Goal: Ask a question: Seek information or help from site administrators or community

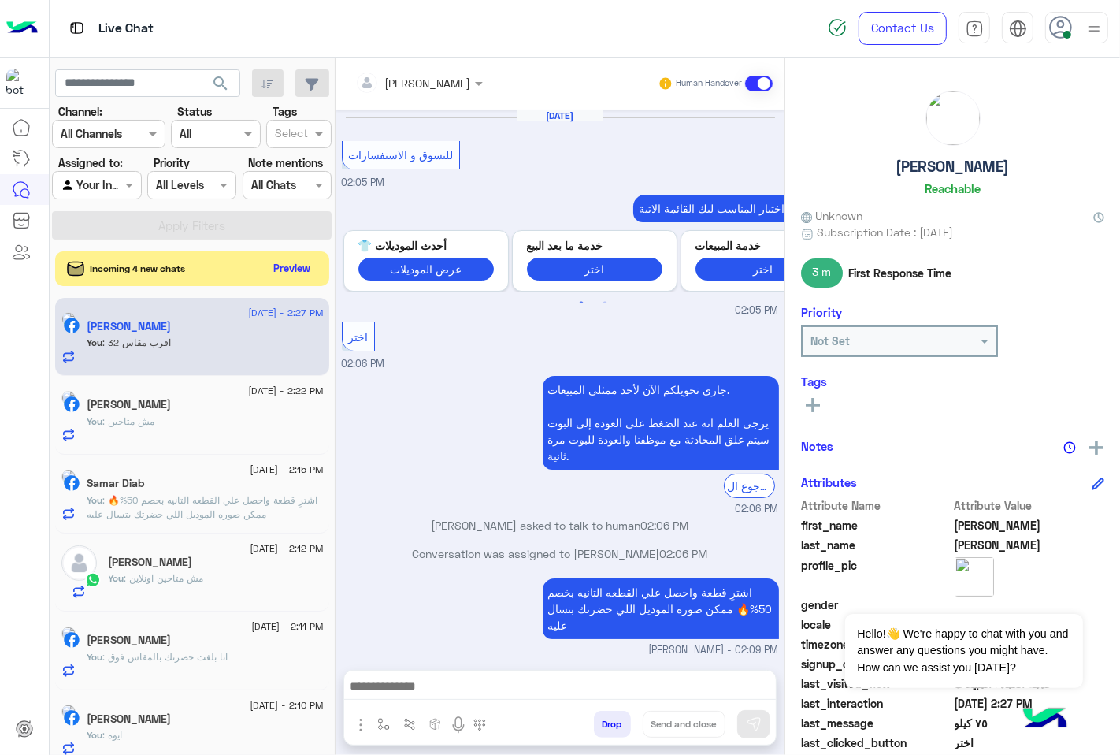
scroll to position [1048, 0]
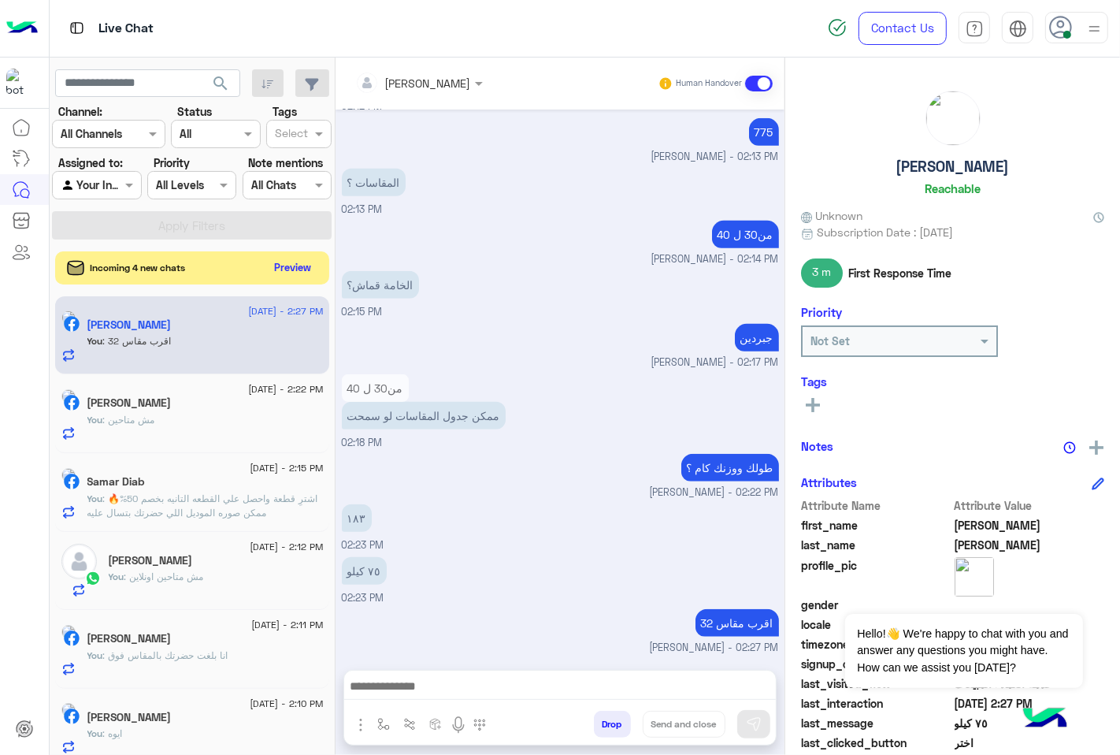
click at [294, 266] on button "Preview" at bounding box center [293, 267] width 49 height 21
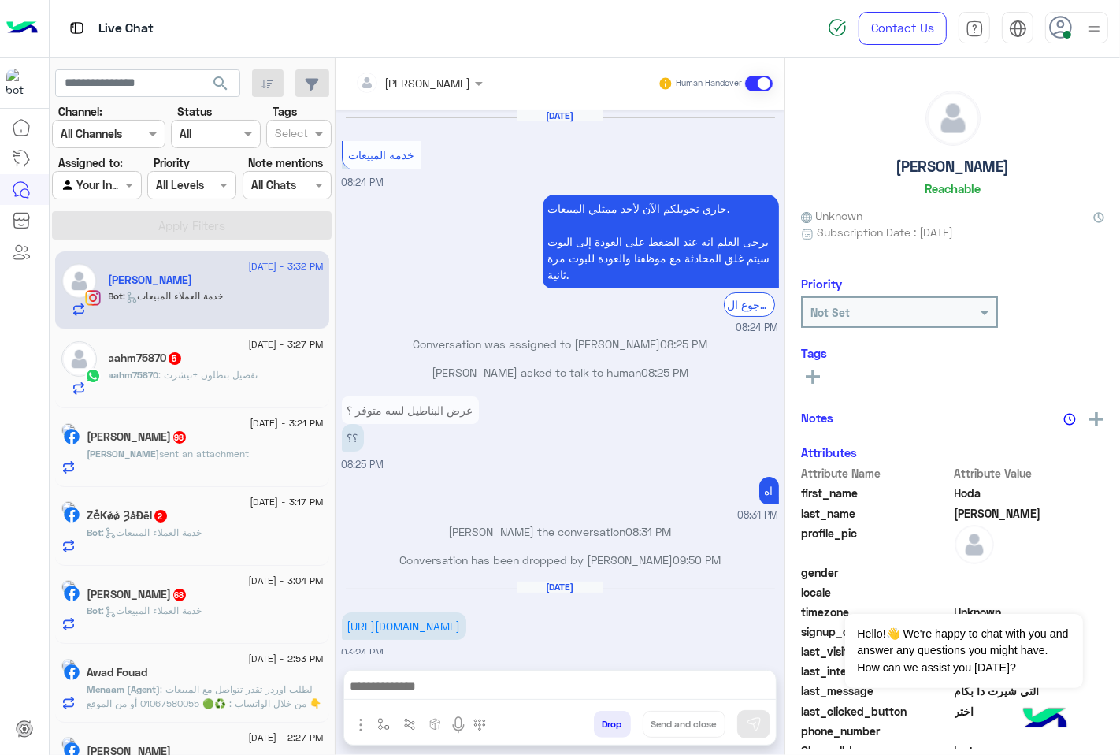
scroll to position [1014, 0]
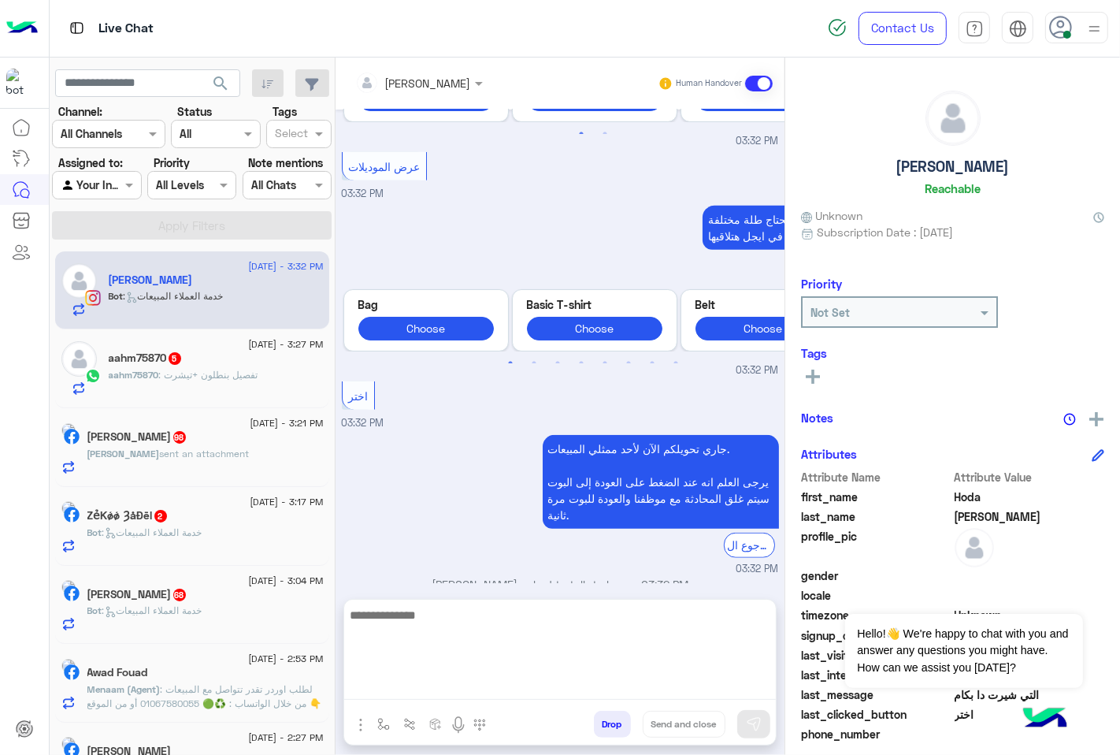
drag, startPoint x: 381, startPoint y: 696, endPoint x: 388, endPoint y: 688, distance: 10.6
click at [381, 696] on textarea at bounding box center [560, 652] width 432 height 95
paste textarea "**********"
type textarea "**********"
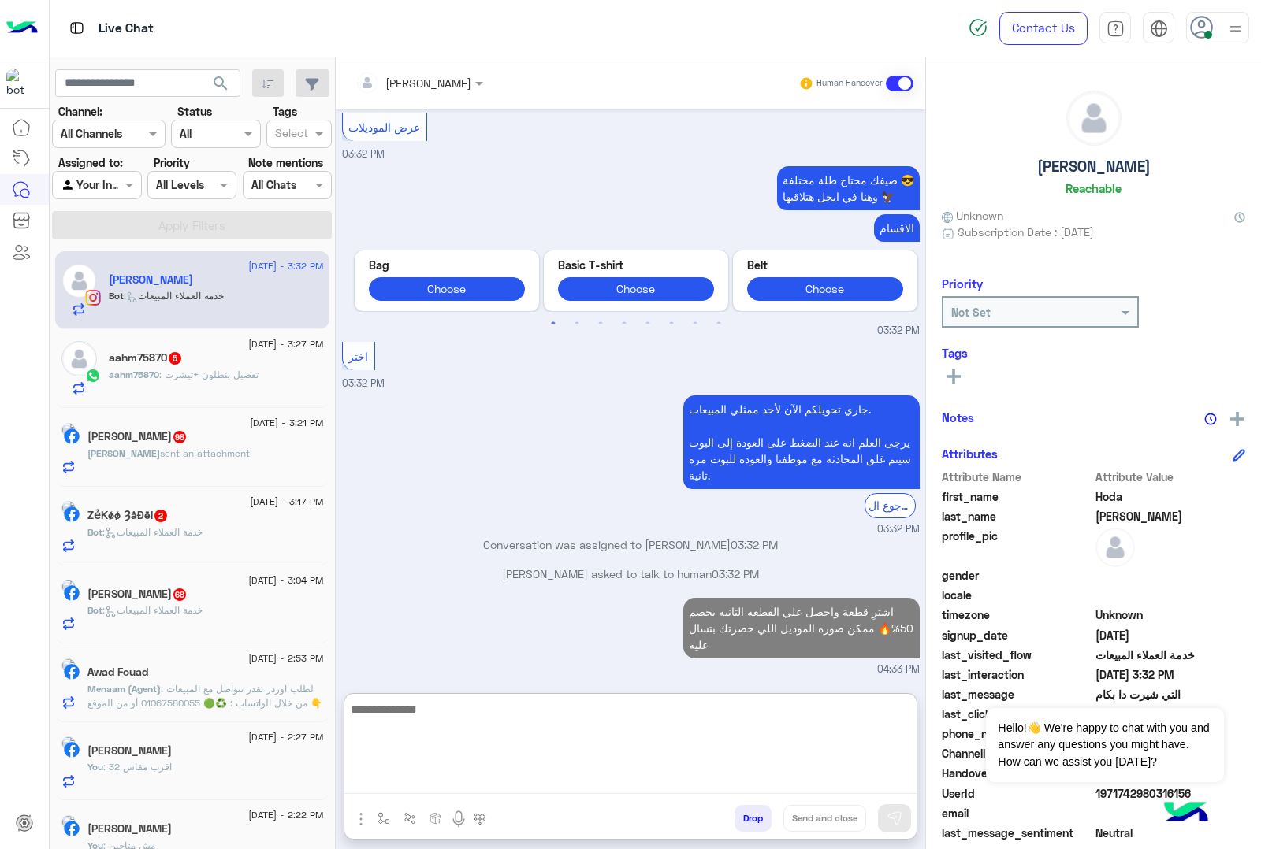
scroll to position [1104, 0]
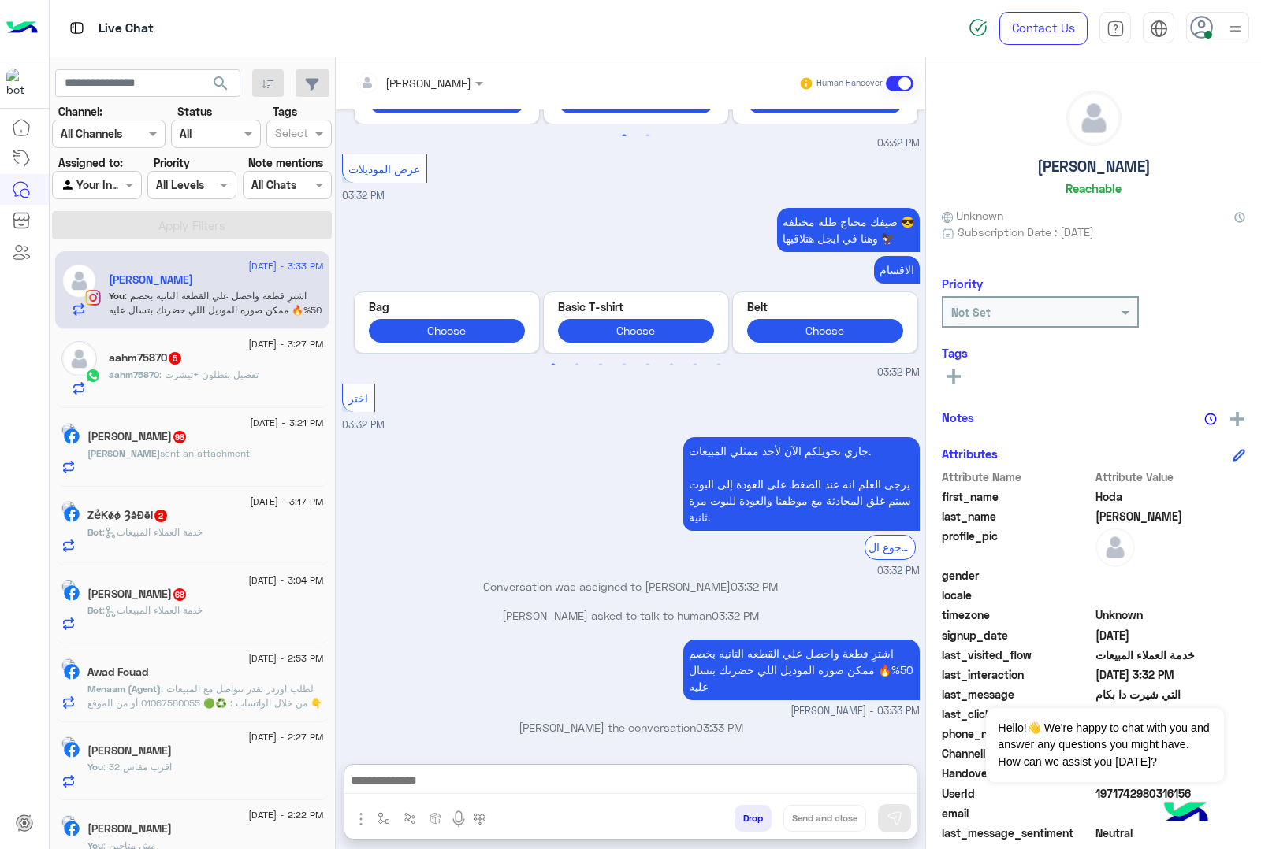
click at [215, 355] on div "aahm75870 5" at bounding box center [216, 359] width 215 height 17
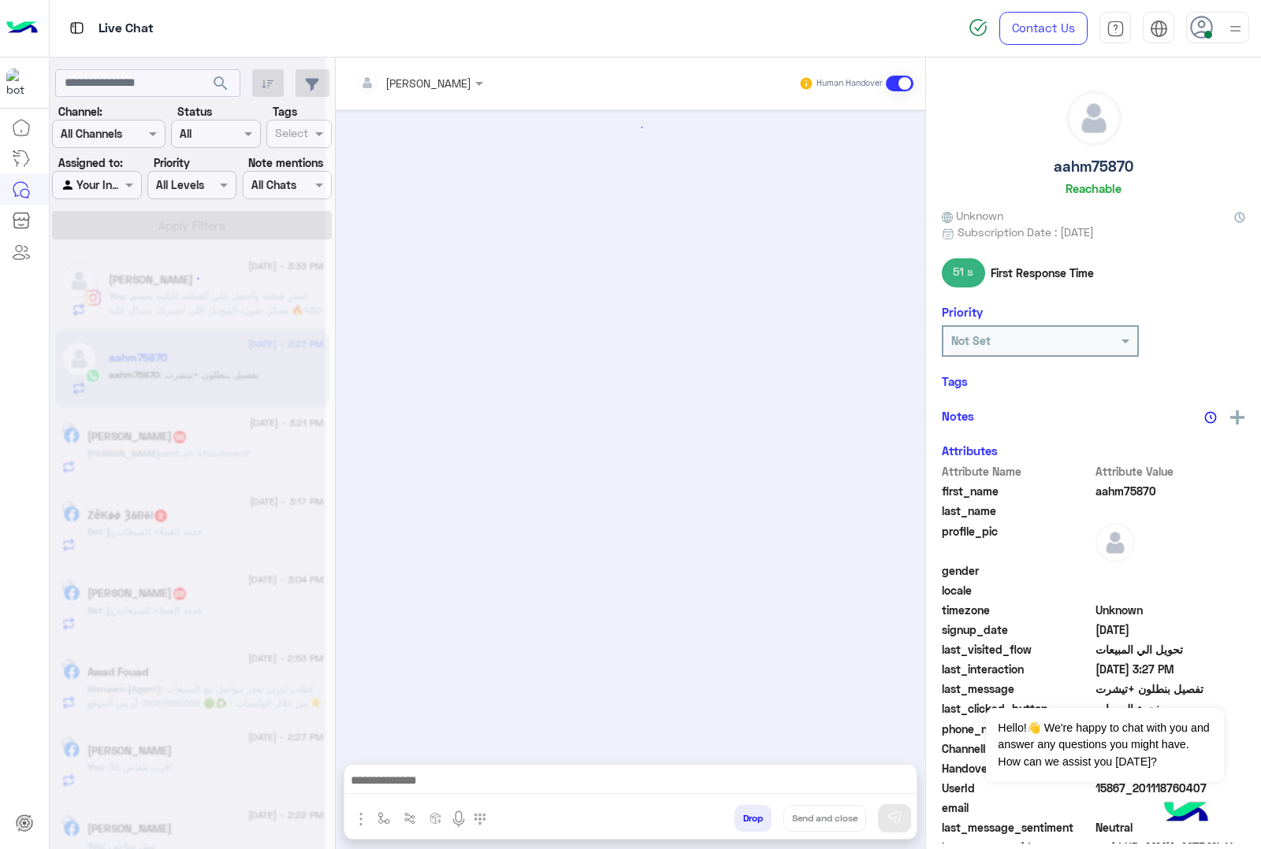
scroll to position [251, 0]
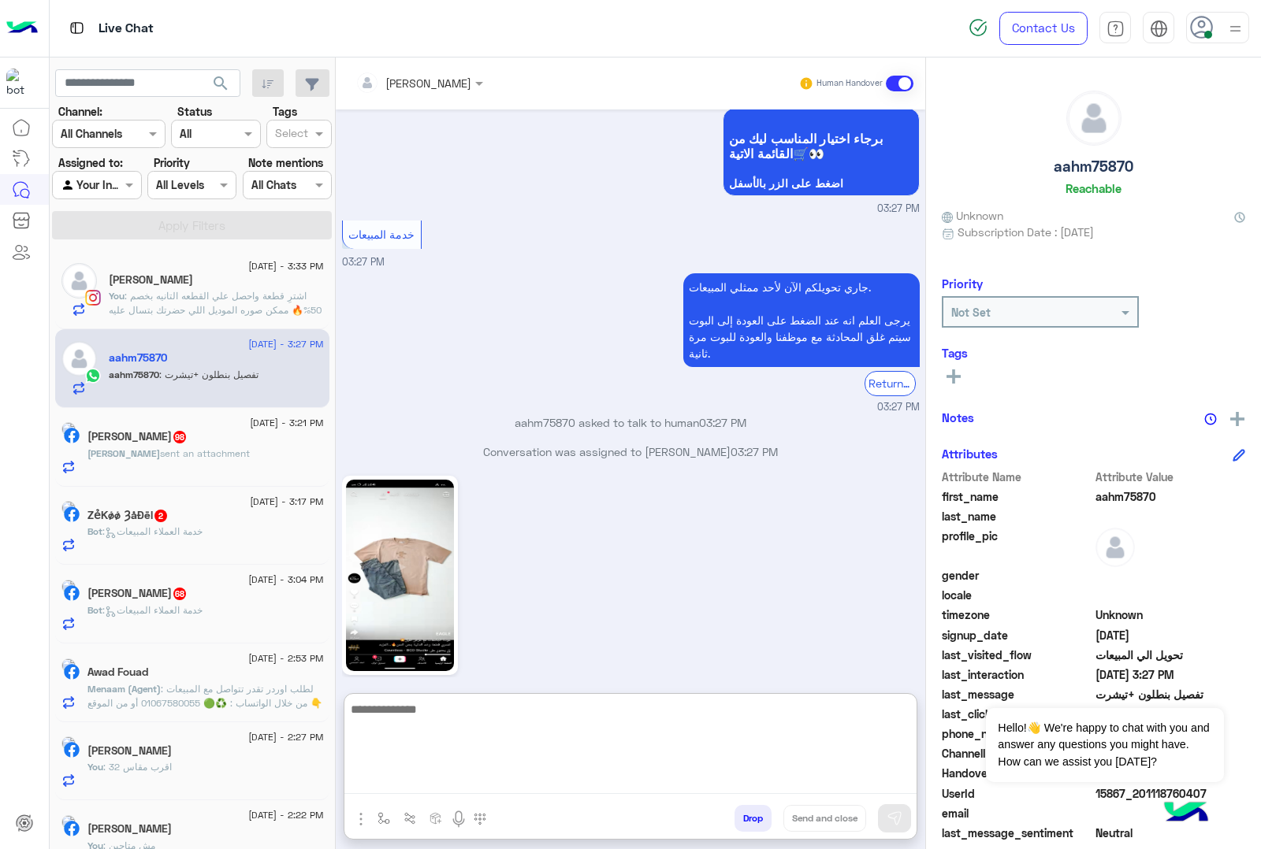
click at [403, 754] on textarea at bounding box center [630, 747] width 572 height 95
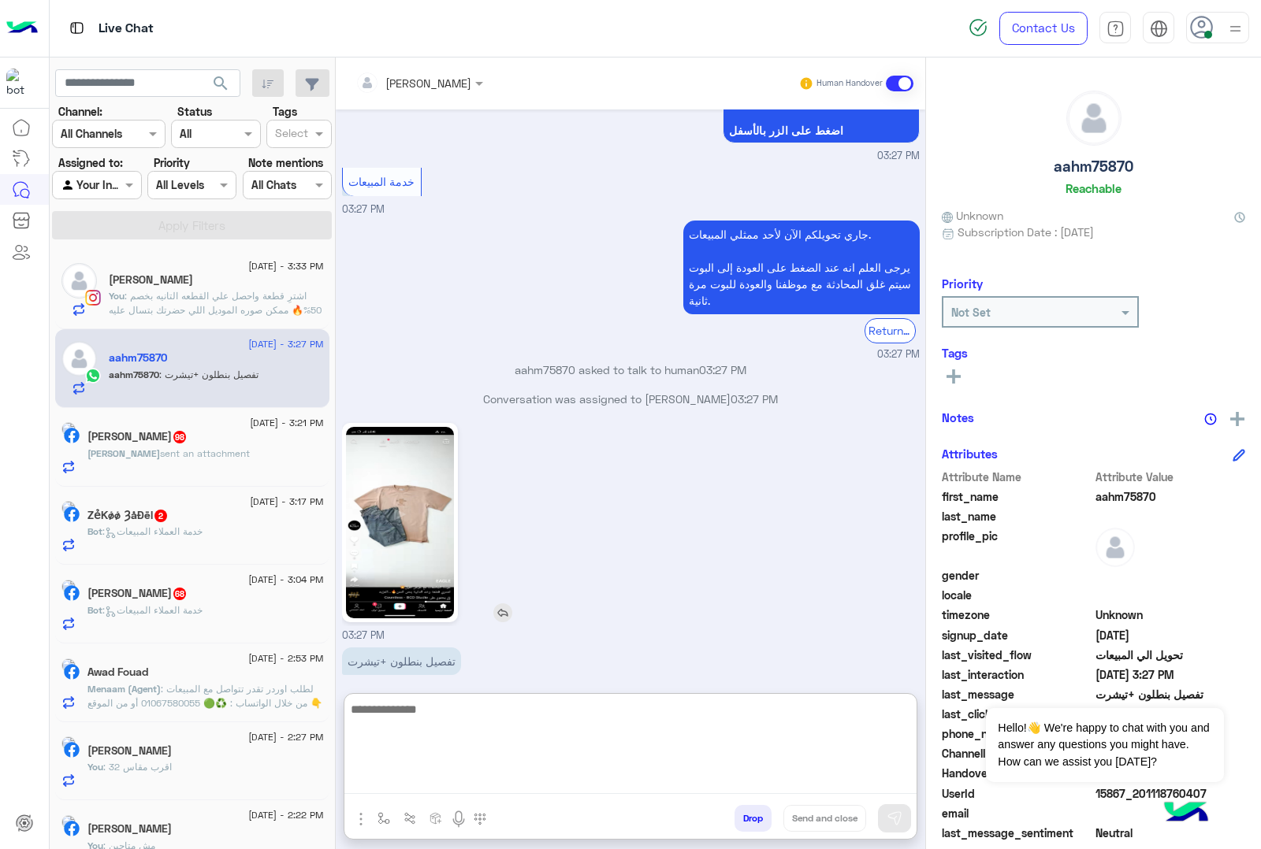
scroll to position [321, 0]
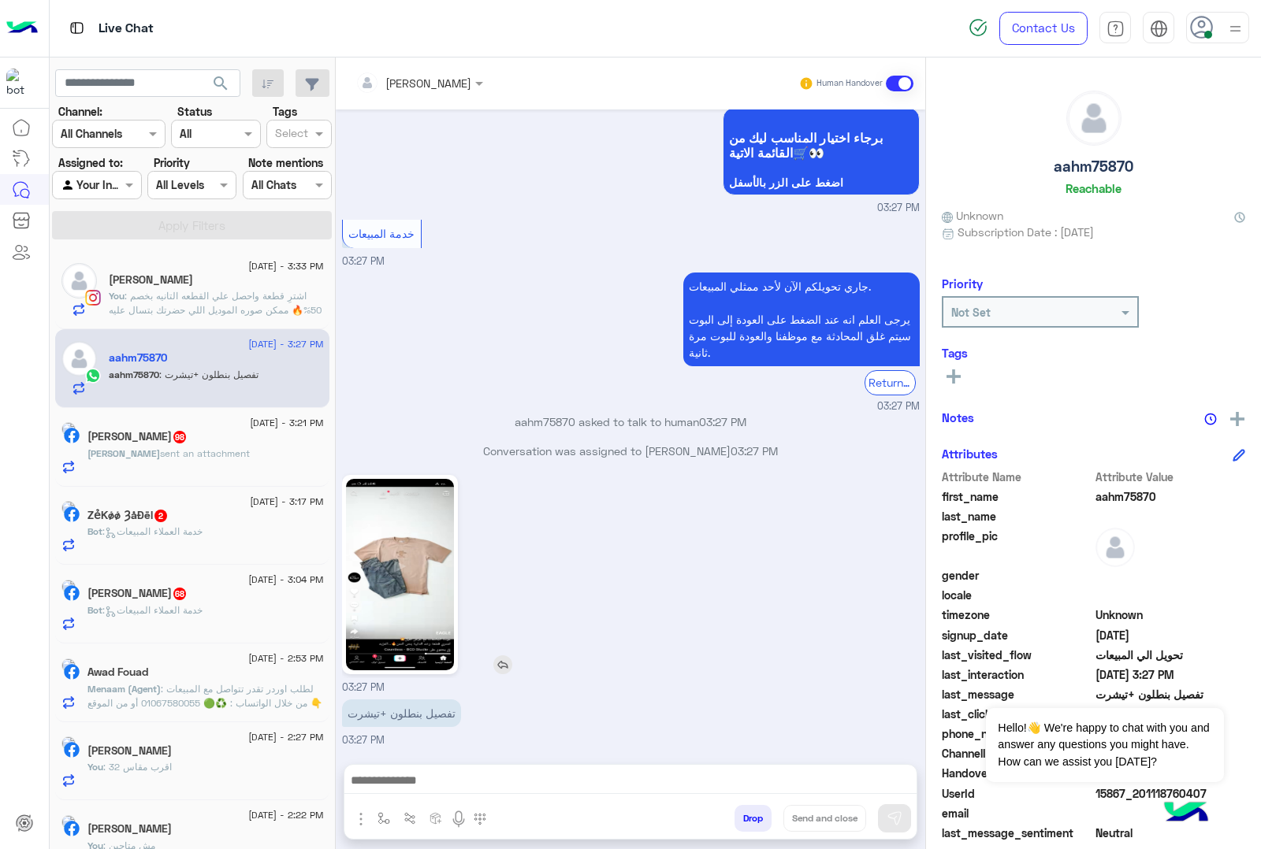
click at [388, 522] on img at bounding box center [400, 574] width 108 height 191
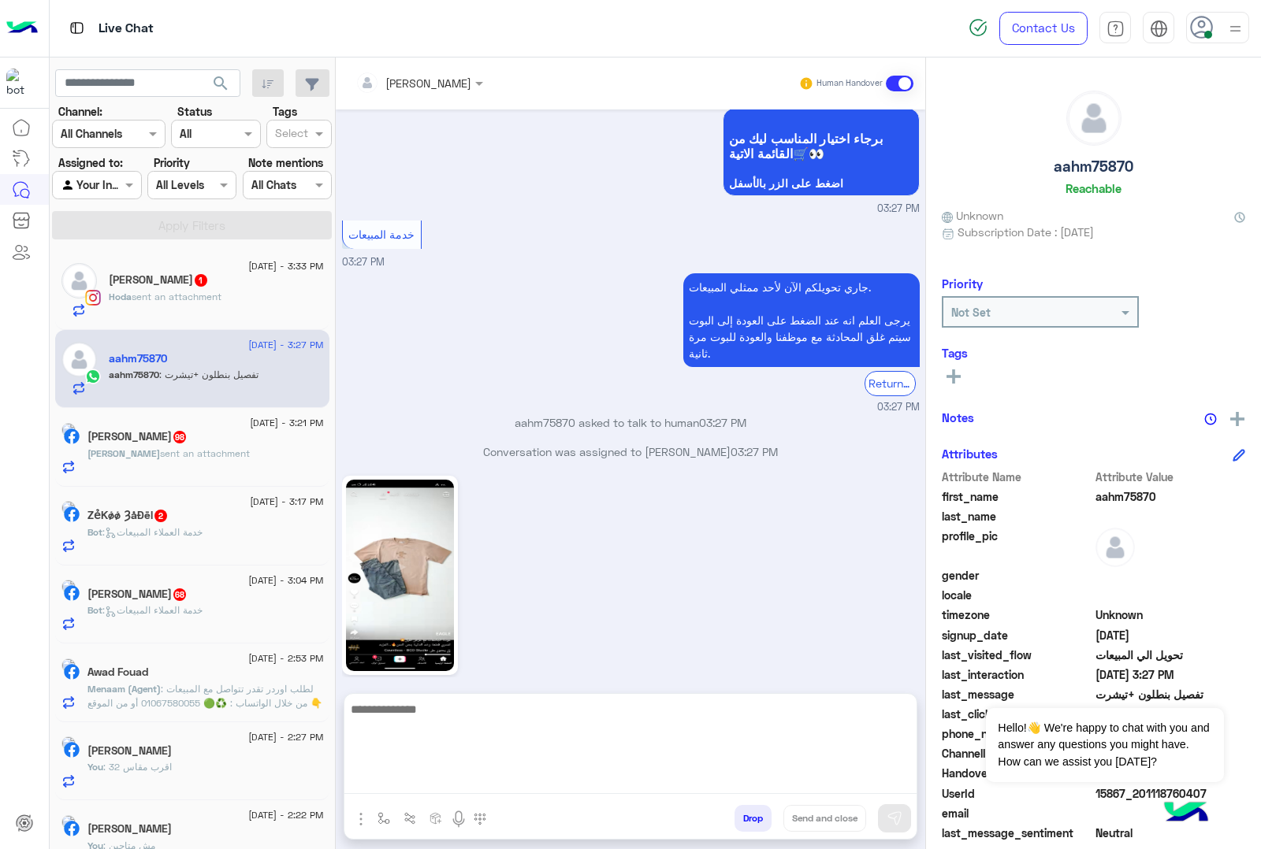
click at [419, 754] on textarea at bounding box center [630, 747] width 572 height 95
type textarea "*"
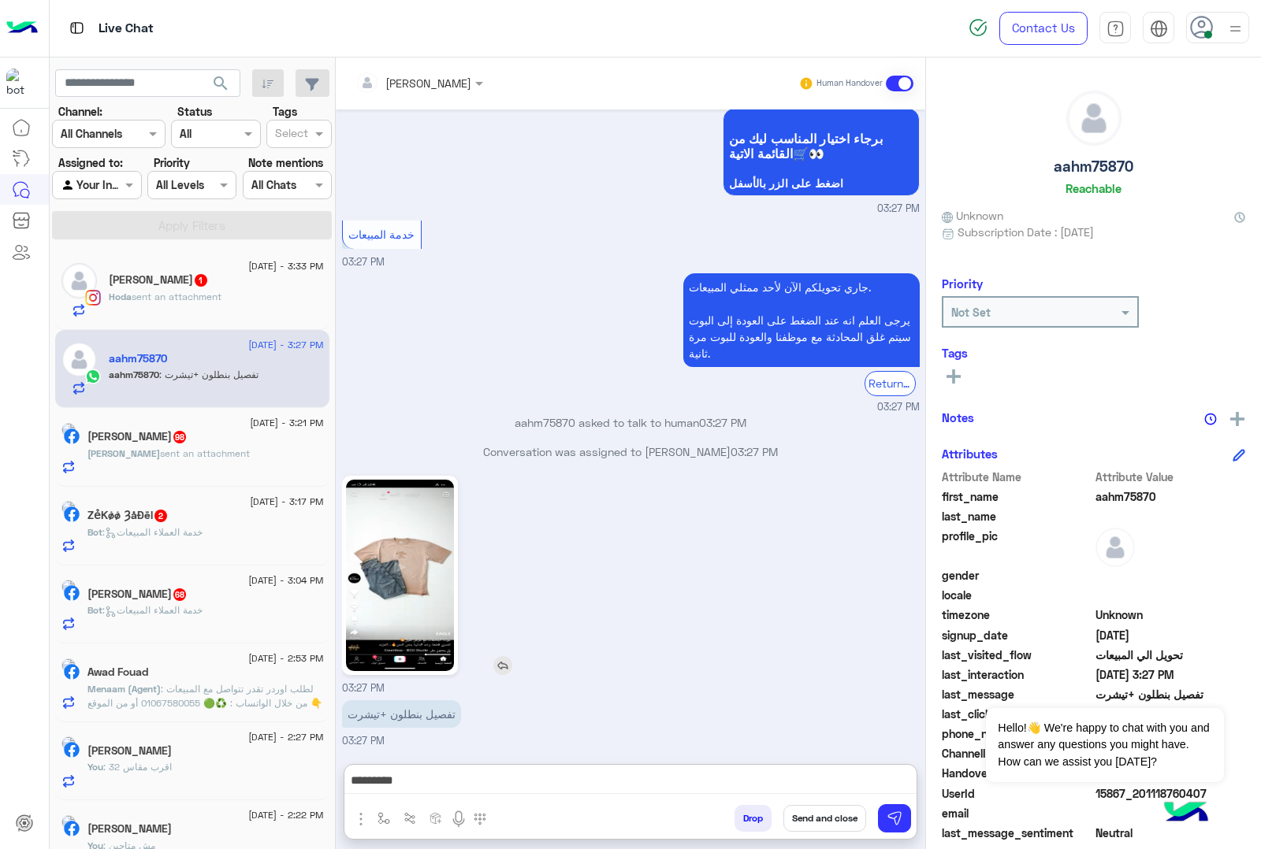
click at [390, 585] on img at bounding box center [400, 575] width 108 height 191
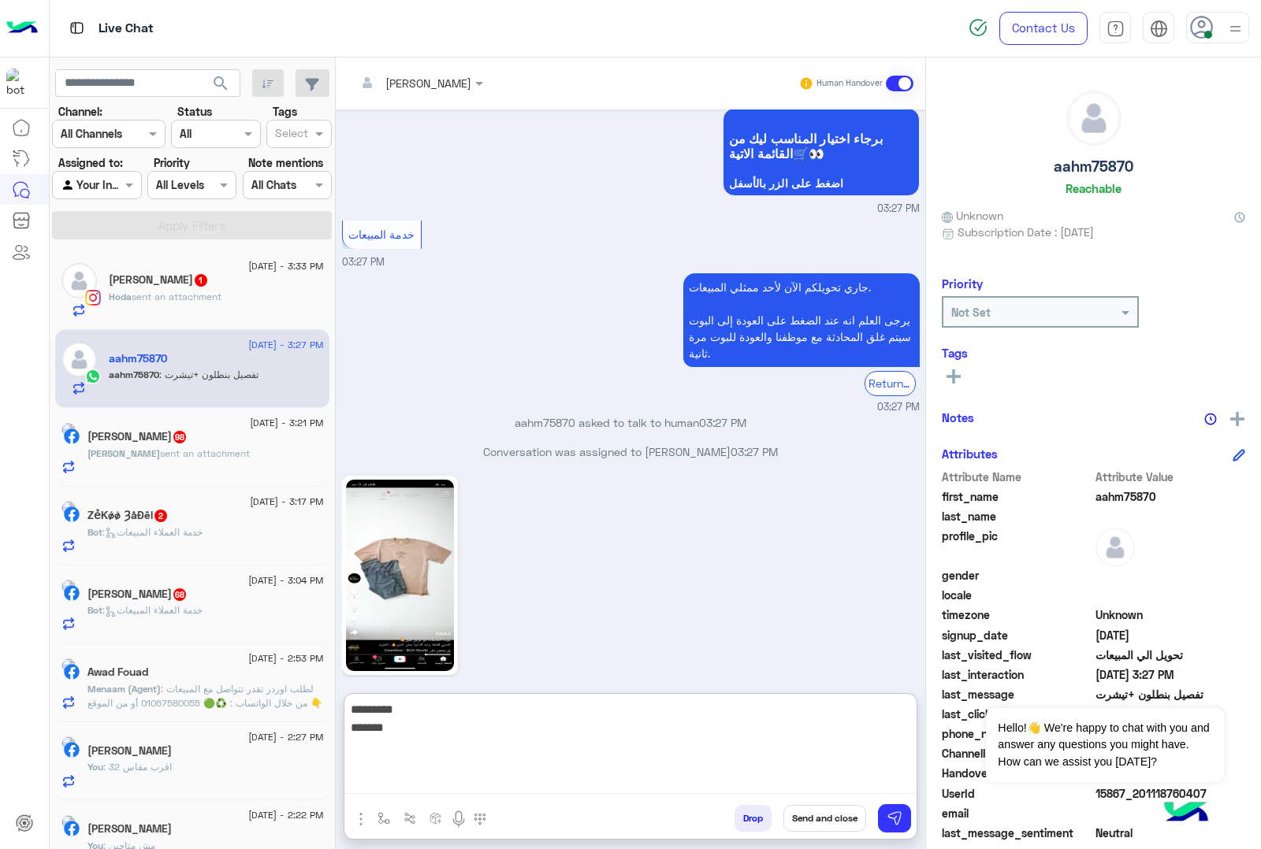
click at [785, 754] on textarea "********* ******" at bounding box center [630, 747] width 572 height 95
type textarea "**********"
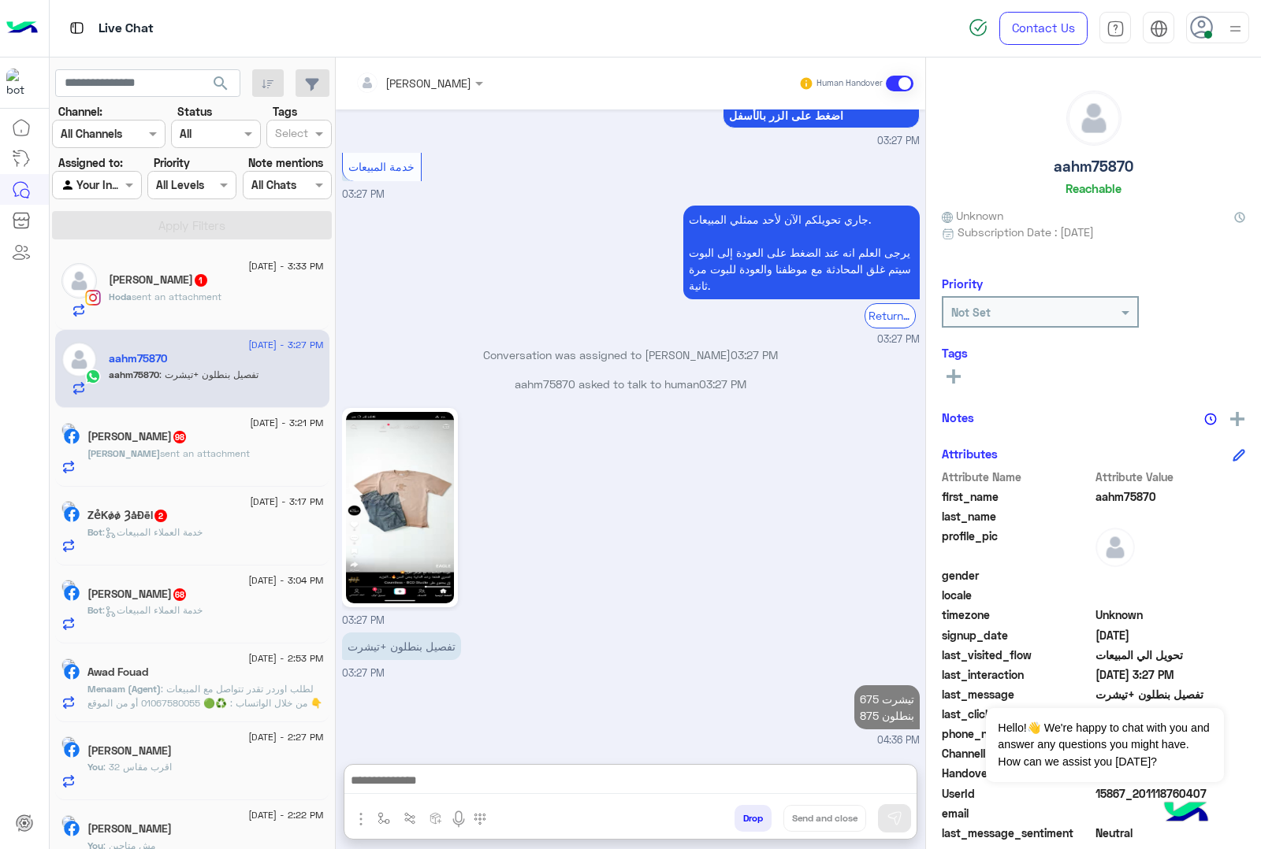
click at [174, 280] on h5 "[PERSON_NAME] 1" at bounding box center [159, 279] width 100 height 13
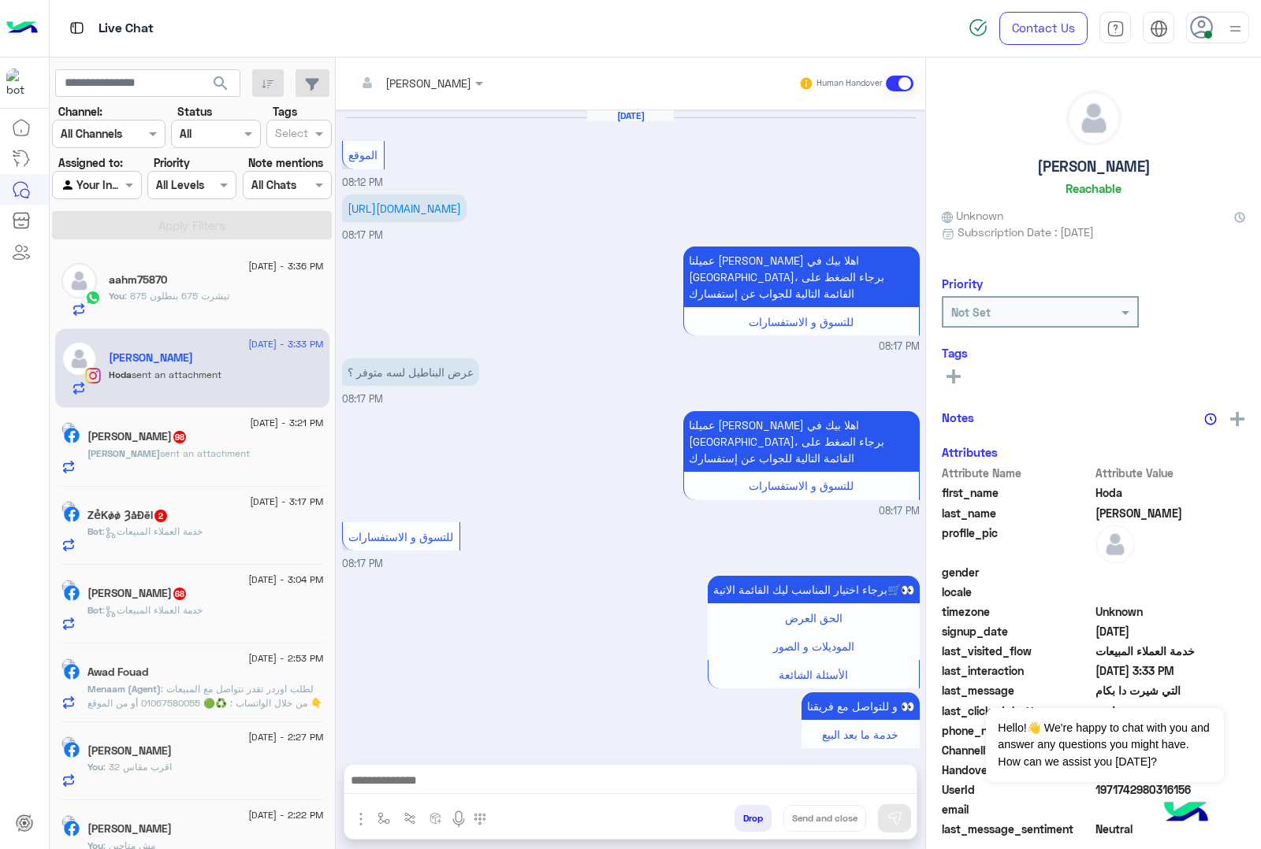
scroll to position [1899, 0]
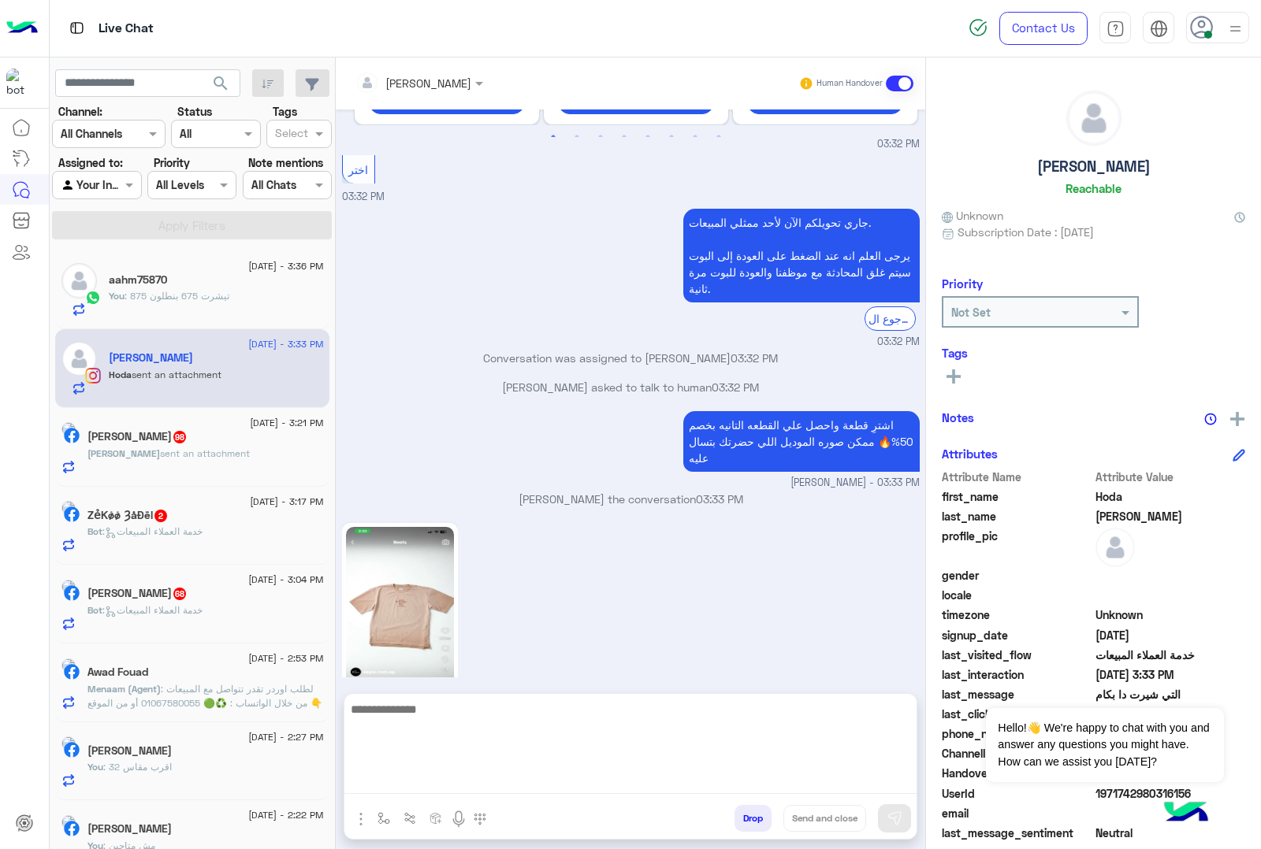
click at [443, 754] on textarea at bounding box center [630, 747] width 572 height 95
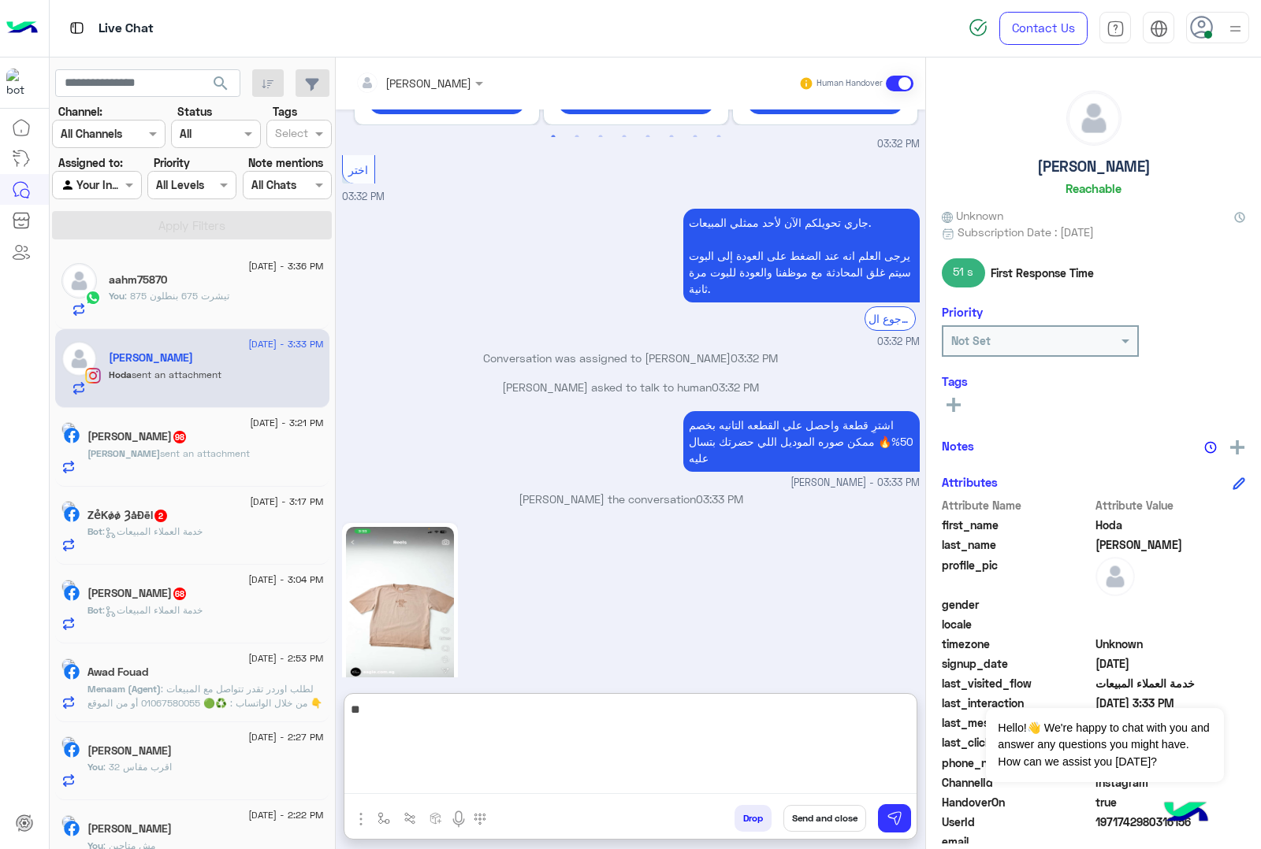
type textarea "***"
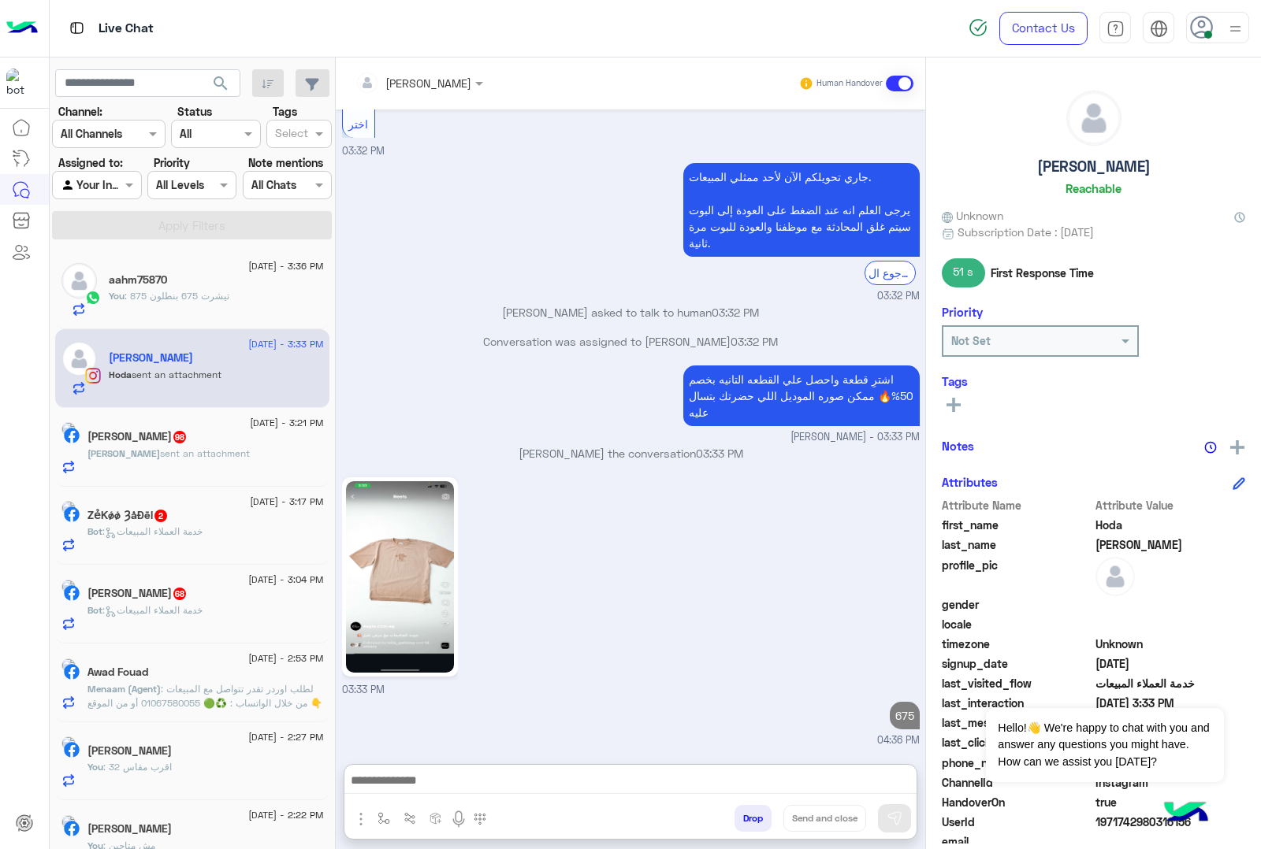
click at [265, 437] on div "[PERSON_NAME] 98" at bounding box center [205, 438] width 236 height 17
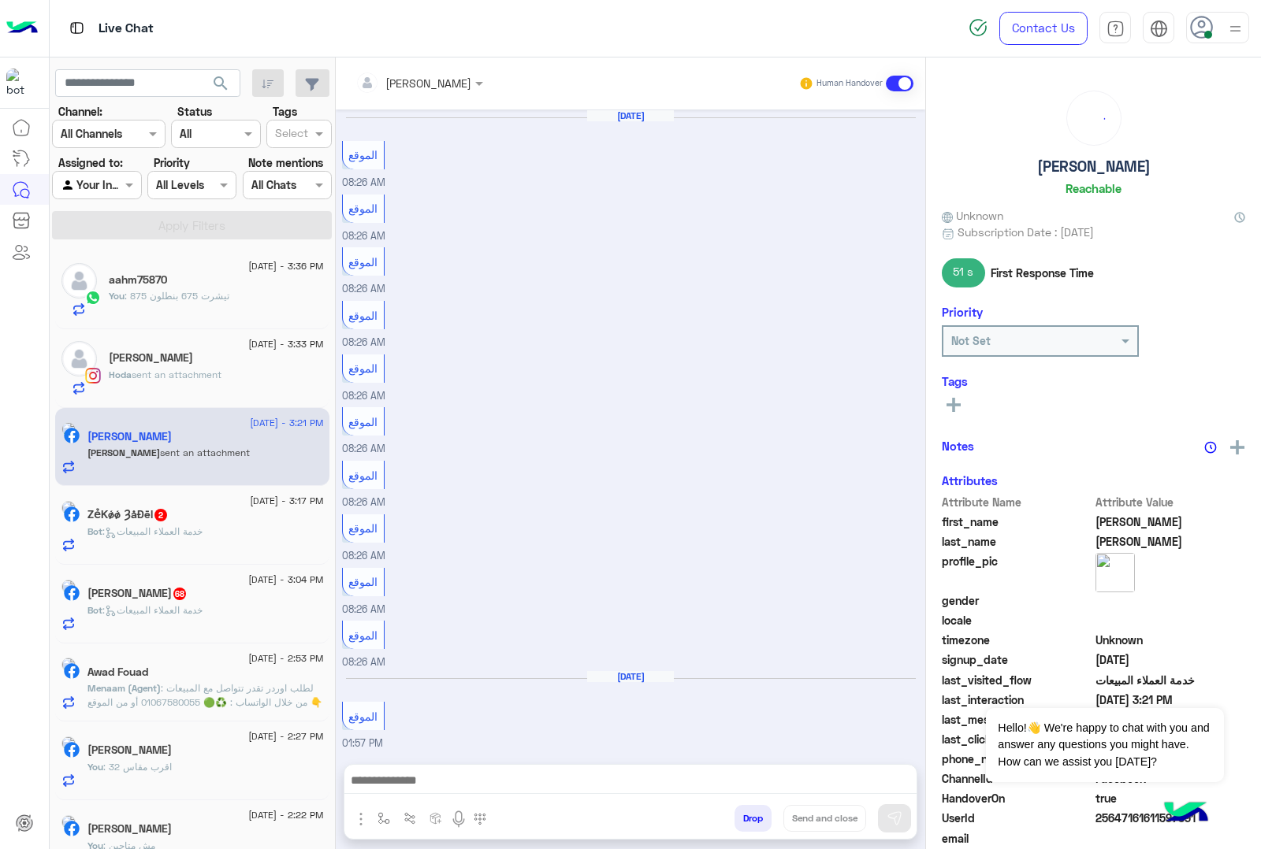
scroll to position [1376, 0]
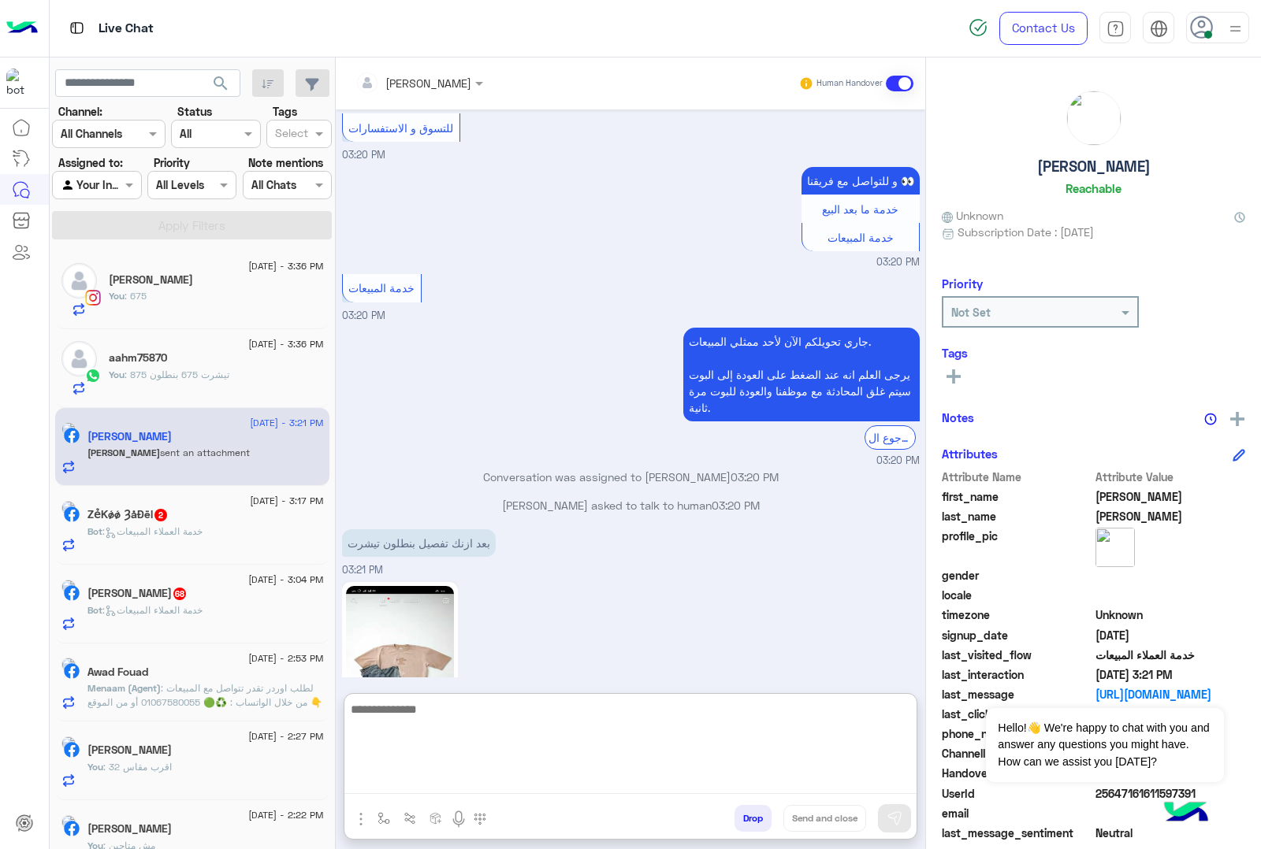
click at [429, 754] on textarea at bounding box center [630, 747] width 572 height 95
type textarea "**********"
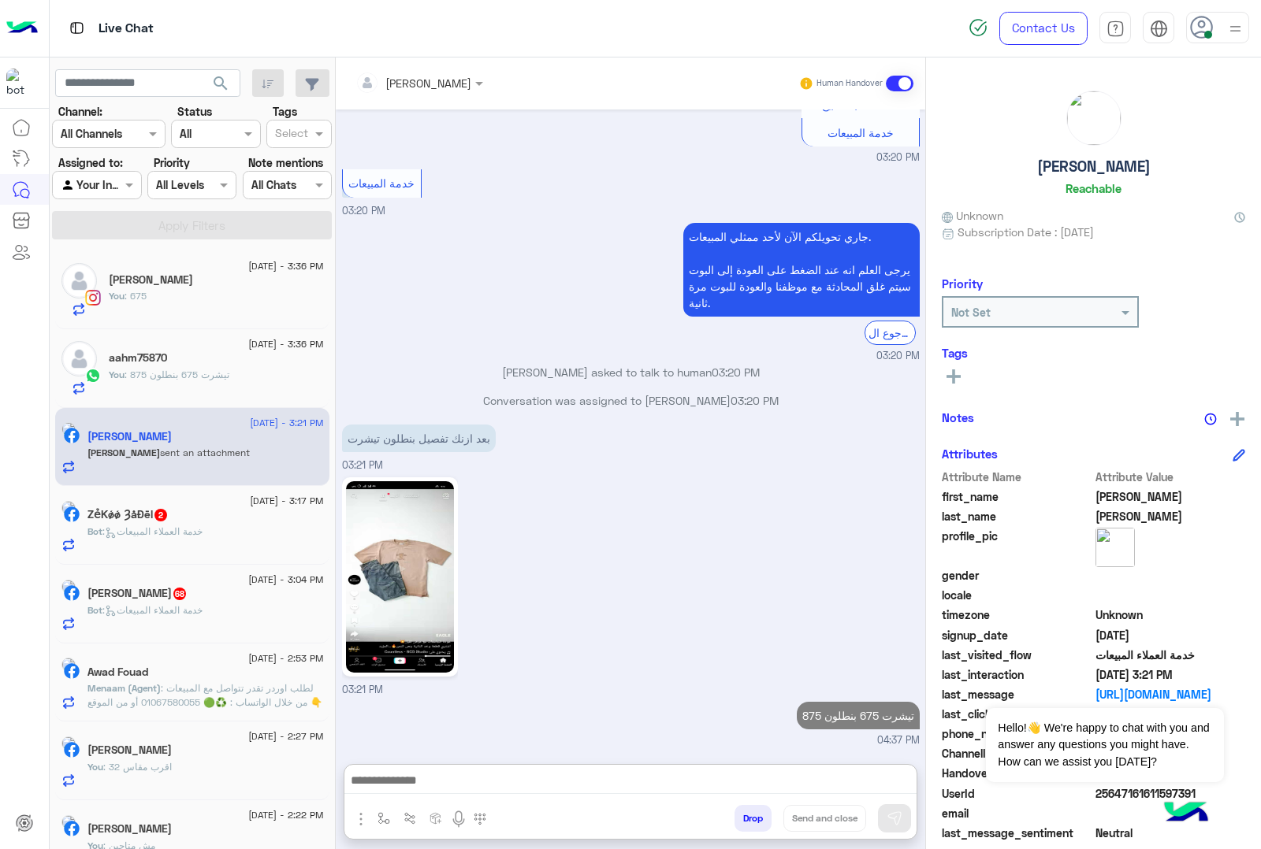
click at [228, 541] on div "Bot : خدمة العملاء المبيعات" at bounding box center [205, 539] width 236 height 28
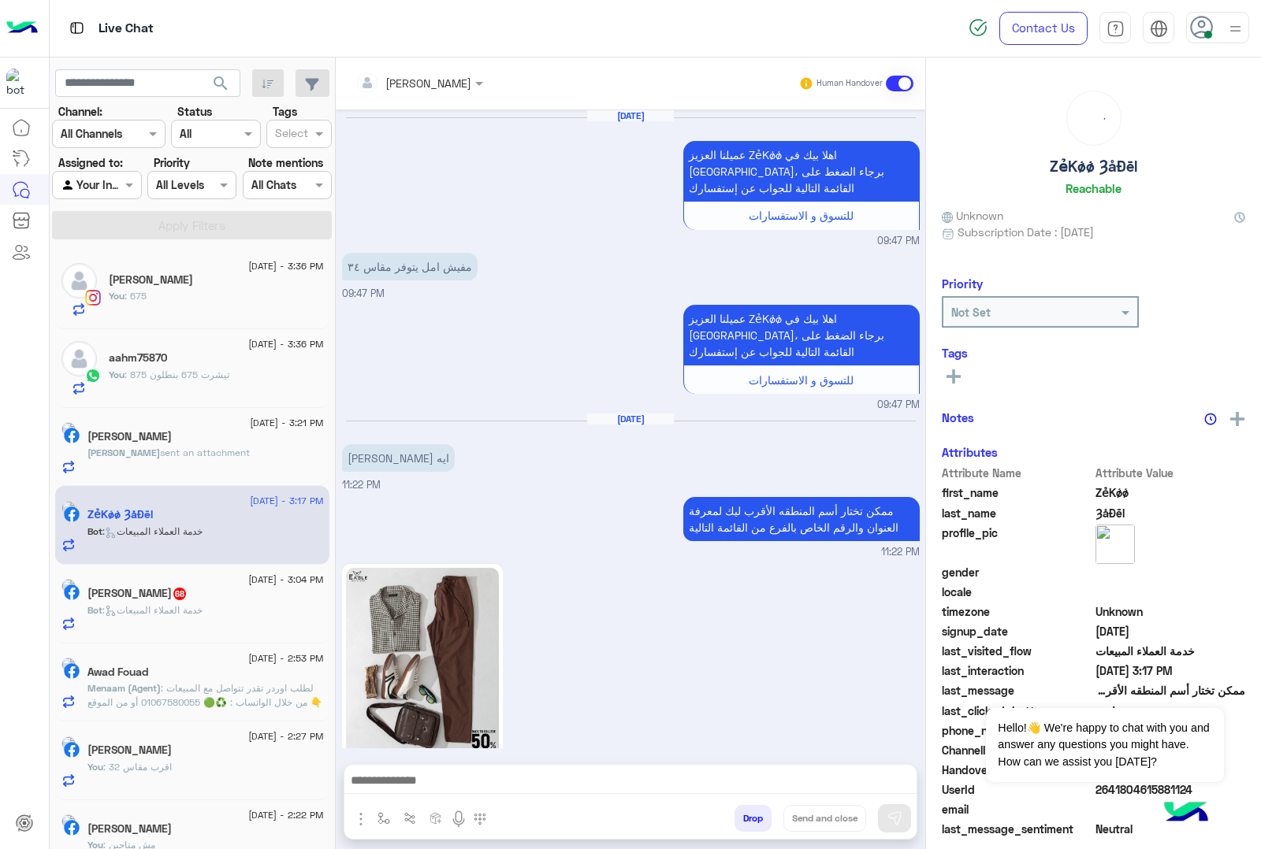
scroll to position [1495, 0]
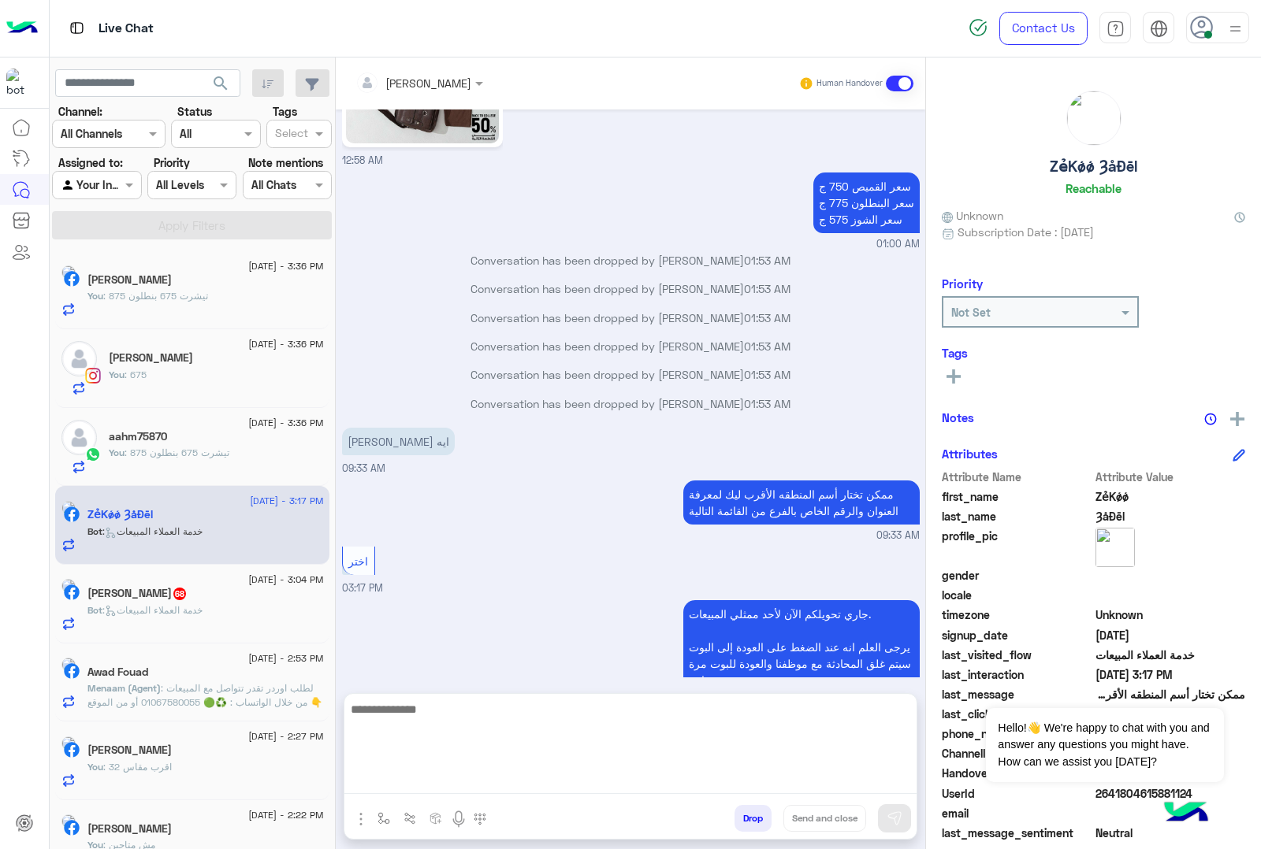
click at [422, 754] on textarea at bounding box center [630, 747] width 572 height 95
paste textarea "**********"
type textarea "**********"
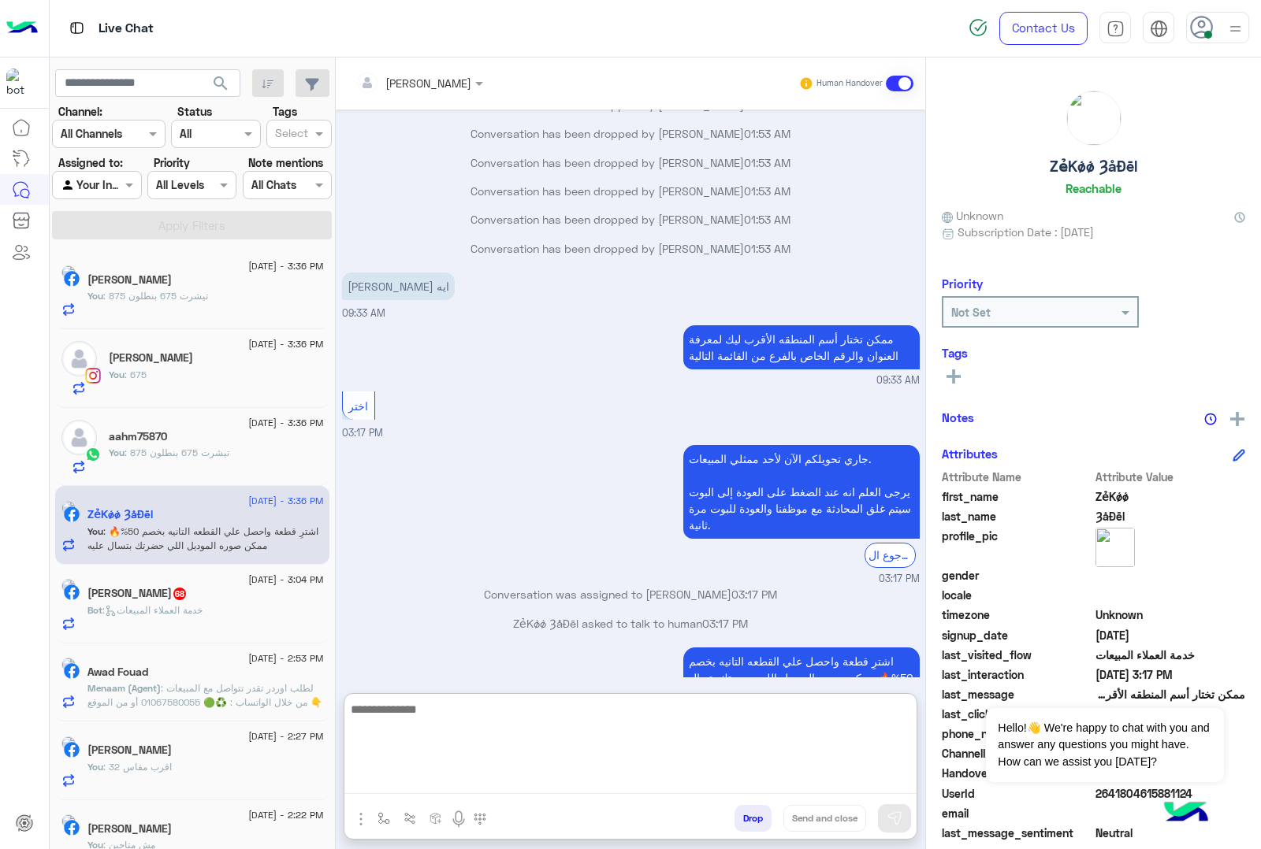
scroll to position [1679, 0]
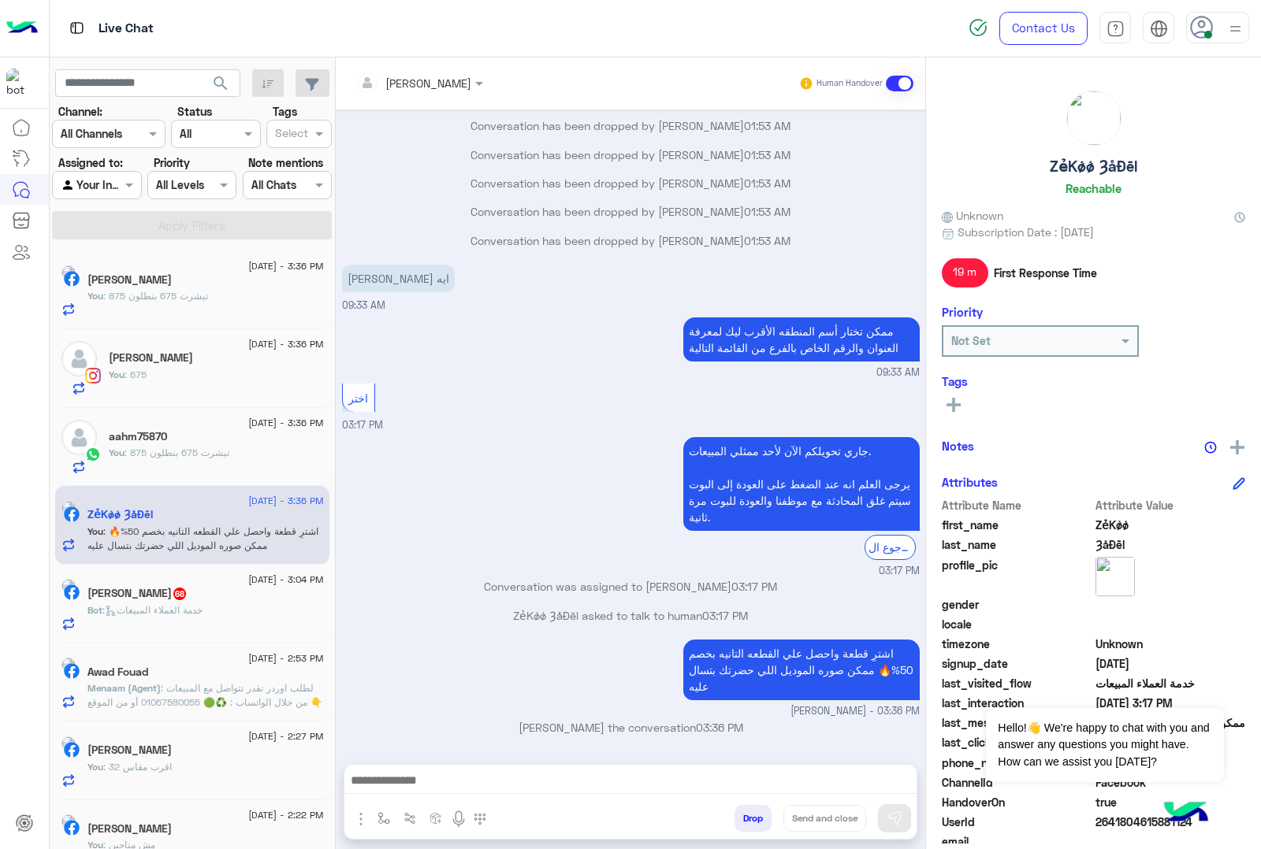
click at [202, 607] on span ": خدمة العملاء المبيعات" at bounding box center [152, 610] width 100 height 12
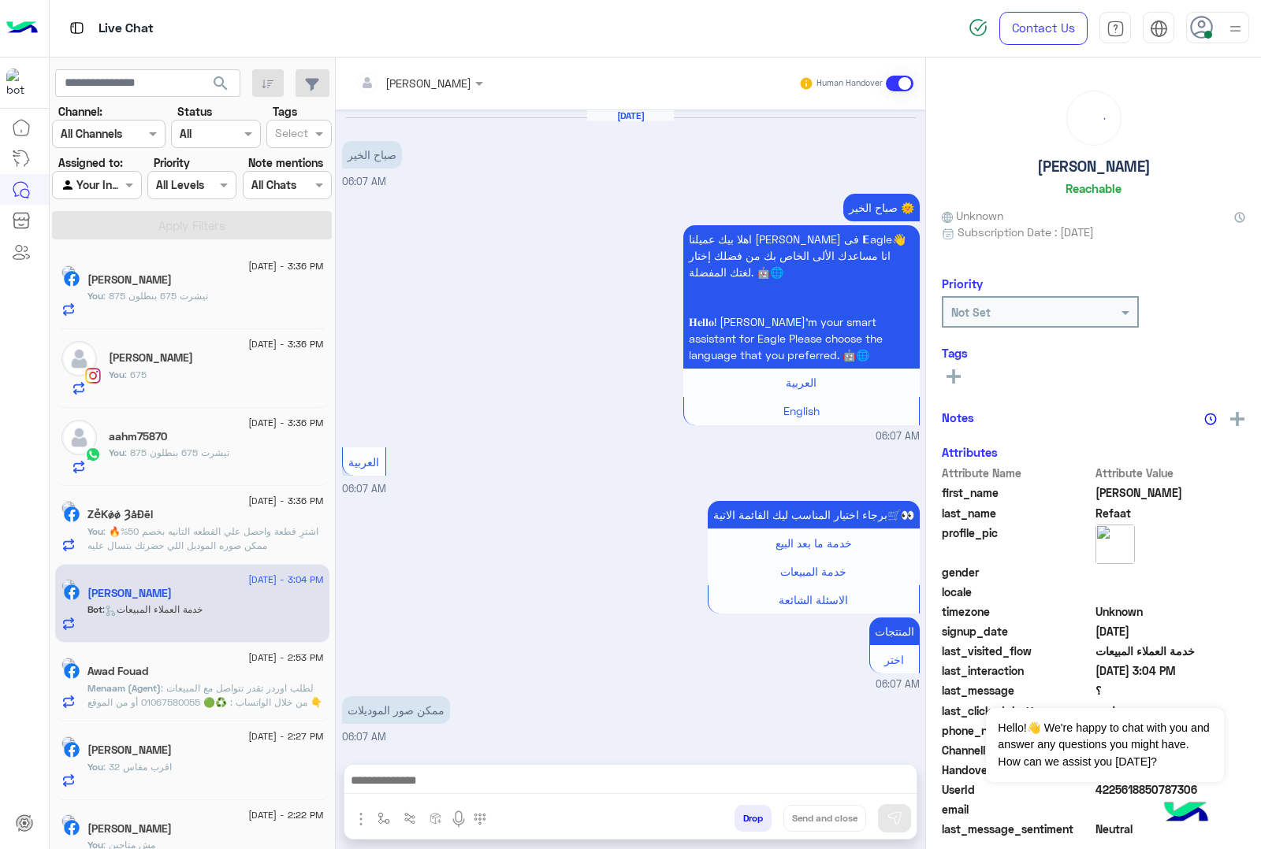
scroll to position [2372, 0]
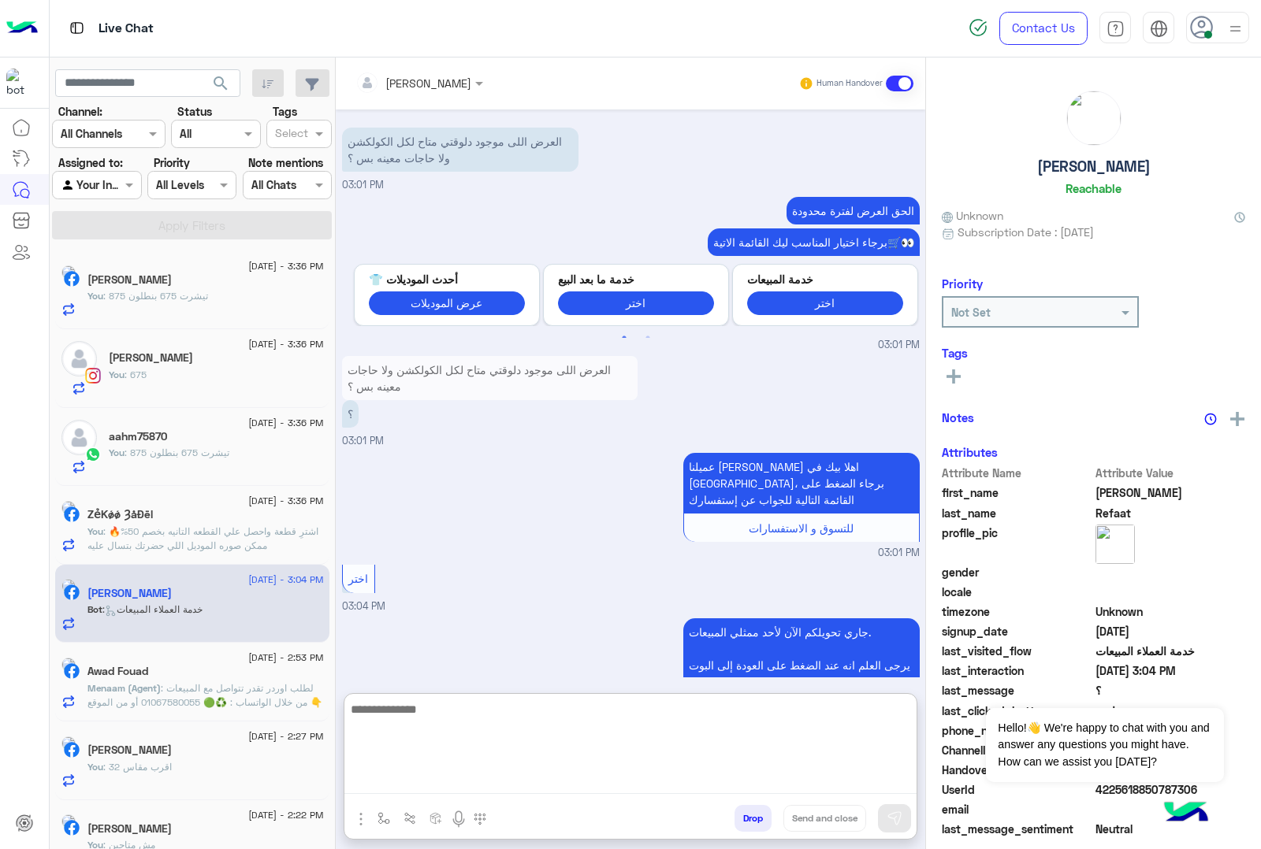
click at [435, 754] on textarea at bounding box center [630, 747] width 572 height 95
paste textarea "**********"
type textarea "**********"
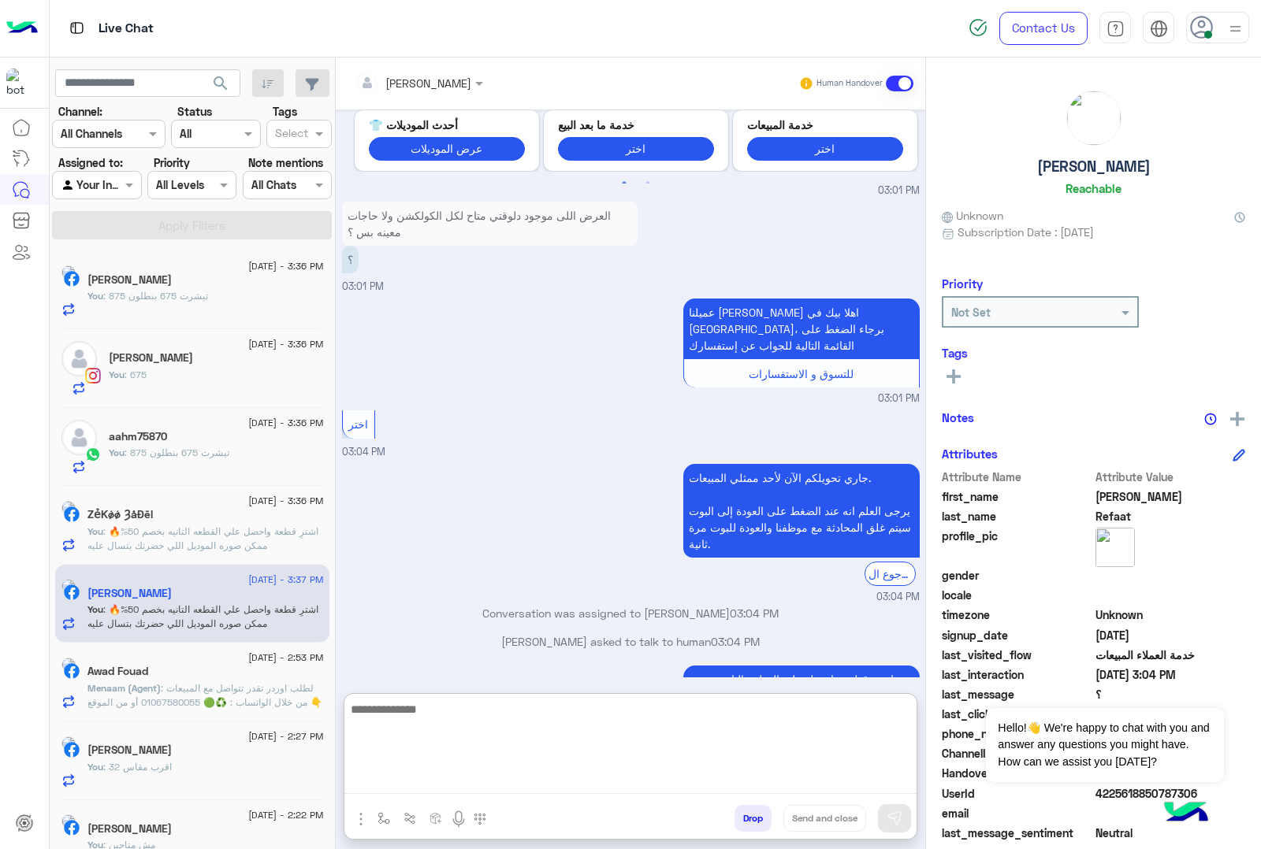
scroll to position [2555, 0]
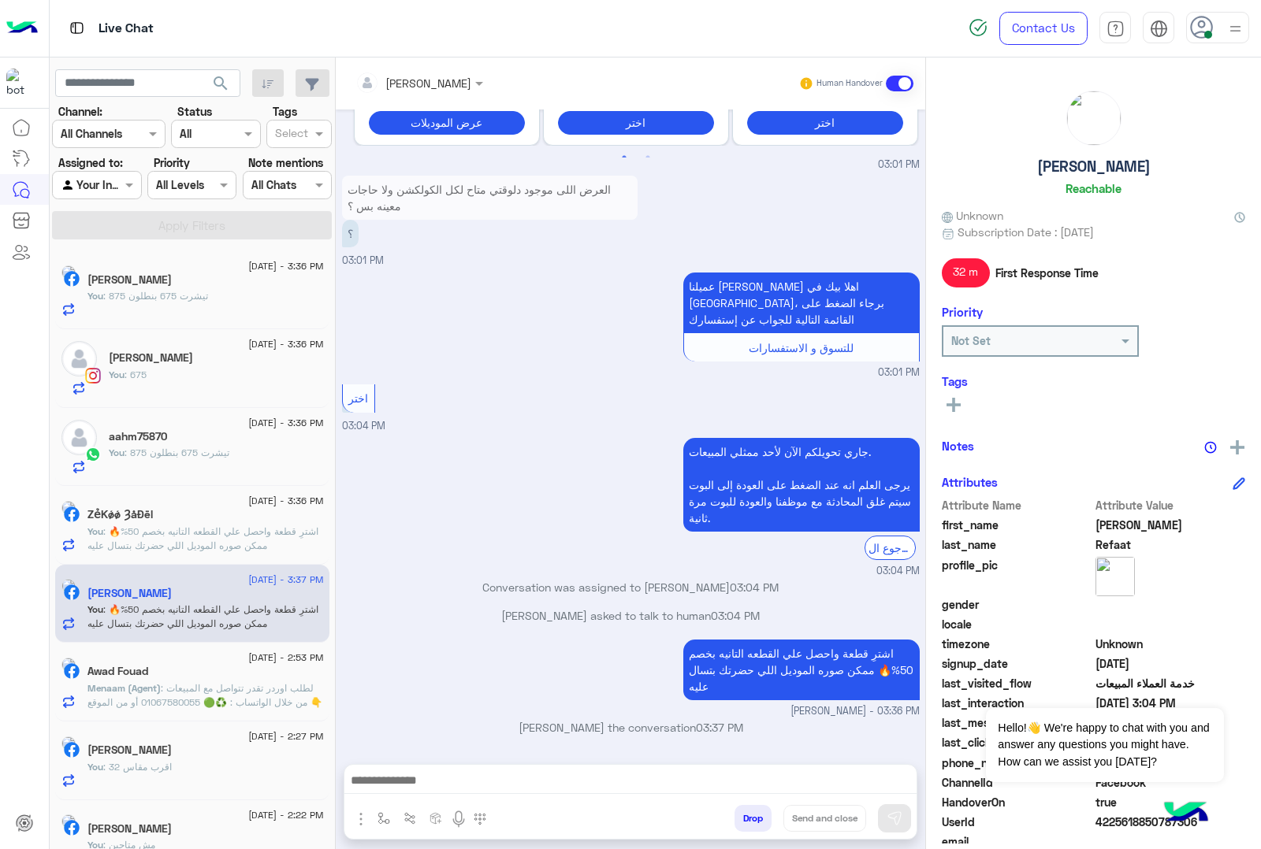
click at [230, 707] on span ": لطلب اوردر تقدر تتواصل مع المبيعات من خلال الواتساب : ♻️🟢 01067580055 أو من ا…" at bounding box center [204, 702] width 235 height 40
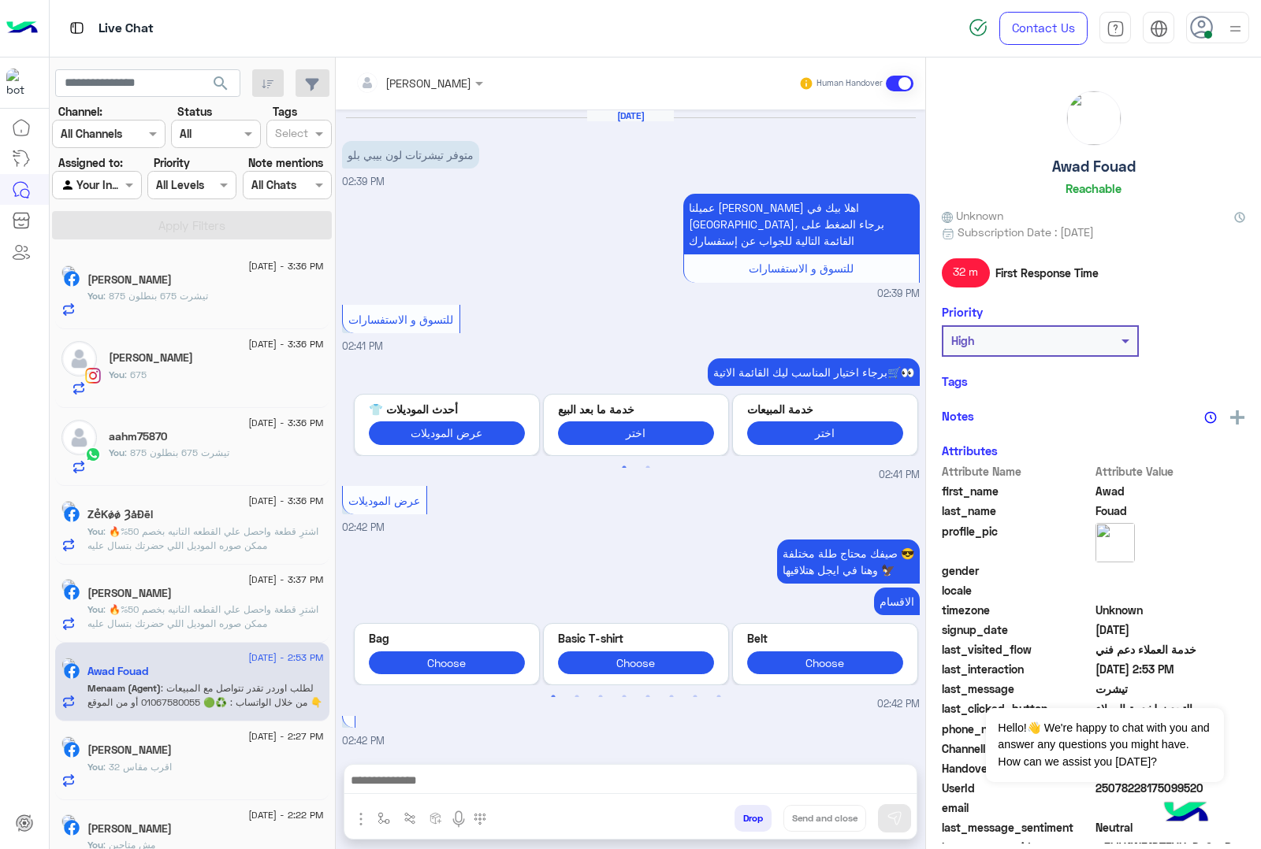
scroll to position [1734, 0]
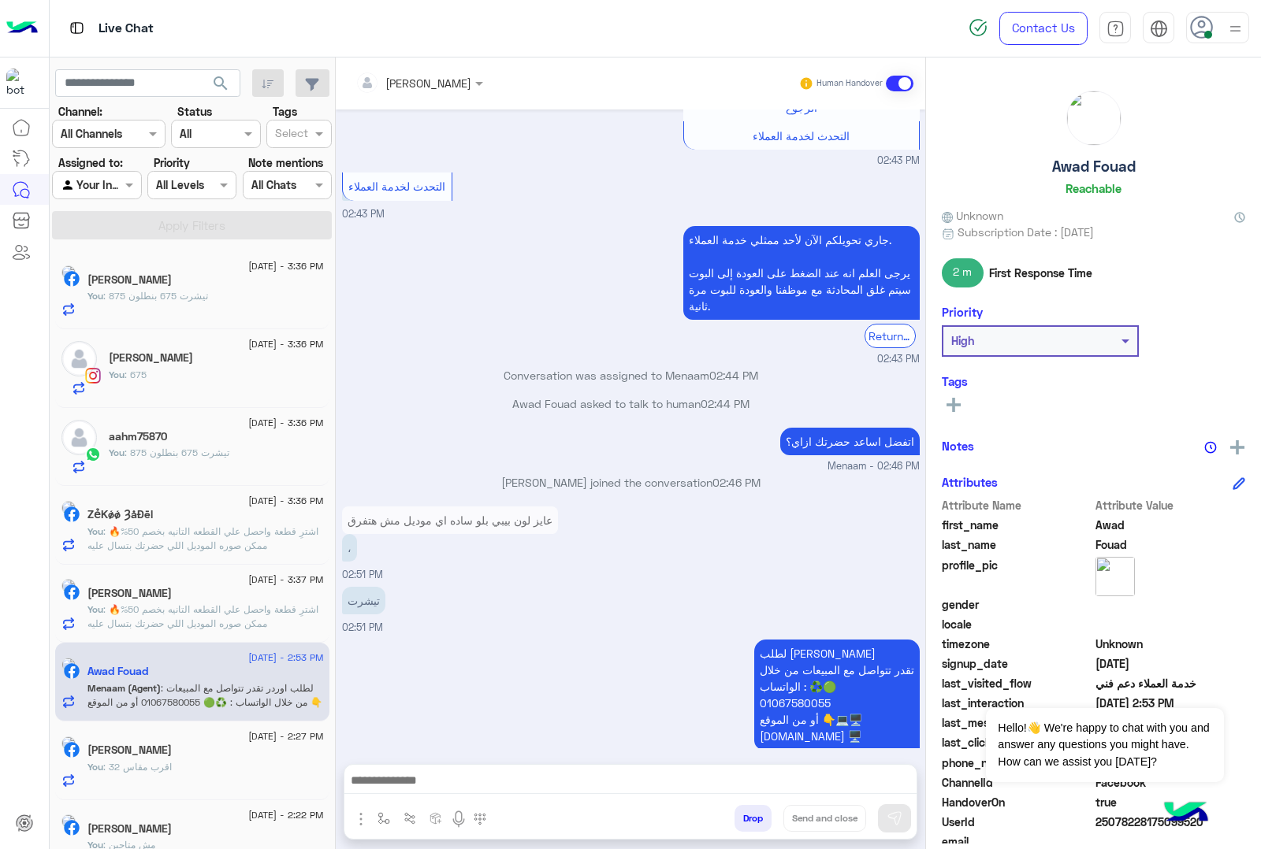
click at [758, 754] on button "Drop" at bounding box center [752, 818] width 37 height 27
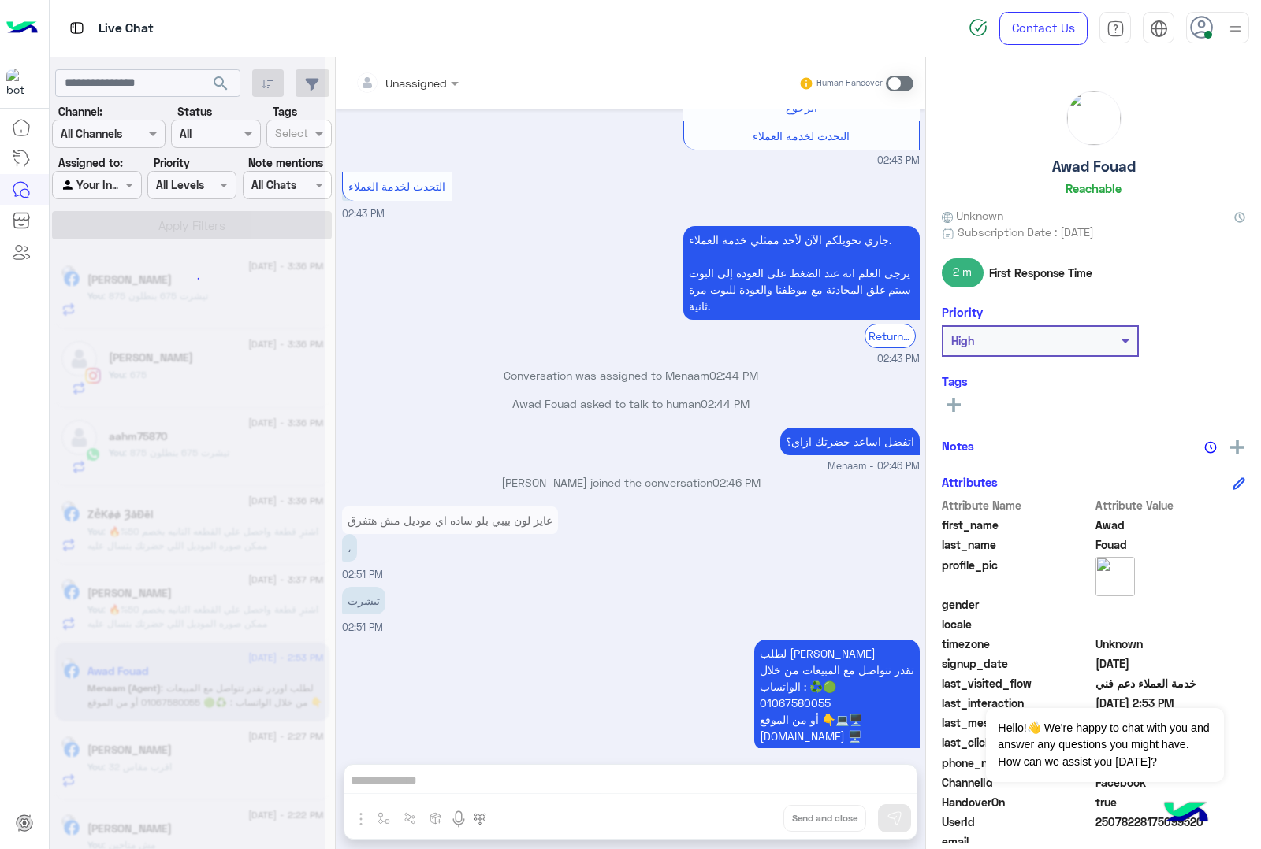
scroll to position [1762, 0]
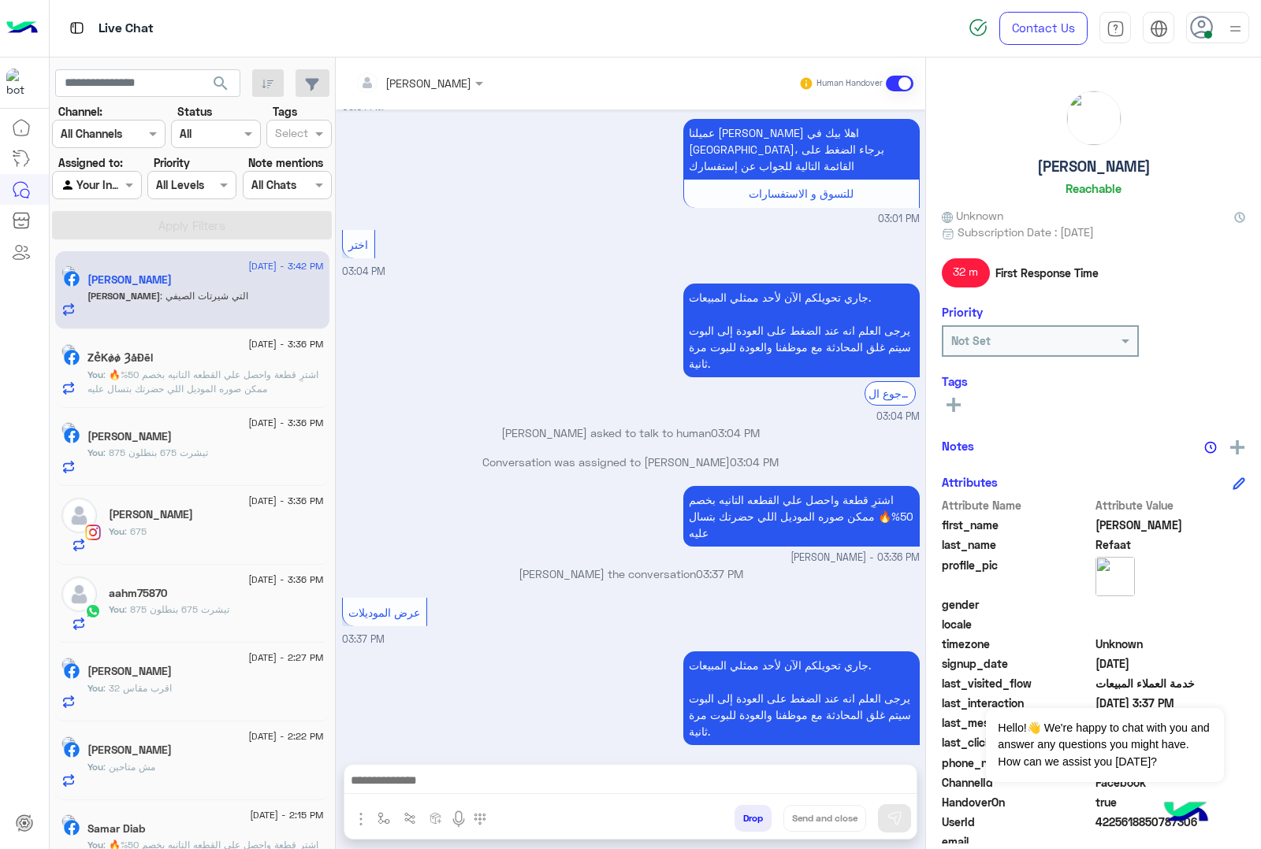
scroll to position [2496, 0]
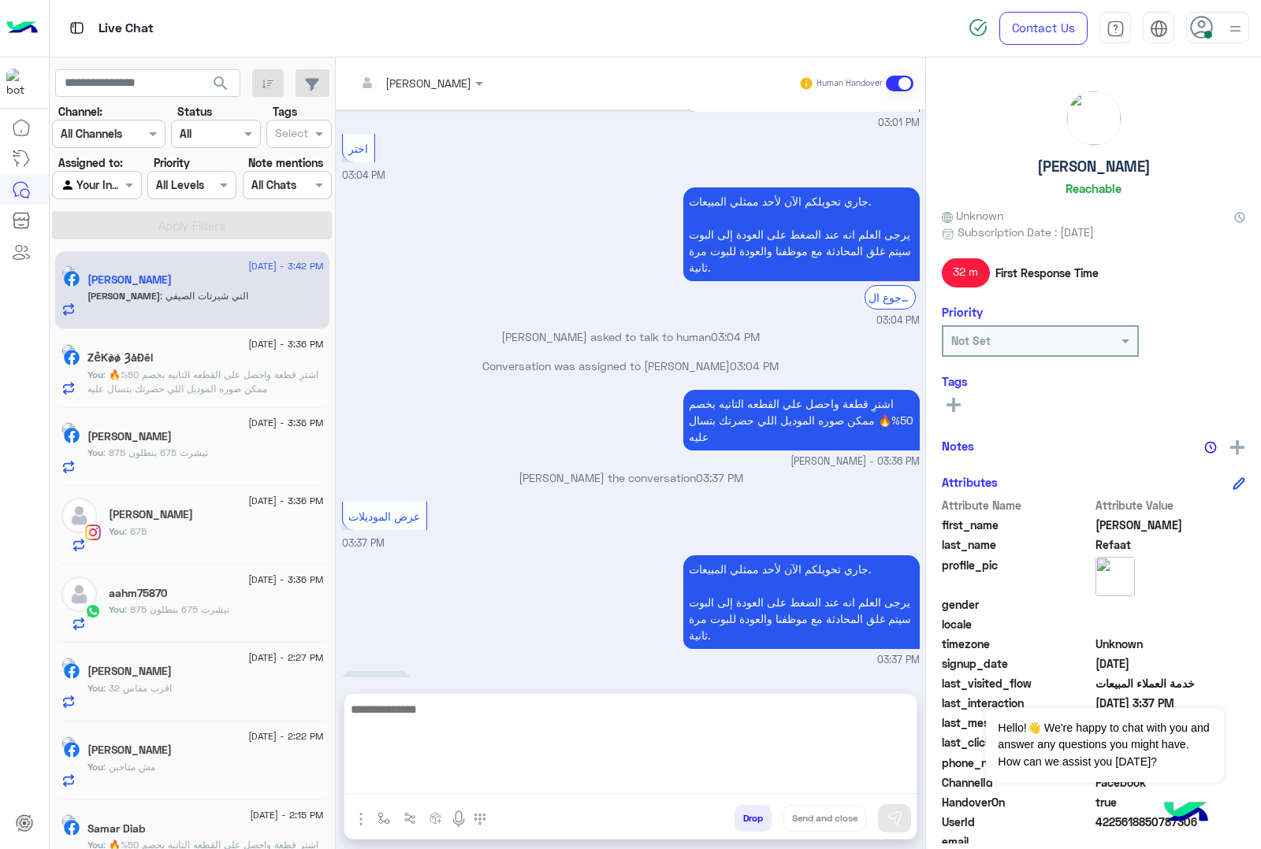
click at [430, 754] on textarea at bounding box center [630, 747] width 572 height 95
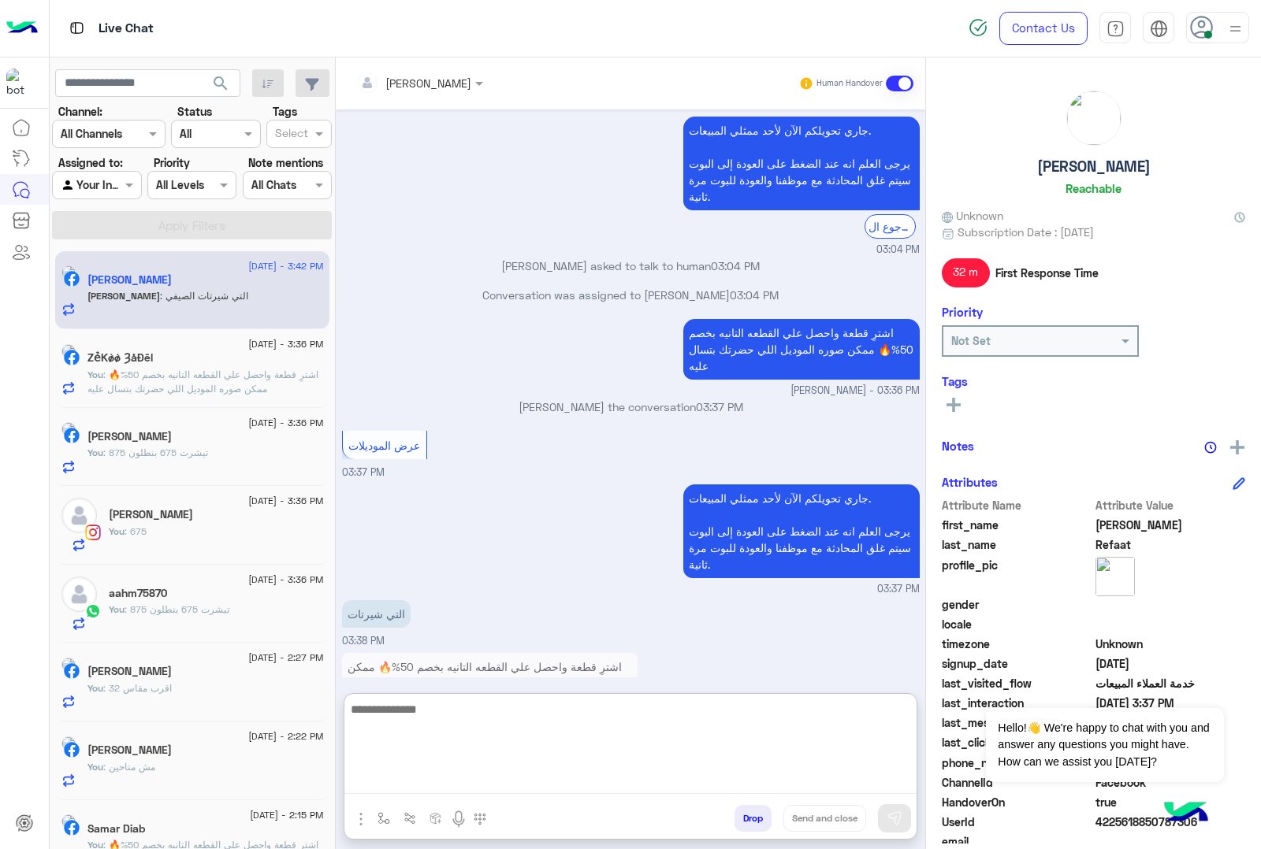
paste textarea "**********"
type textarea "**********"
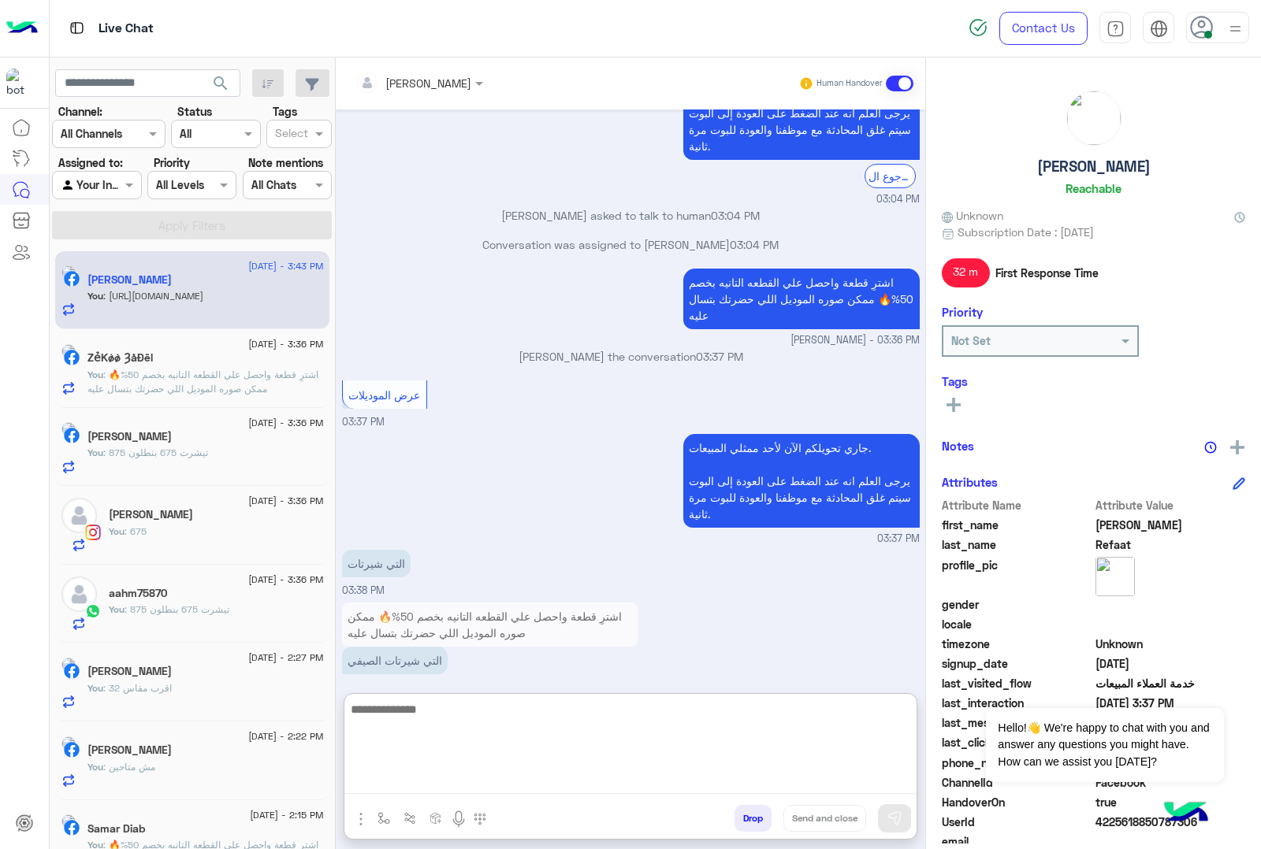
scroll to position [2687, 0]
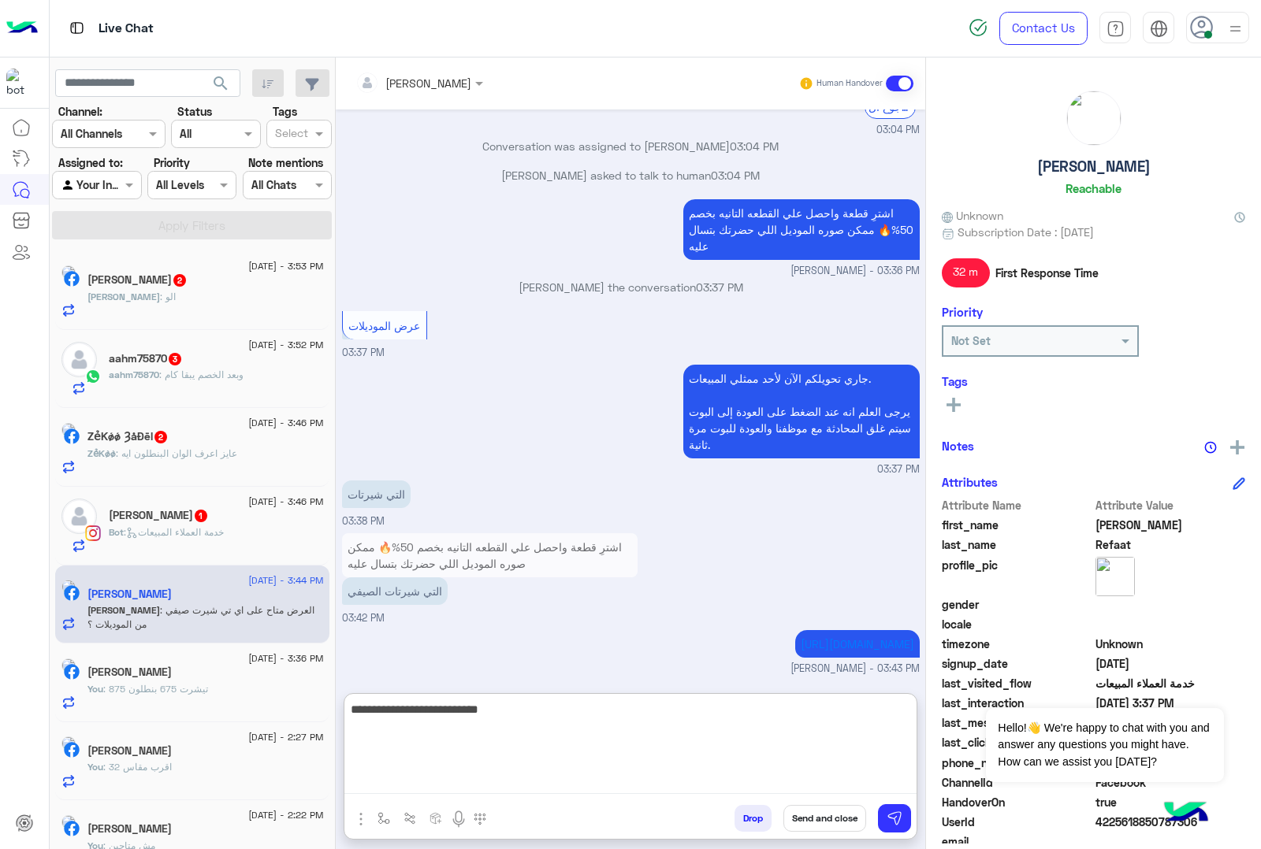
type textarea "**********"
type textarea "*"
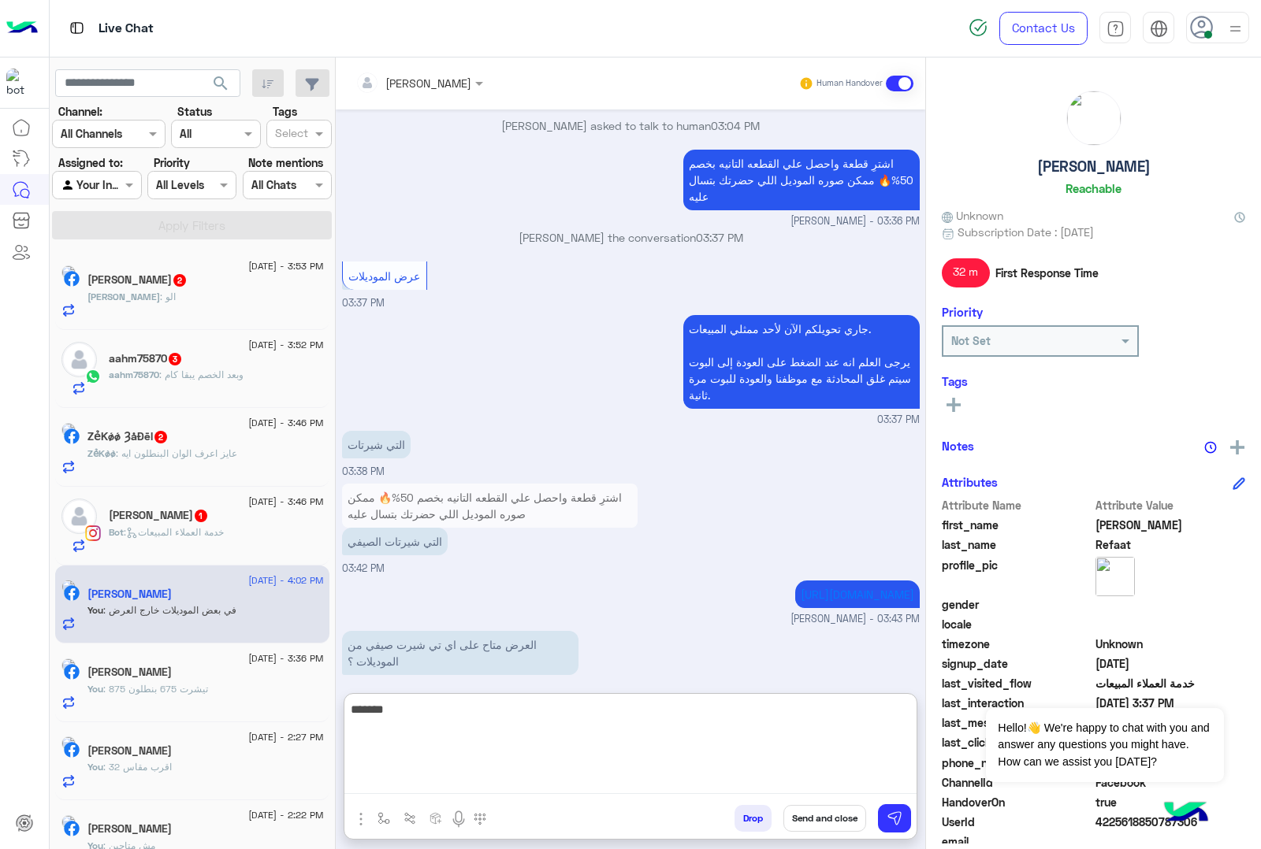
type textarea "*******"
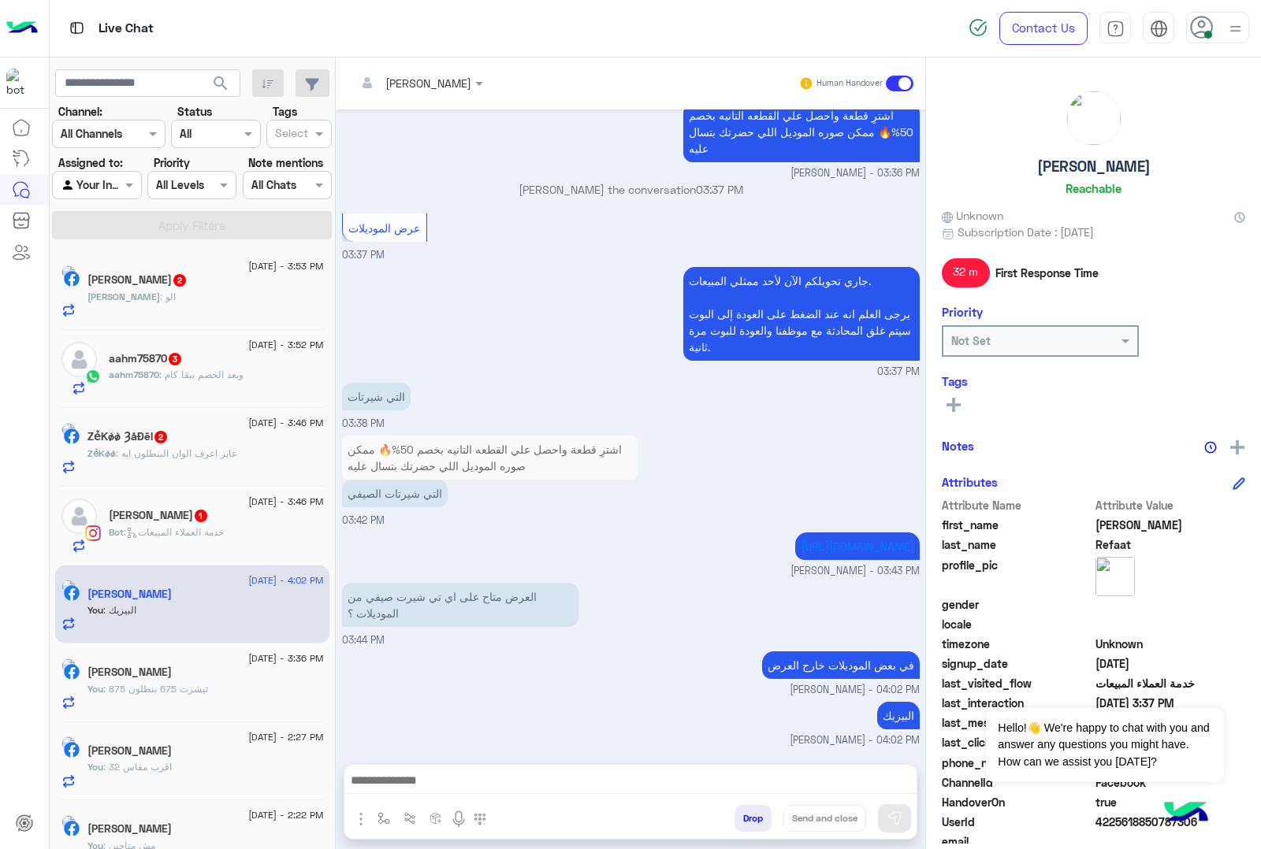
click at [202, 538] on span ": خدمة العملاء المبيعات" at bounding box center [174, 532] width 100 height 12
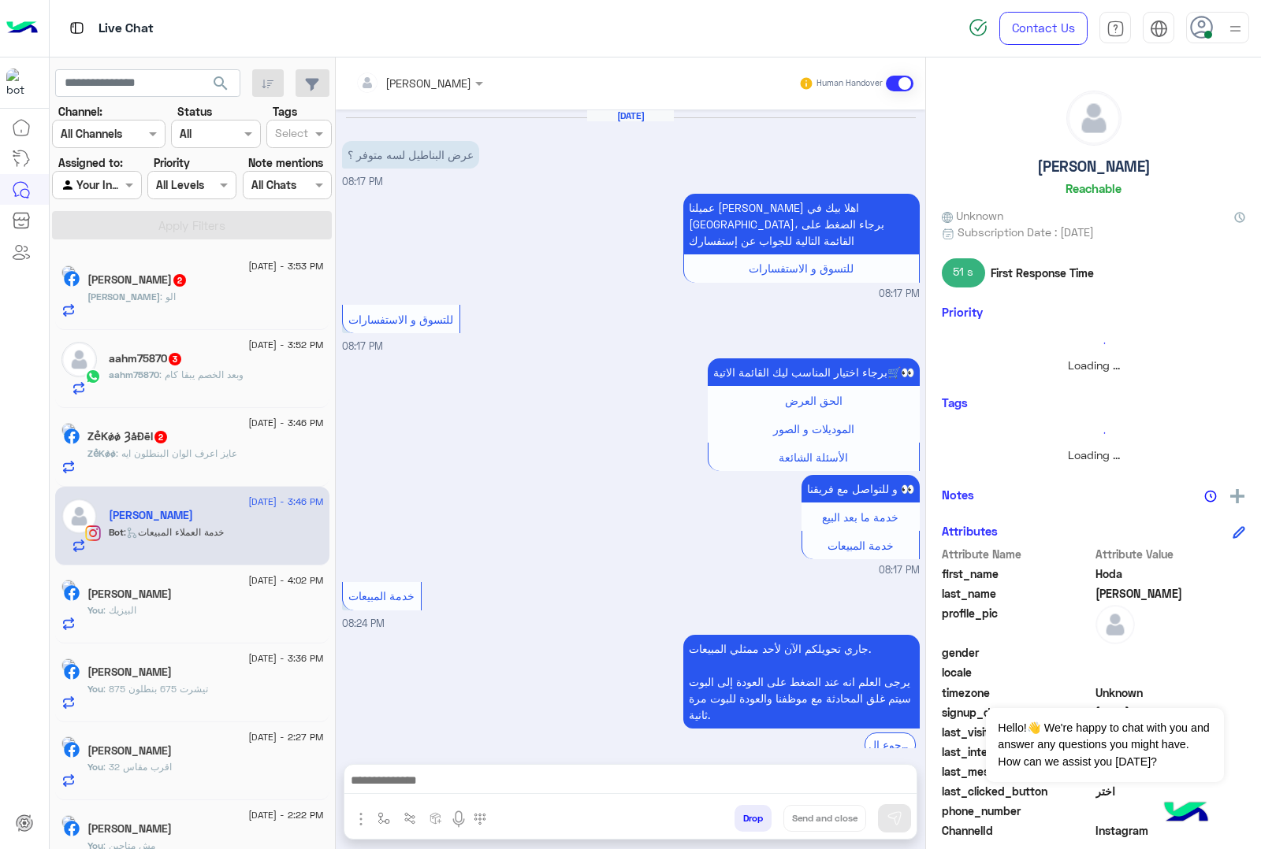
scroll to position [1885, 0]
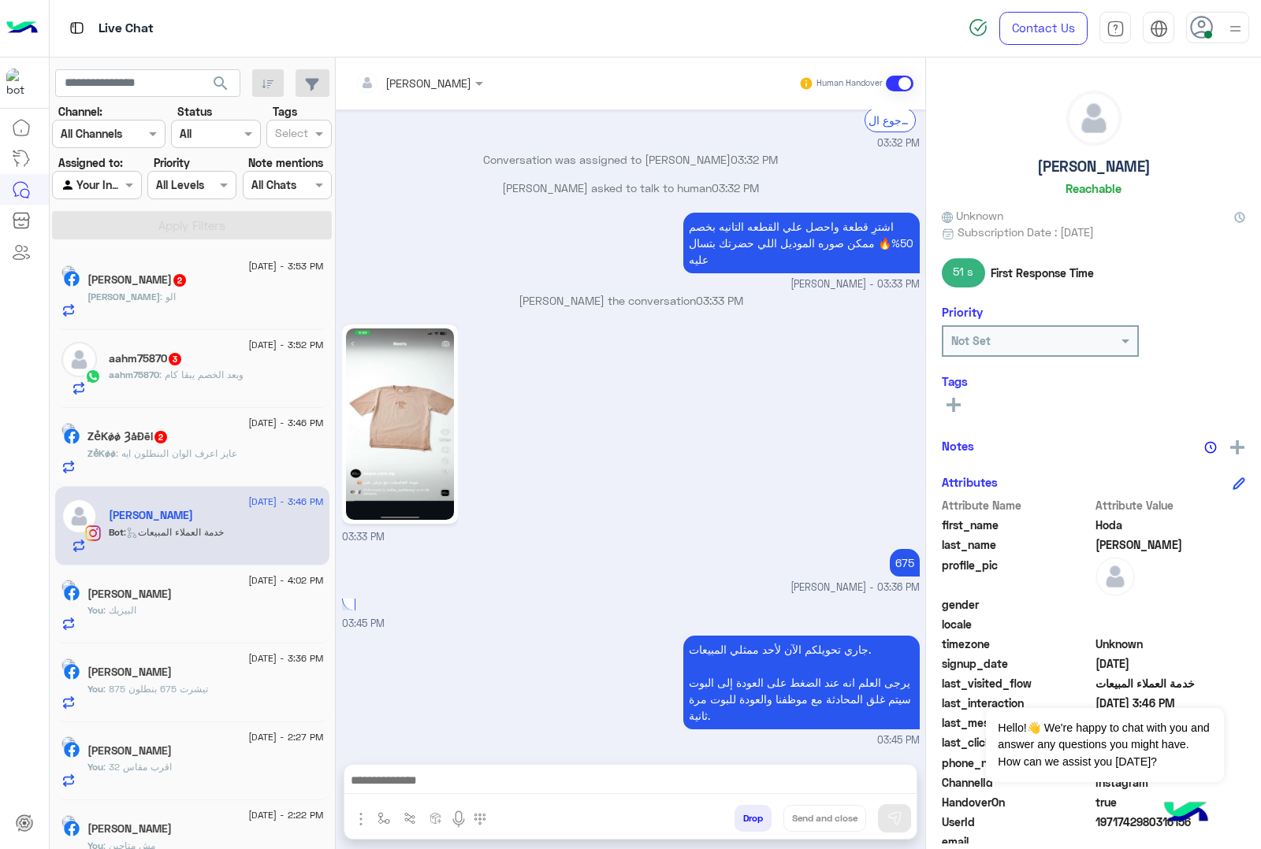
click at [167, 444] on span "2" at bounding box center [160, 437] width 13 height 13
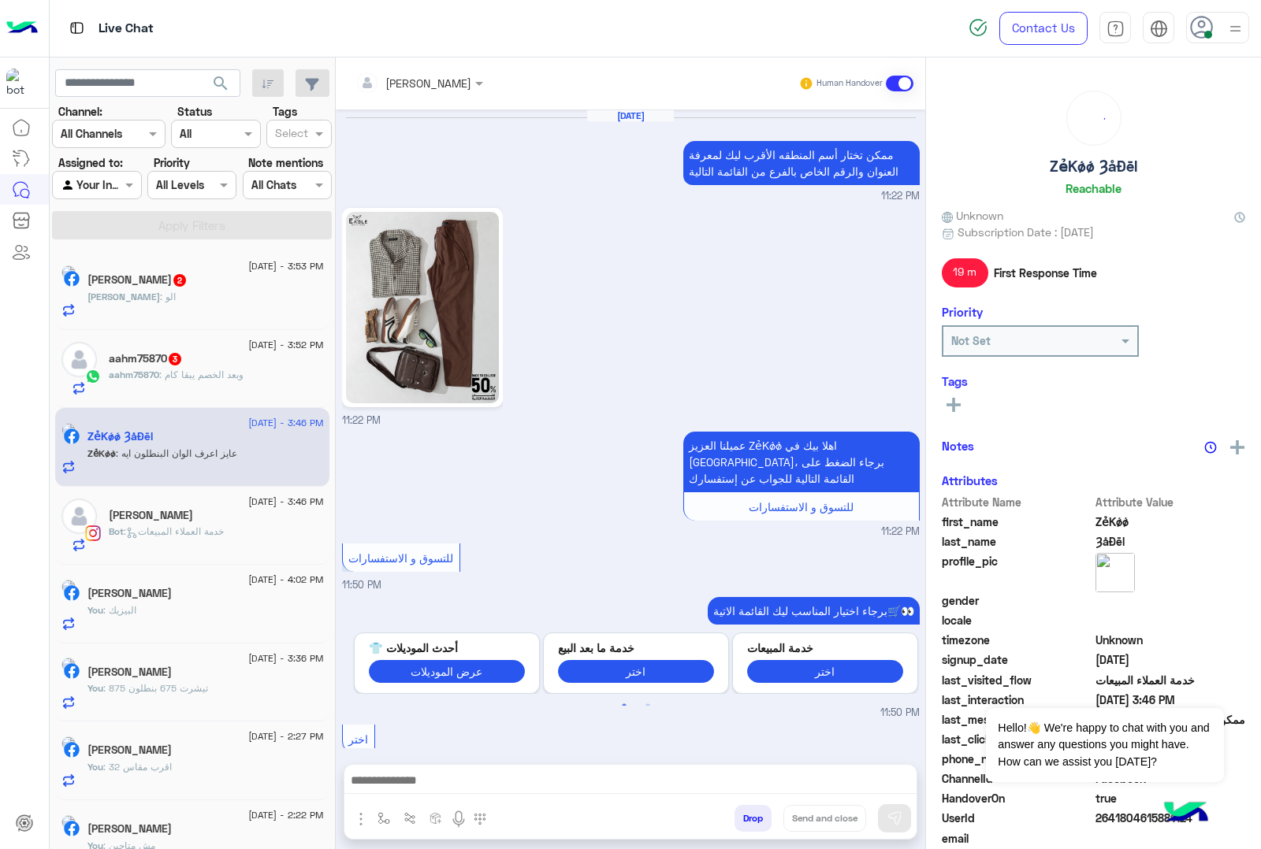
scroll to position [1562, 0]
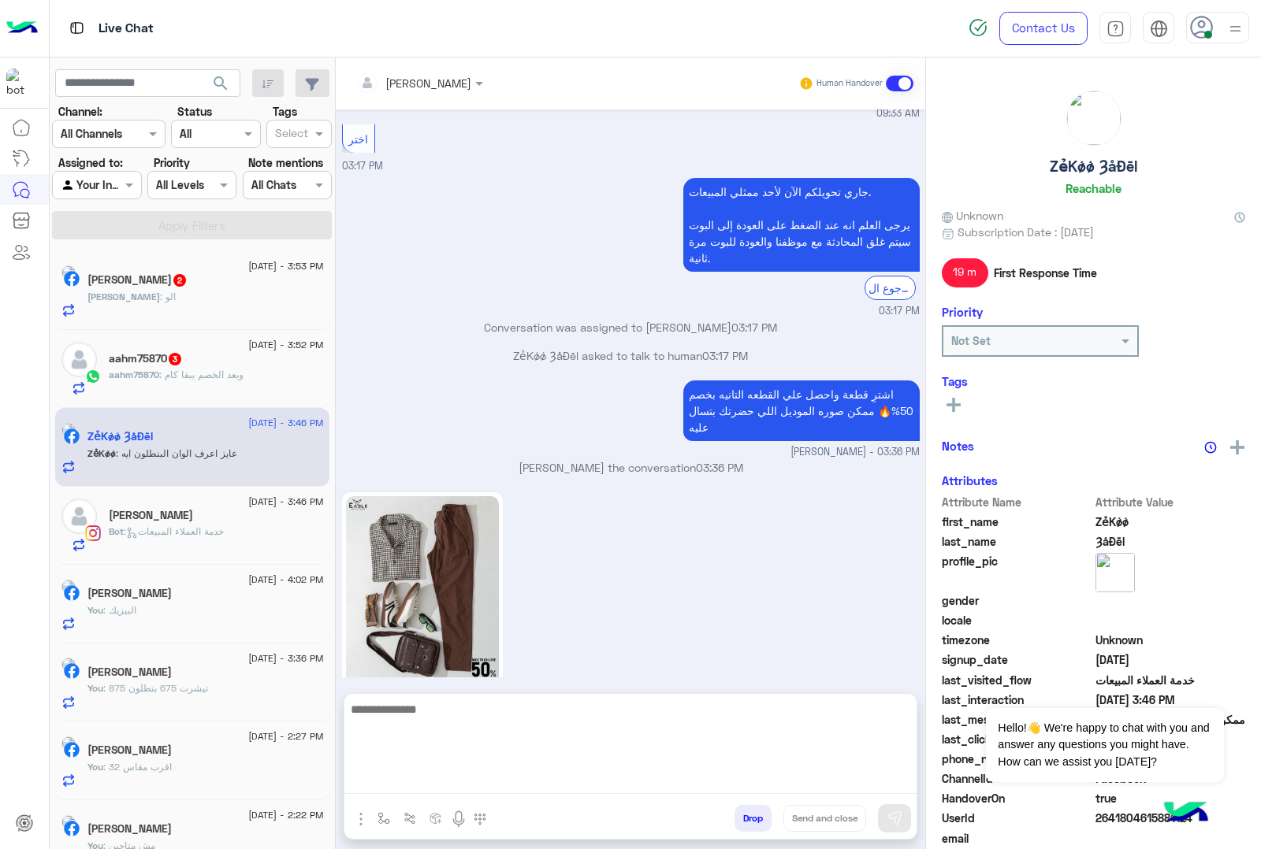
click at [418, 754] on textarea at bounding box center [630, 747] width 572 height 95
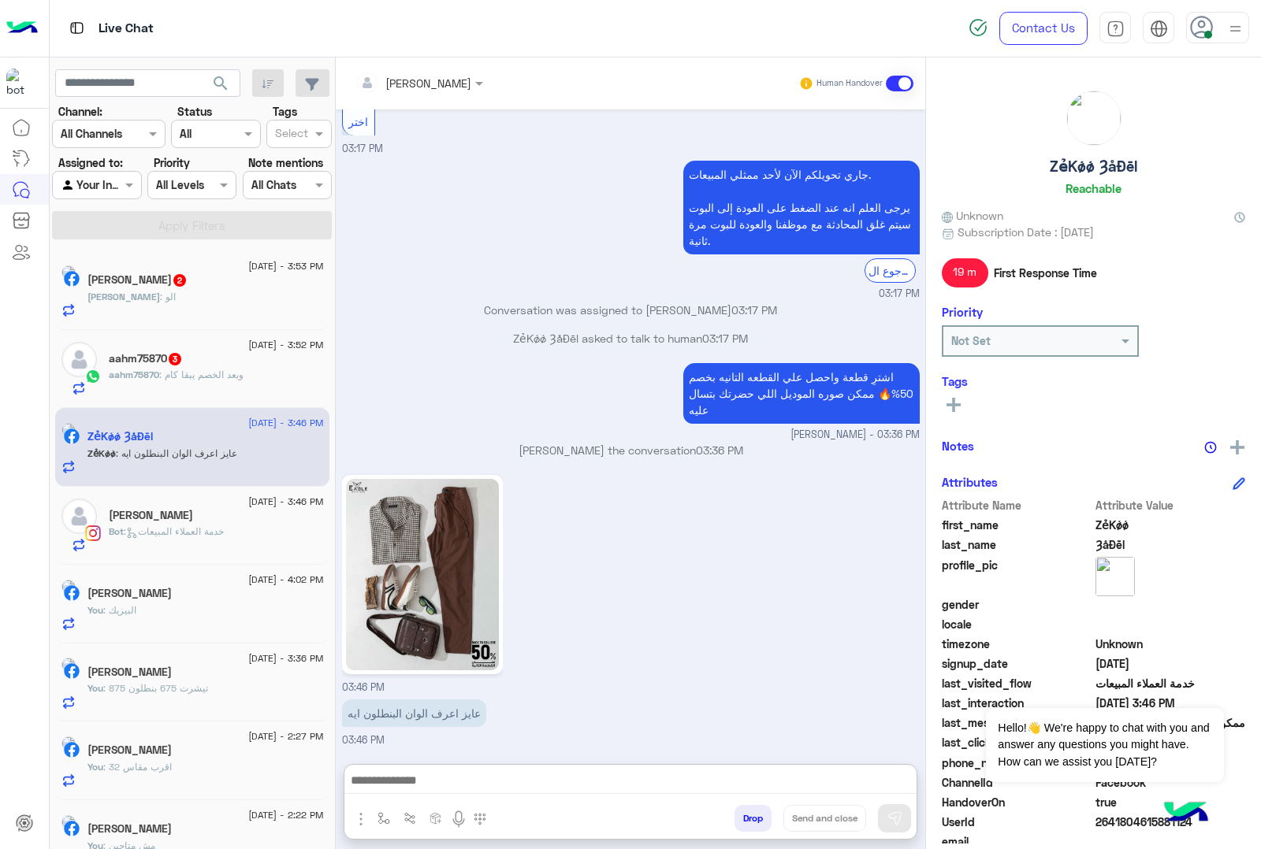
click at [447, 522] on img at bounding box center [422, 574] width 153 height 191
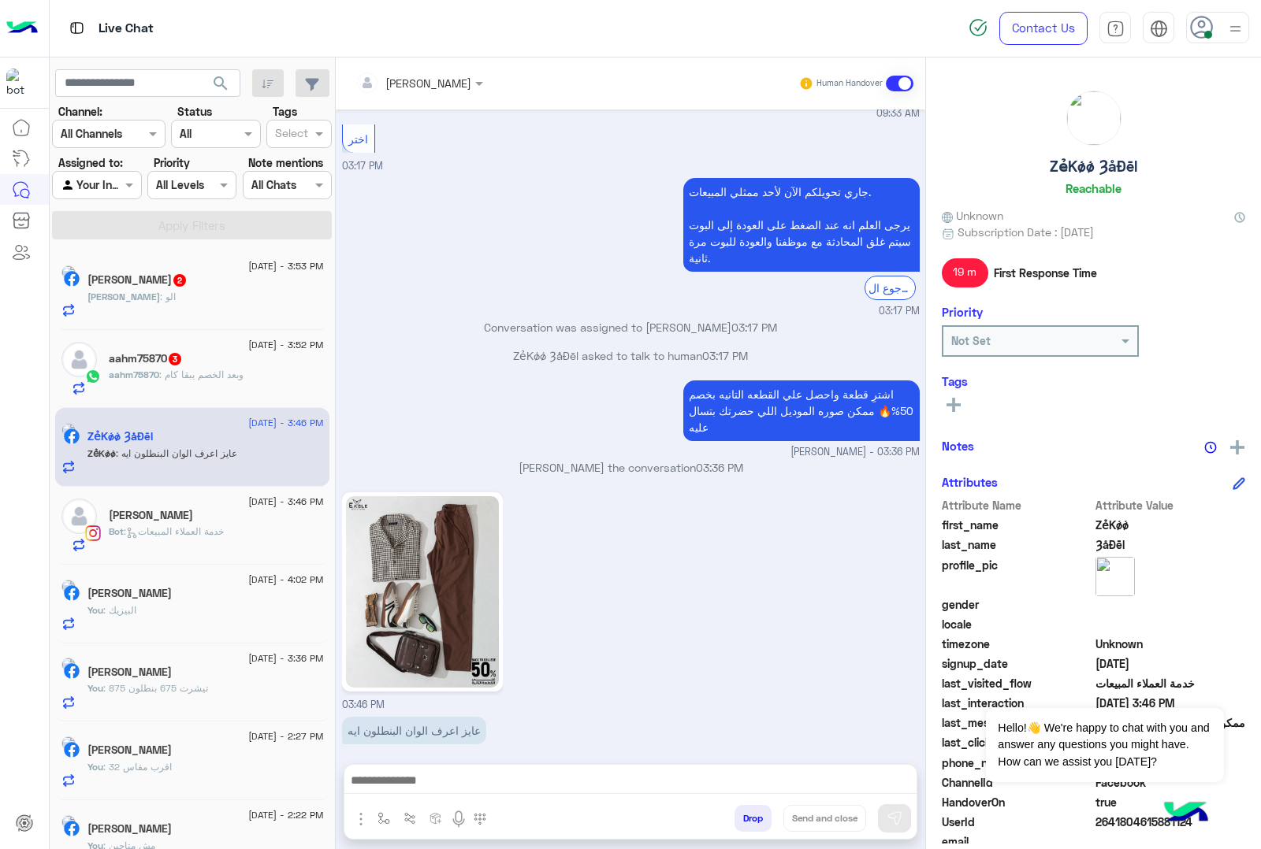
scroll to position [1561, 0]
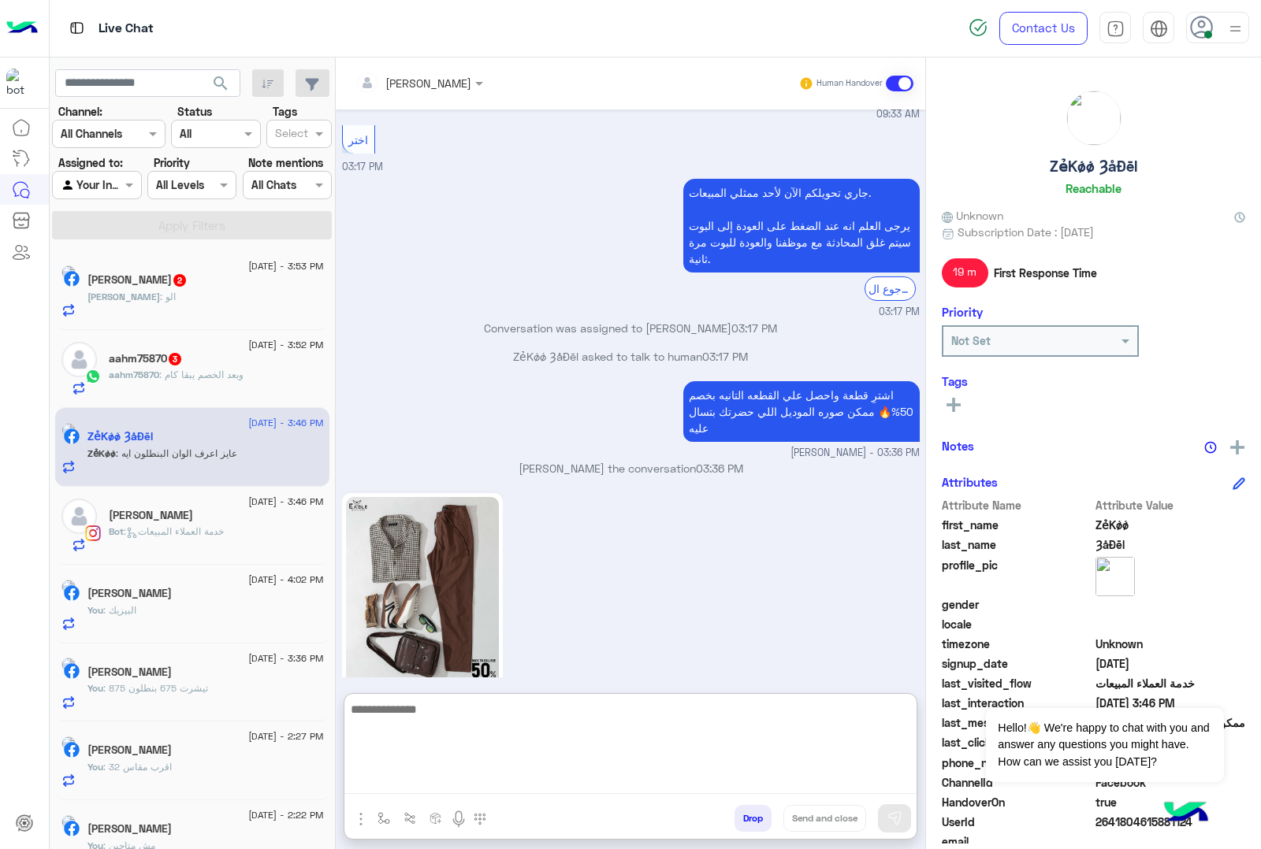
click at [441, 754] on textarea at bounding box center [630, 747] width 572 height 95
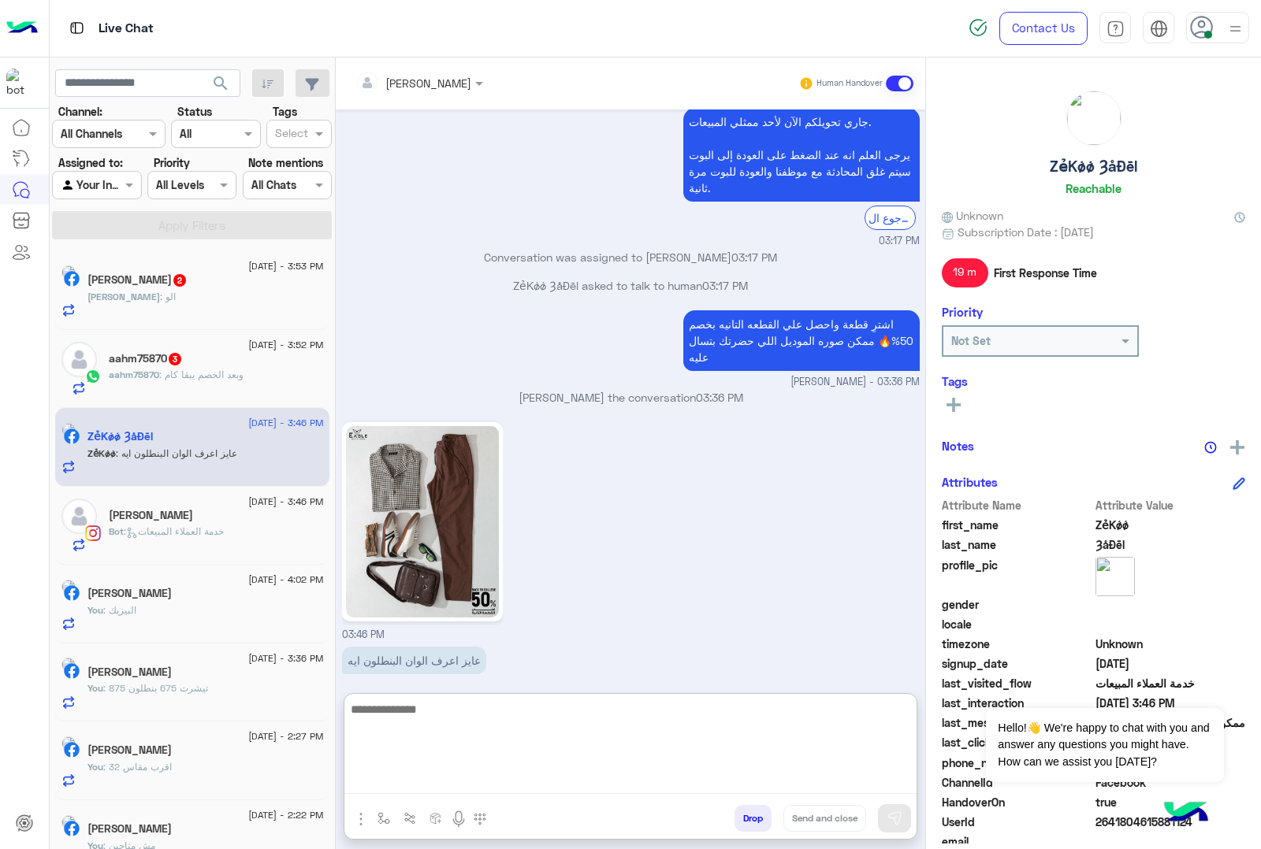
scroll to position [1632, 0]
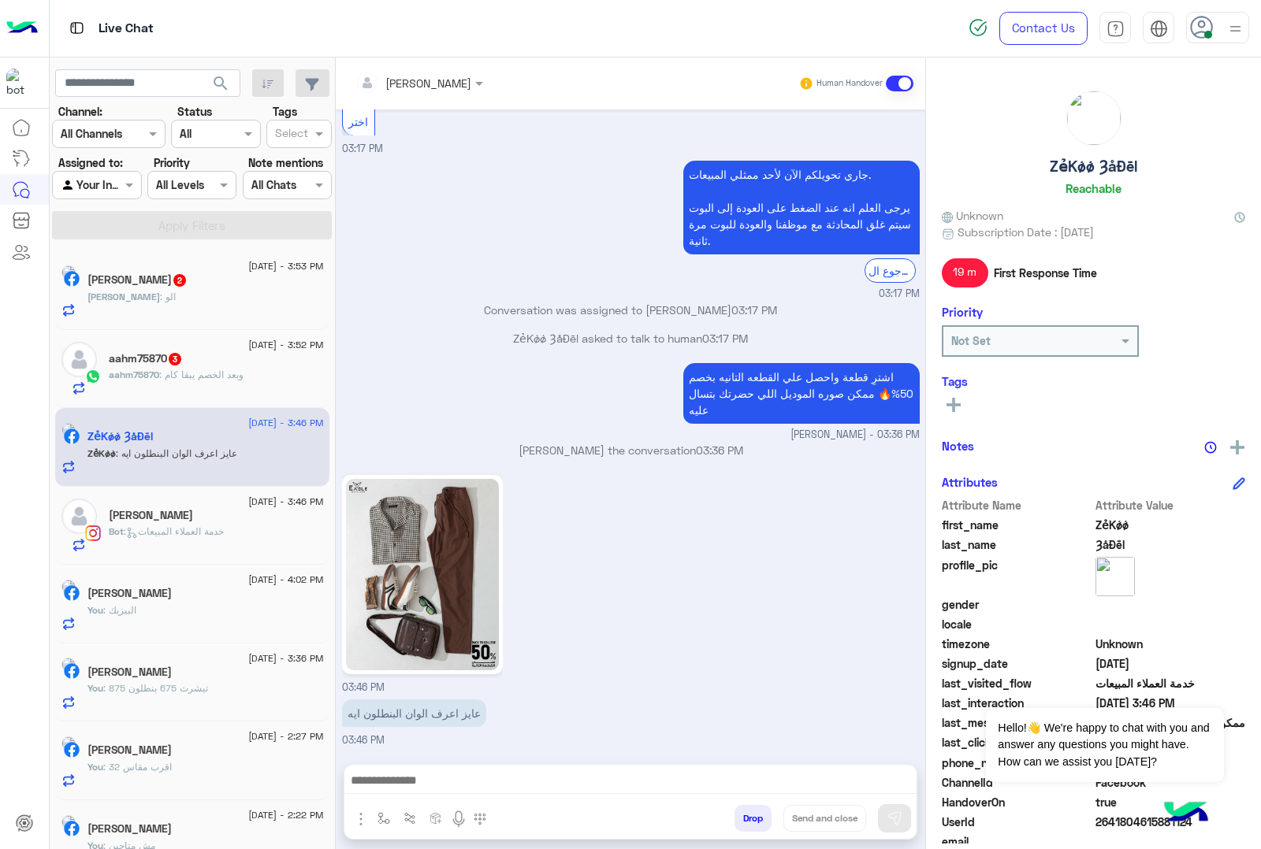
click at [256, 369] on div "aahm75870 3" at bounding box center [216, 360] width 215 height 17
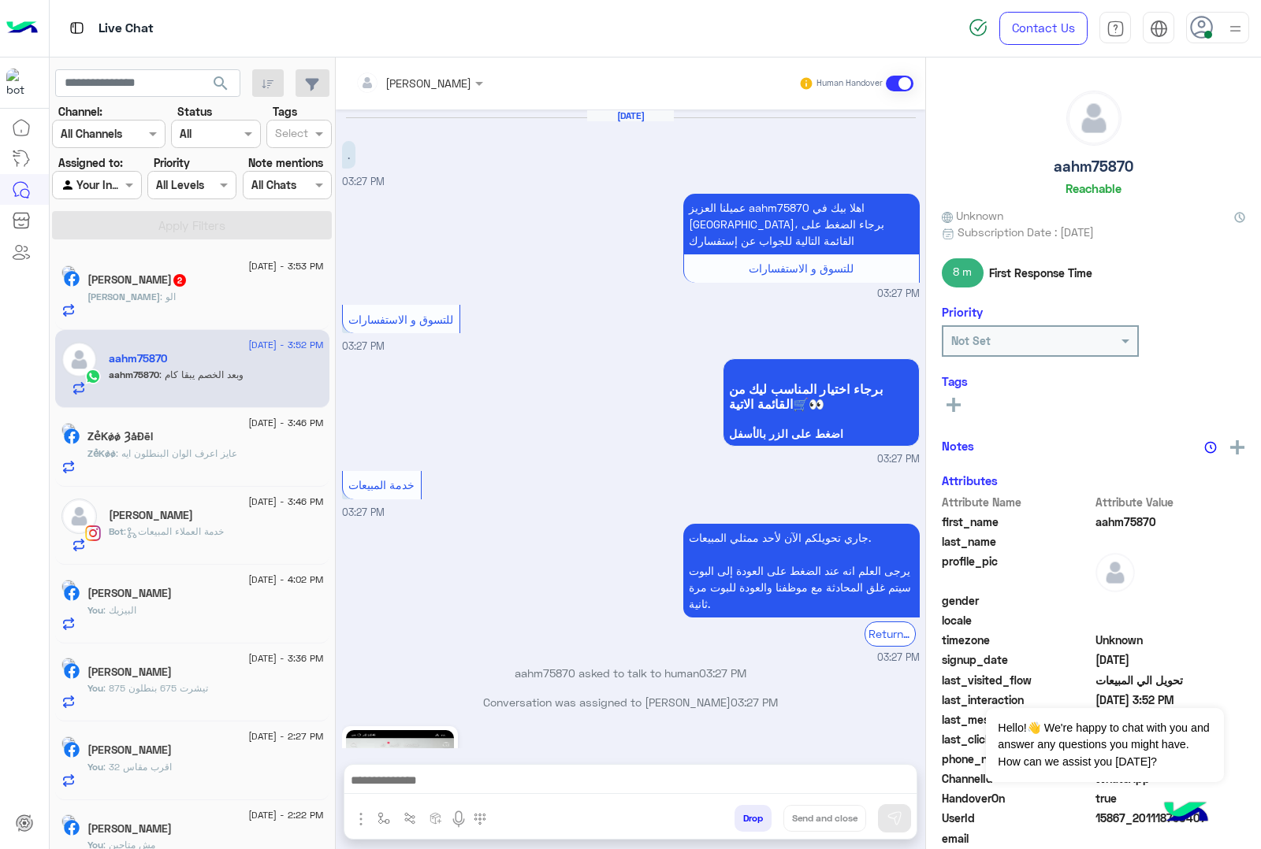
scroll to position [503, 0]
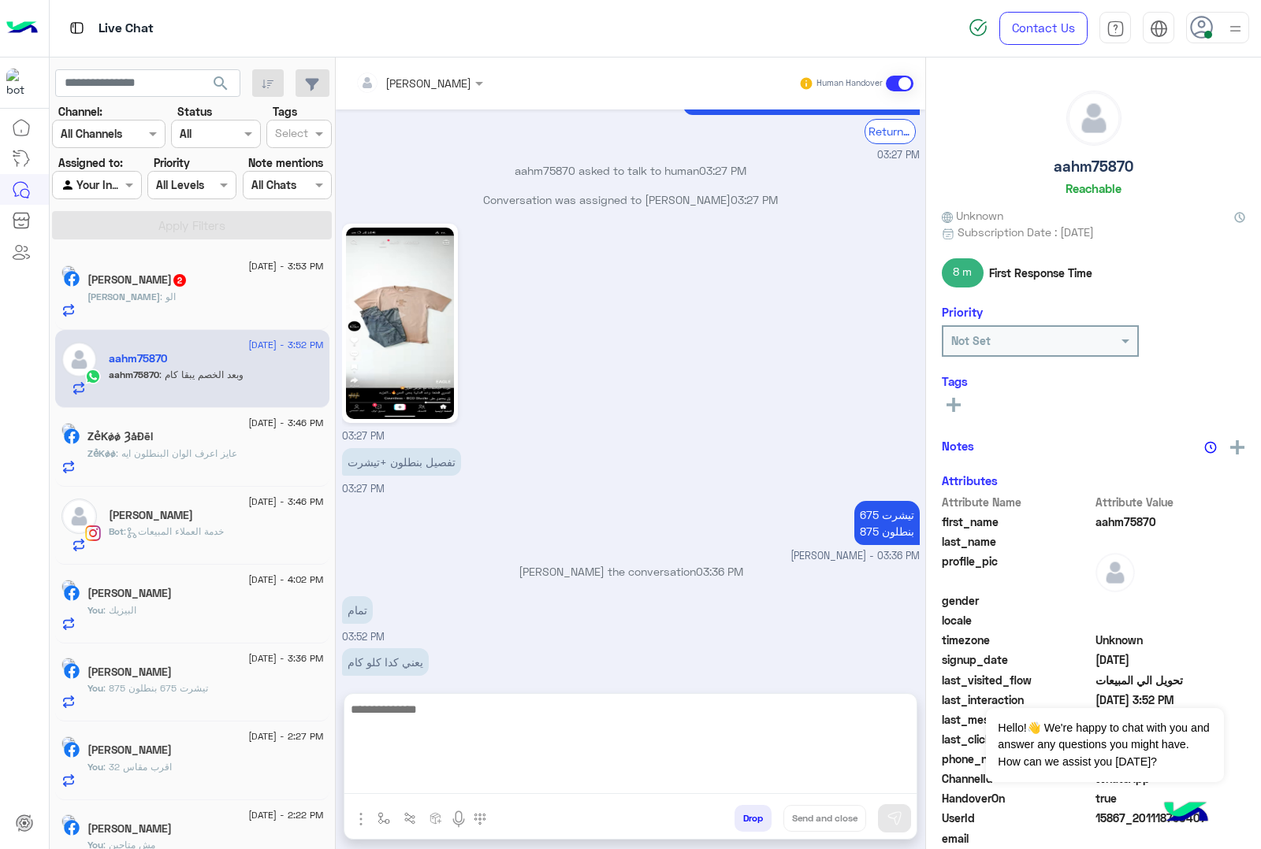
click at [550, 754] on textarea at bounding box center [630, 747] width 572 height 95
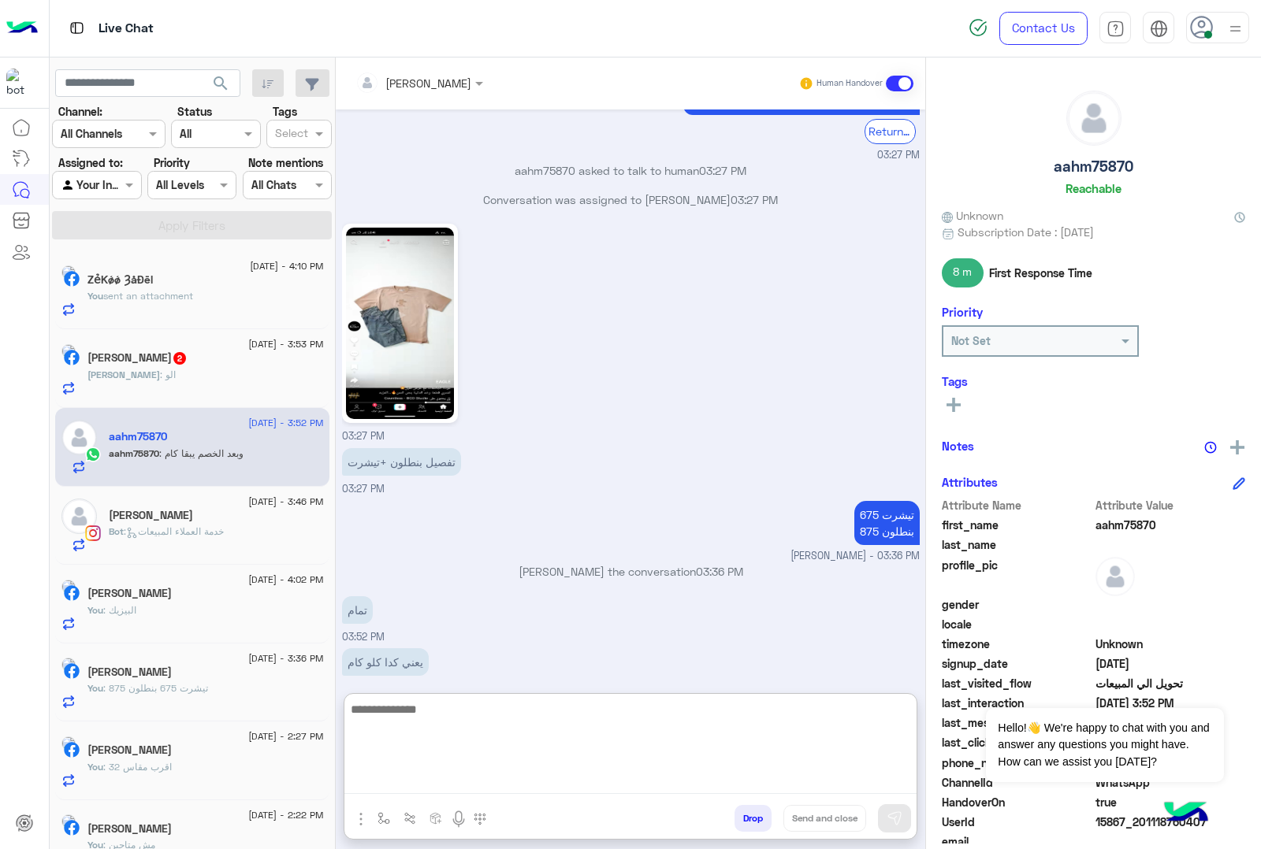
click at [641, 754] on textarea at bounding box center [630, 747] width 572 height 95
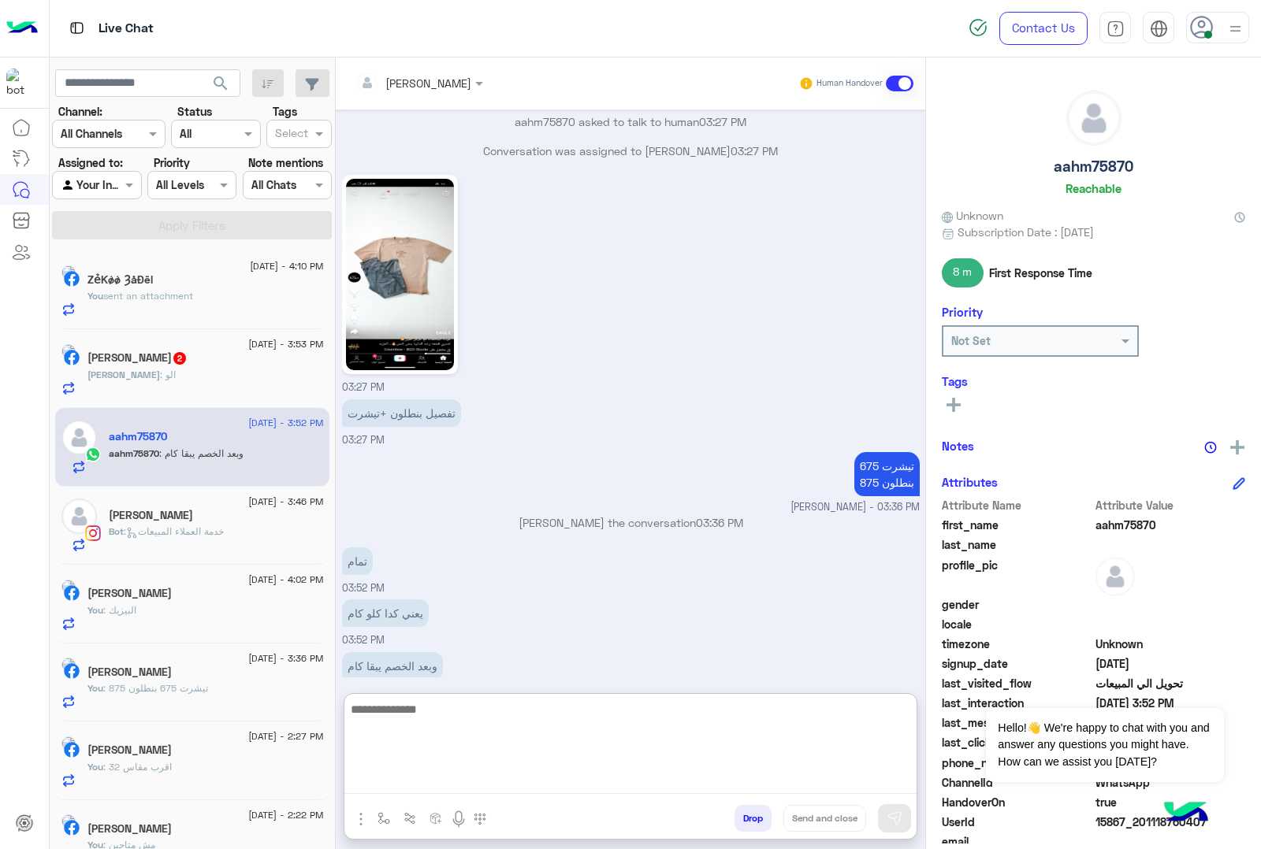
scroll to position [574, 0]
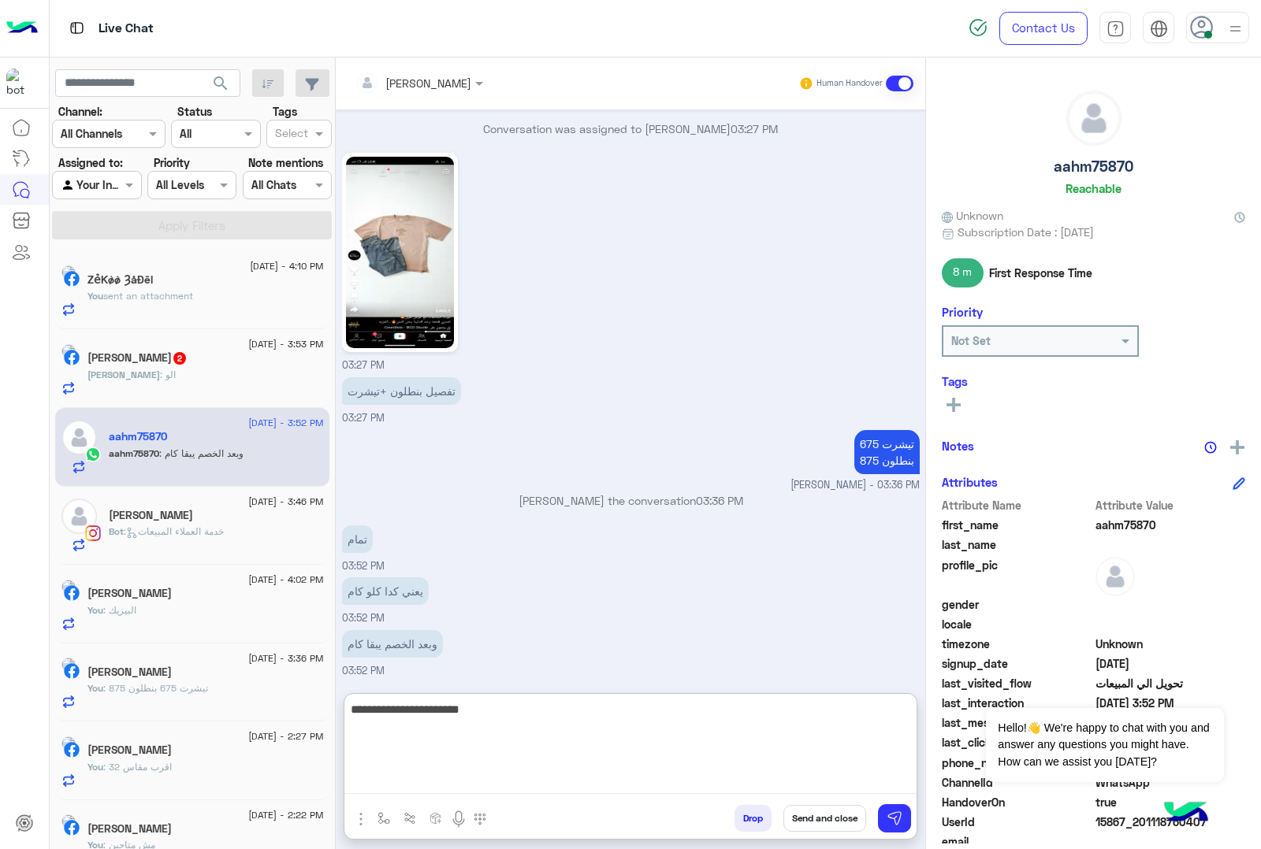
type textarea "**********"
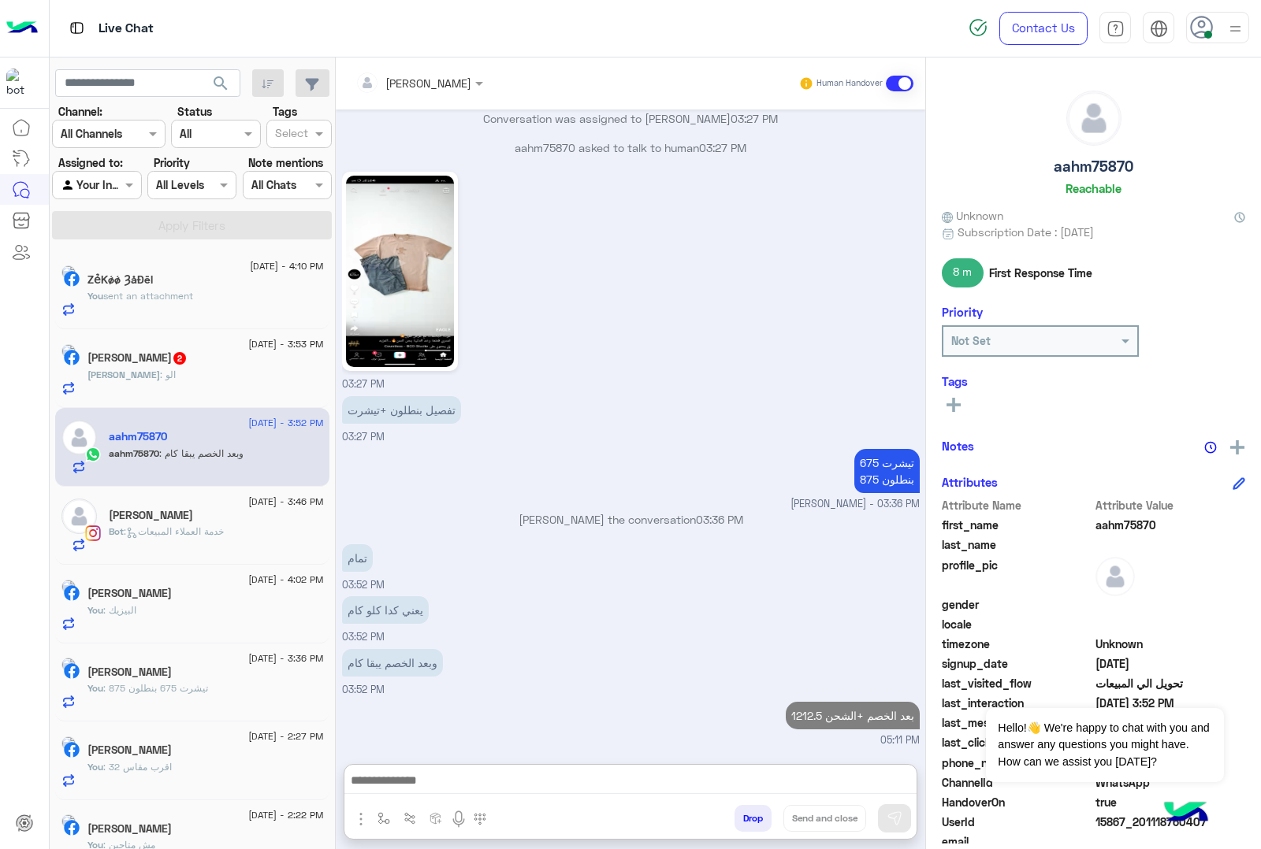
click at [211, 382] on div "[PERSON_NAME] : الو" at bounding box center [205, 382] width 236 height 28
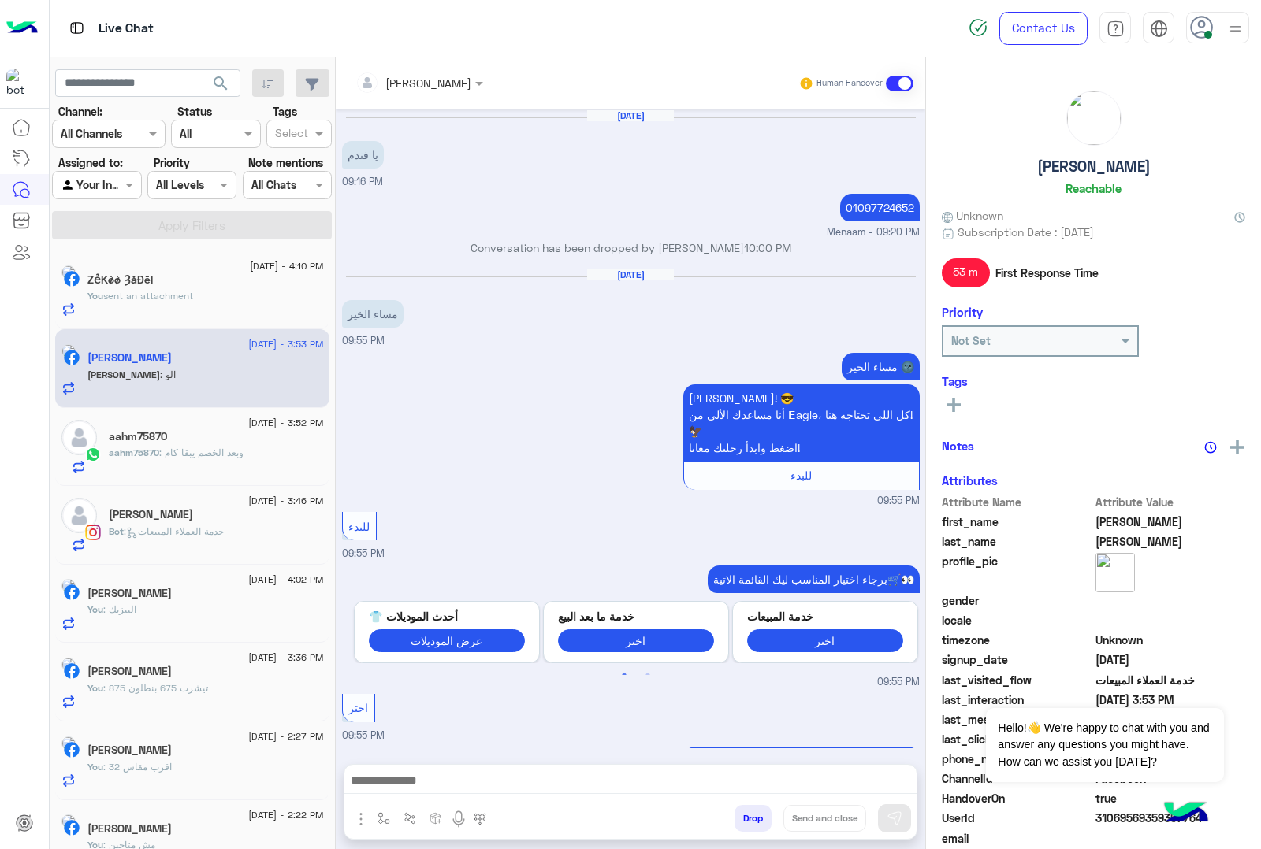
scroll to position [1406, 0]
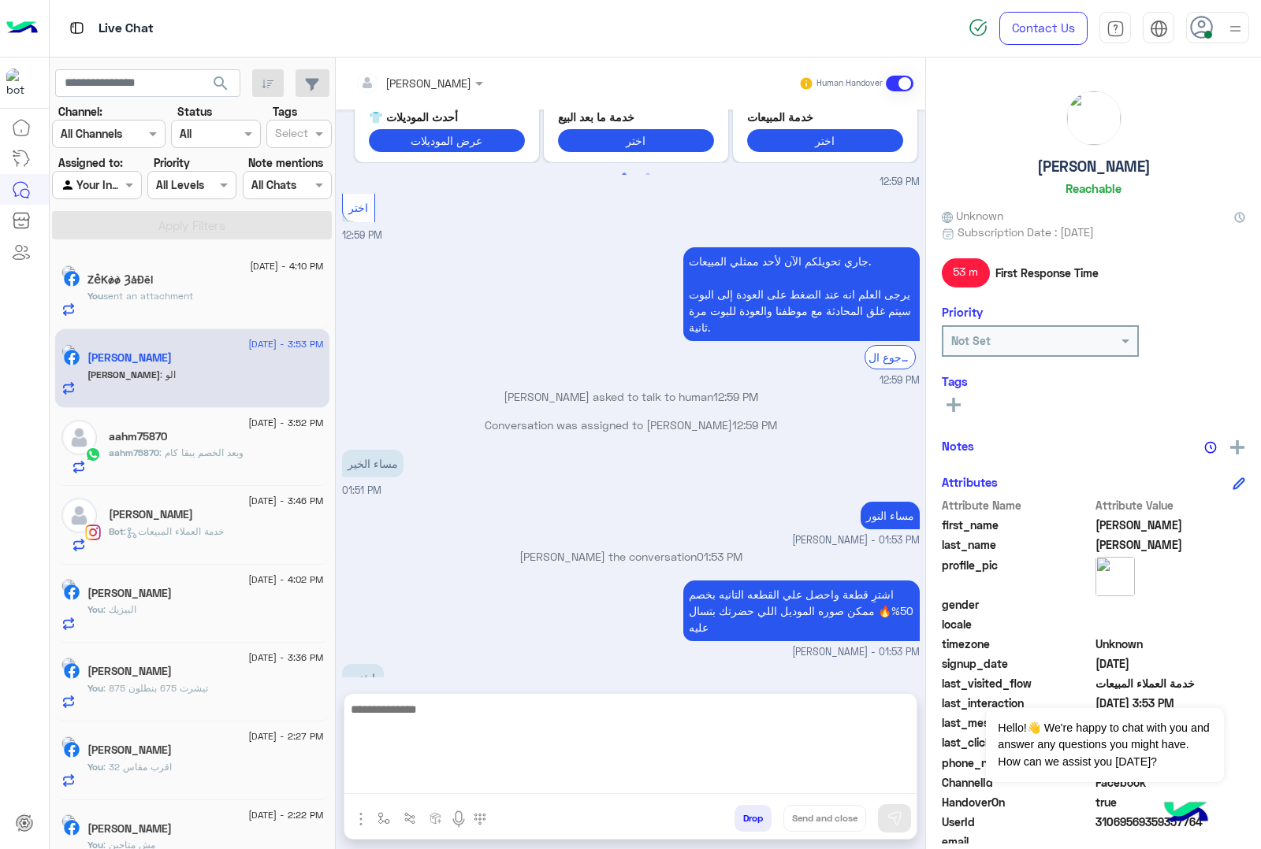
click at [439, 754] on textarea at bounding box center [630, 747] width 572 height 95
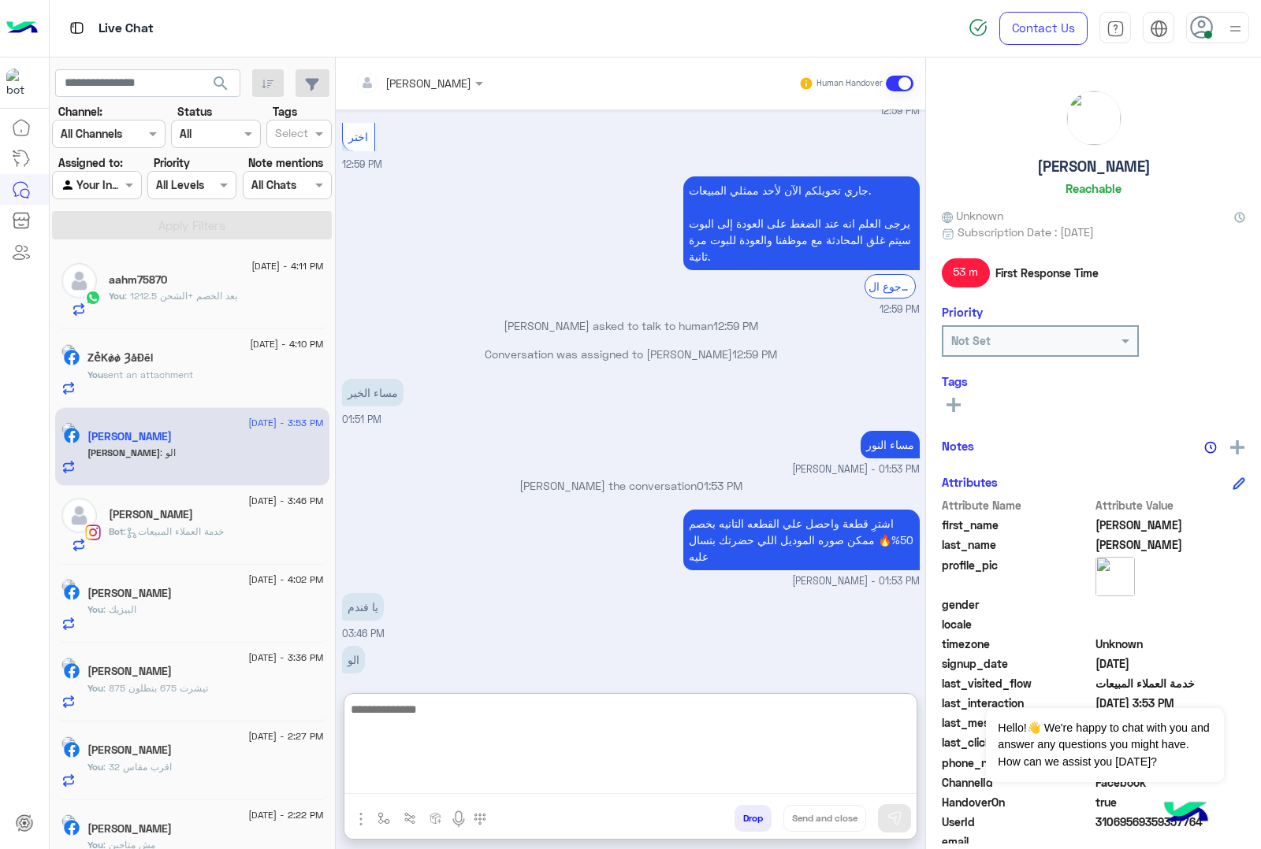
click at [383, 709] on textarea at bounding box center [630, 747] width 572 height 95
type textarea "**********"
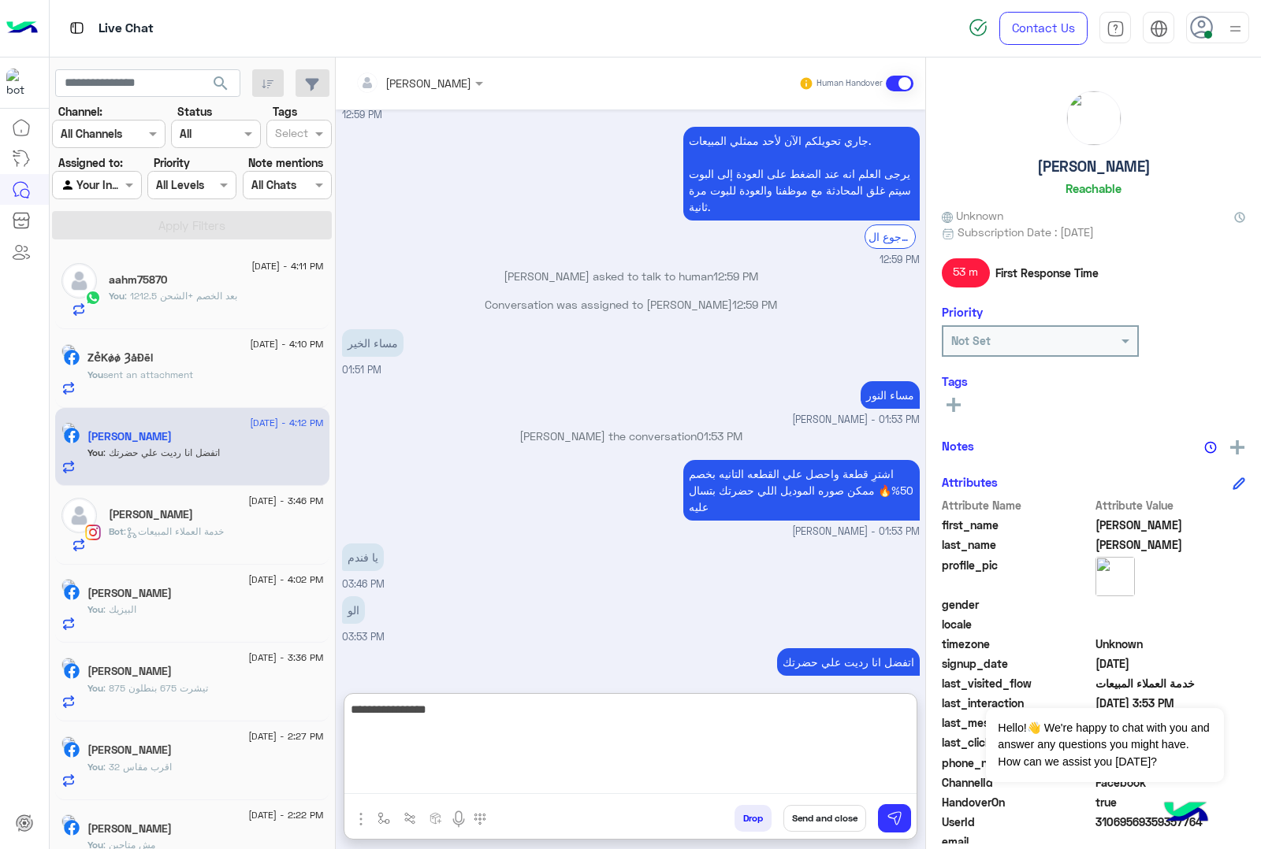
type textarea "**********"
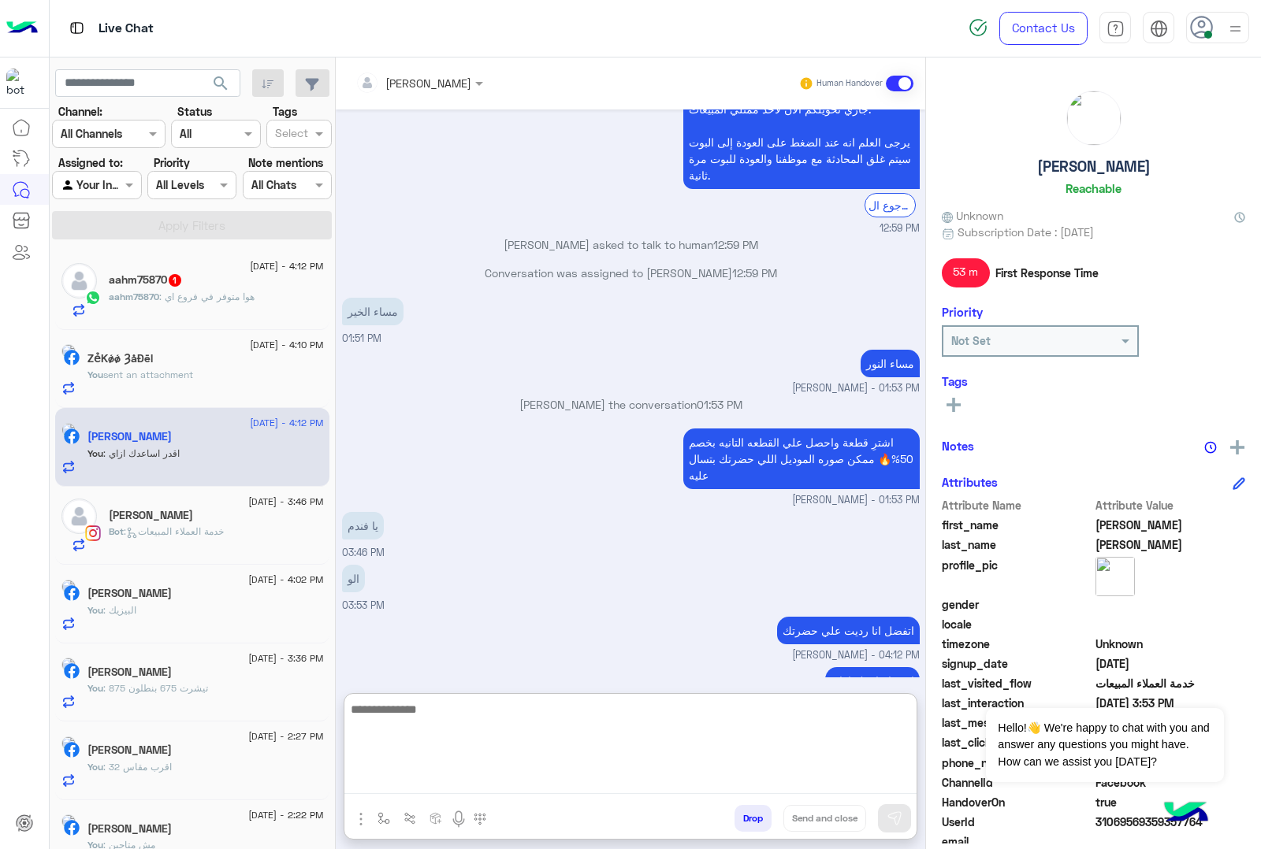
scroll to position [1577, 0]
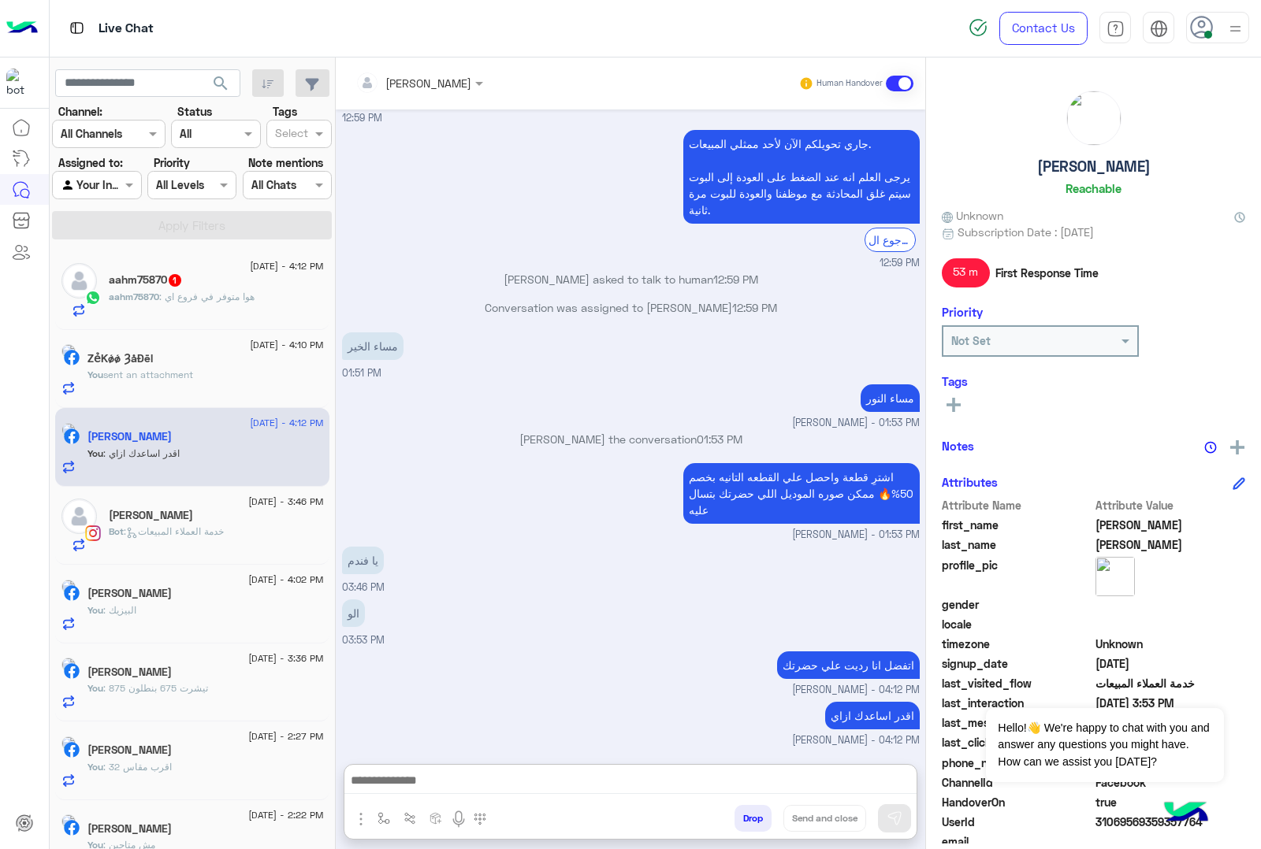
click at [199, 292] on p "aahm75870 : هوا متوفر في فروع اي" at bounding box center [182, 297] width 146 height 14
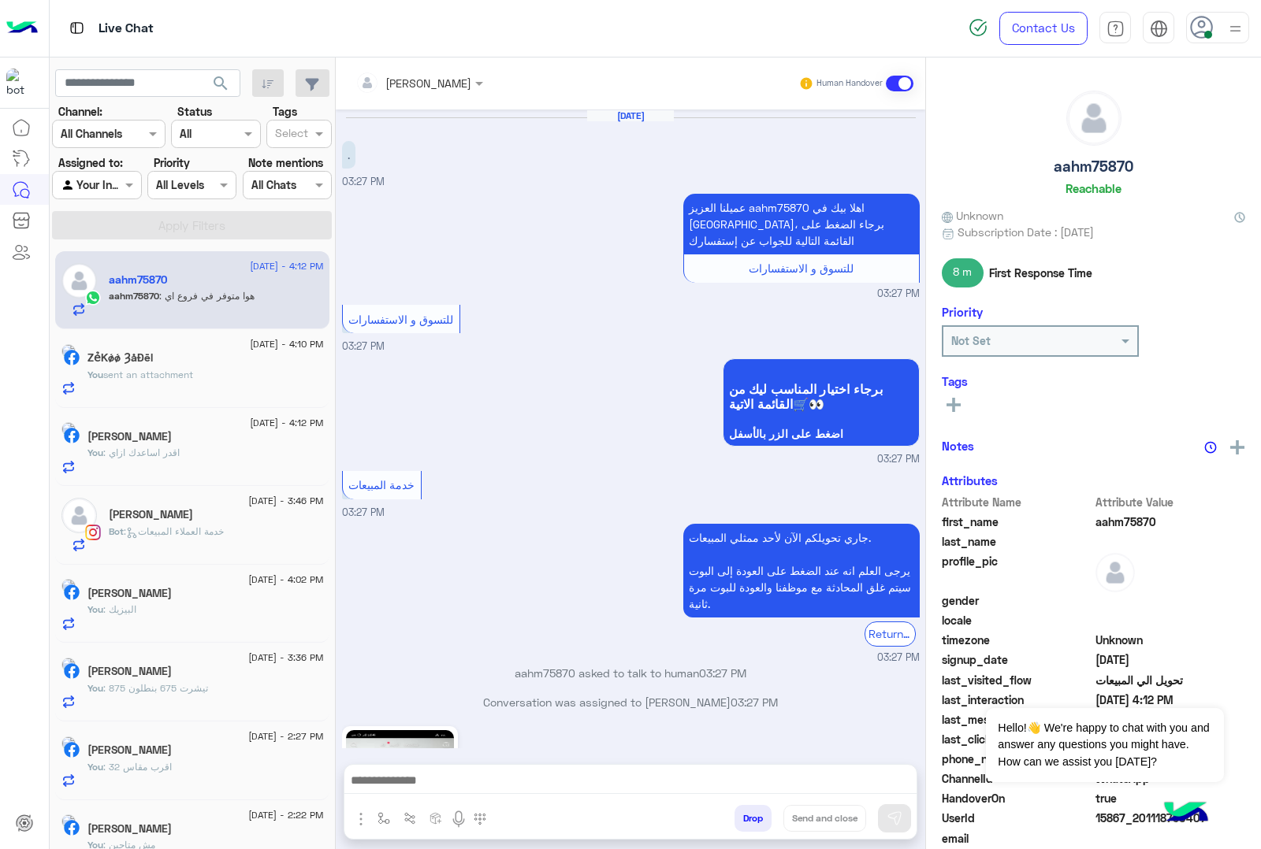
scroll to position [605, 0]
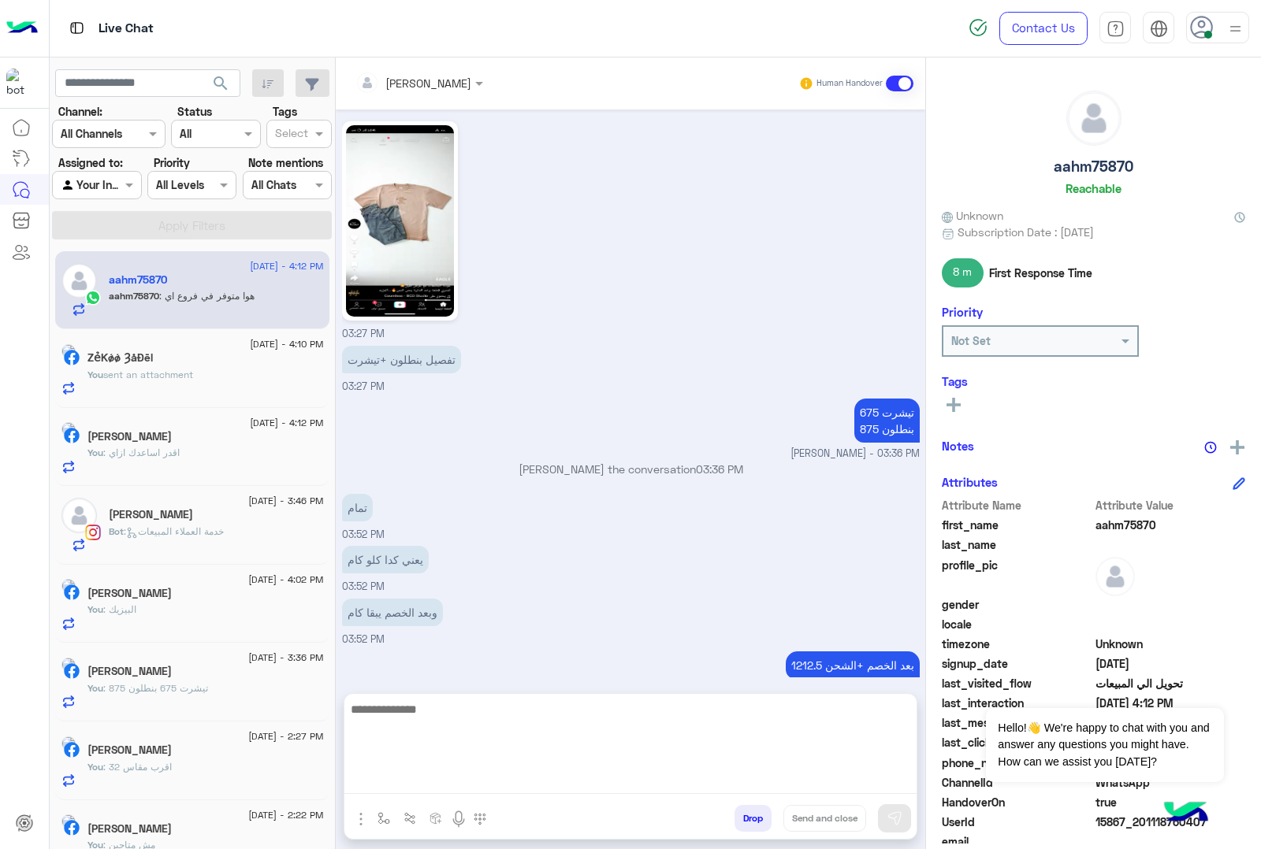
click at [719, 754] on textarea at bounding box center [630, 747] width 572 height 95
paste textarea "**********"
type textarea "**********"
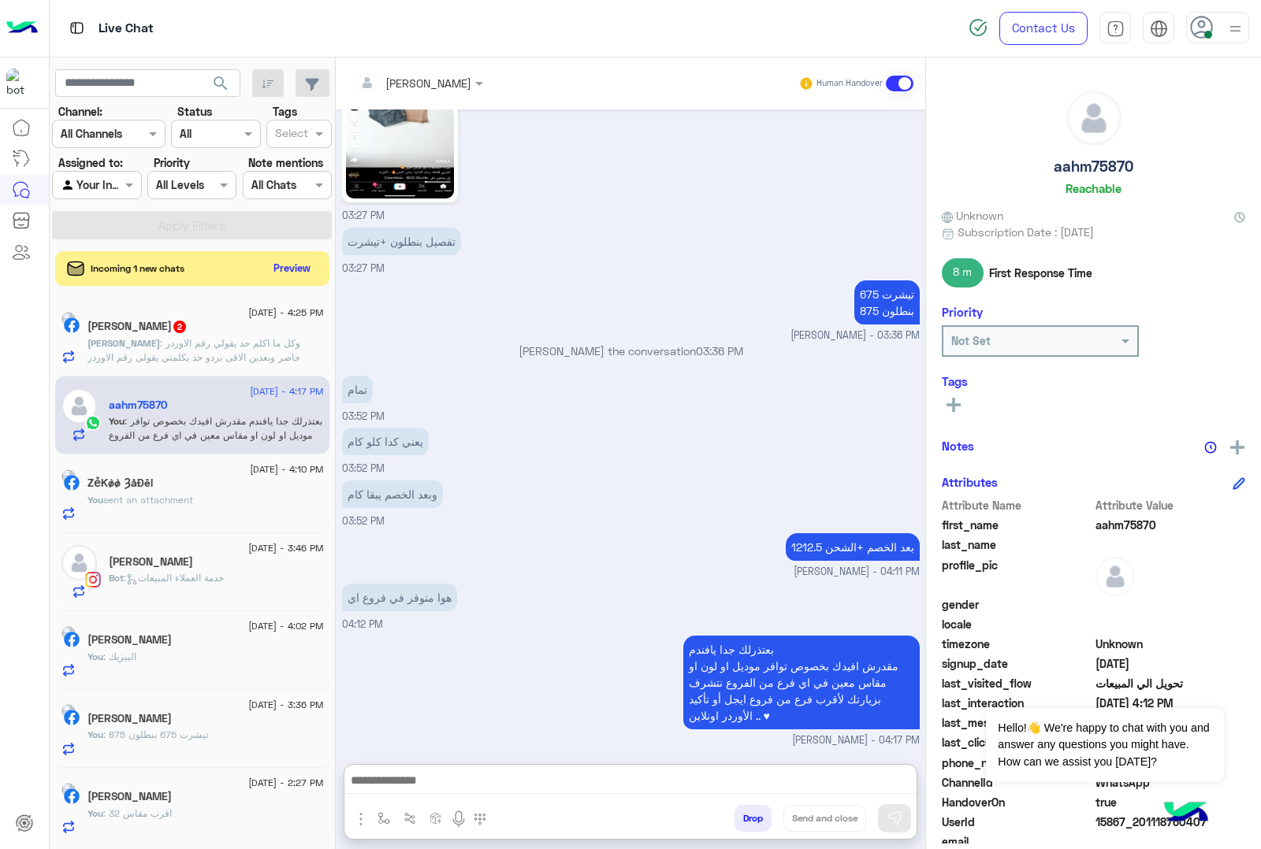
click at [166, 344] on span ": وكل ما اكلم حد يقولي رقم الاوردر حاضر وبعدين الاقى بردو حد يكلمني يقولى رقم ا…" at bounding box center [193, 350] width 213 height 26
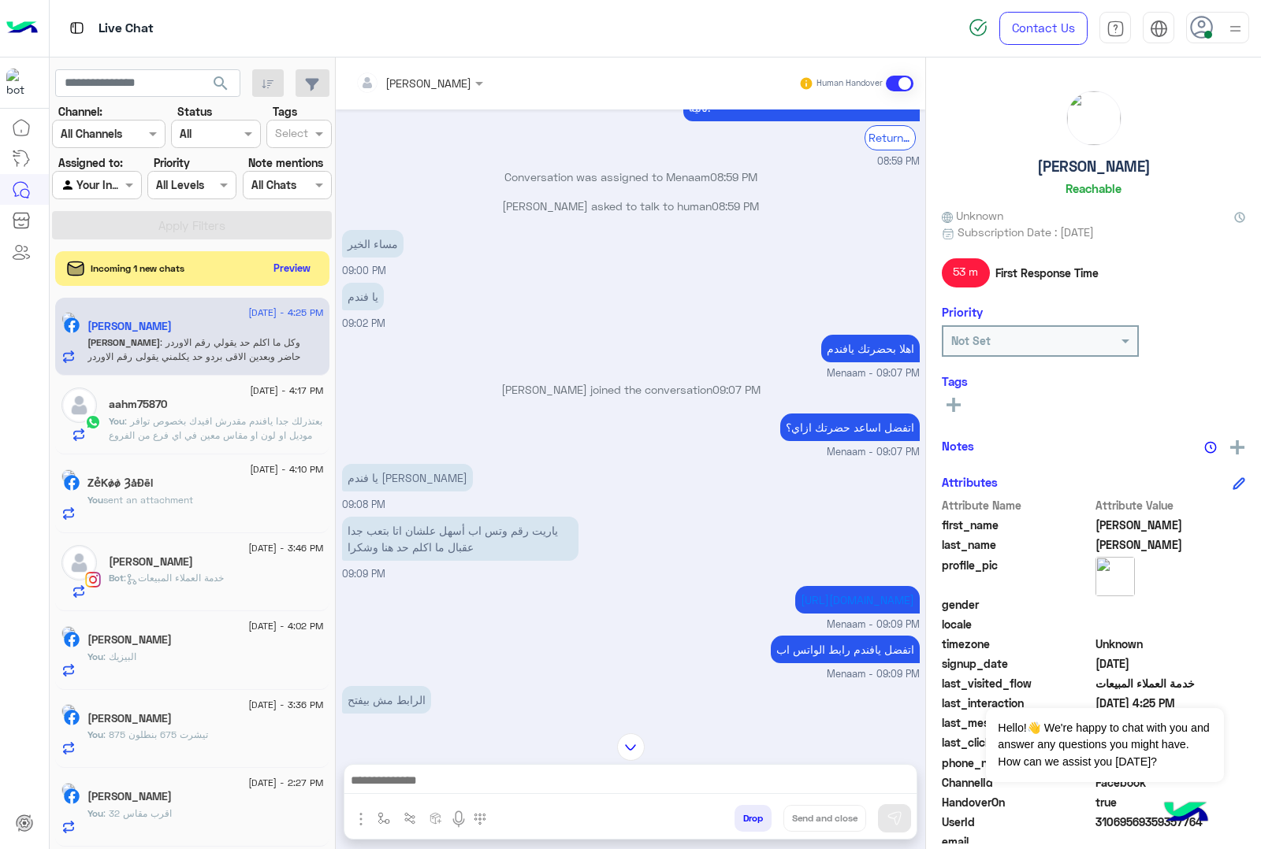
scroll to position [911, 0]
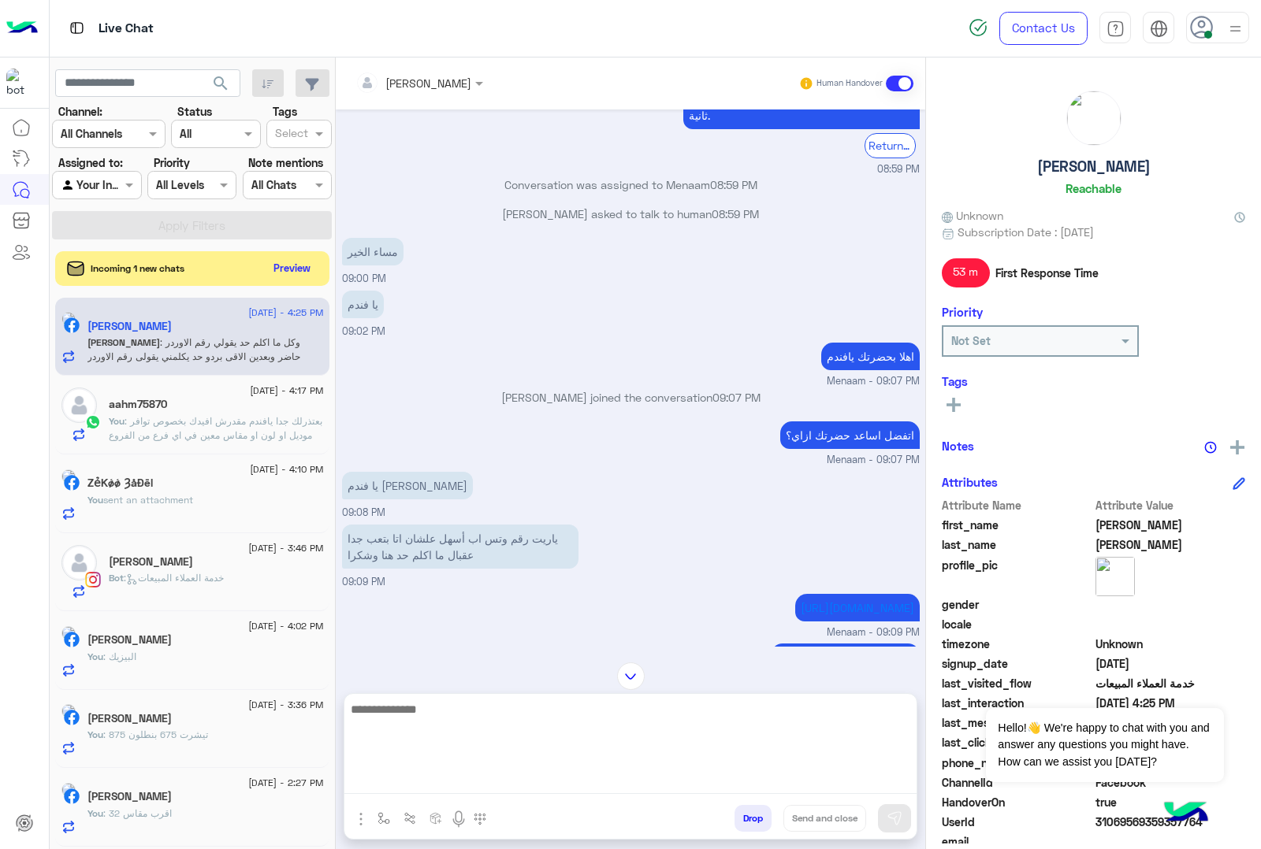
click at [407, 754] on textarea at bounding box center [630, 747] width 572 height 95
type textarea "*"
type textarea "**********"
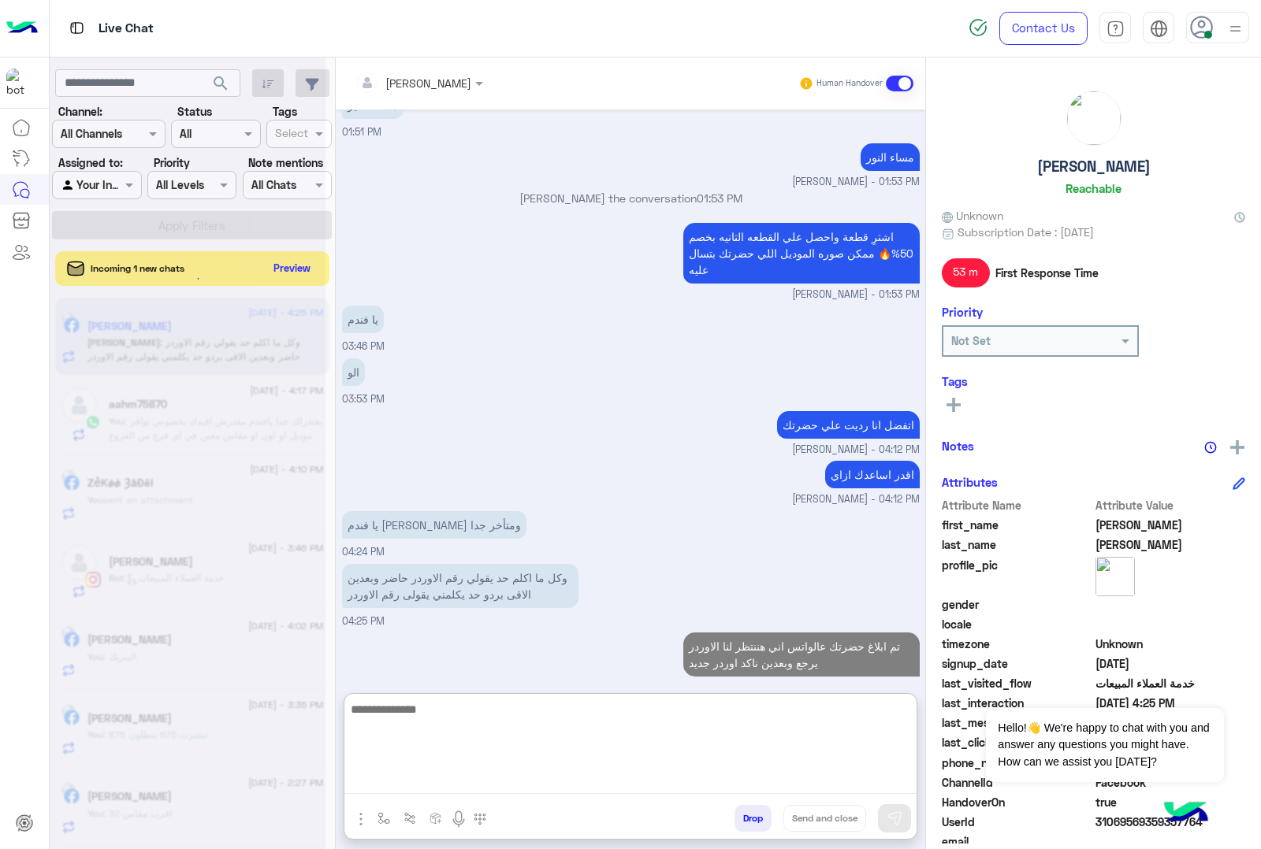
scroll to position [3386, 0]
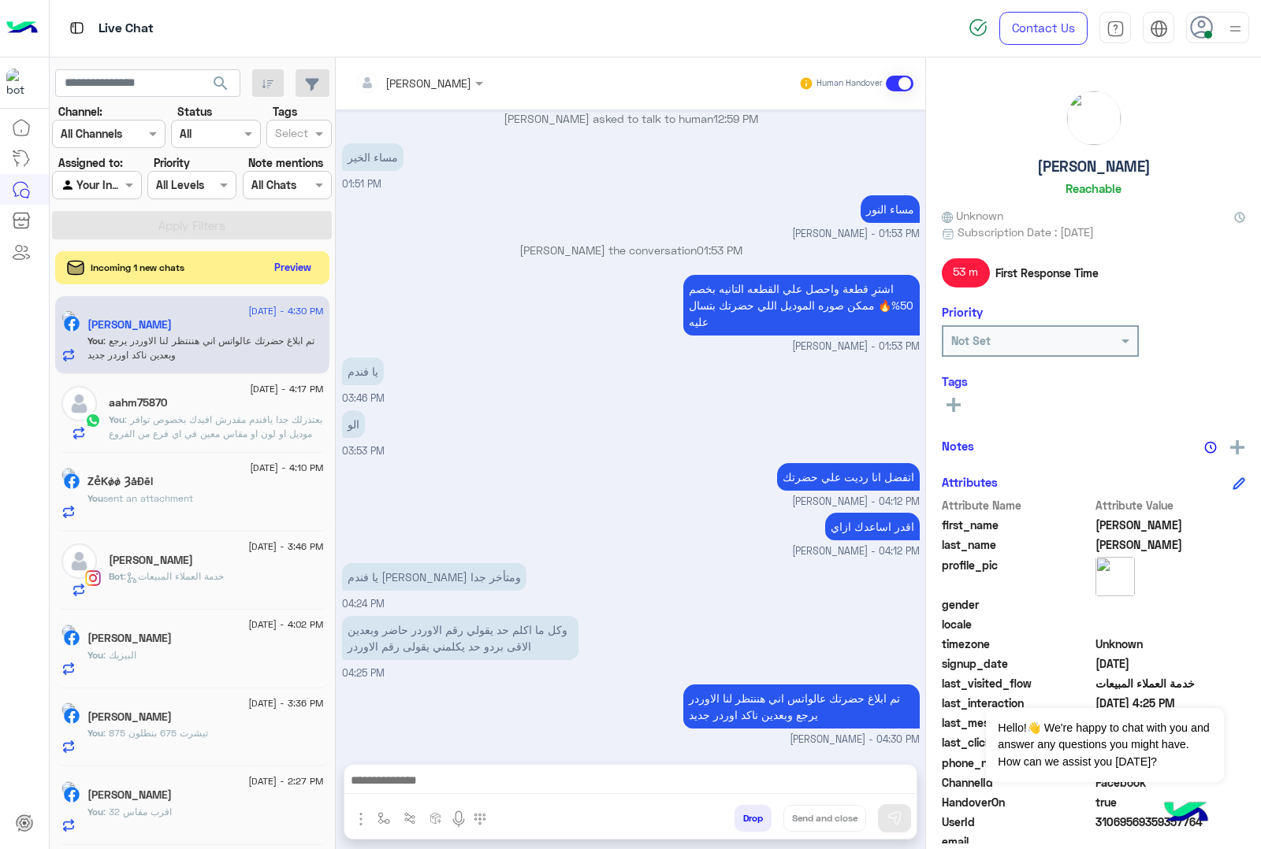
click at [300, 258] on button "Preview" at bounding box center [293, 267] width 49 height 21
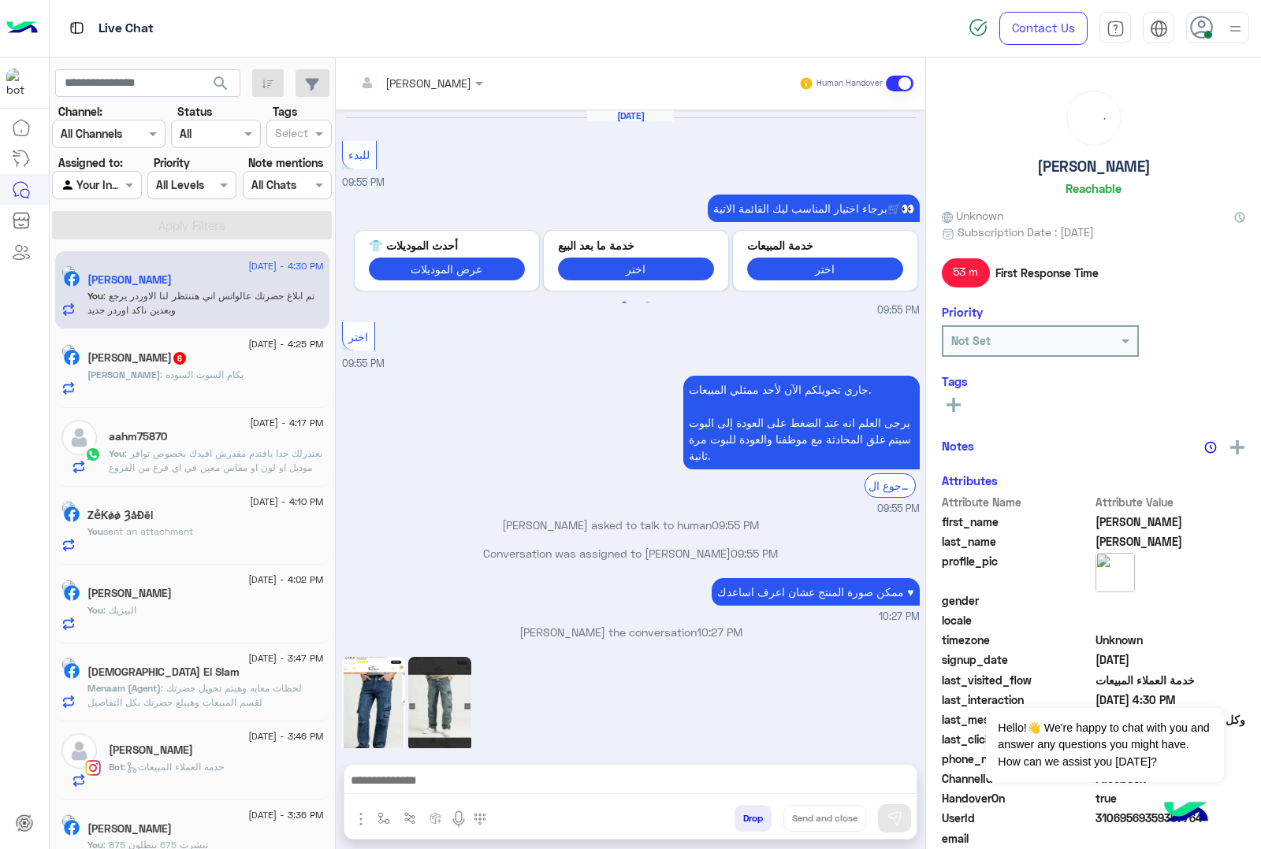
scroll to position [1324, 0]
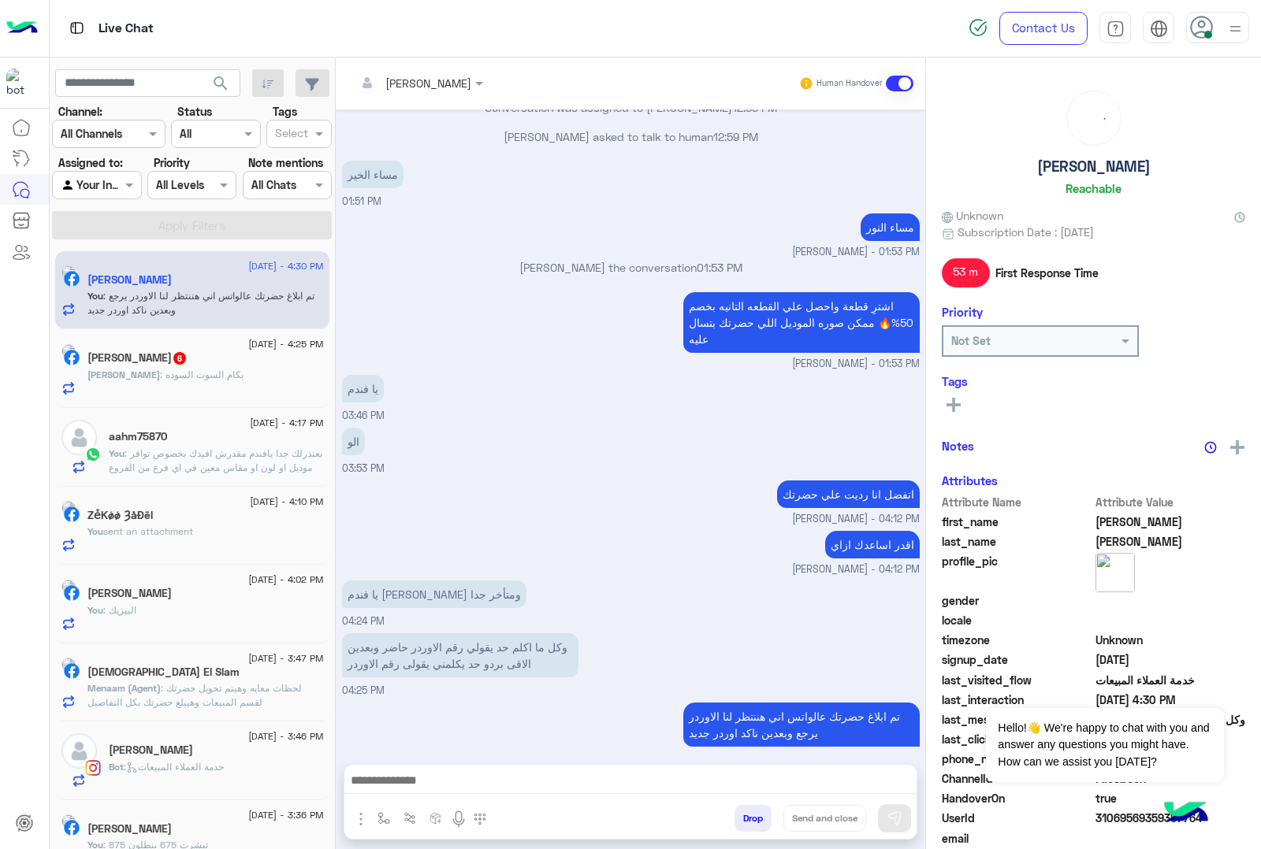
click at [176, 370] on span ": بكام السوت السوده" at bounding box center [202, 375] width 84 height 12
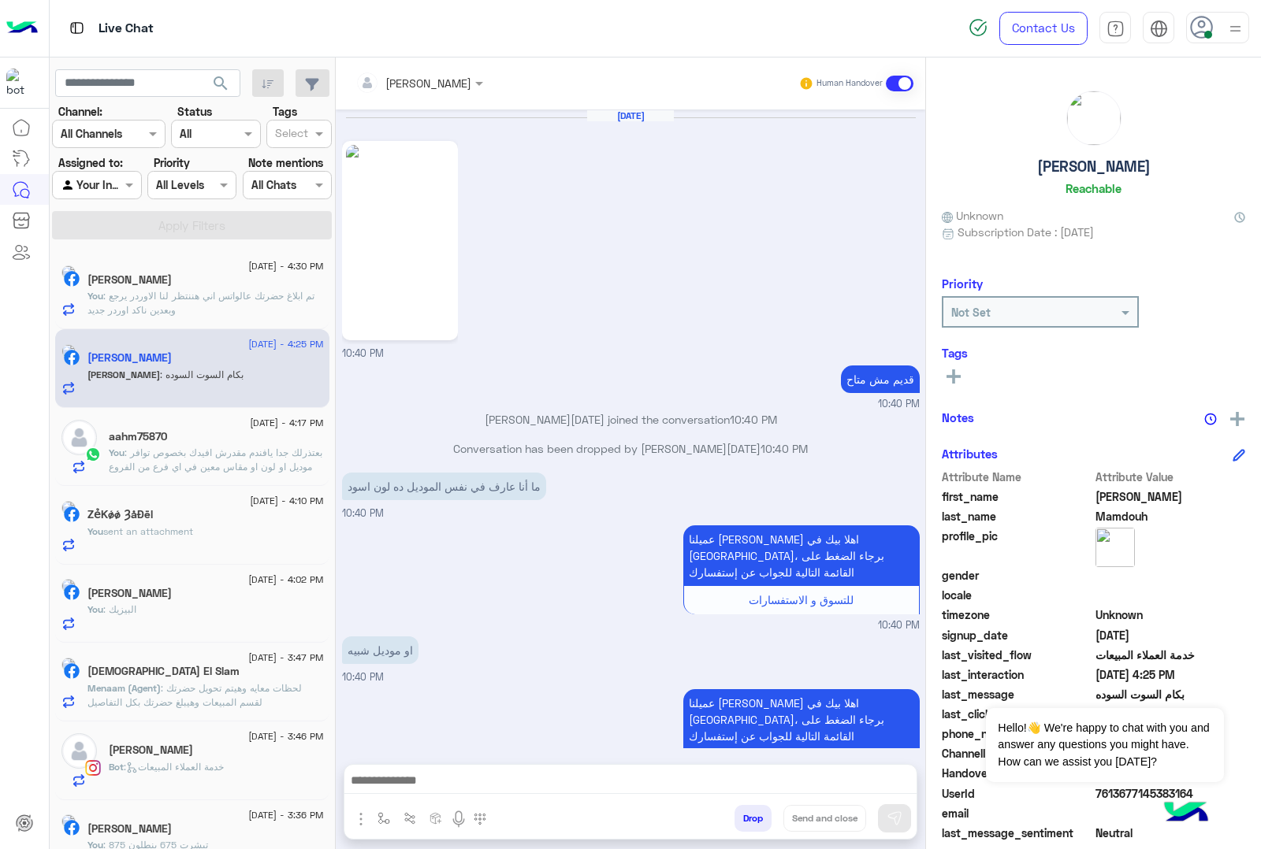
scroll to position [2057, 0]
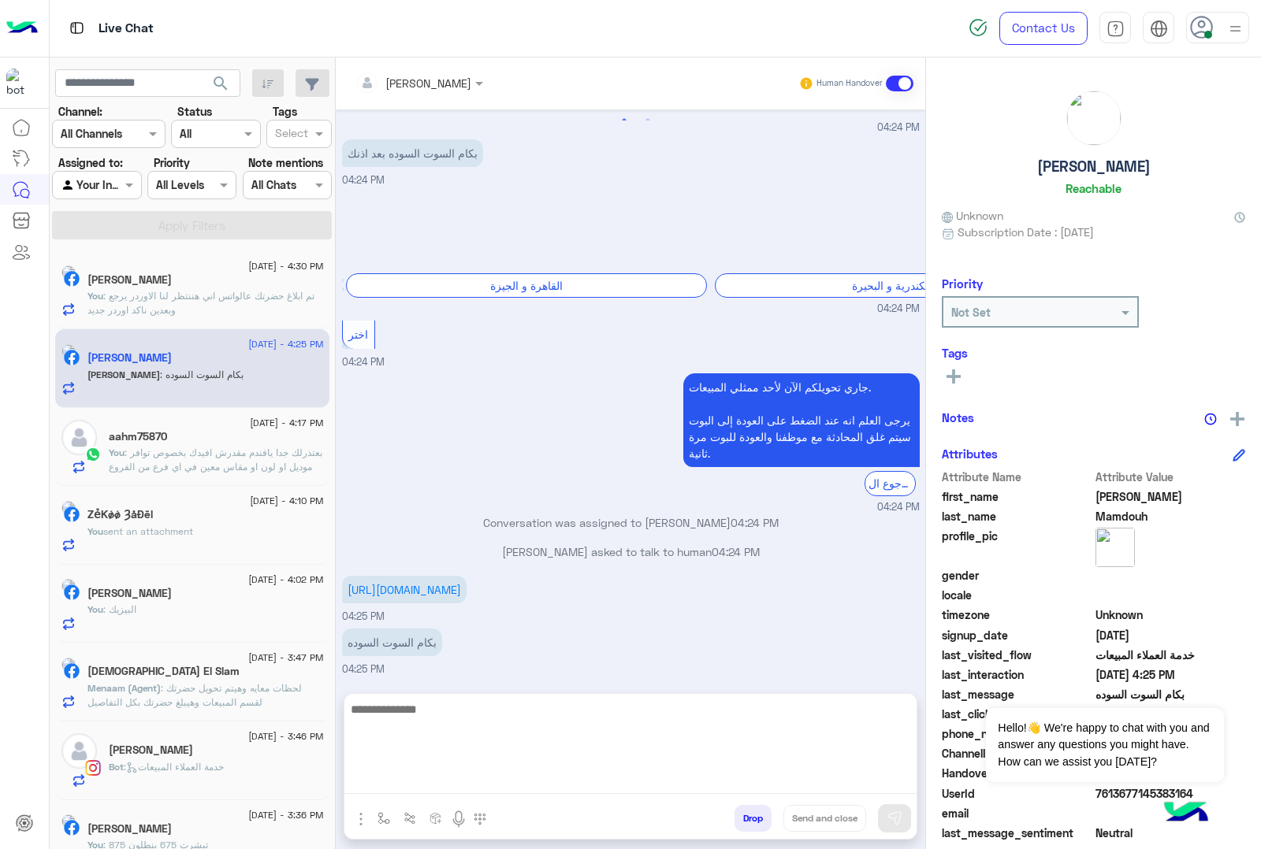
click at [428, 754] on textarea at bounding box center [630, 747] width 572 height 95
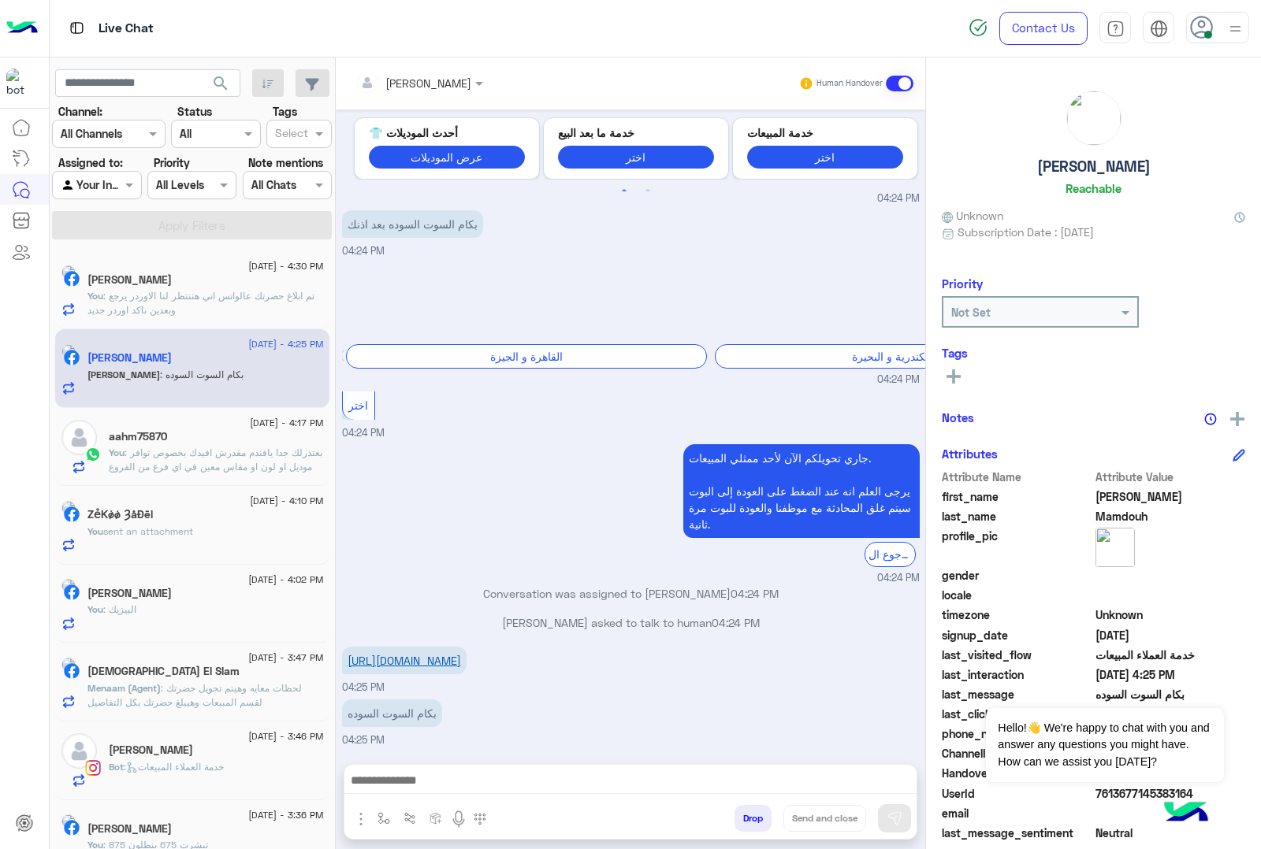
click at [424, 654] on link "[URL][DOMAIN_NAME]" at bounding box center [403, 660] width 113 height 13
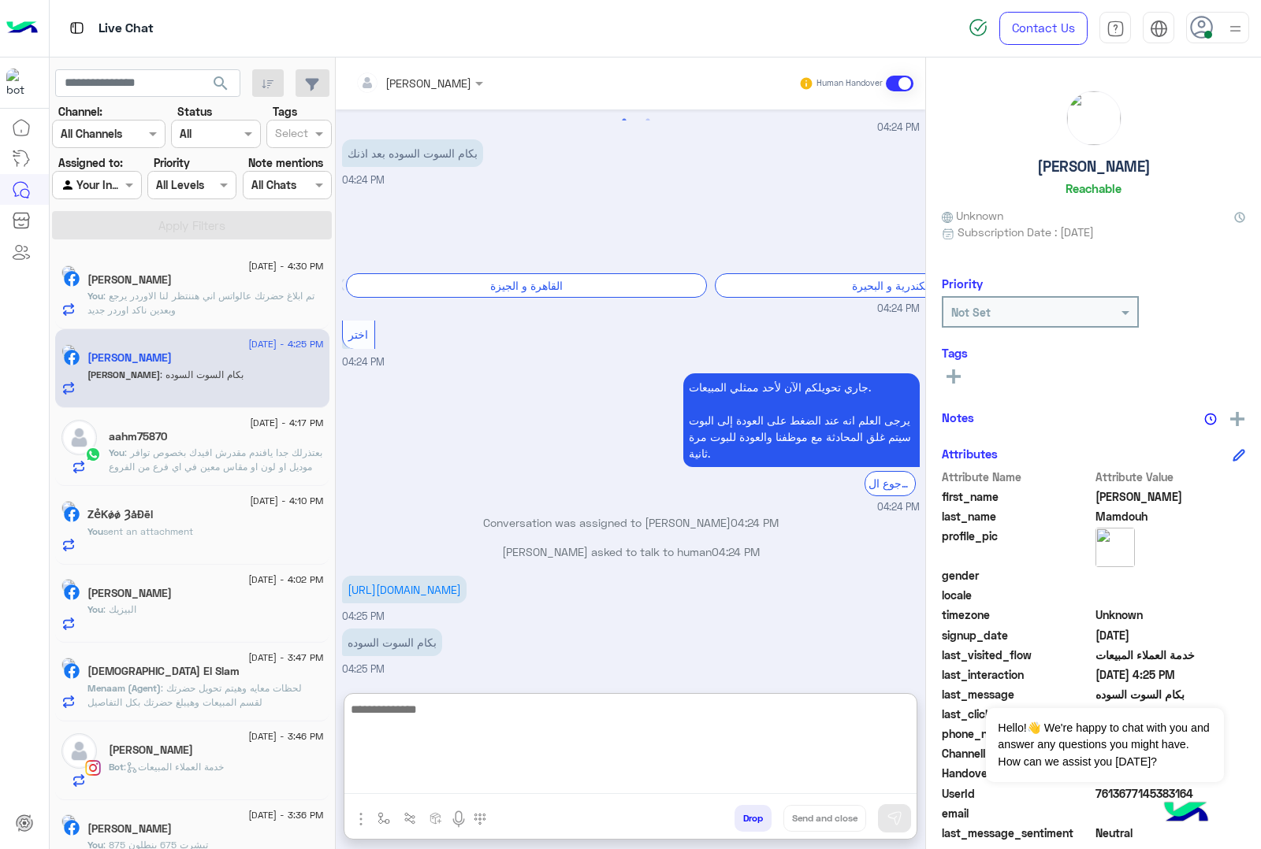
click at [383, 754] on textarea at bounding box center [630, 747] width 572 height 95
type textarea "**********"
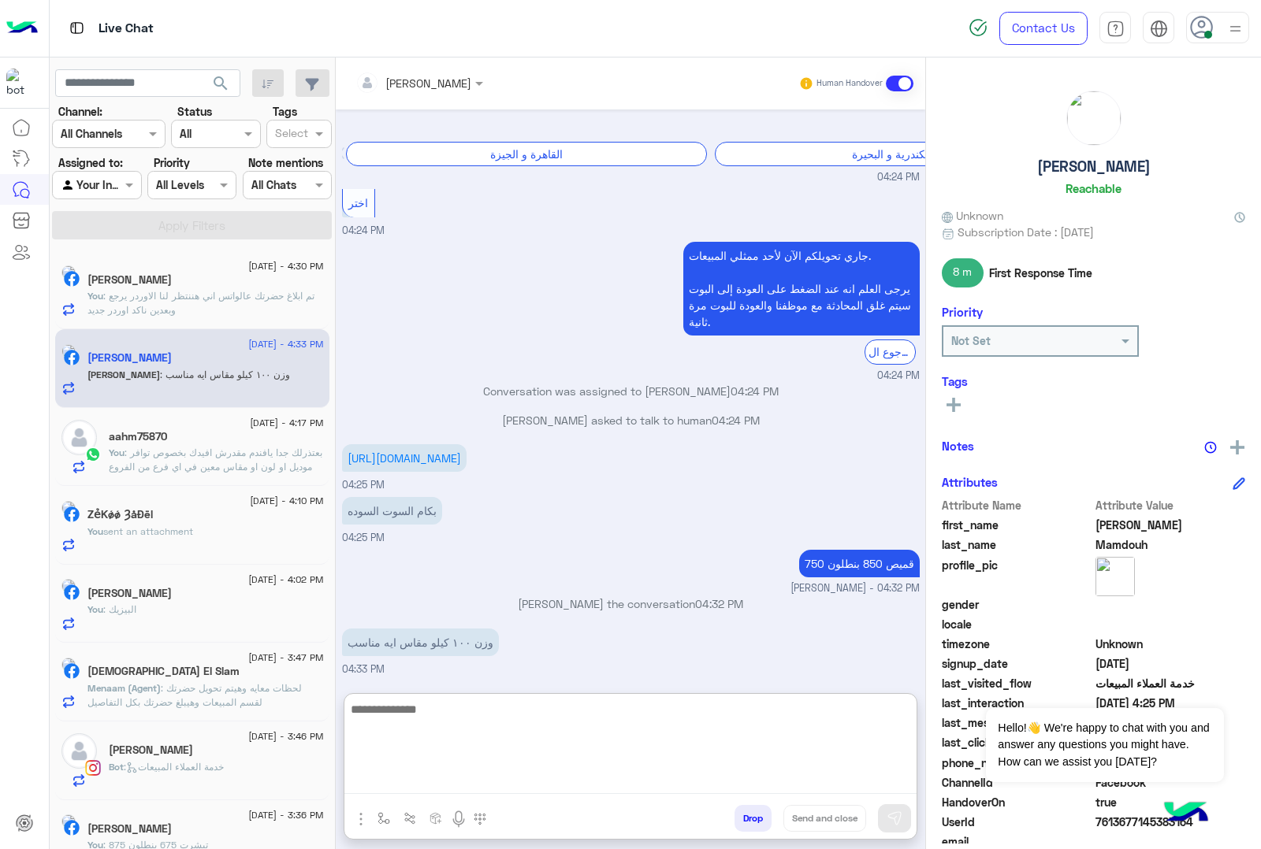
scroll to position [2259, 0]
click at [414, 715] on textarea at bounding box center [630, 747] width 572 height 95
type textarea "*******"
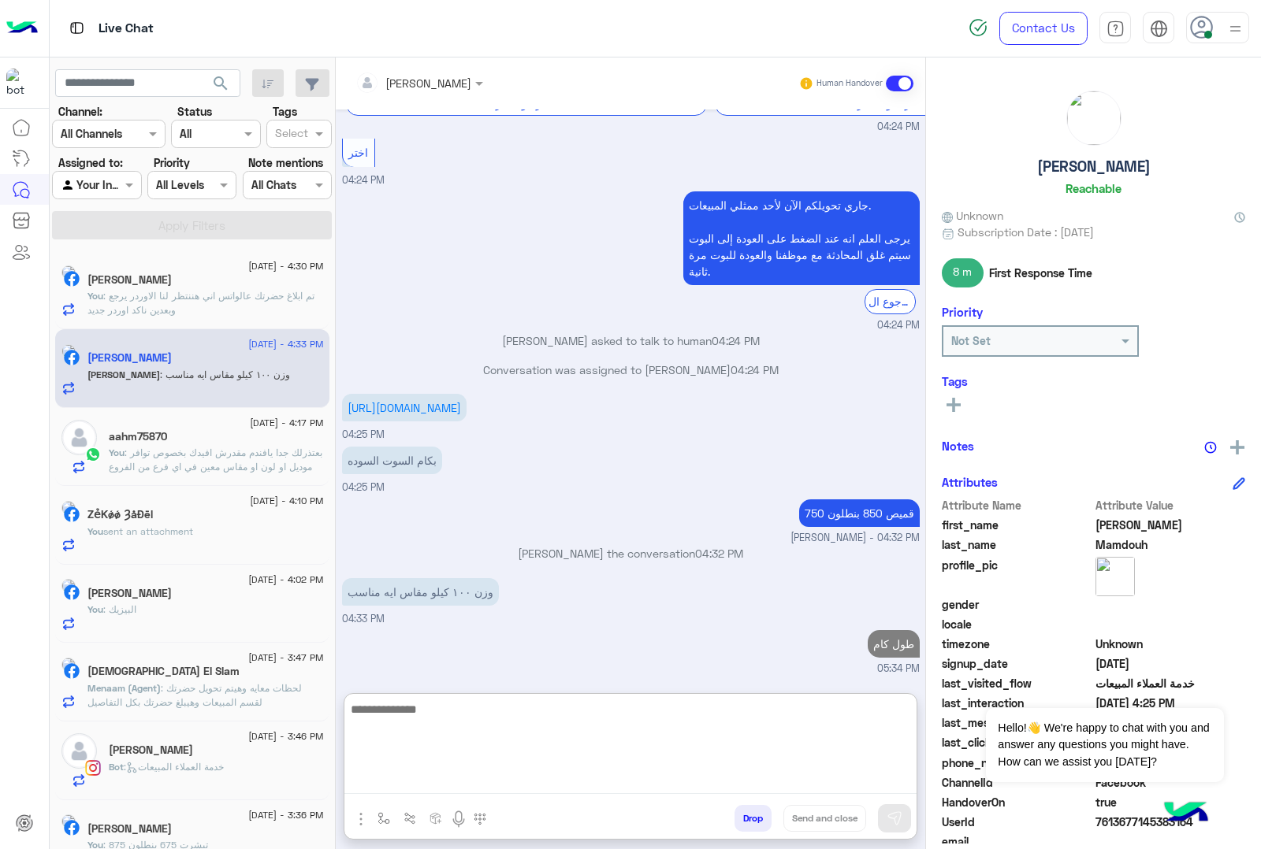
scroll to position [2309, 0]
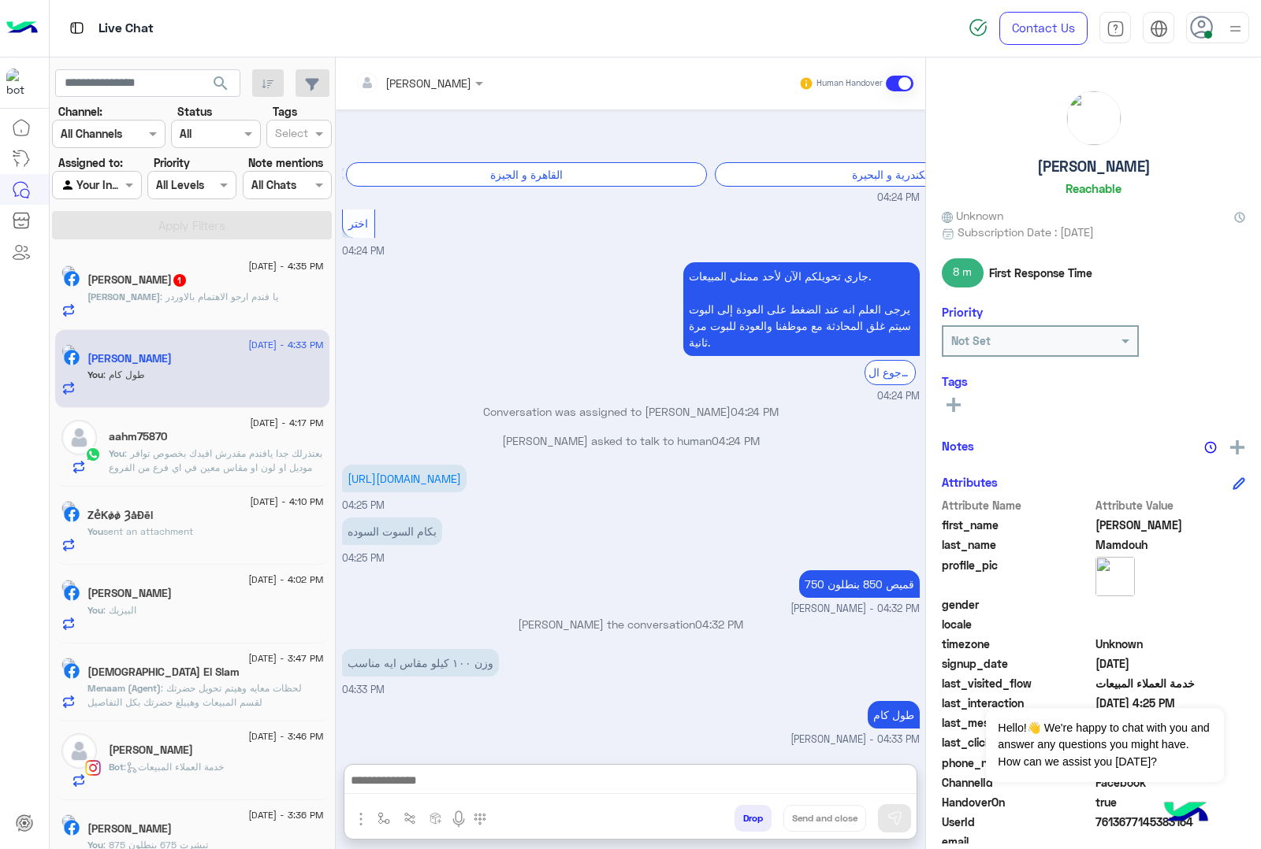
click at [124, 306] on div "[PERSON_NAME] : يا فندم ارجو الاهتمام بالاوردر" at bounding box center [205, 304] width 236 height 28
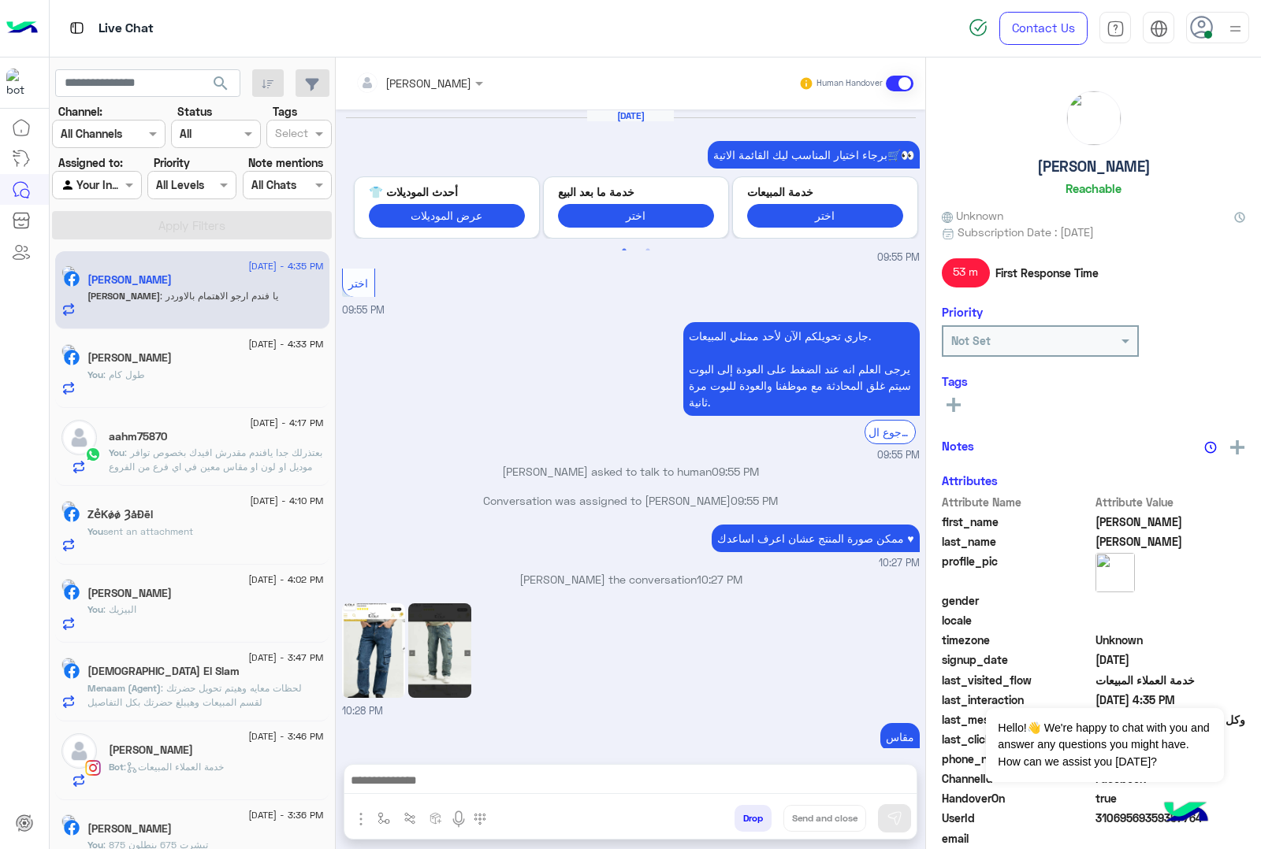
scroll to position [1322, 0]
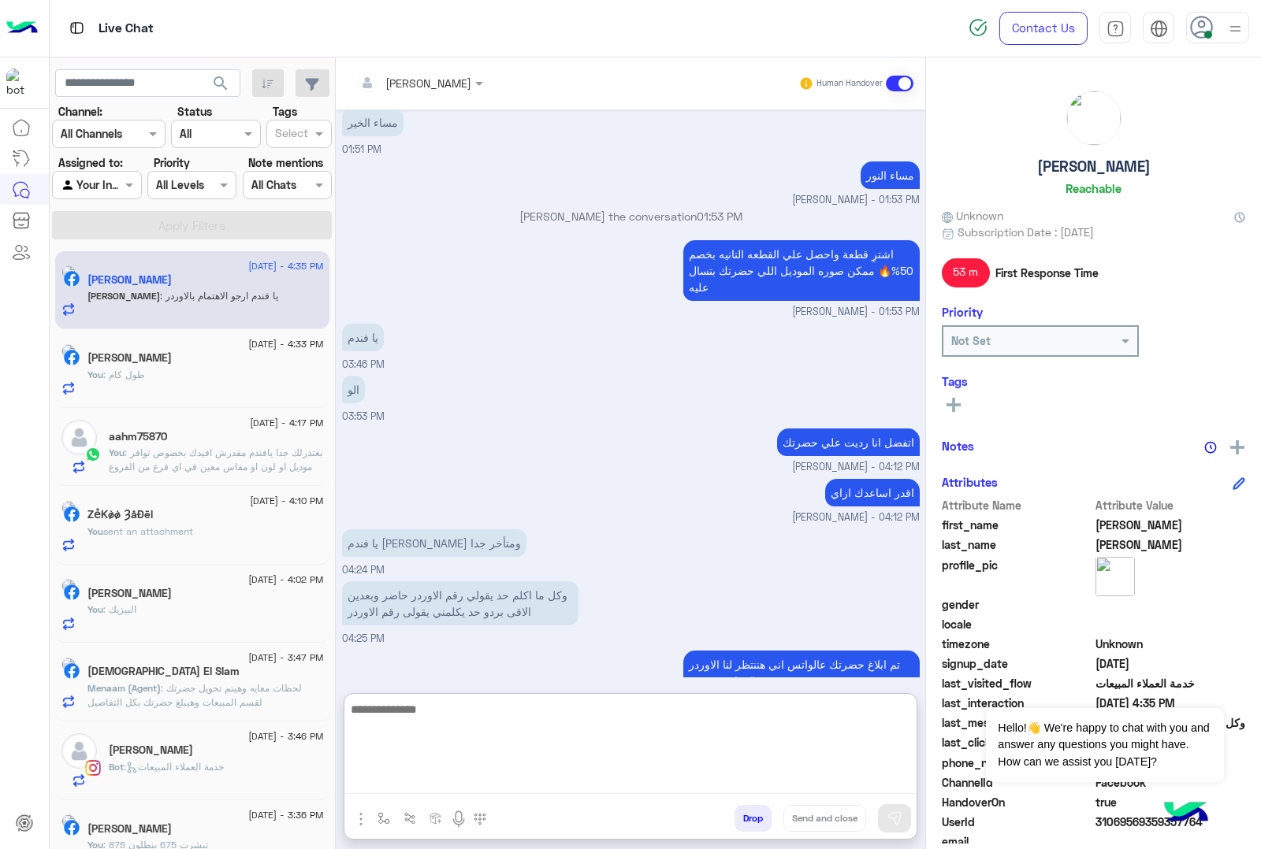
click at [470, 754] on textarea at bounding box center [630, 747] width 572 height 95
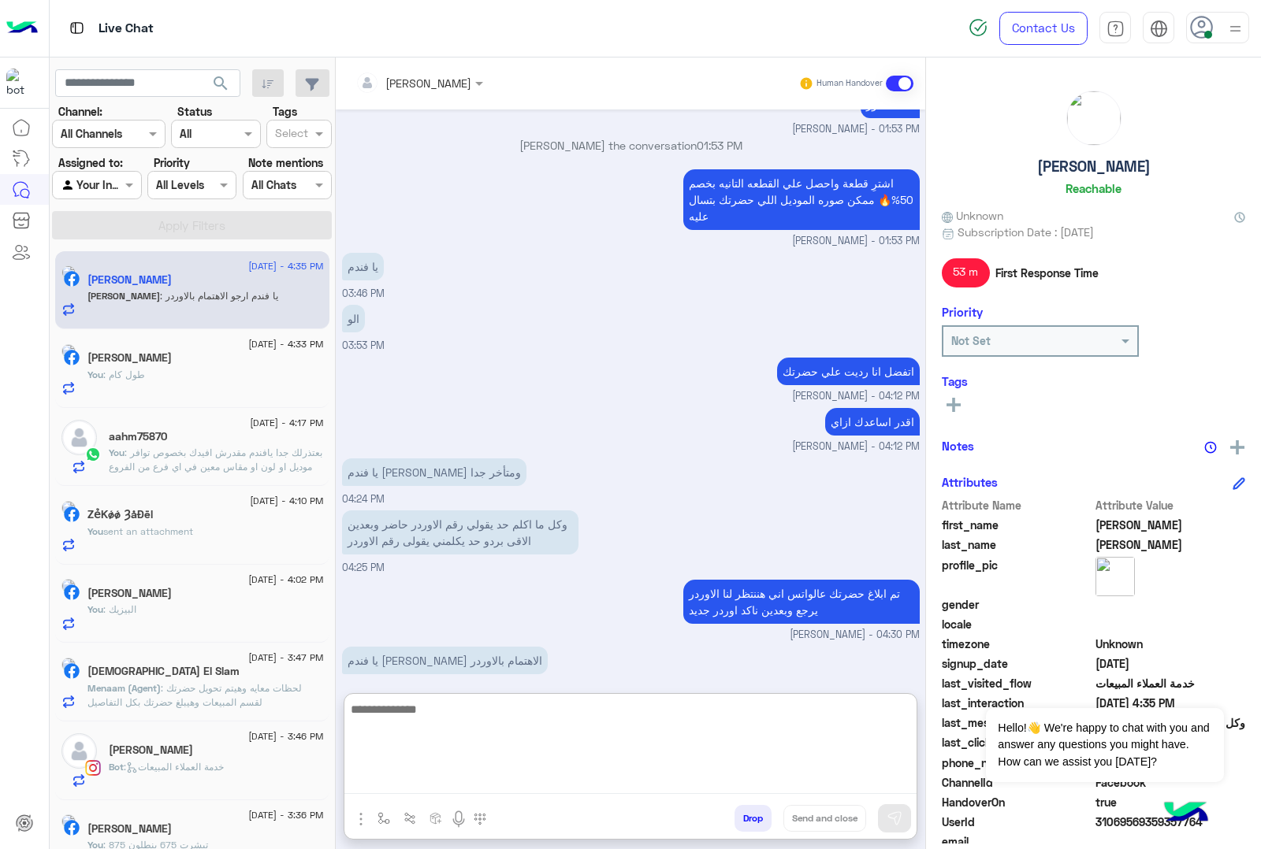
click at [440, 719] on textarea at bounding box center [630, 747] width 572 height 95
click at [425, 711] on textarea at bounding box center [630, 747] width 572 height 95
click at [396, 726] on textarea at bounding box center [630, 747] width 572 height 95
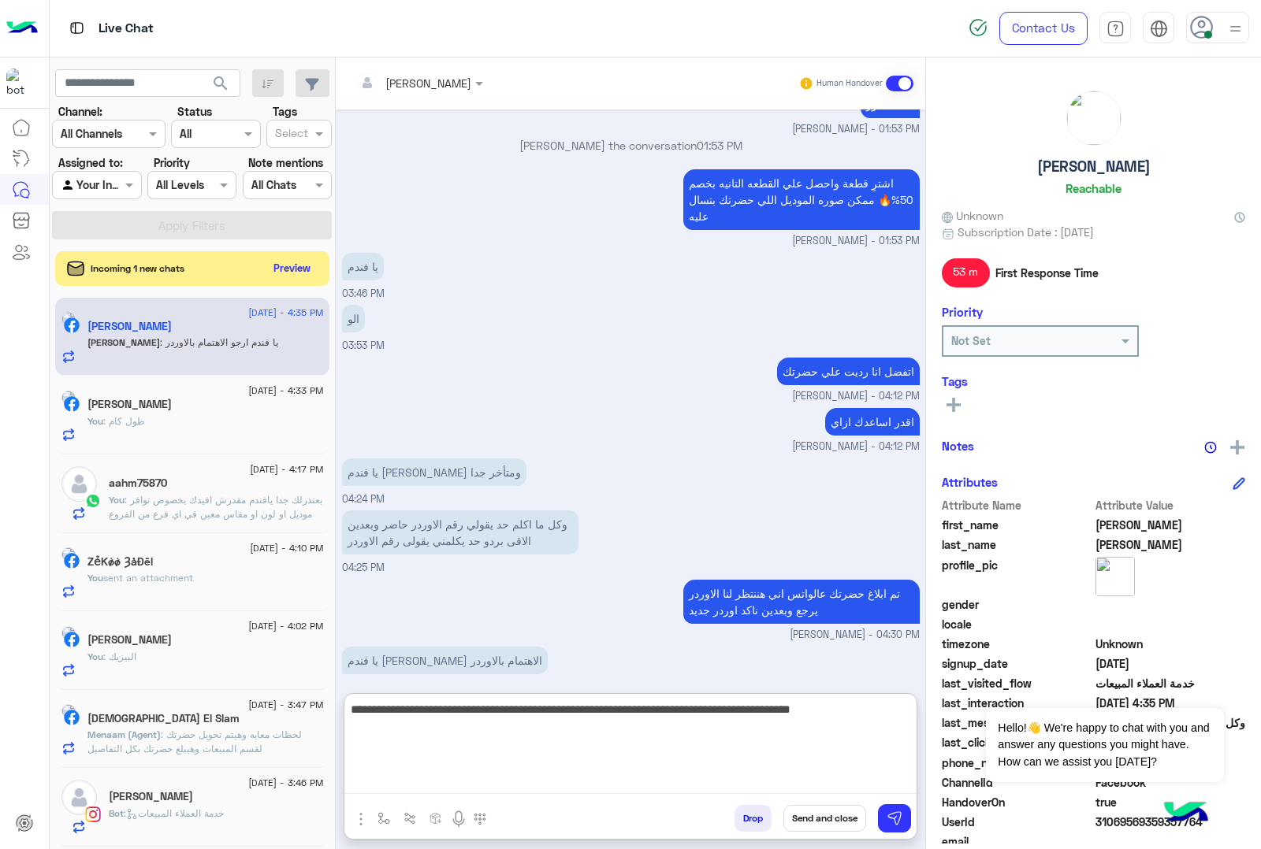
type textarea "**********"
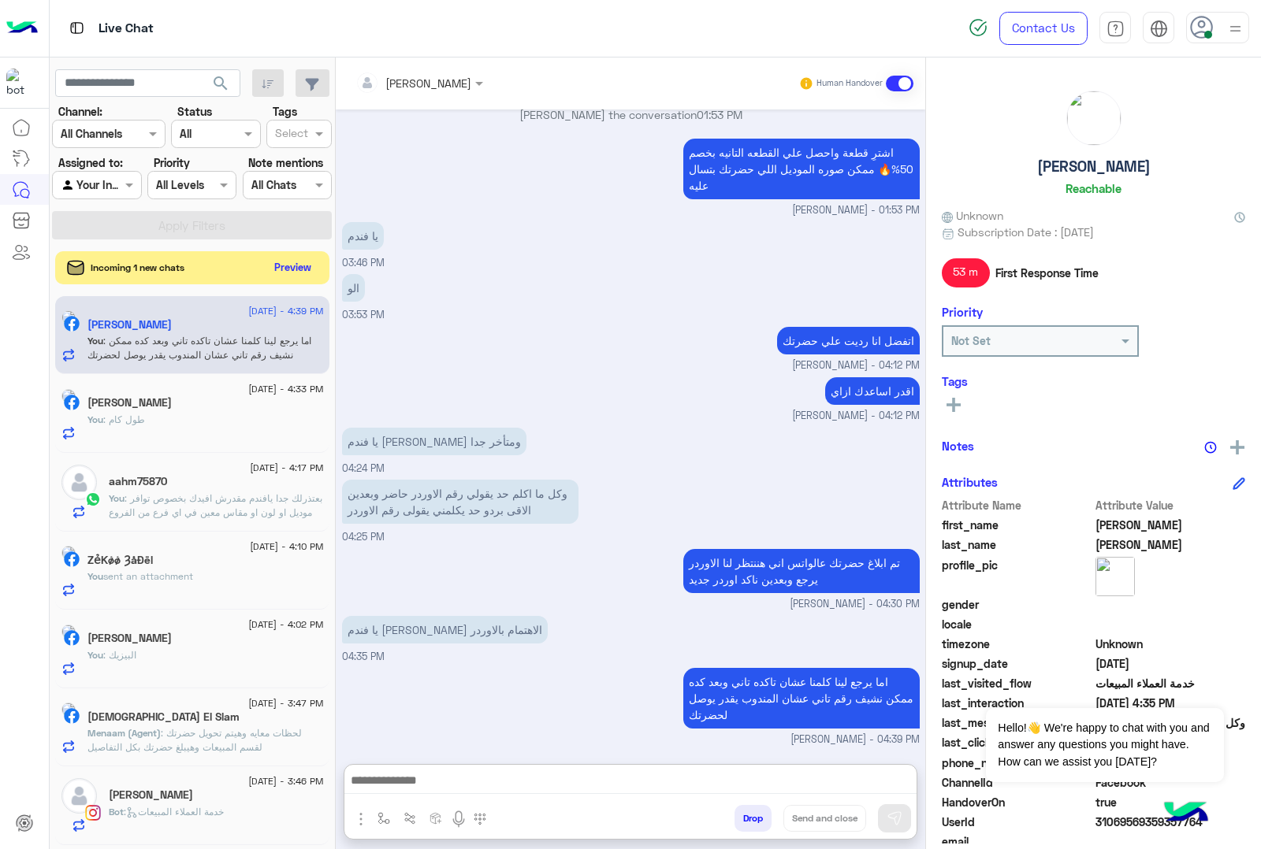
click at [286, 269] on button "Preview" at bounding box center [293, 267] width 49 height 21
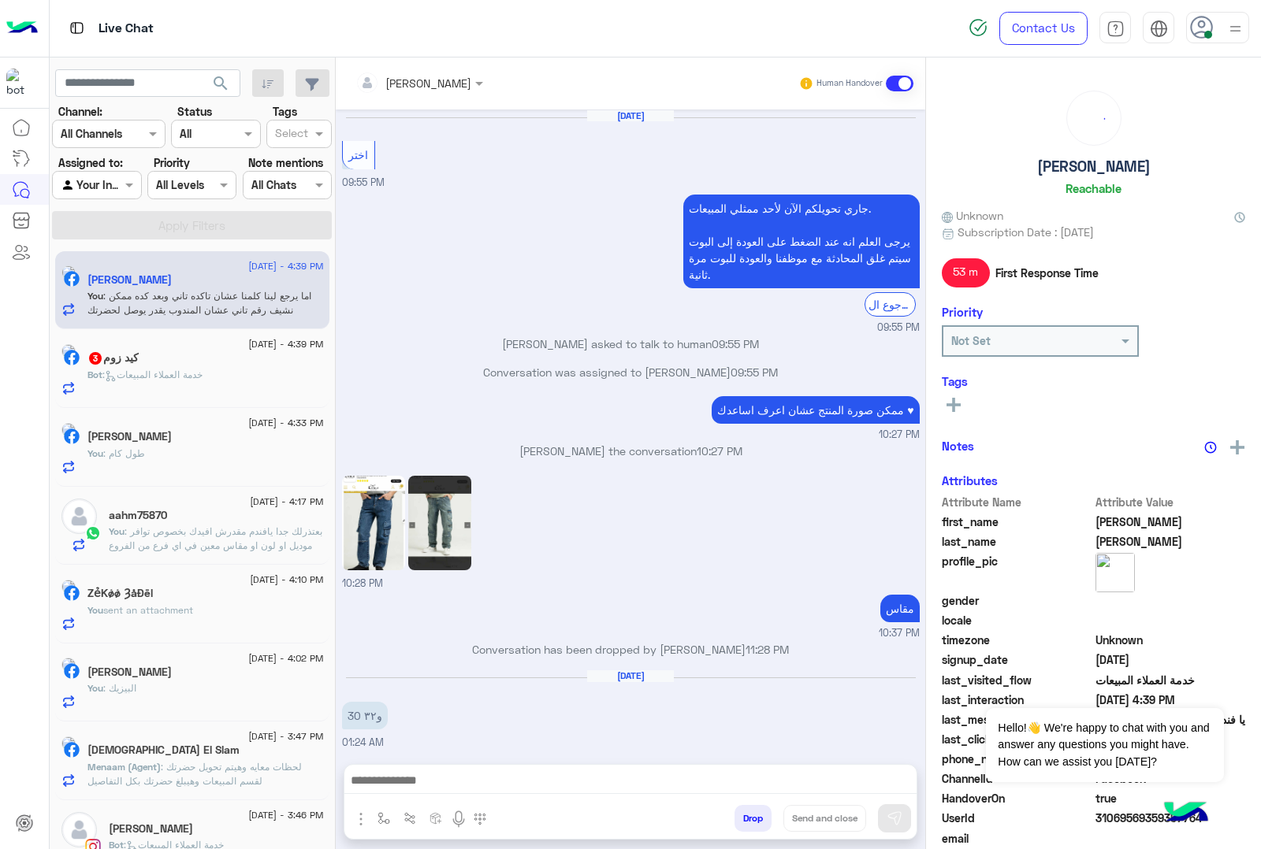
scroll to position [1277, 0]
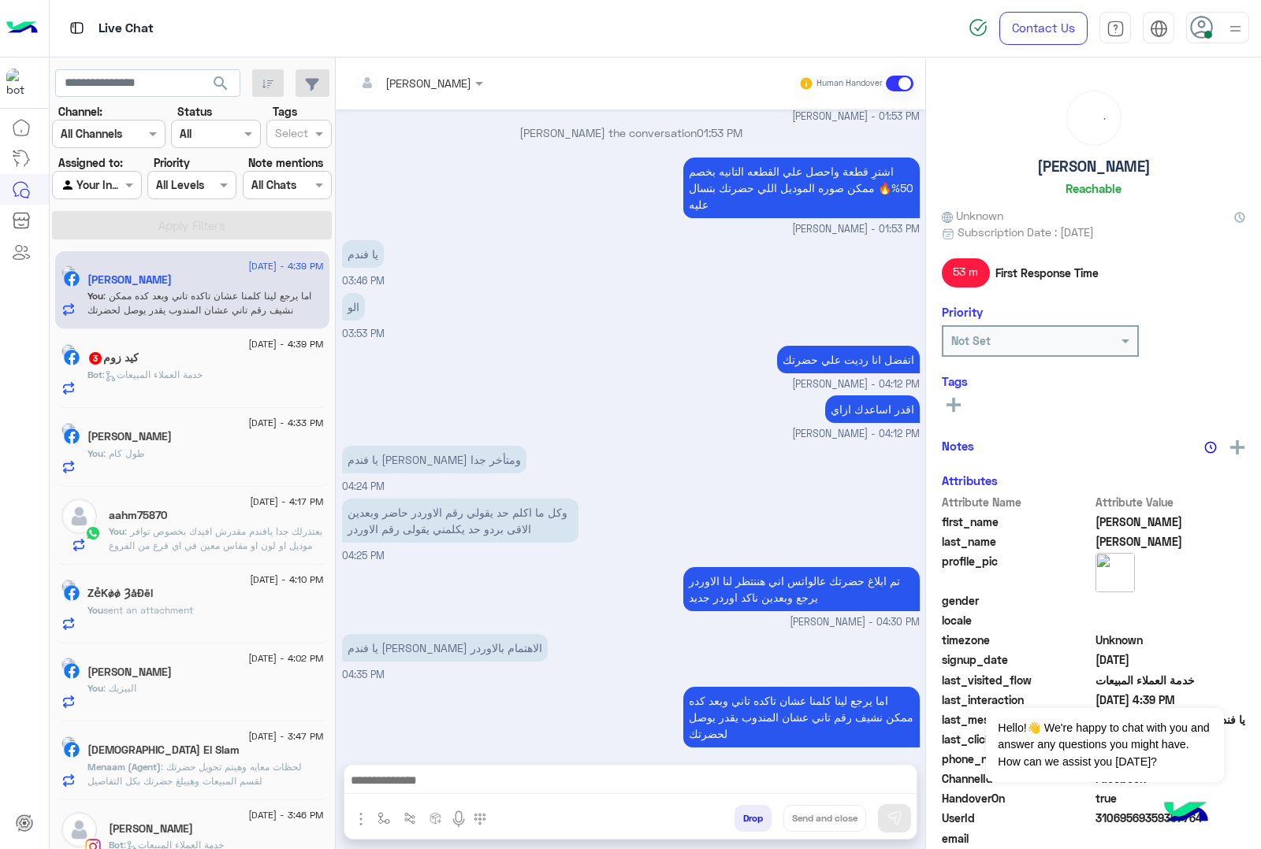
click at [139, 364] on h5 "كيد زوم 3" at bounding box center [112, 357] width 51 height 13
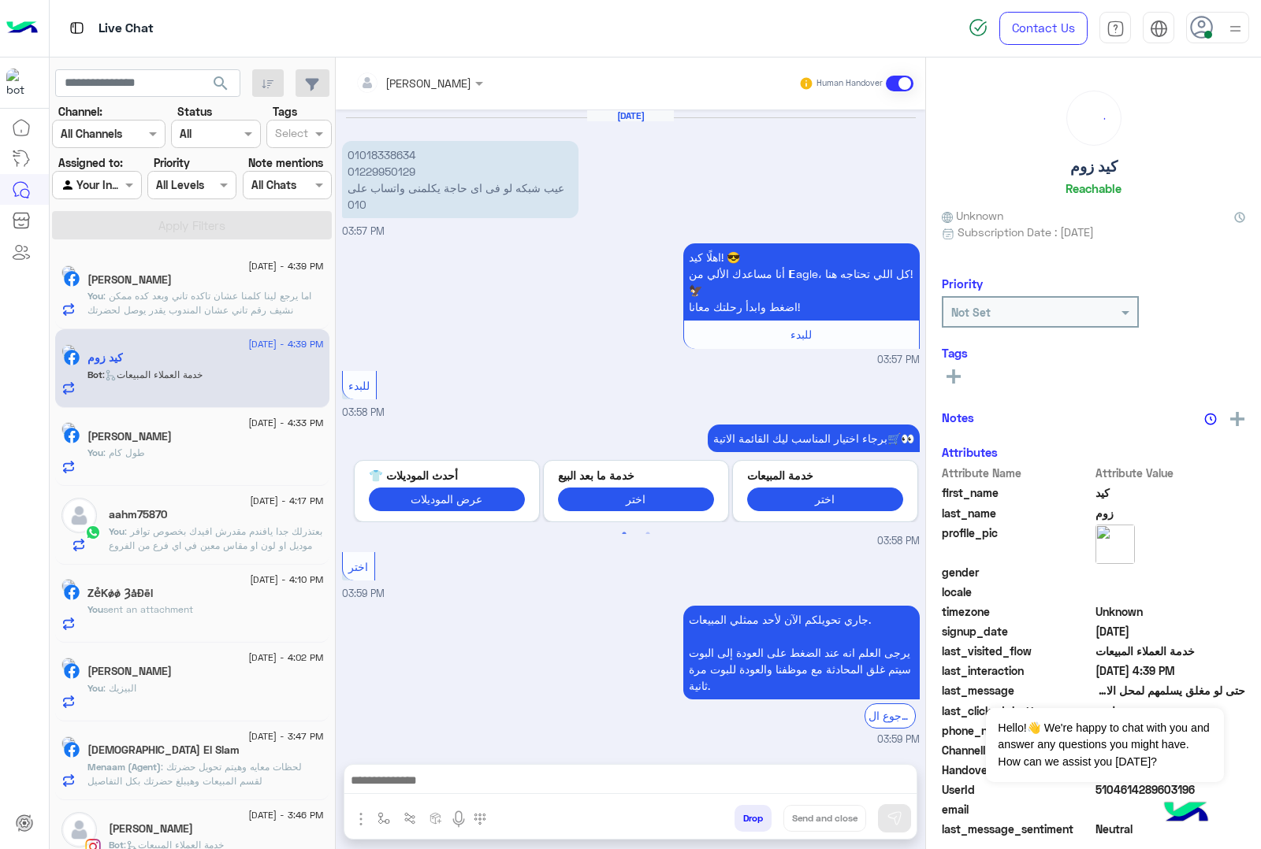
scroll to position [1640, 0]
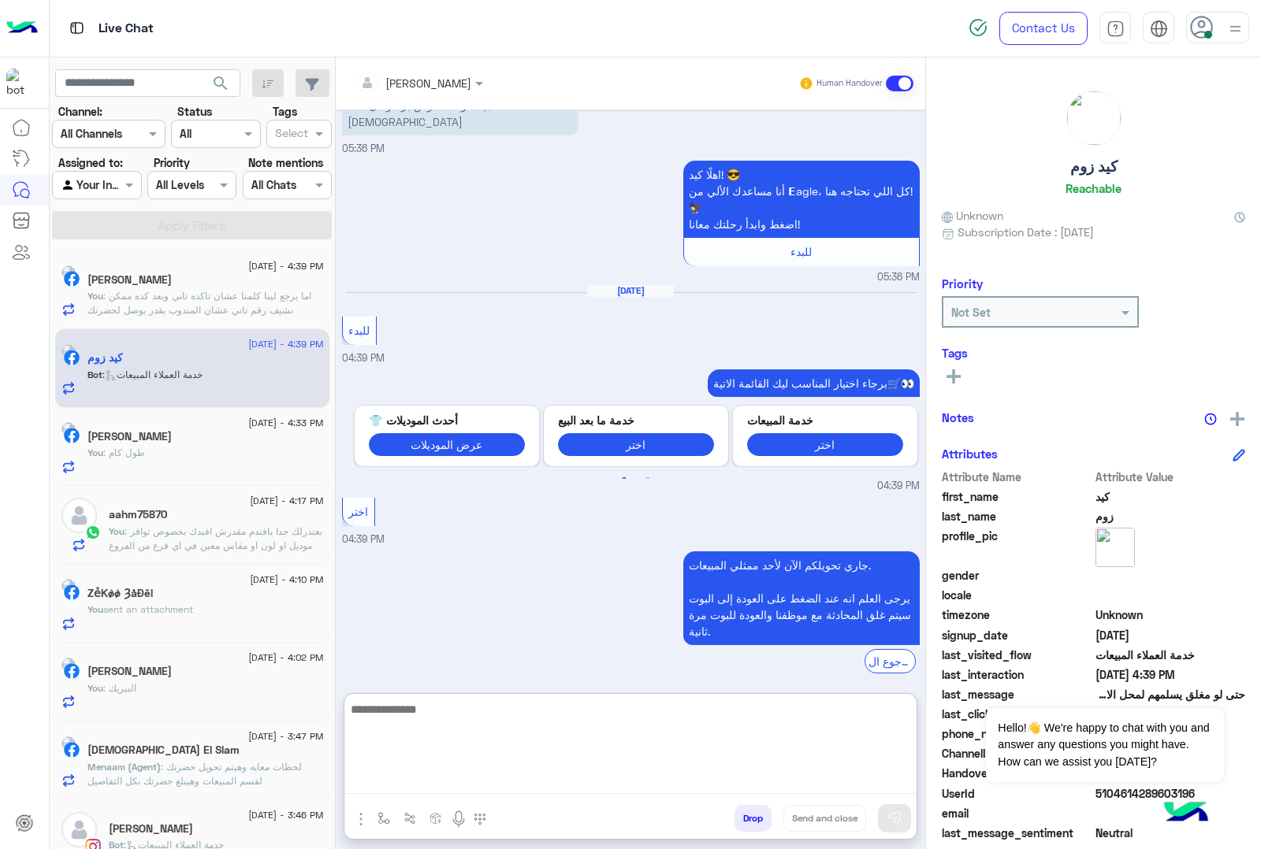
click at [438, 754] on textarea at bounding box center [630, 747] width 572 height 95
paste textarea "**********"
type textarea "**********"
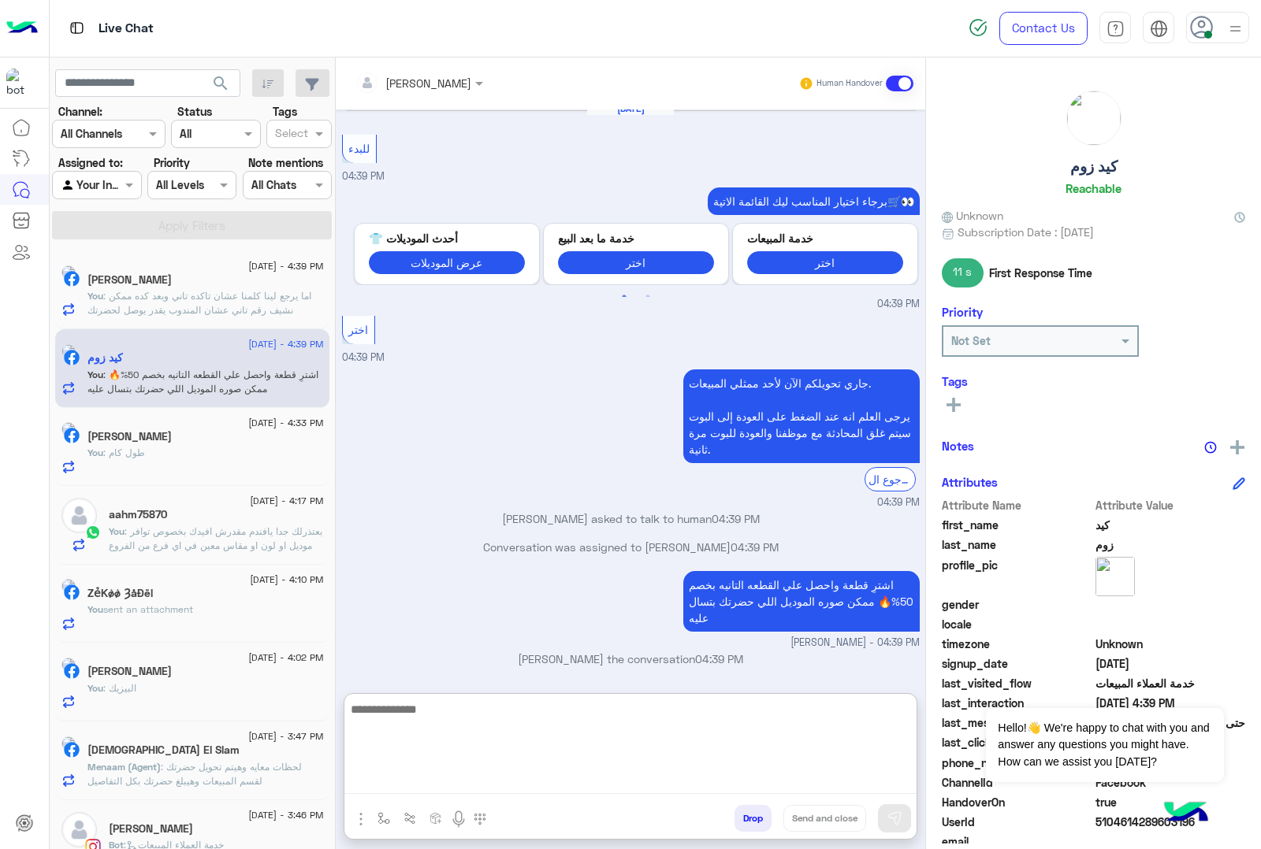
scroll to position [2056, 0]
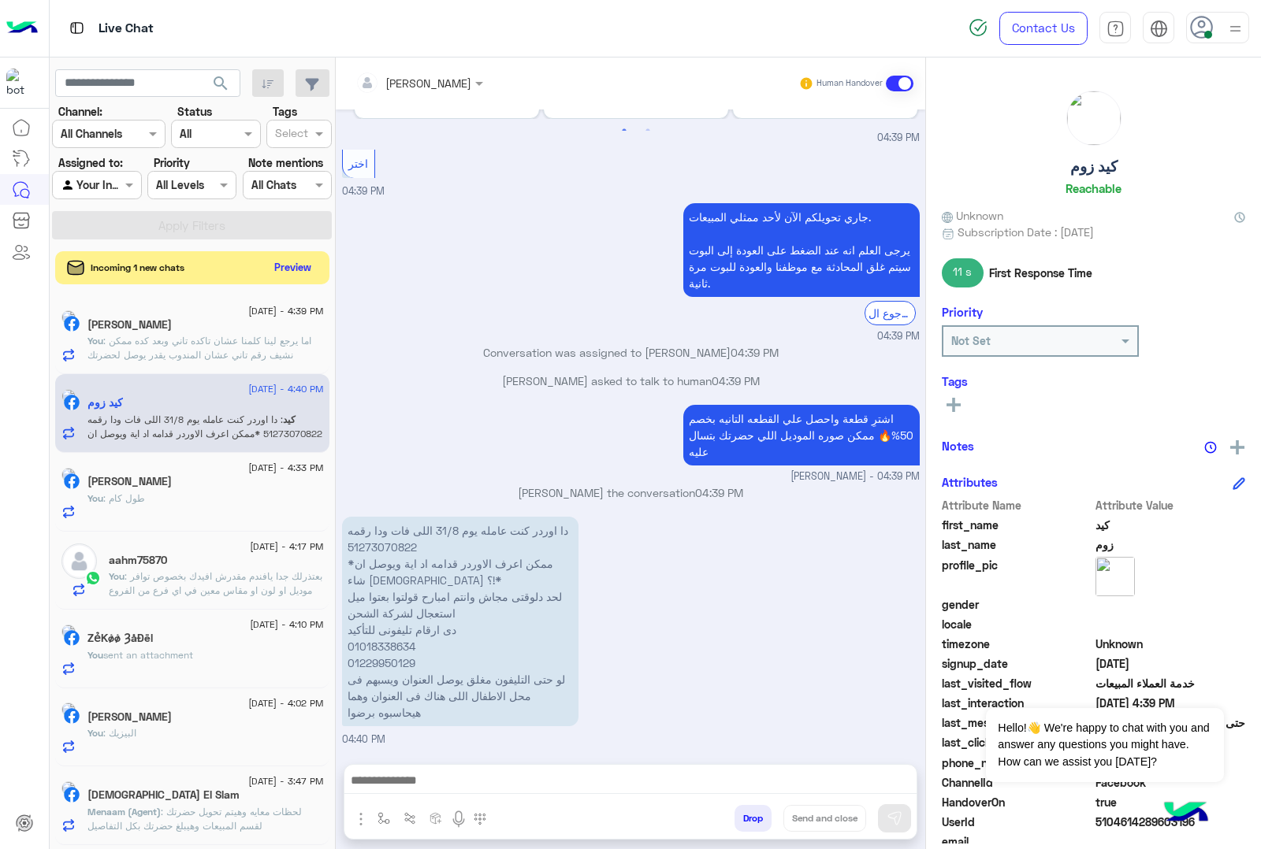
click at [280, 269] on button "Preview" at bounding box center [293, 267] width 49 height 21
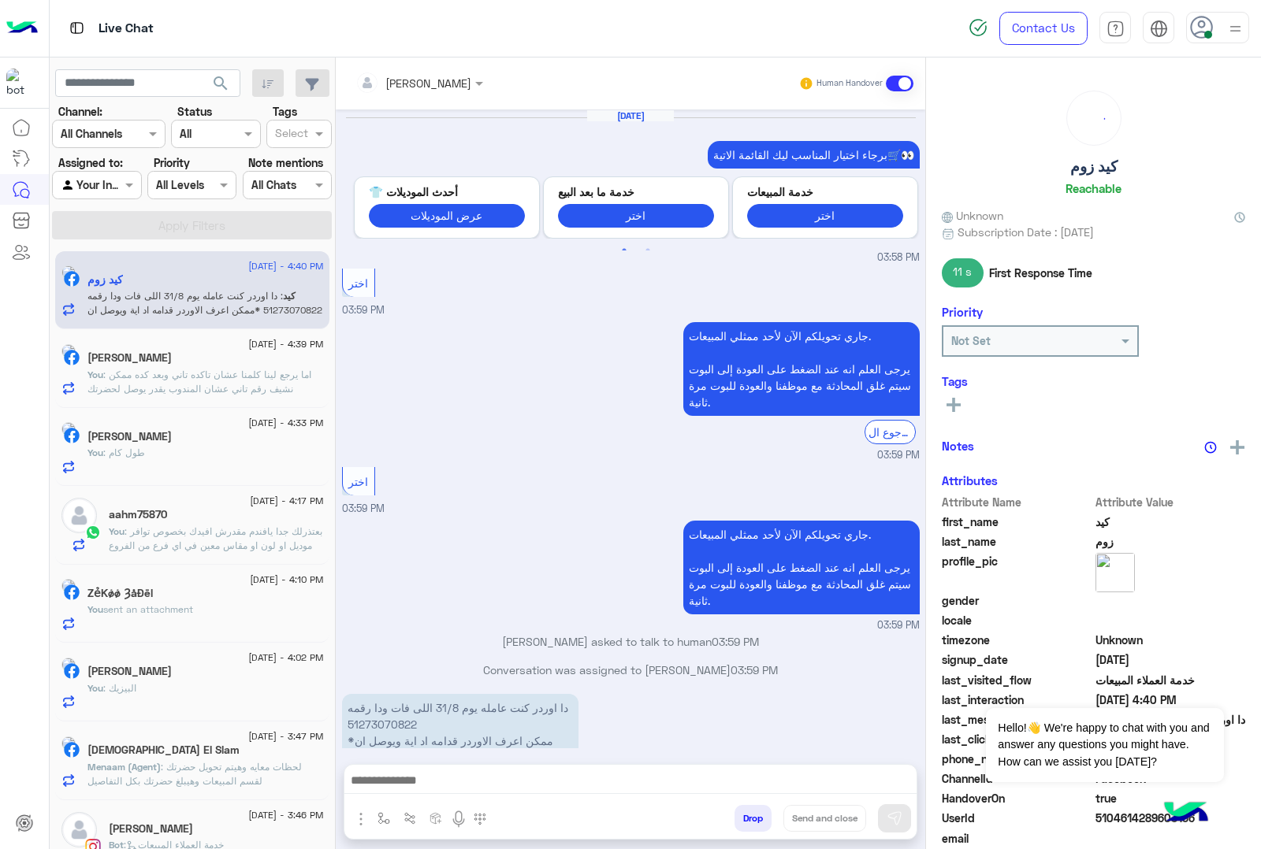
scroll to position [1703, 0]
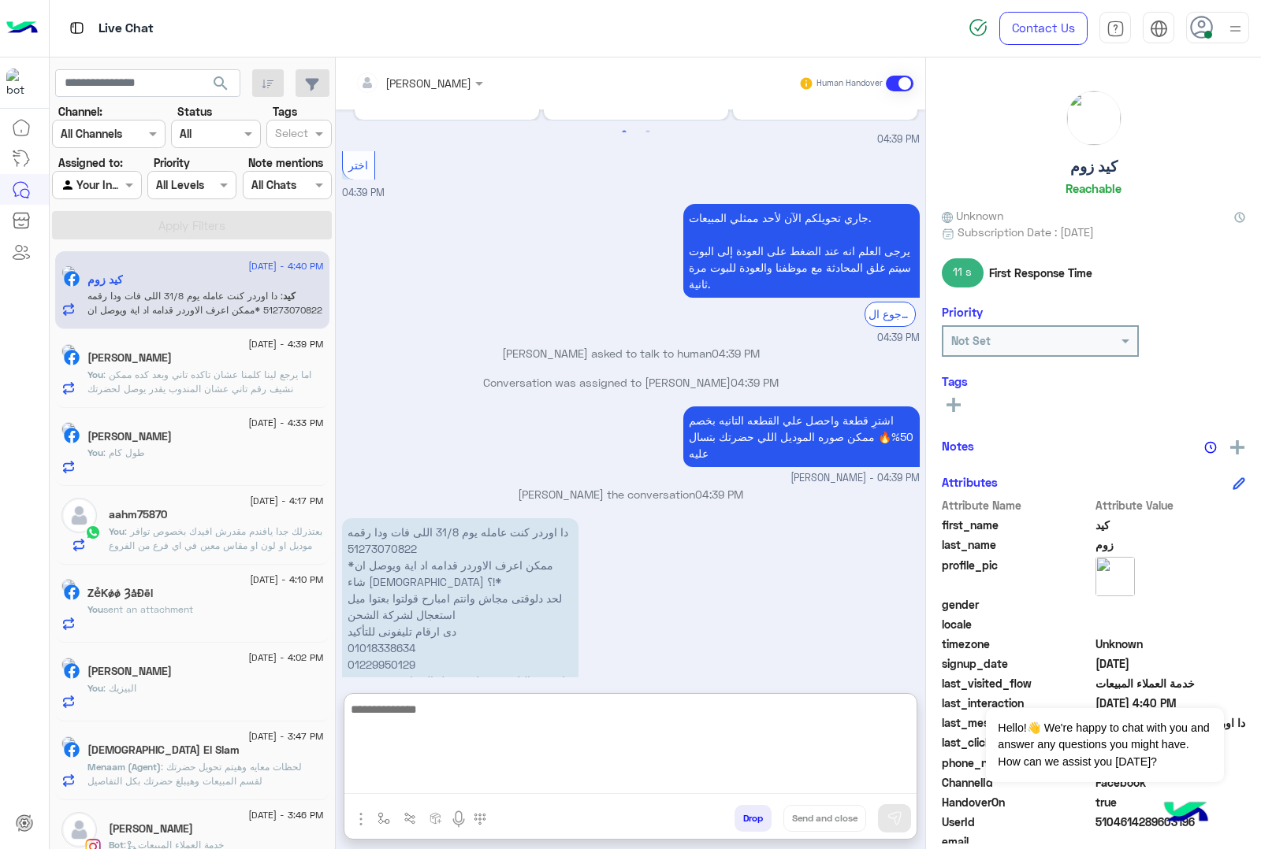
click at [435, 754] on textarea at bounding box center [630, 747] width 572 height 95
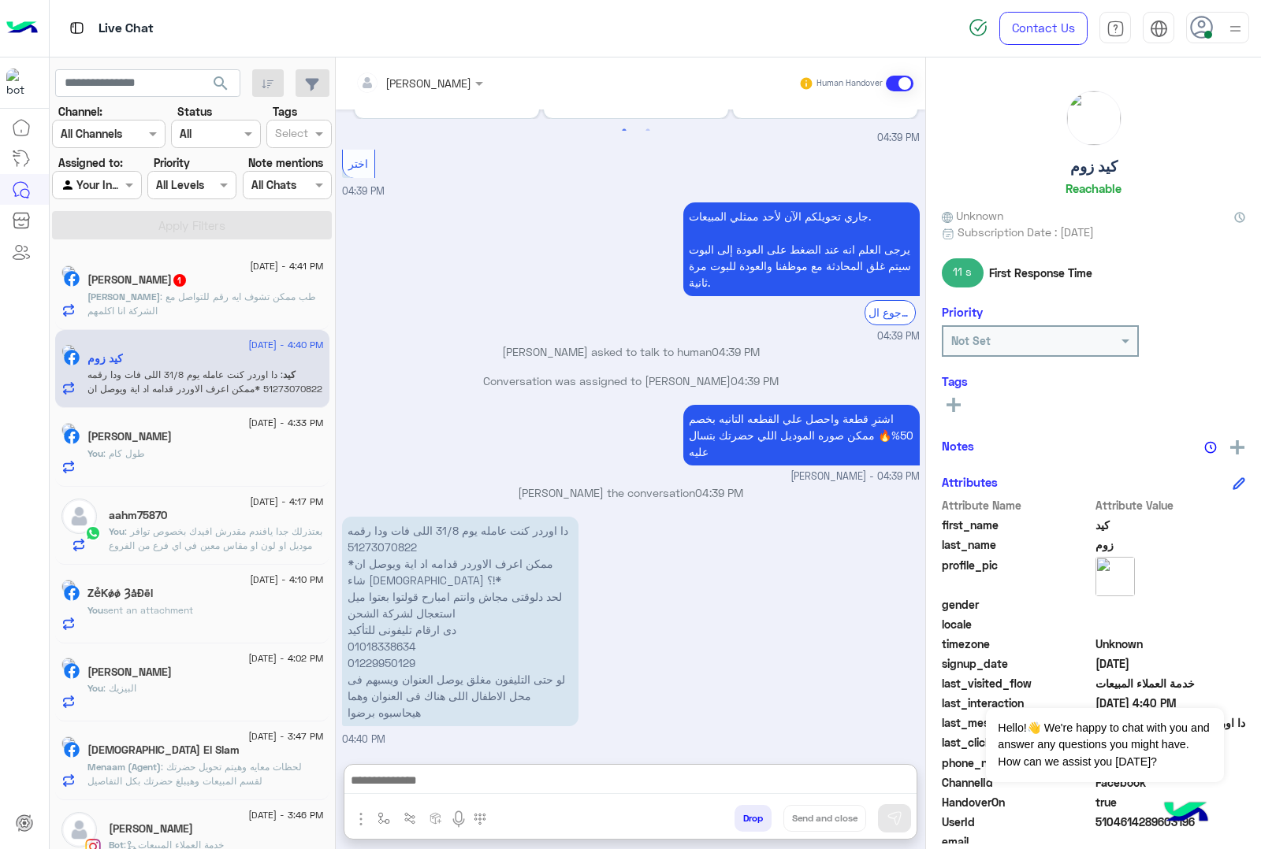
click at [186, 311] on p "[PERSON_NAME] : طب ممكن تشوف ايه رقم للتواصل مع الشركة انا اكلمهم" at bounding box center [205, 304] width 236 height 28
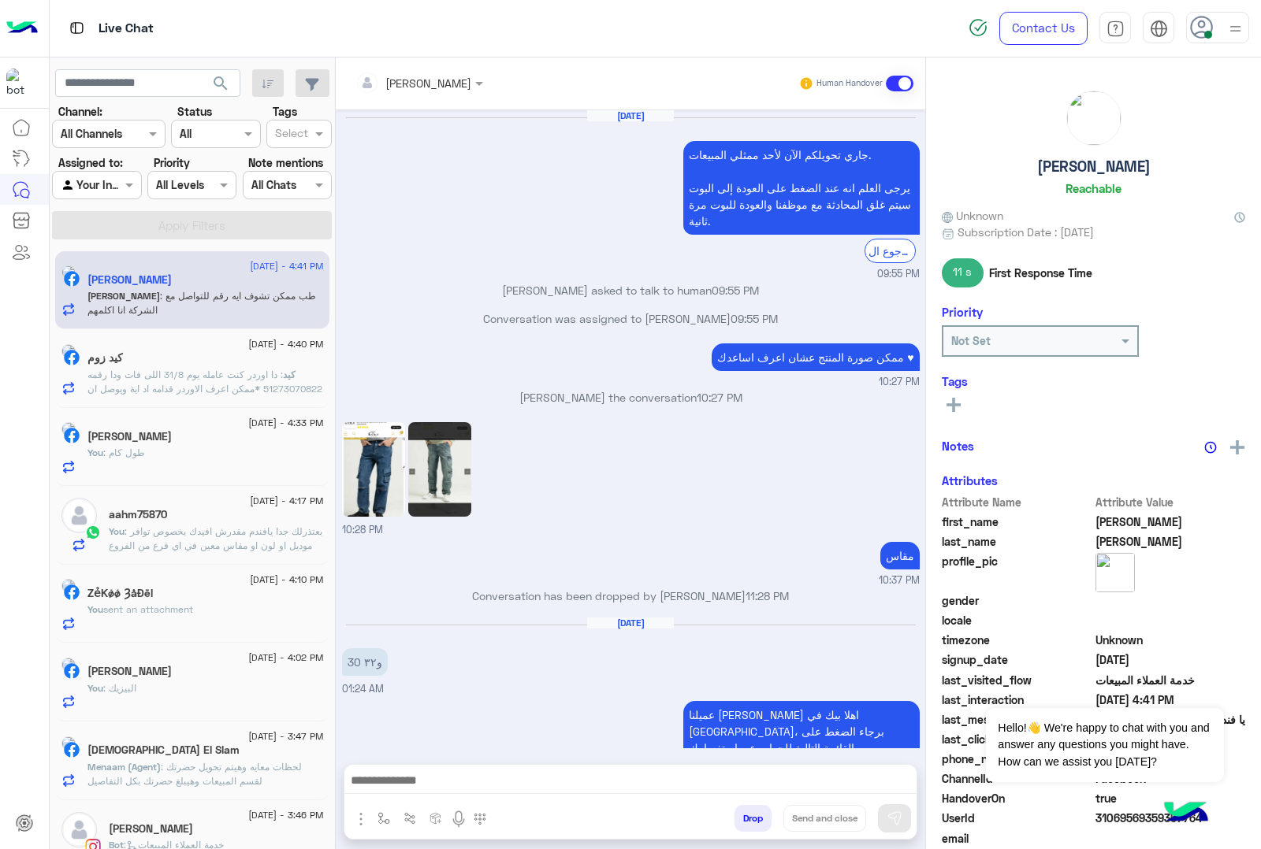
scroll to position [1293, 0]
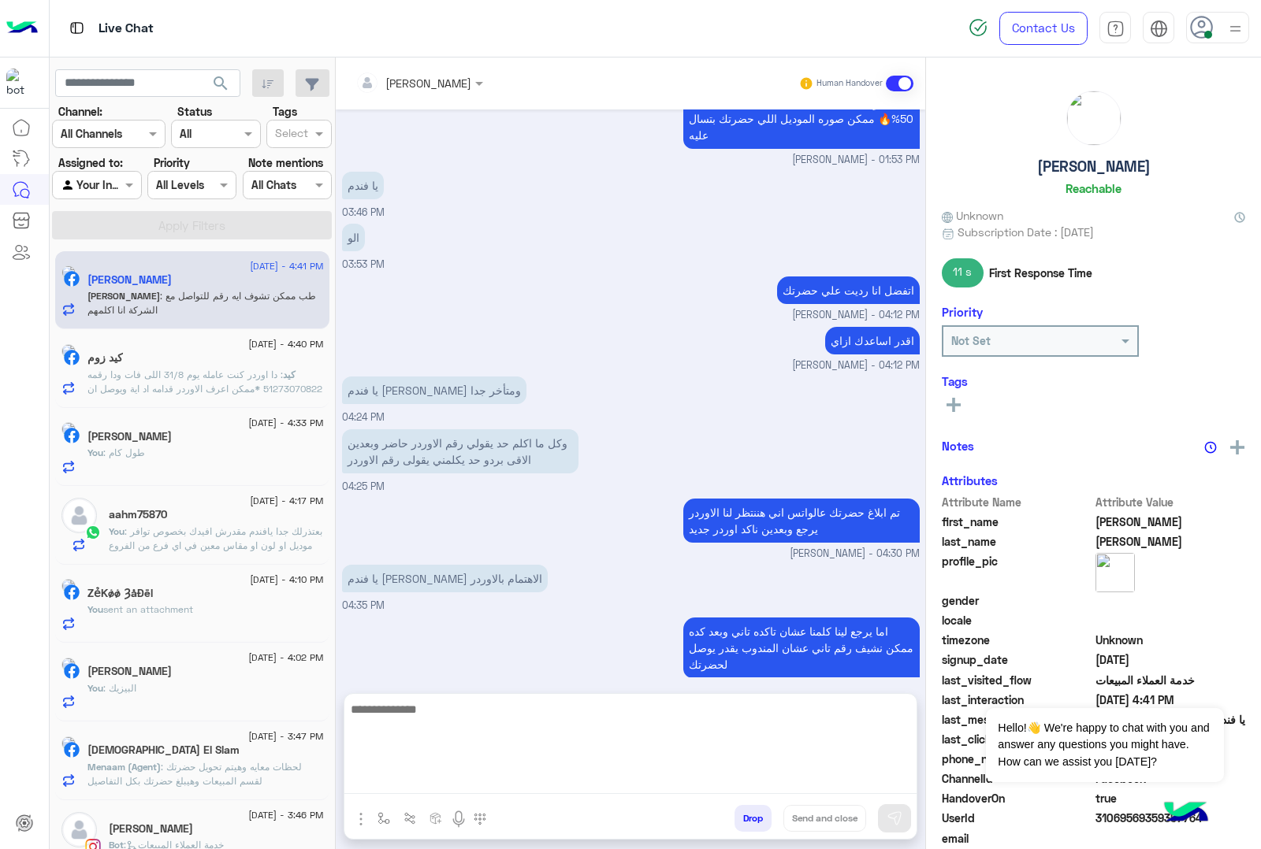
click at [388, 754] on textarea at bounding box center [630, 747] width 572 height 95
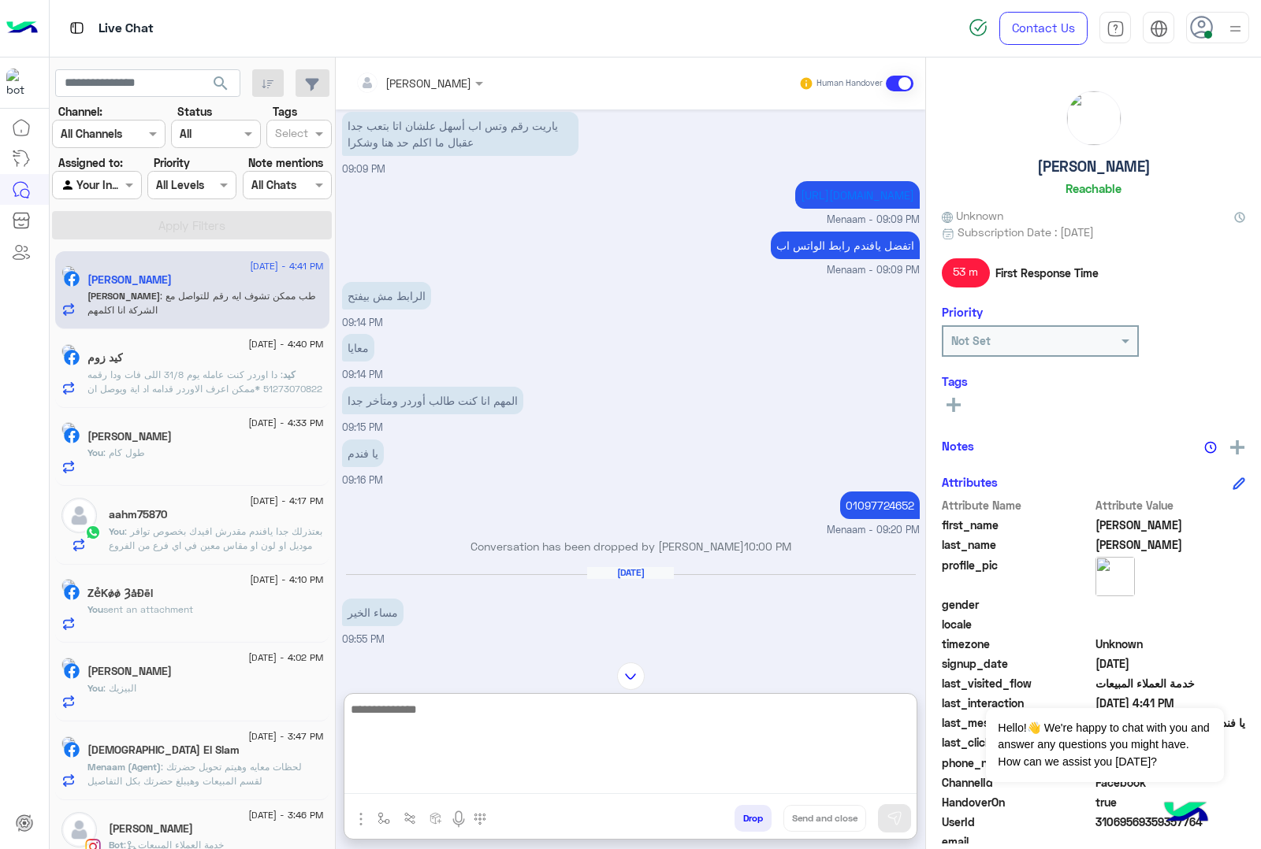
scroll to position [1079, 0]
click at [422, 711] on textarea at bounding box center [630, 747] width 572 height 95
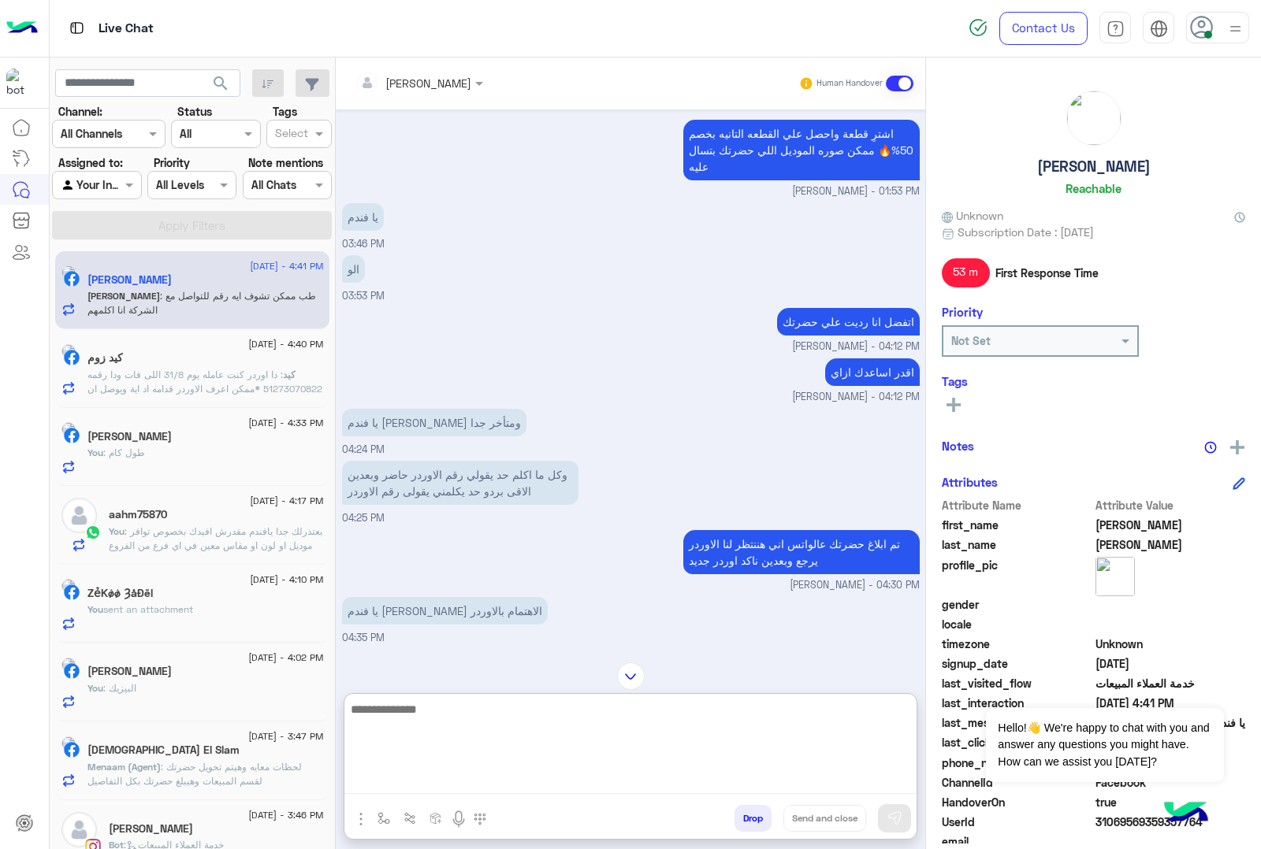
scroll to position [3364, 0]
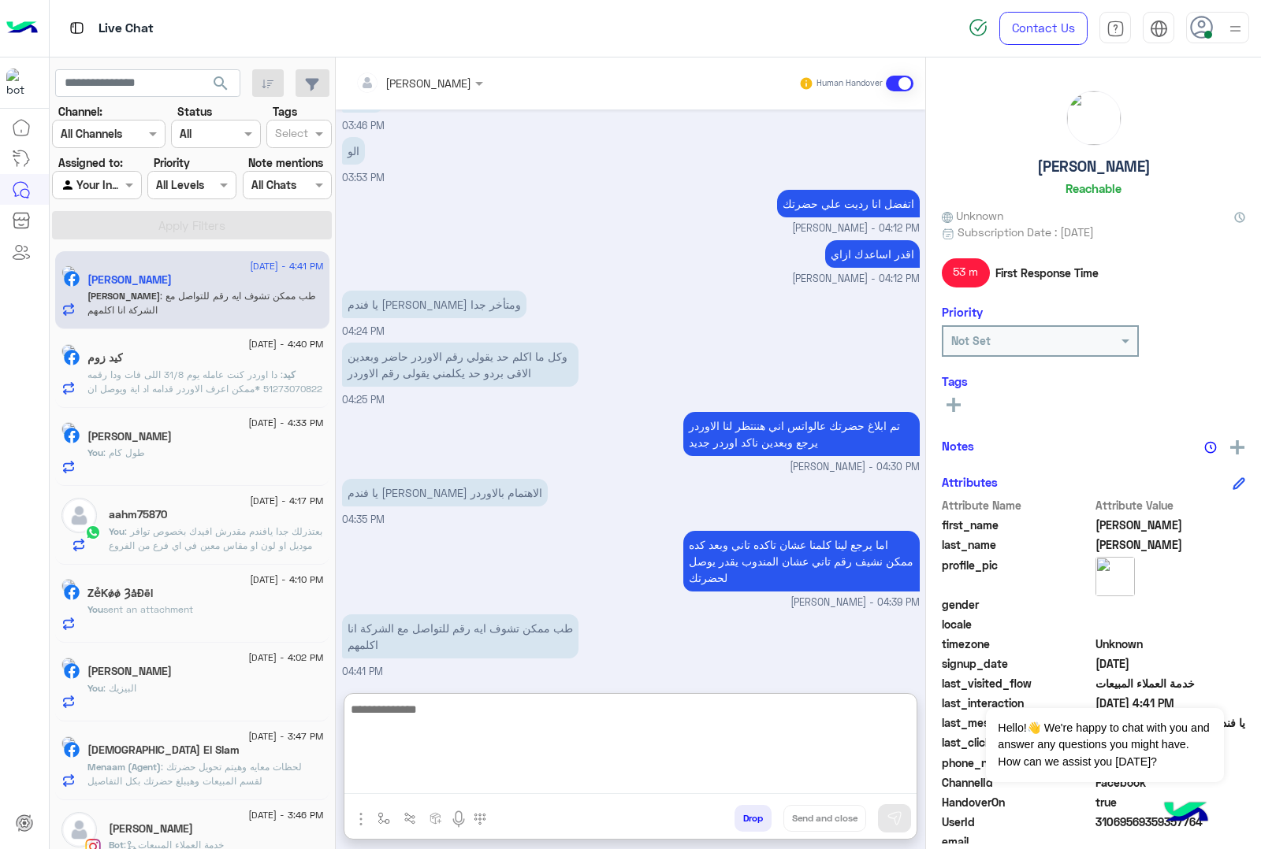
click at [423, 719] on textarea at bounding box center [630, 747] width 572 height 95
click at [441, 715] on textarea at bounding box center [630, 747] width 572 height 95
type textarea "**********"
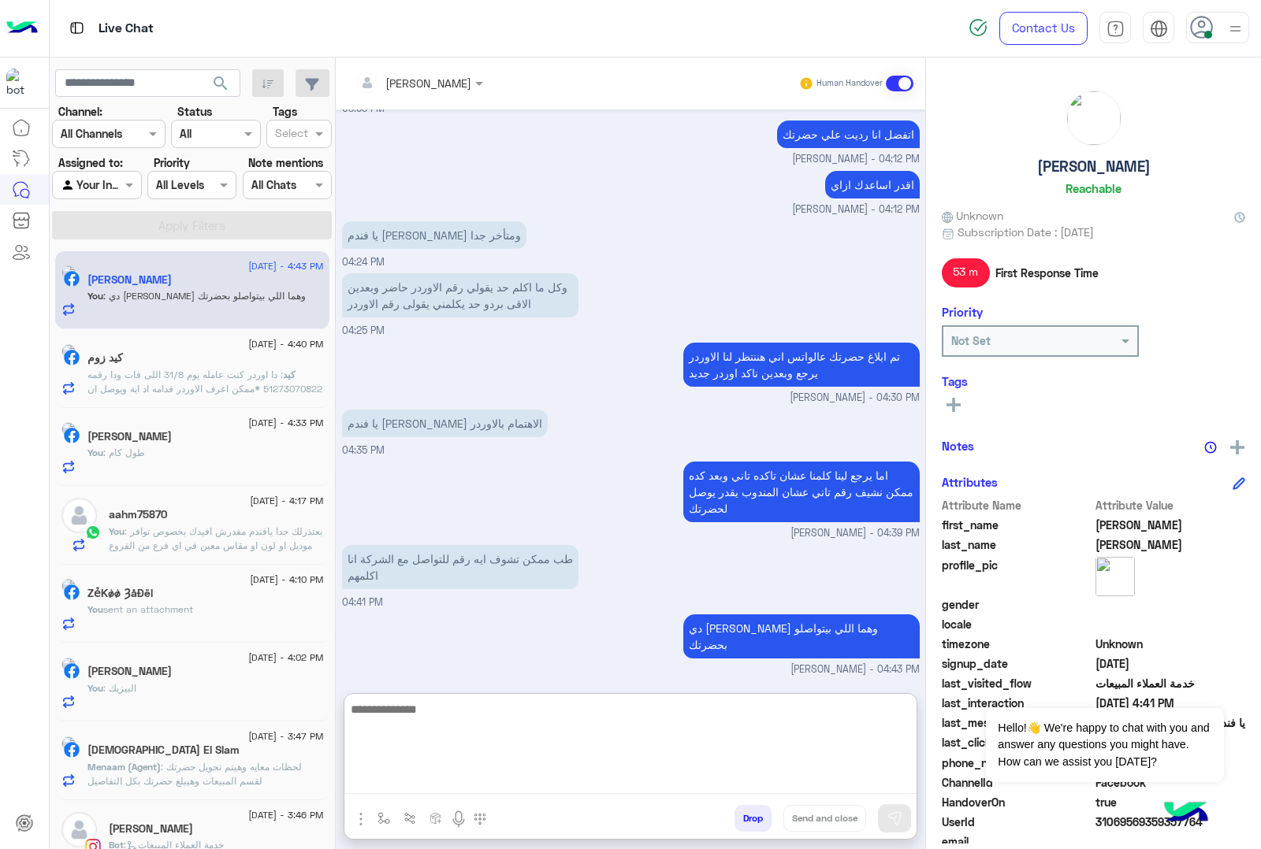
scroll to position [3414, 0]
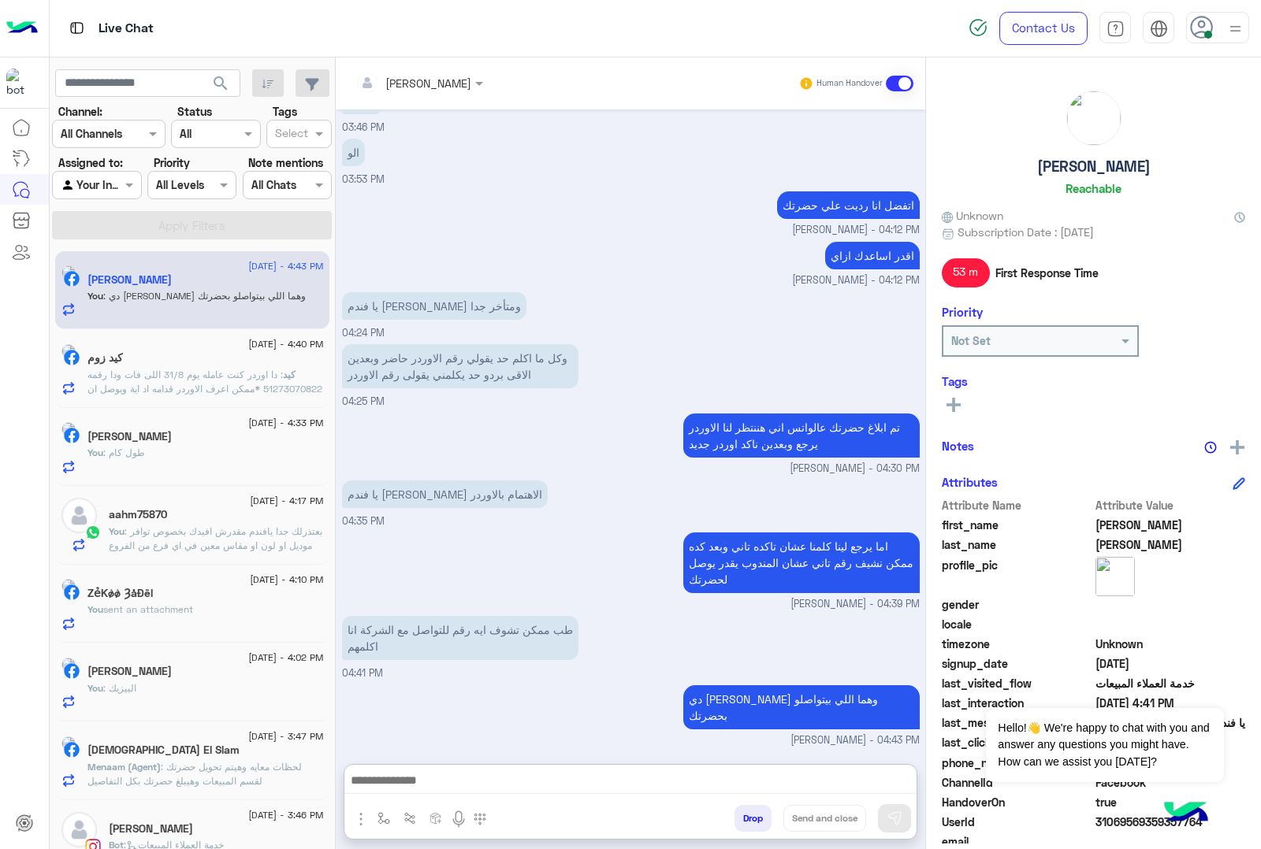
click at [247, 378] on span ": دا اوردر كنت عامله يوم 31/8 اللى فات ودا رقمه 51273070822 *ممكن اعرف الاوردر …" at bounding box center [204, 417] width 235 height 97
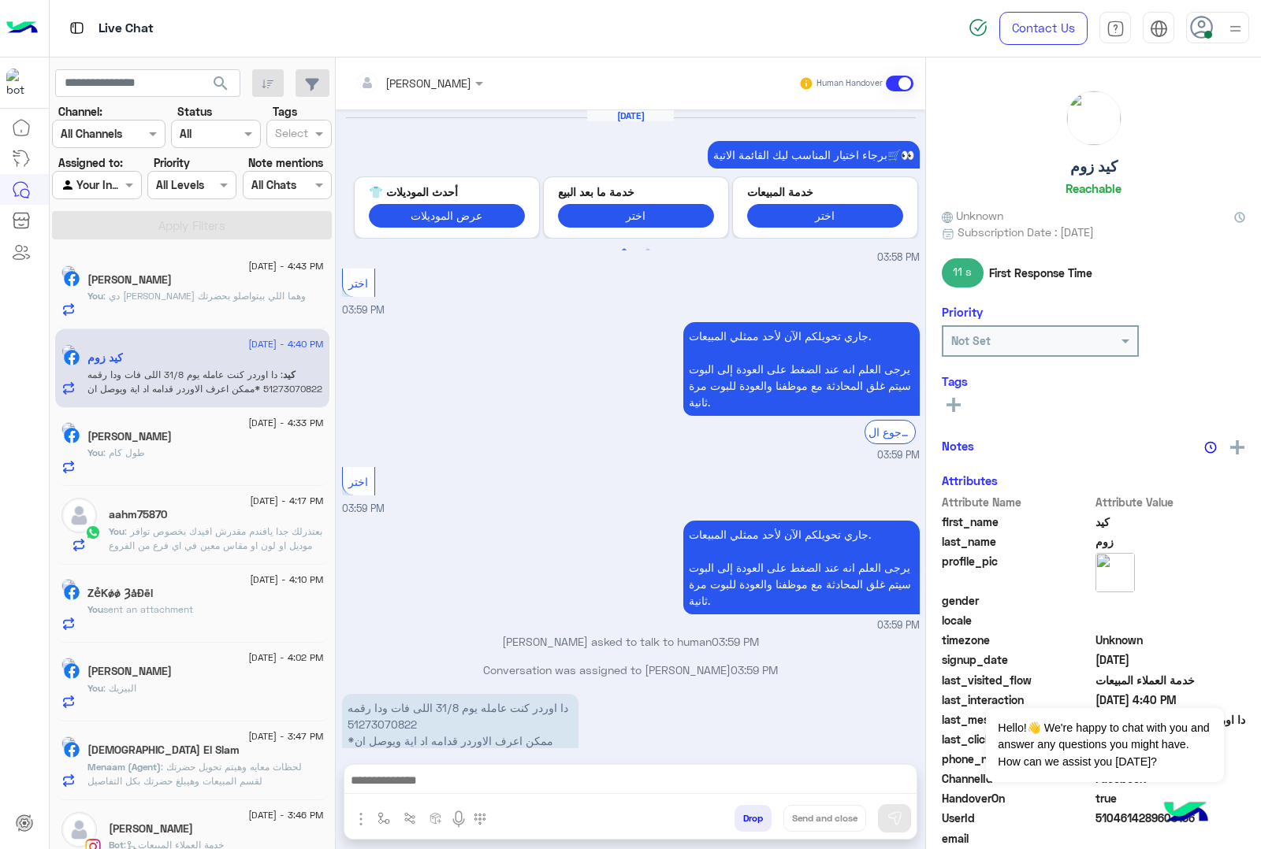
scroll to position [1703, 0]
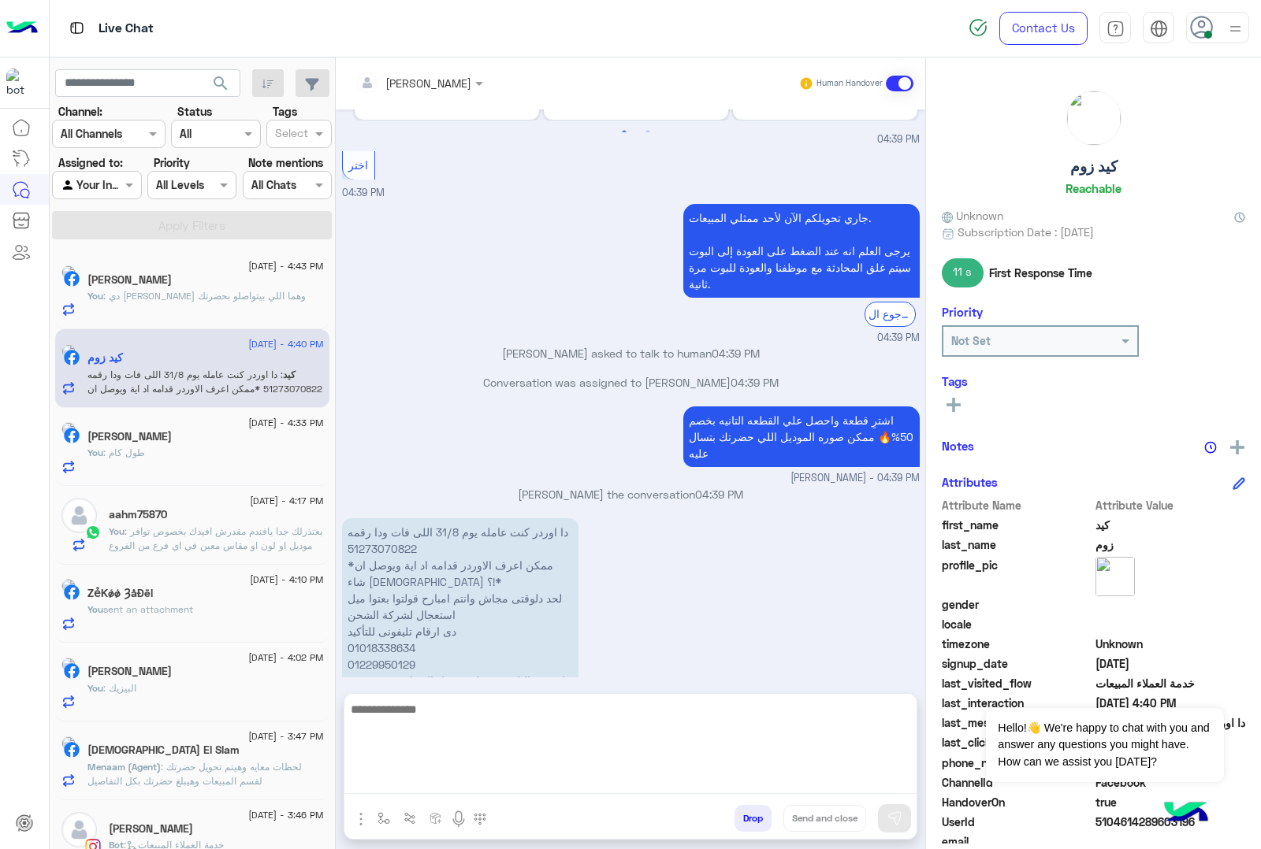
click at [451, 754] on textarea at bounding box center [630, 747] width 572 height 95
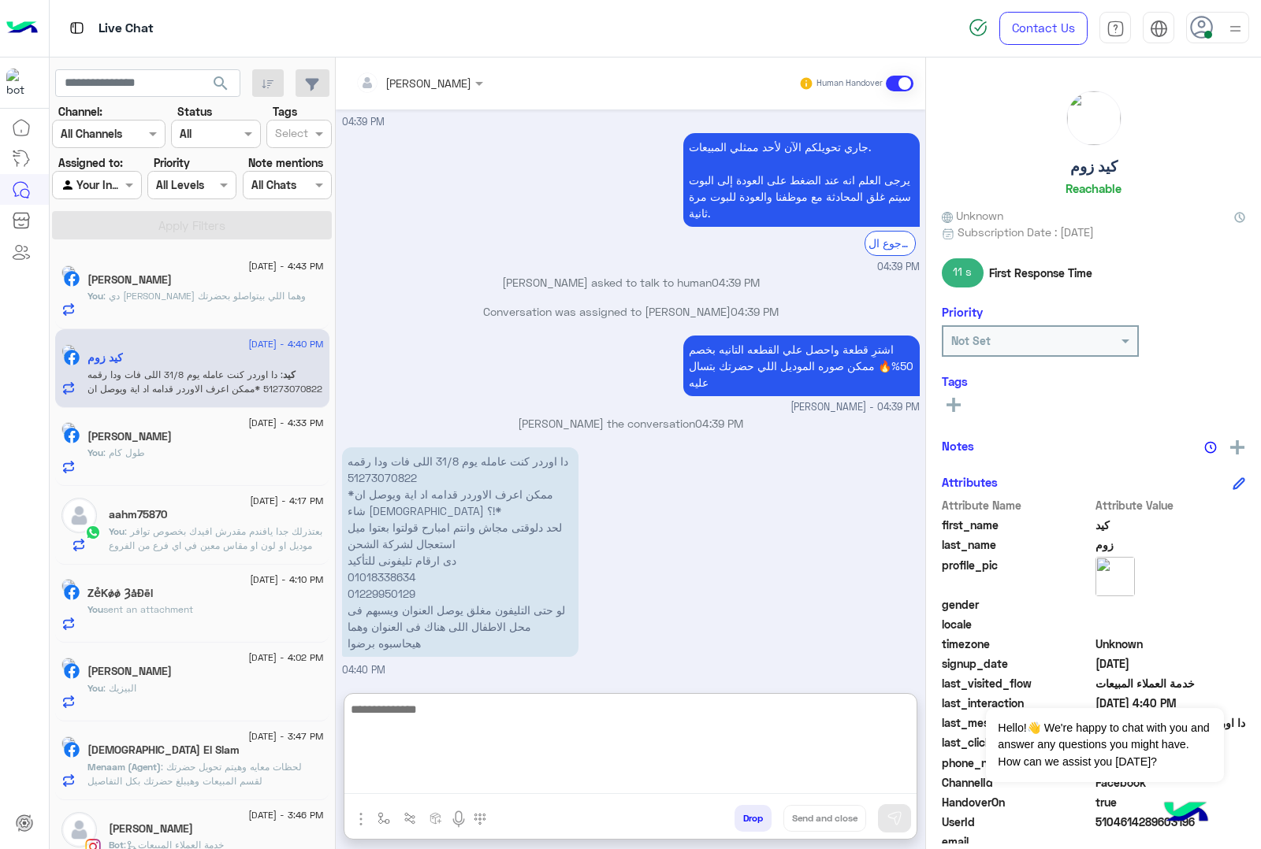
click at [396, 722] on textarea at bounding box center [630, 747] width 572 height 95
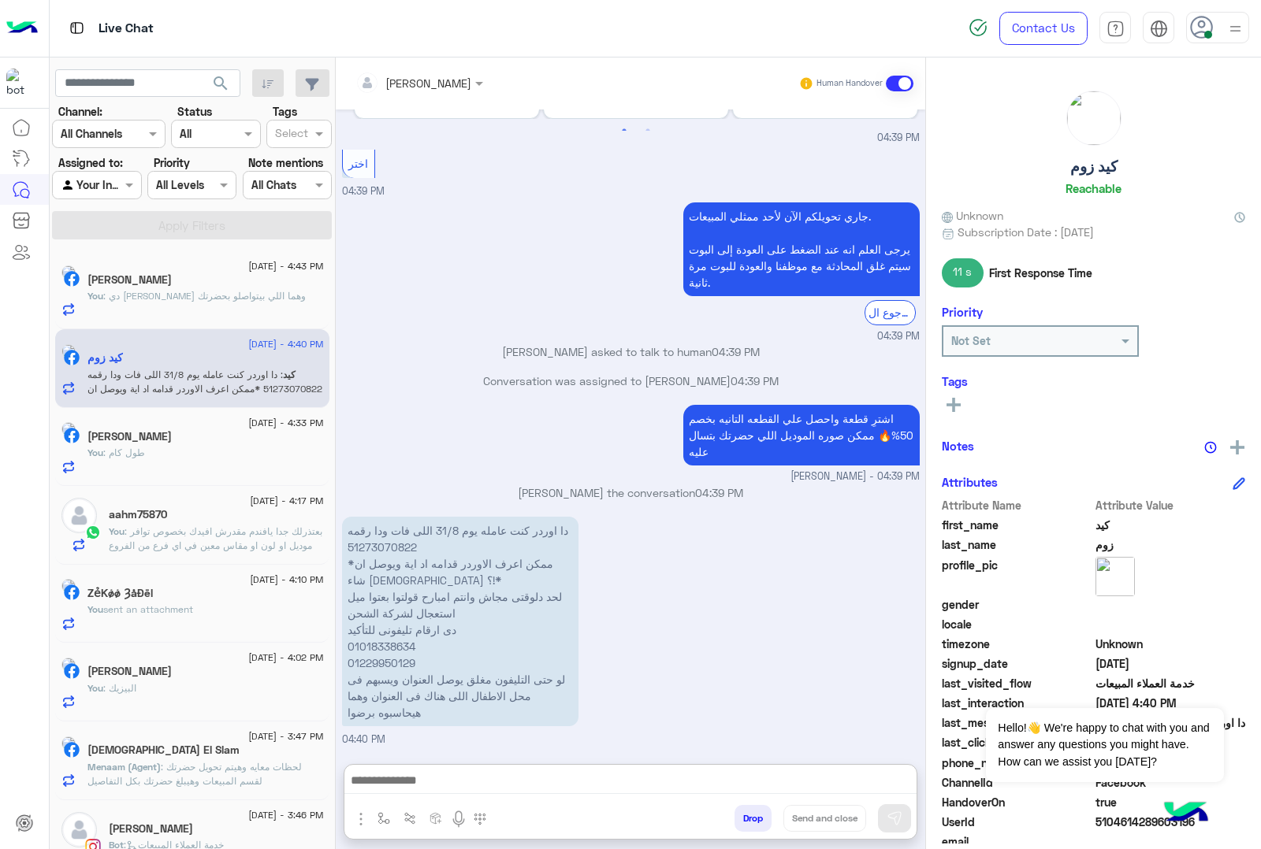
click at [441, 84] on input "text" at bounding box center [398, 83] width 86 height 17
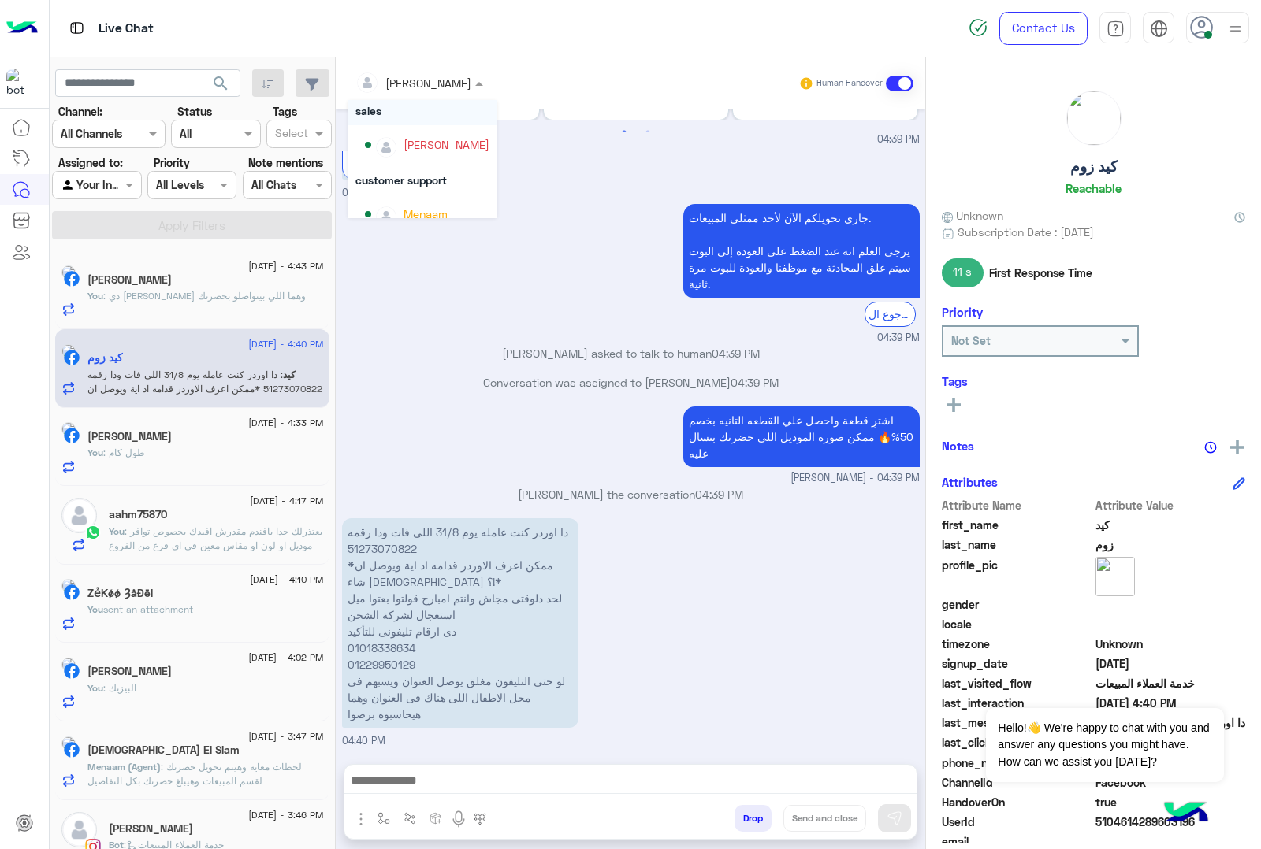
scroll to position [61, 0]
click at [411, 202] on div "Menaam" at bounding box center [425, 197] width 44 height 17
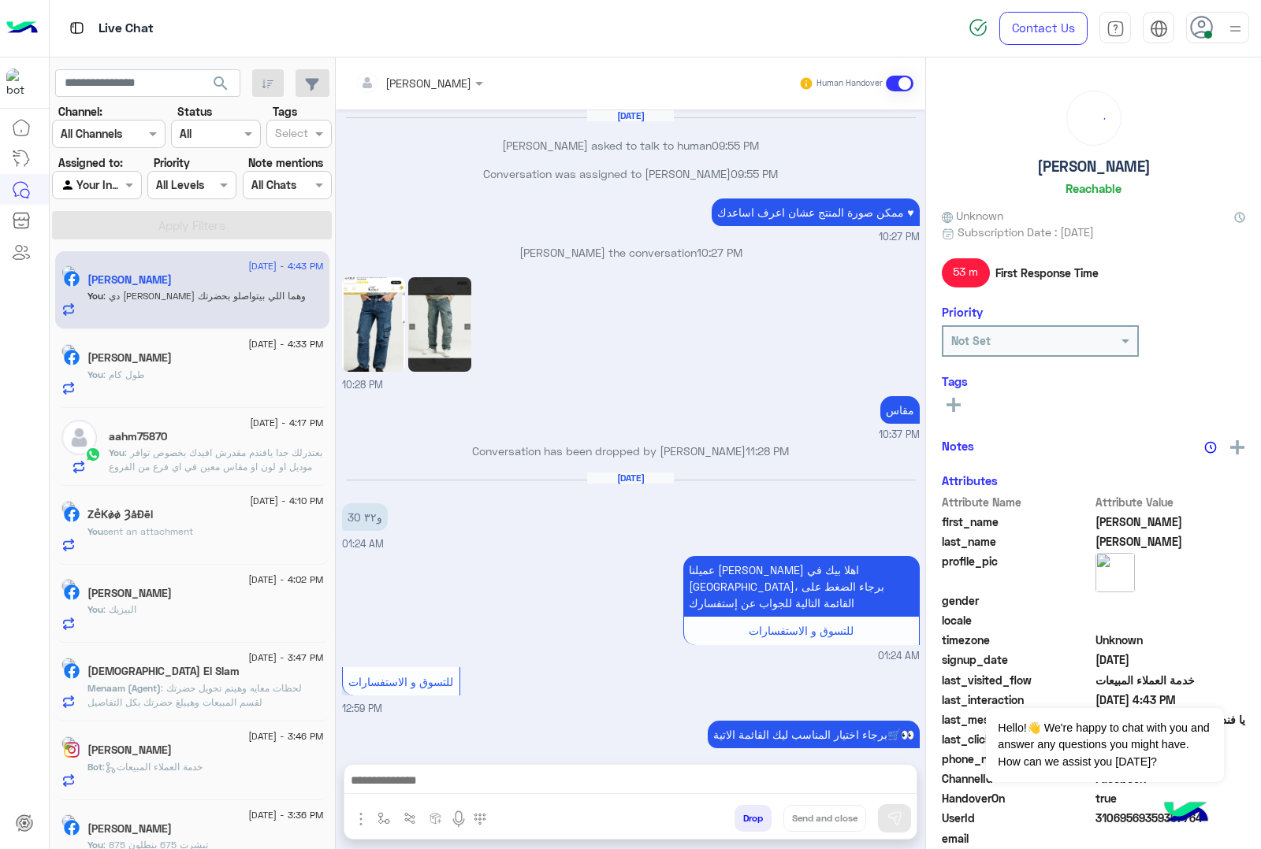
scroll to position [1198, 0]
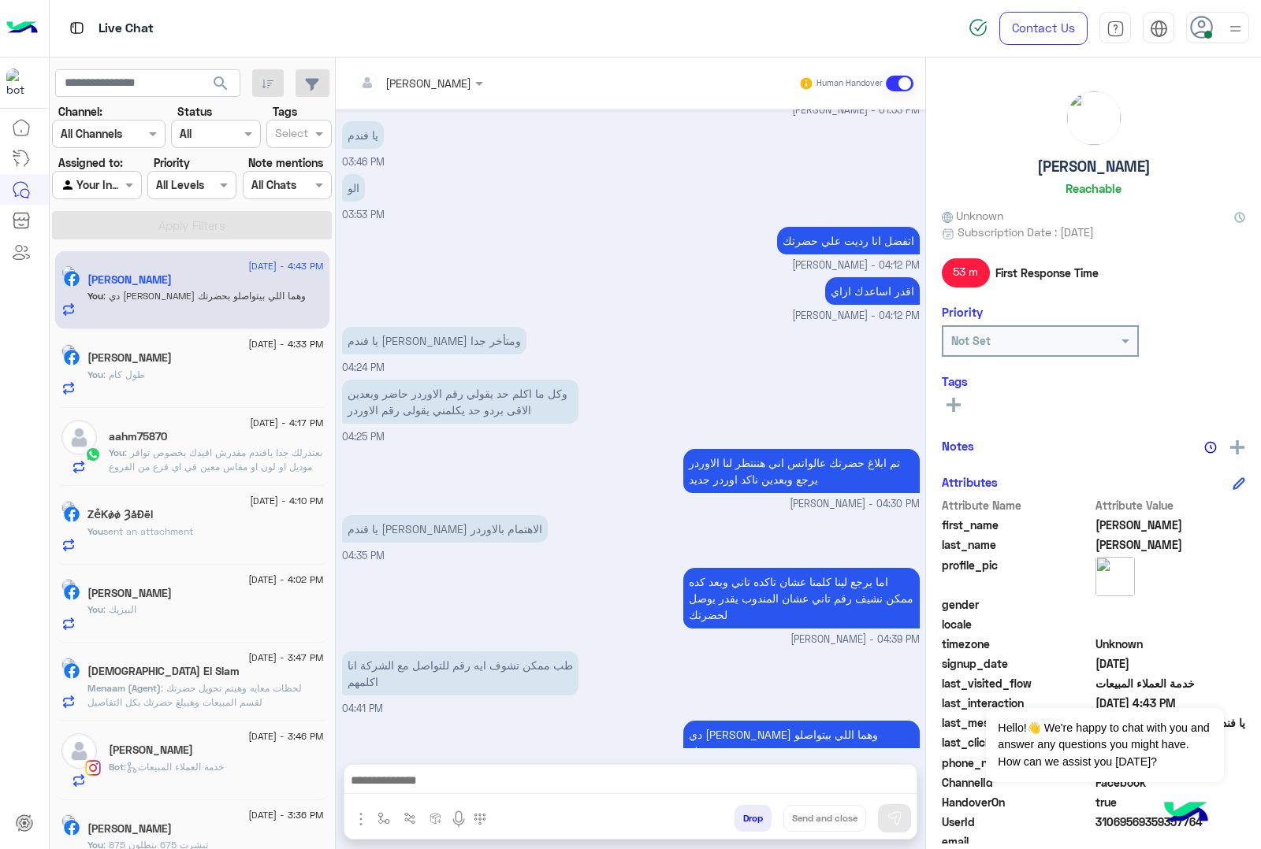
click at [126, 684] on span "Menaam (Agent)" at bounding box center [123, 688] width 73 height 12
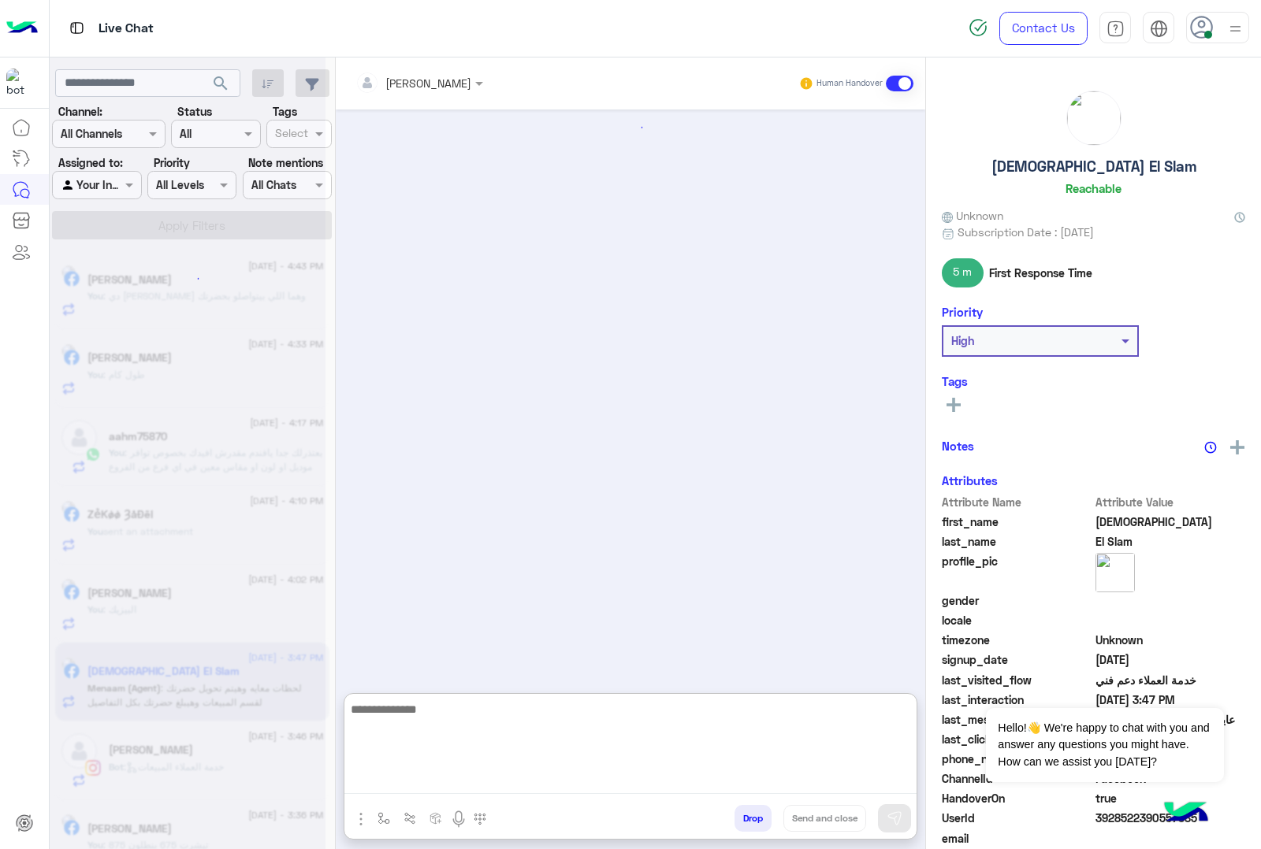
click at [449, 754] on textarea at bounding box center [630, 747] width 572 height 95
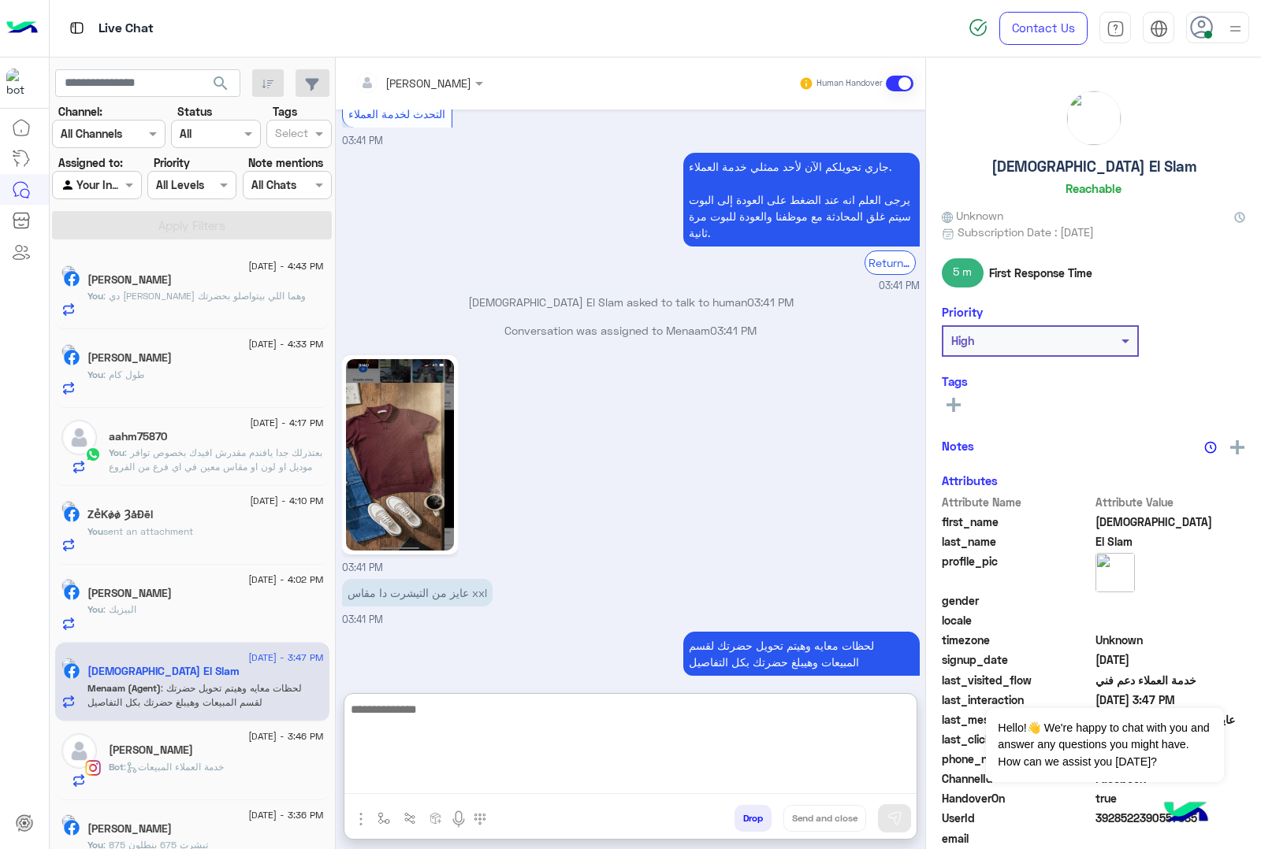
scroll to position [2591, 0]
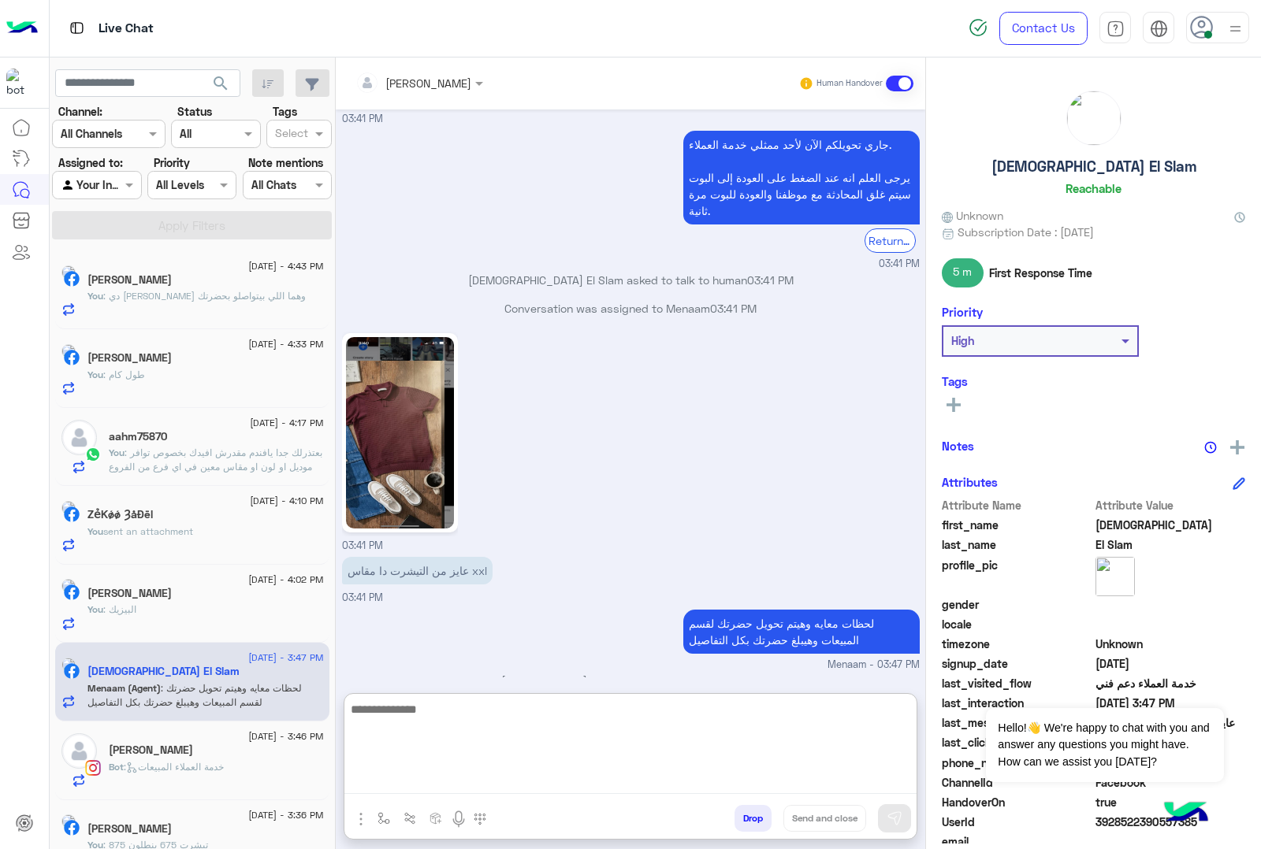
click at [408, 722] on textarea at bounding box center [630, 747] width 572 height 95
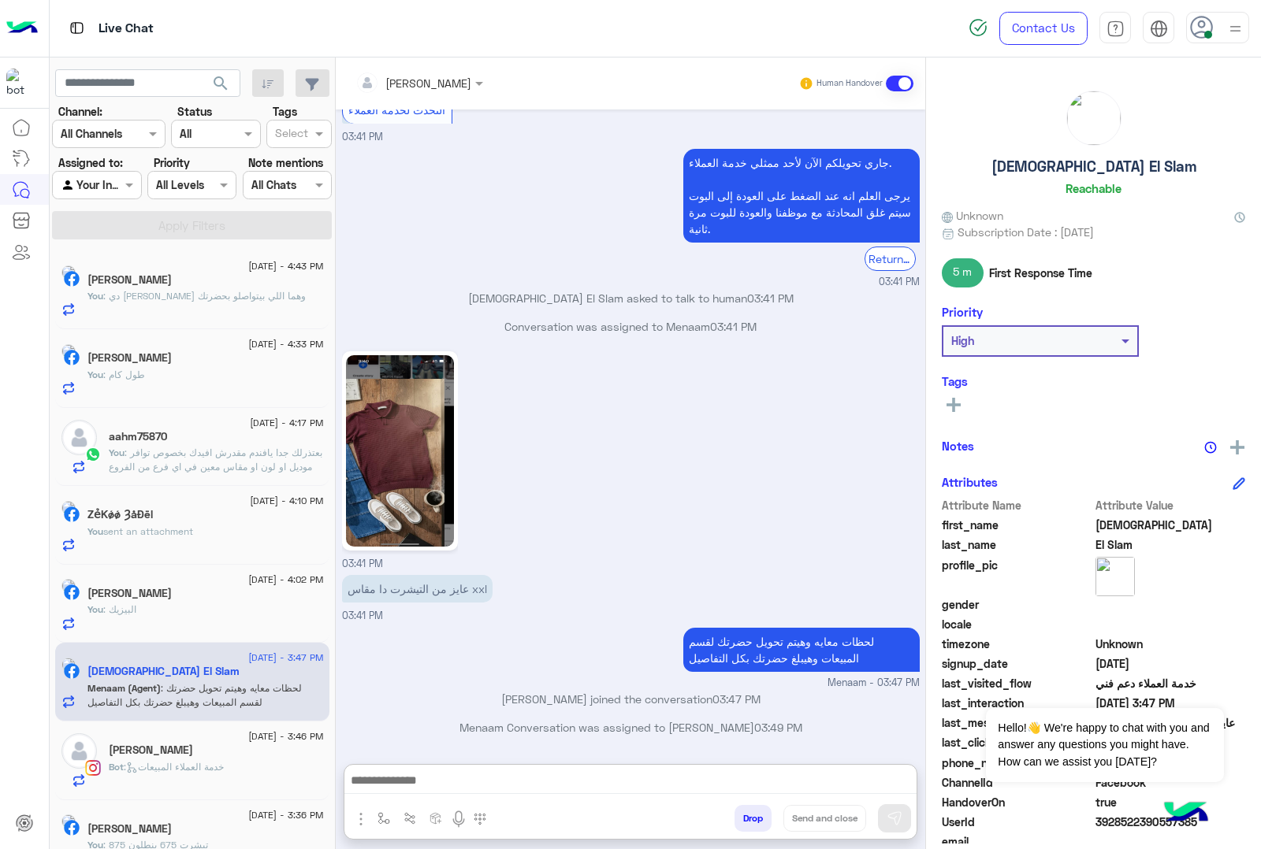
click at [414, 382] on img at bounding box center [400, 450] width 108 height 191
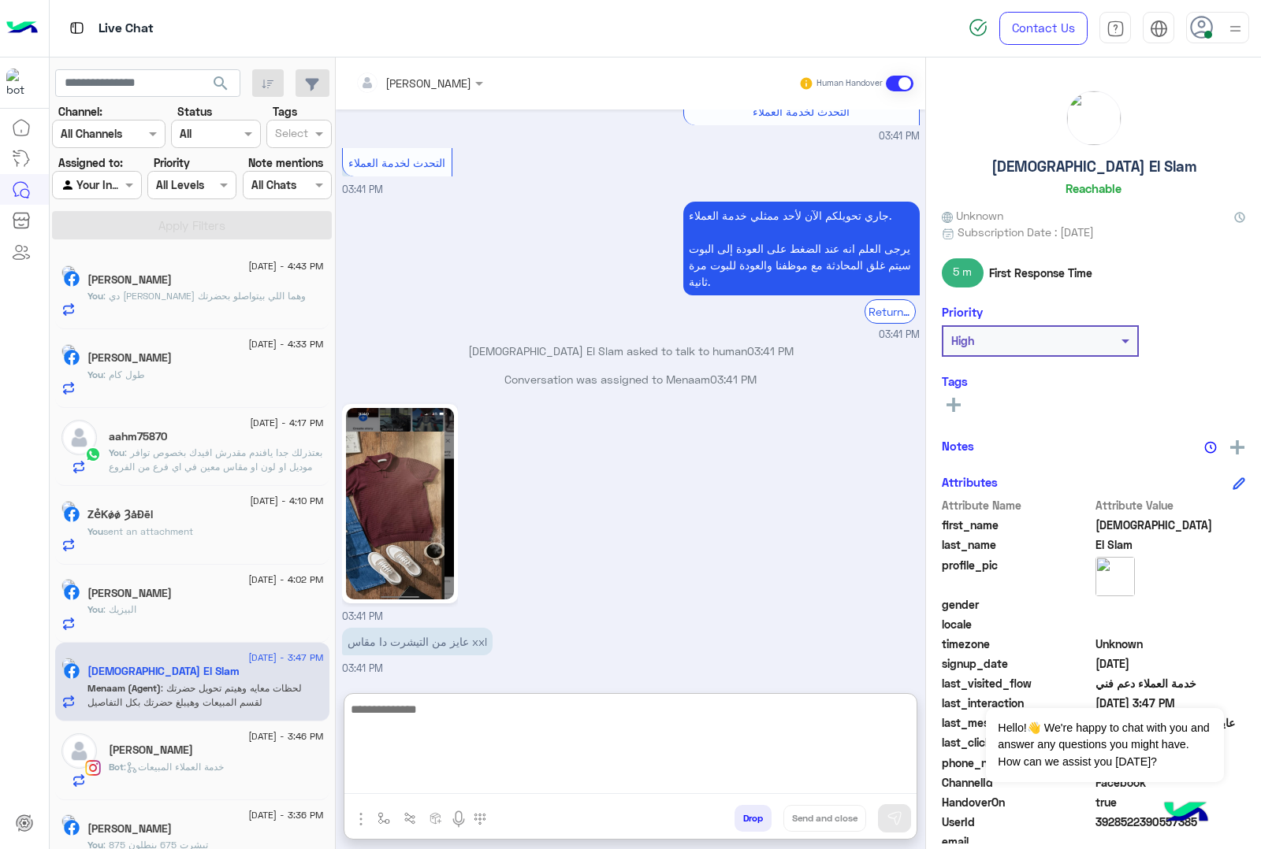
click at [450, 754] on textarea at bounding box center [630, 747] width 572 height 95
type textarea "**********"
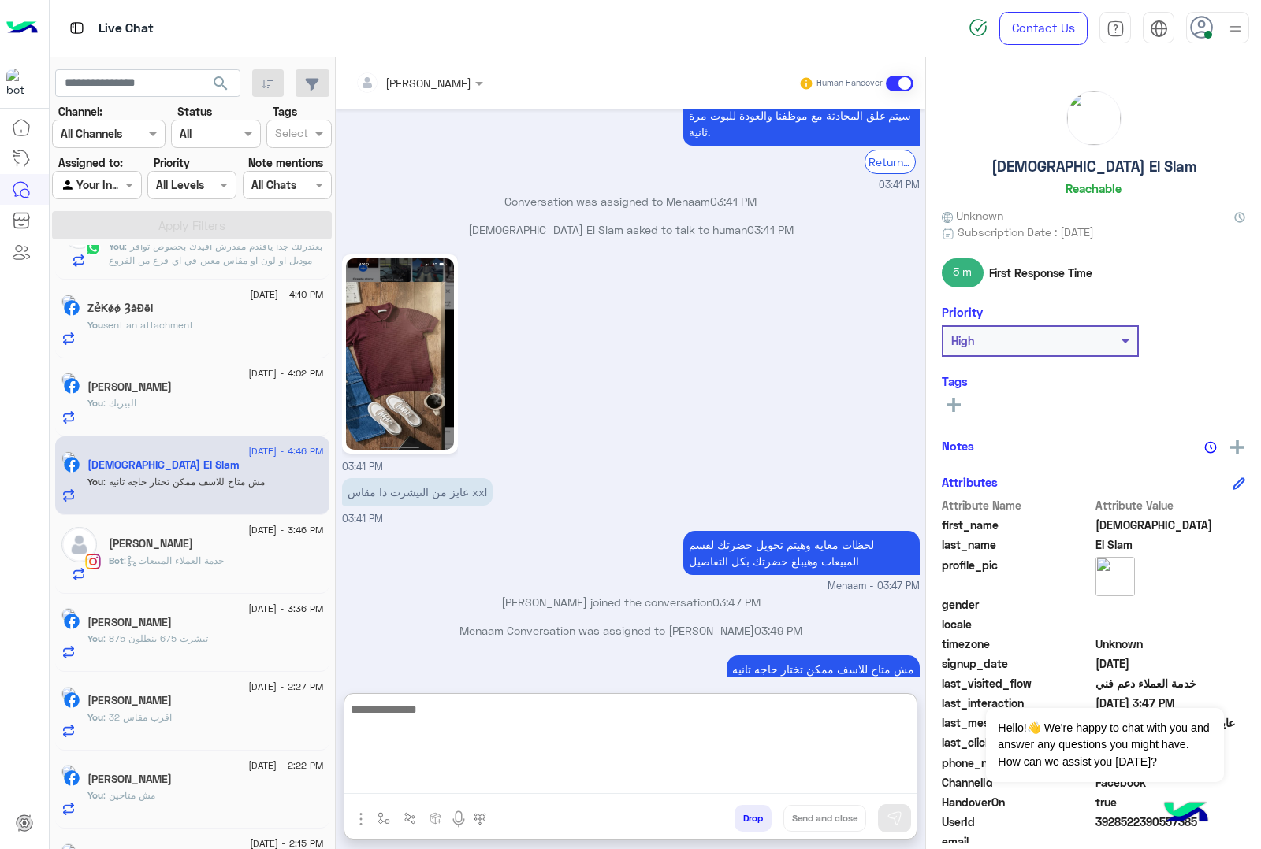
scroll to position [0, 0]
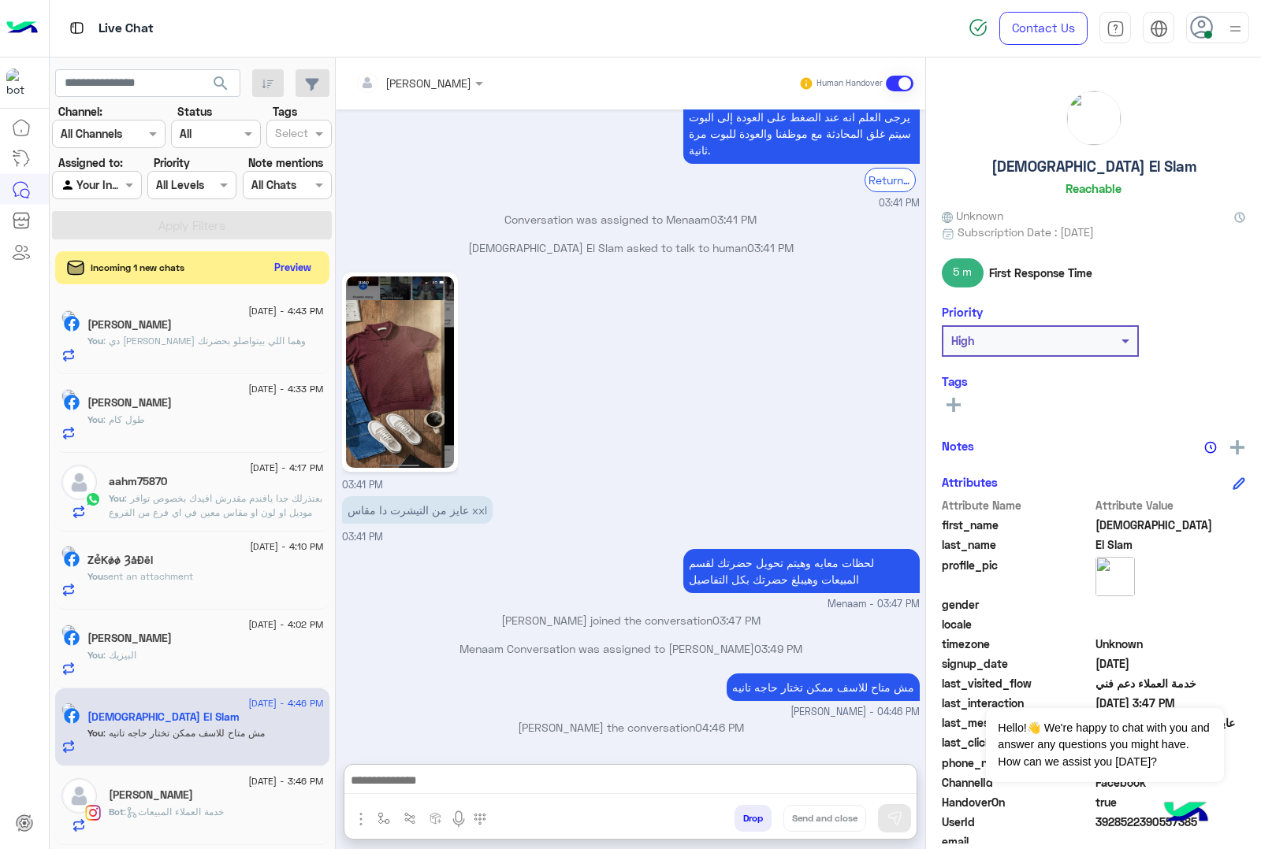
click at [302, 262] on button "Preview" at bounding box center [293, 267] width 49 height 21
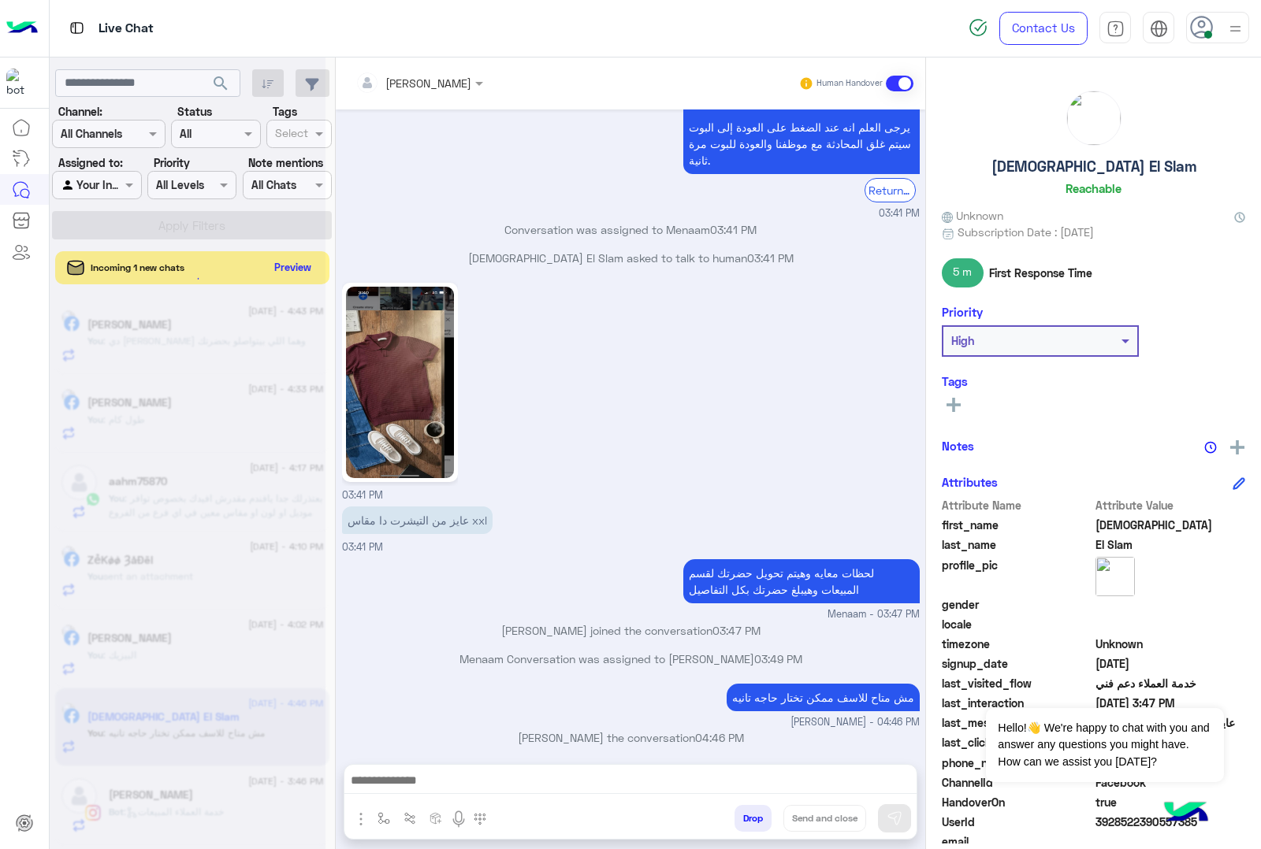
scroll to position [2598, 0]
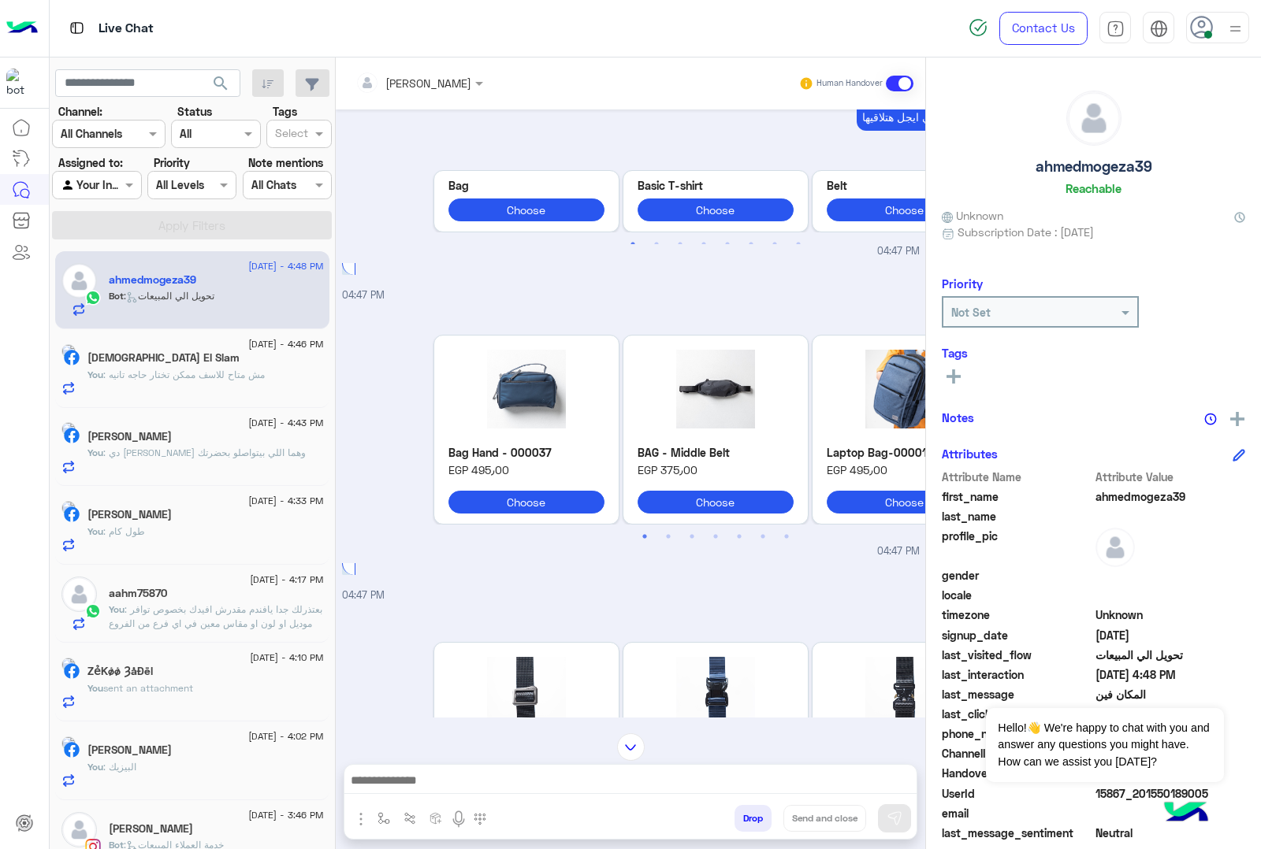
scroll to position [536, 0]
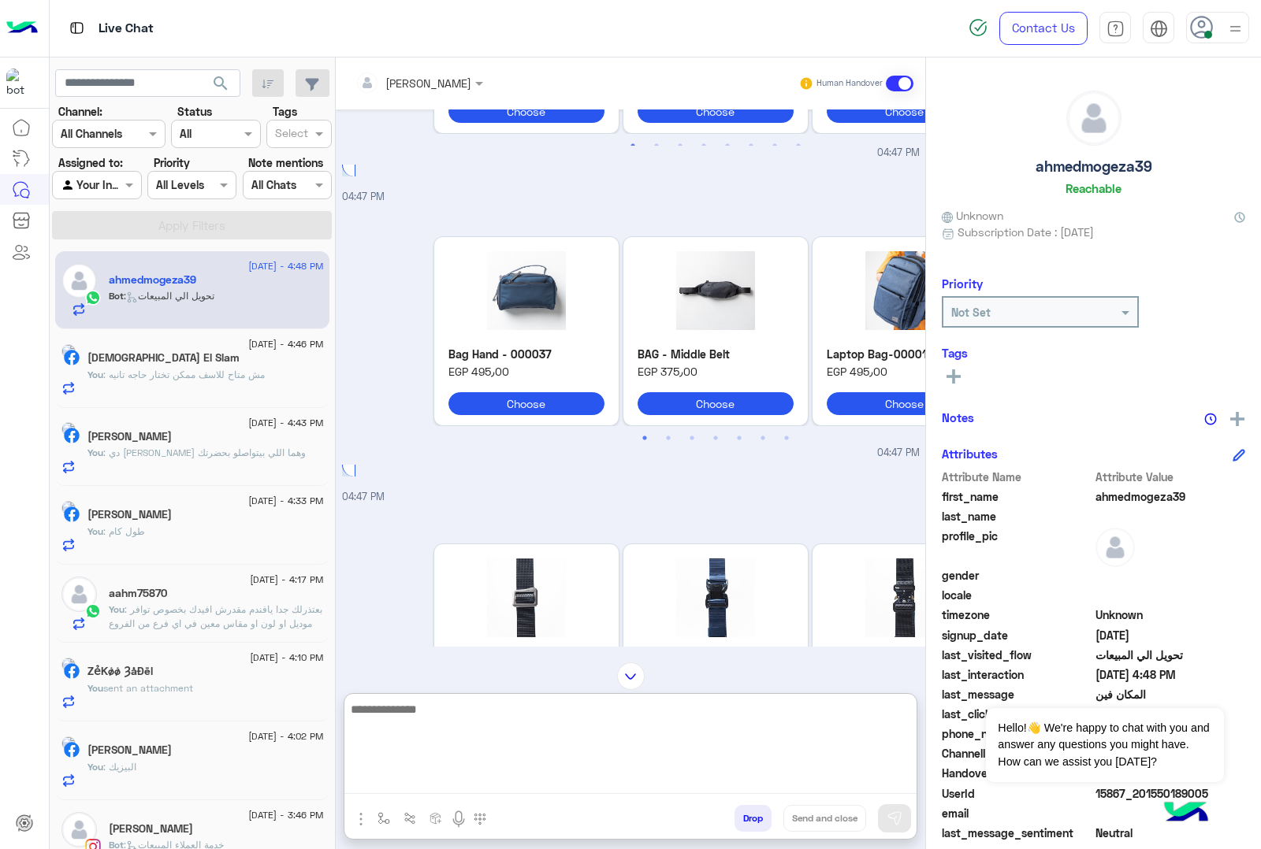
click at [407, 754] on textarea at bounding box center [630, 747] width 572 height 95
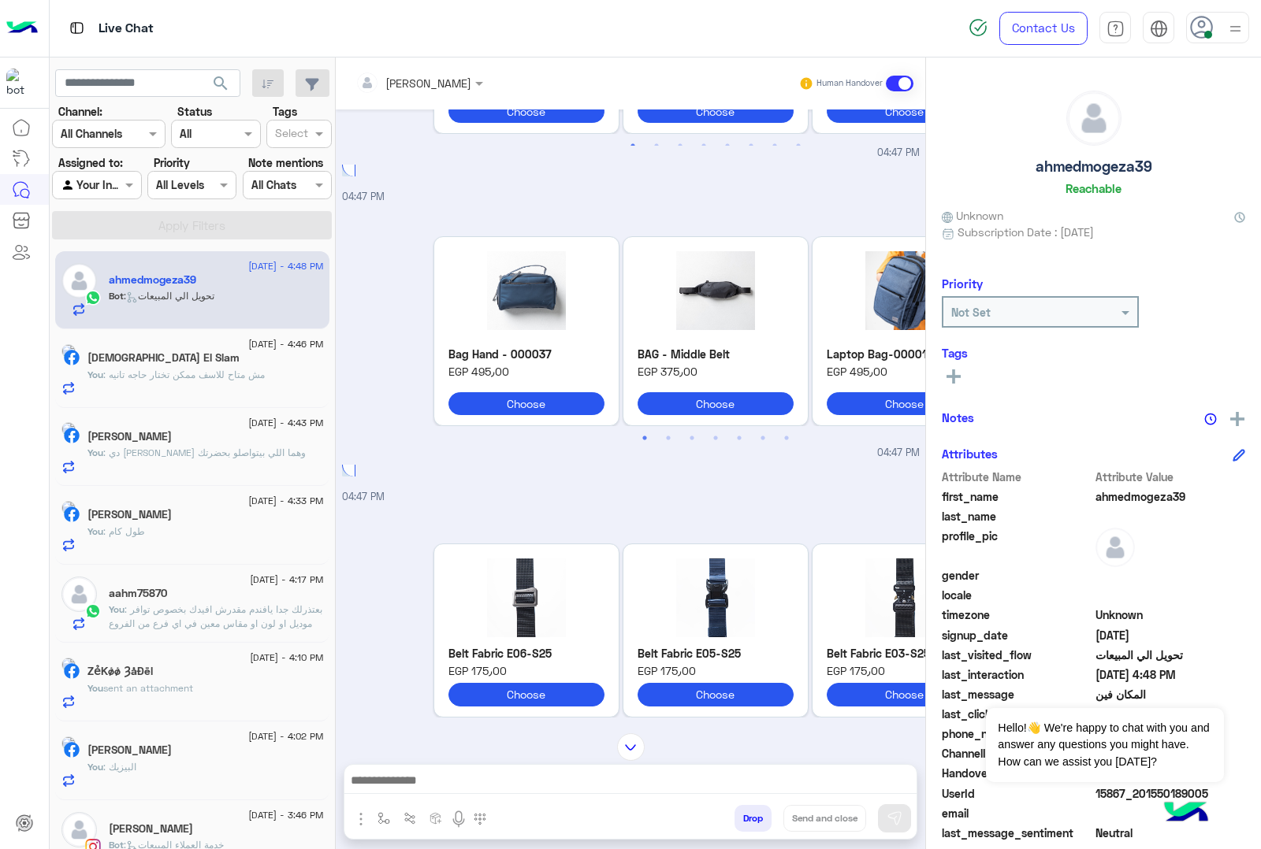
click at [432, 754] on div at bounding box center [630, 784] width 572 height 39
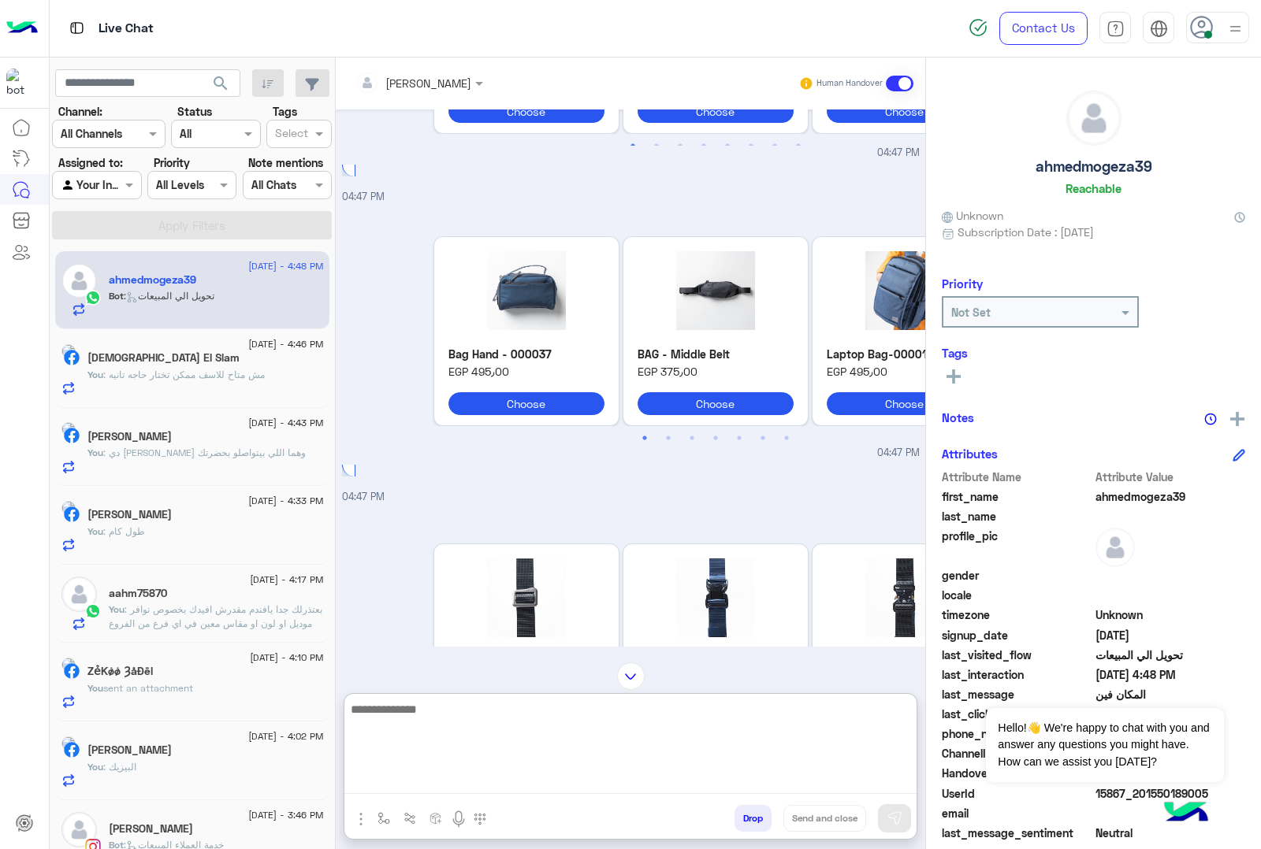
click at [432, 754] on textarea at bounding box center [630, 747] width 572 height 95
paste textarea "**********"
type textarea "**********"
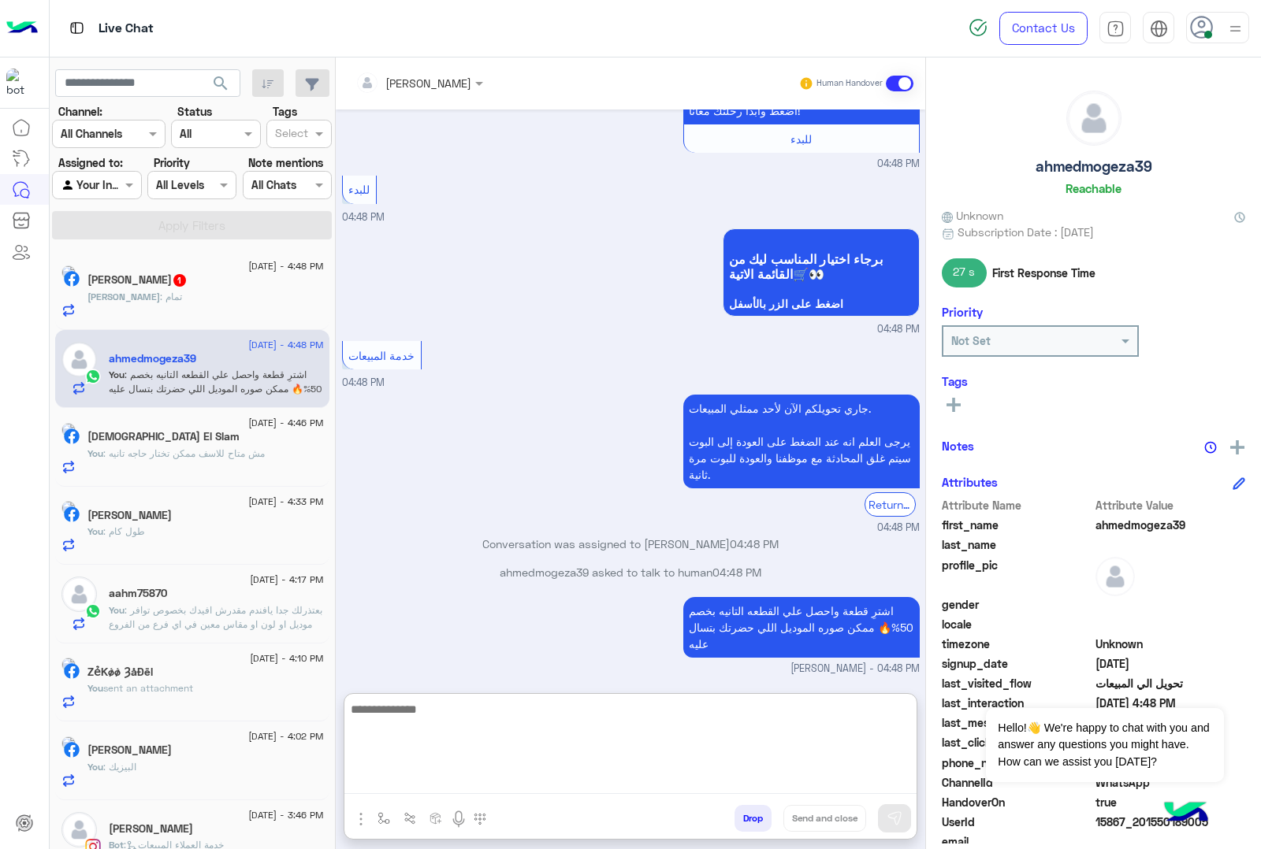
scroll to position [1280, 0]
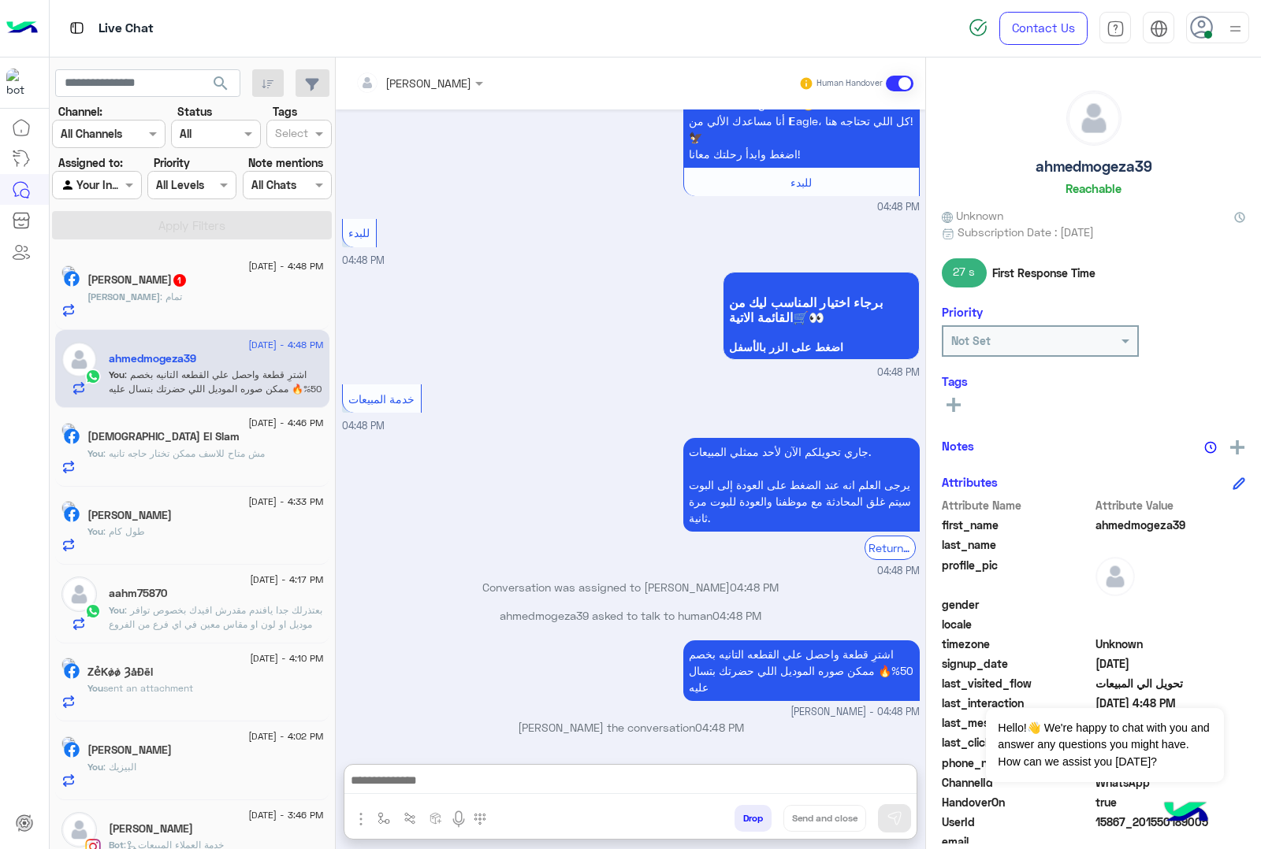
click at [229, 301] on div "[PERSON_NAME] : تمام" at bounding box center [205, 304] width 236 height 28
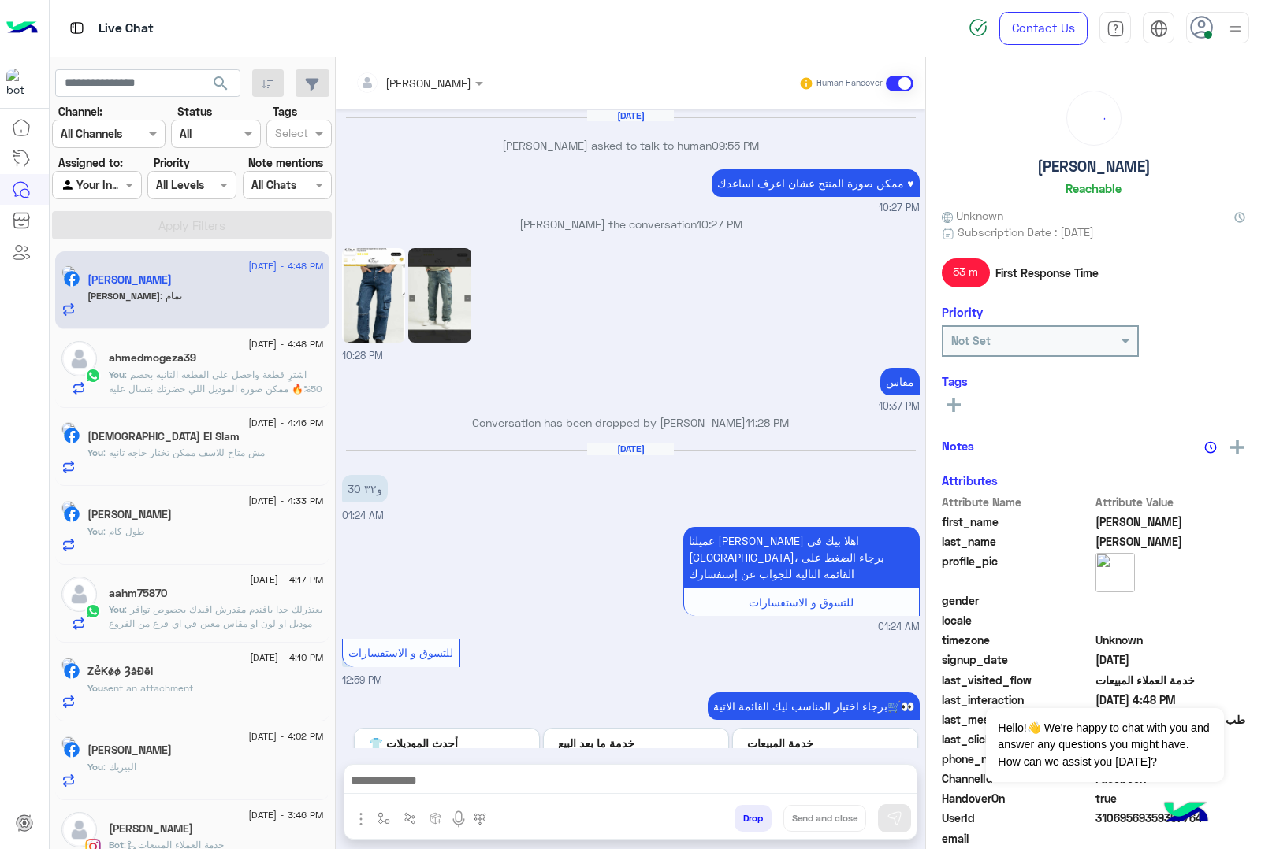
scroll to position [1221, 0]
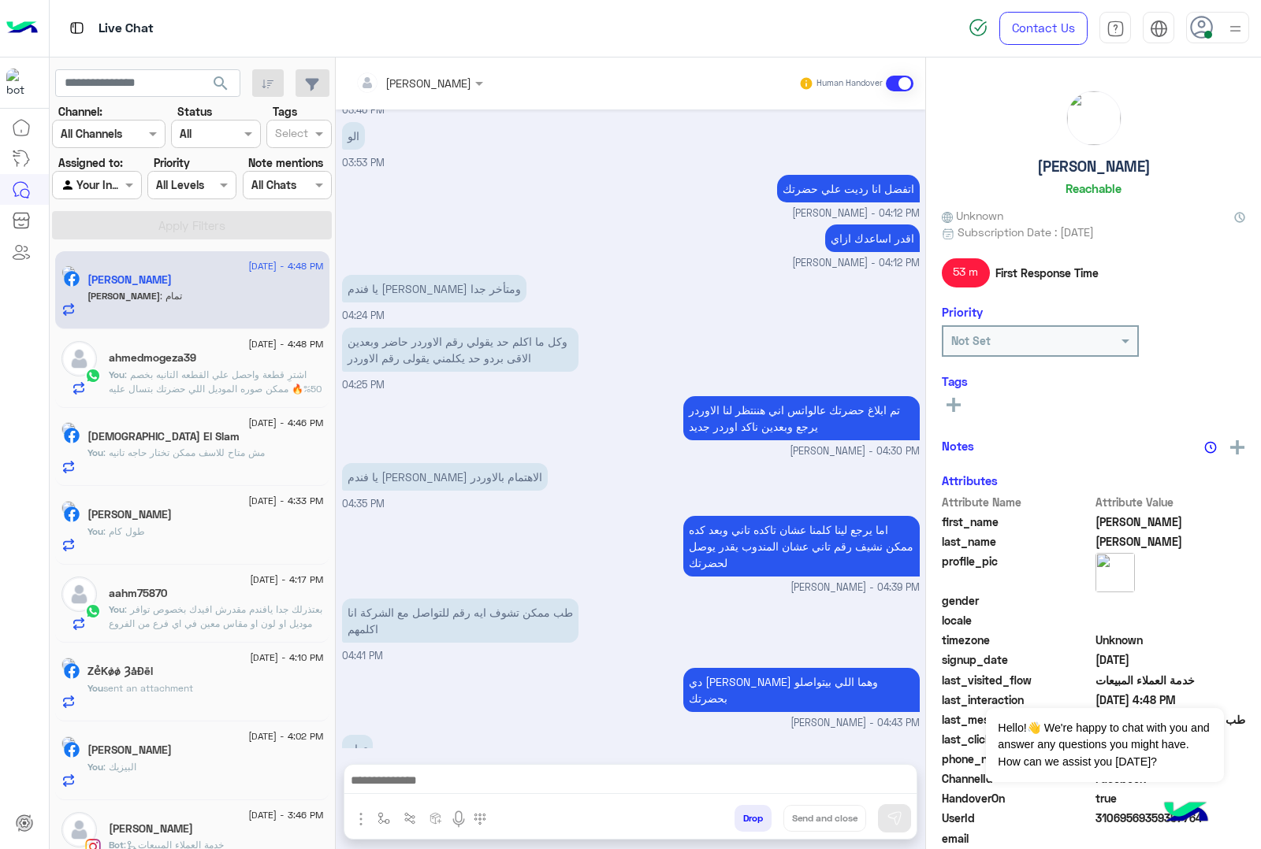
click at [756, 754] on button "Drop" at bounding box center [752, 818] width 37 height 27
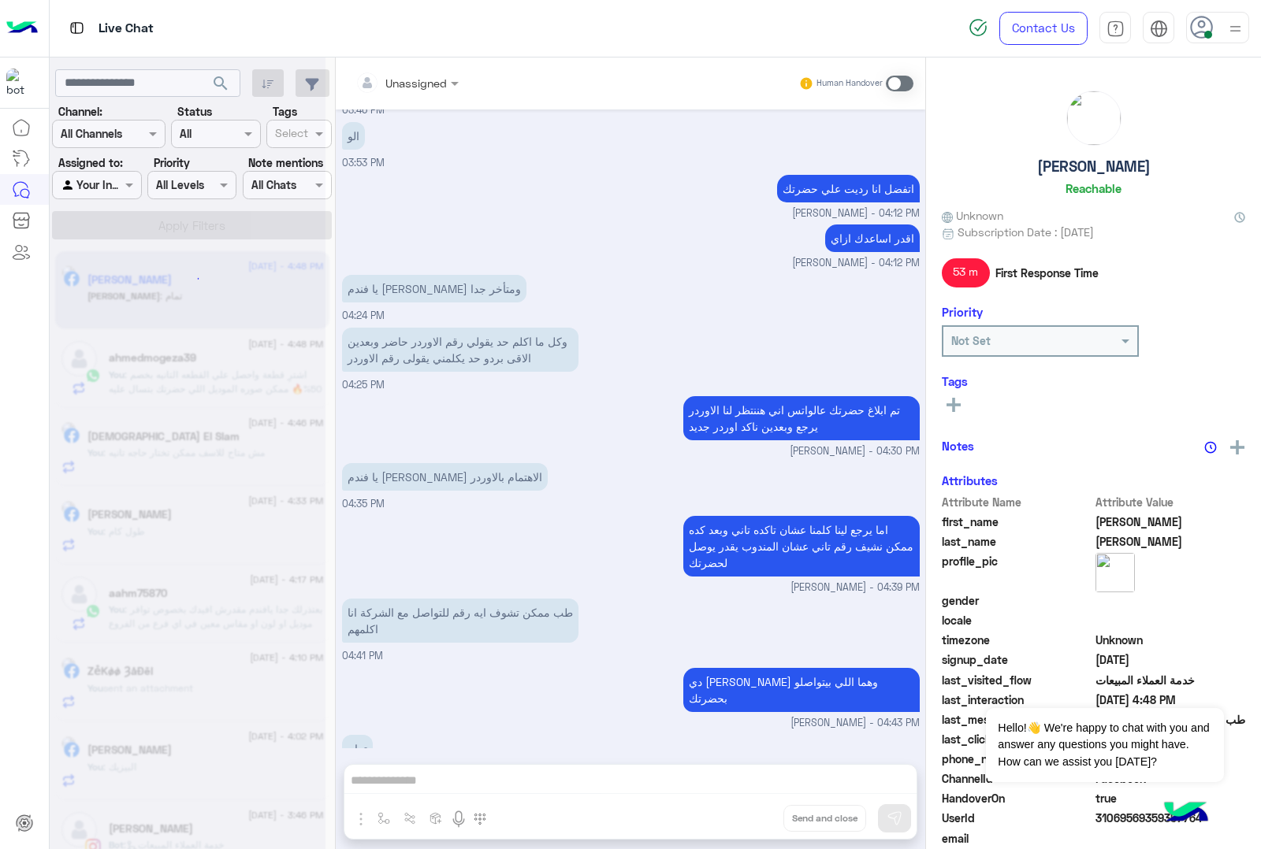
scroll to position [1250, 0]
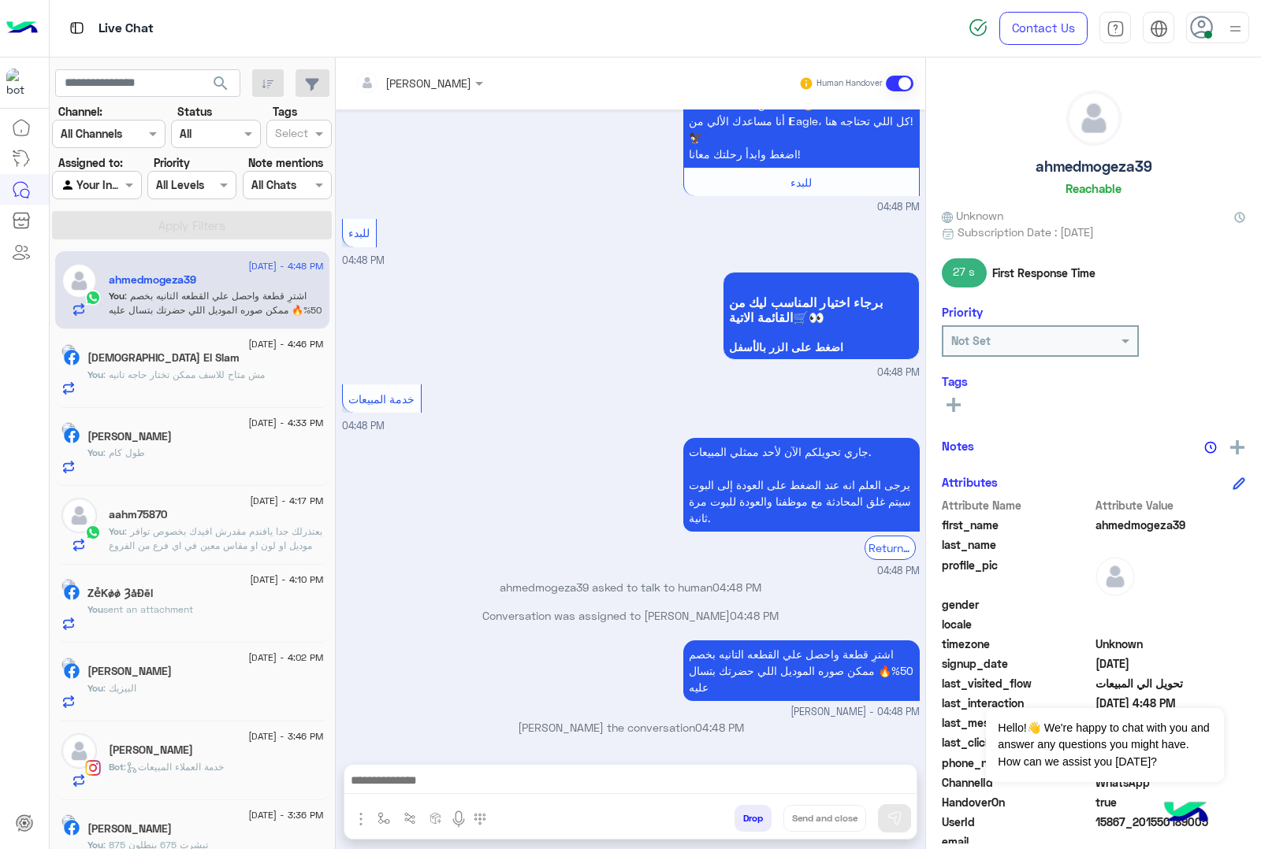
scroll to position [1462, 0]
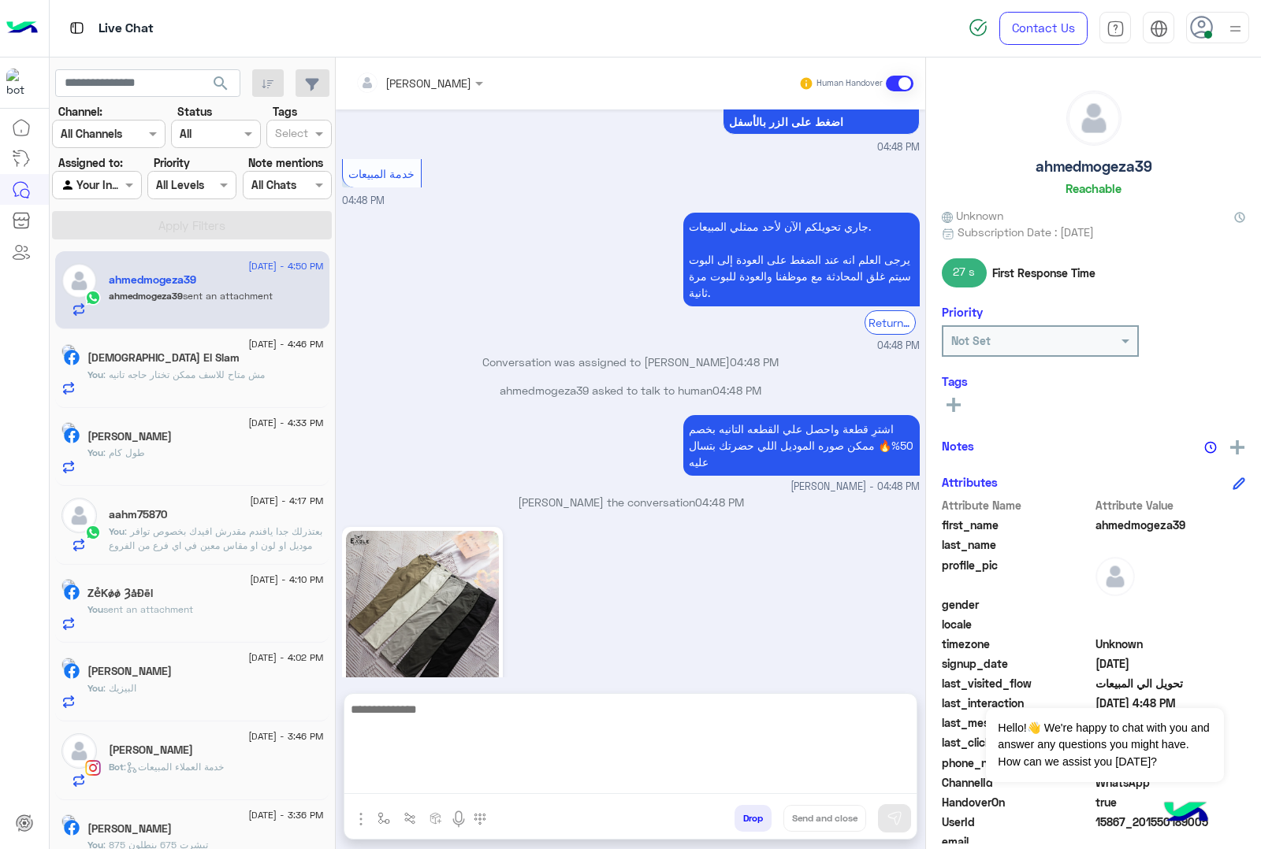
click at [388, 754] on textarea at bounding box center [630, 747] width 572 height 95
type textarea "***"
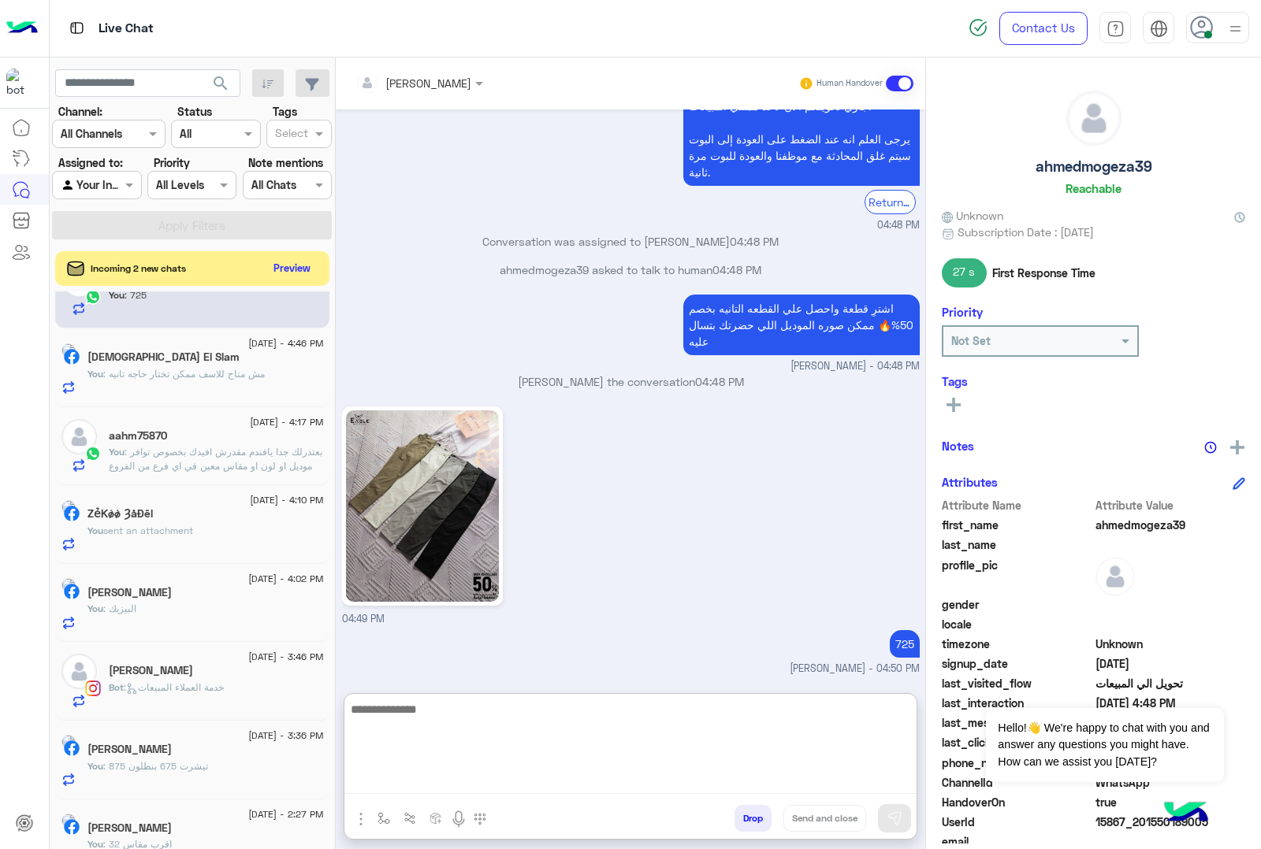
scroll to position [0, 0]
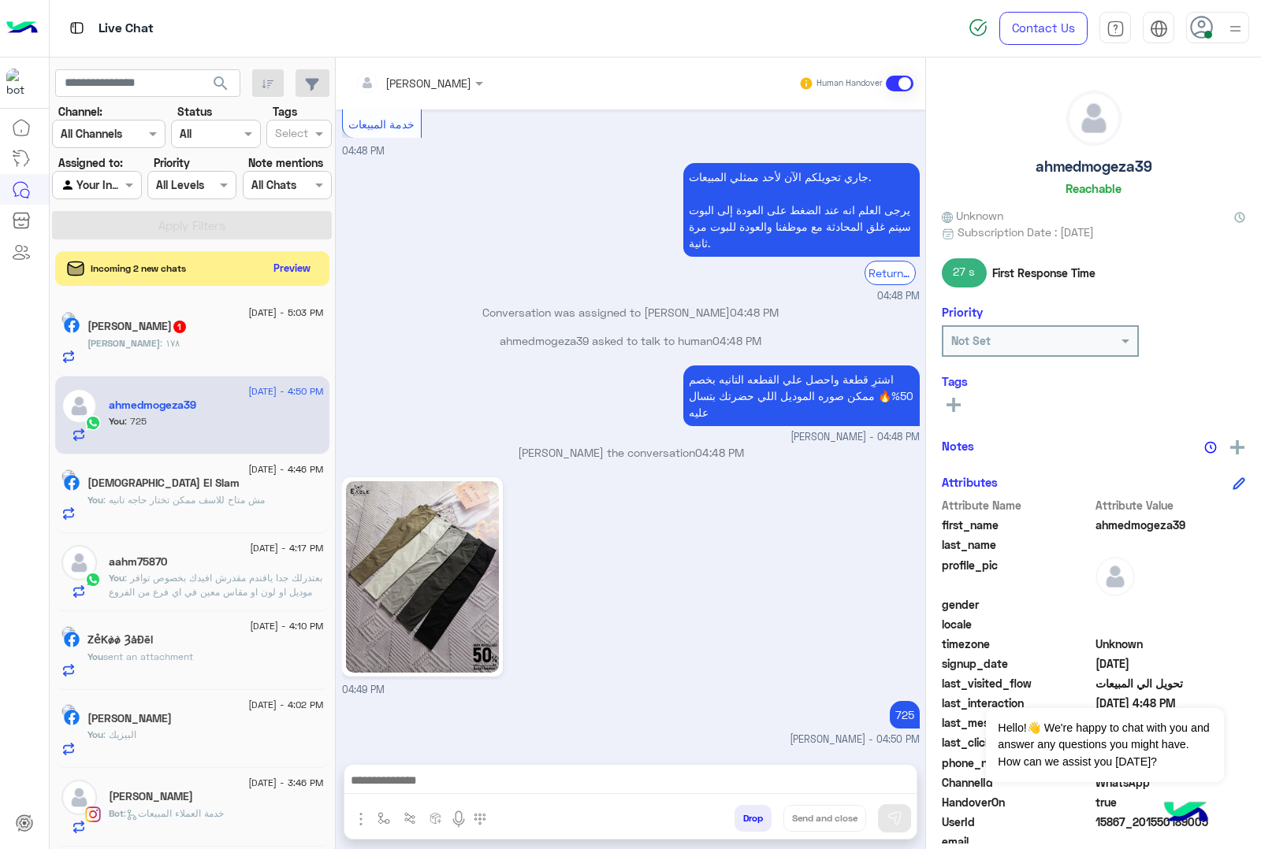
click at [188, 333] on h5 "[PERSON_NAME] 1" at bounding box center [137, 326] width 100 height 13
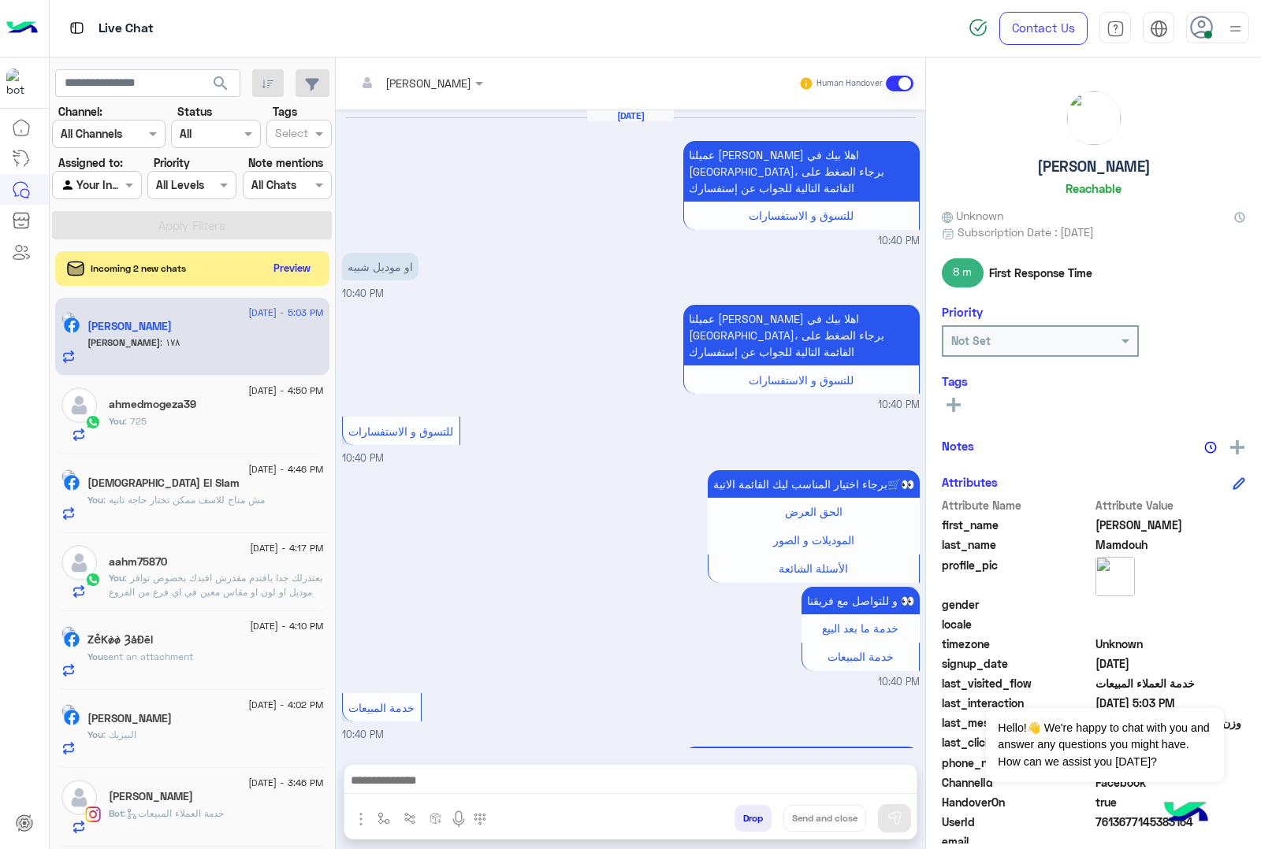
scroll to position [1907, 0]
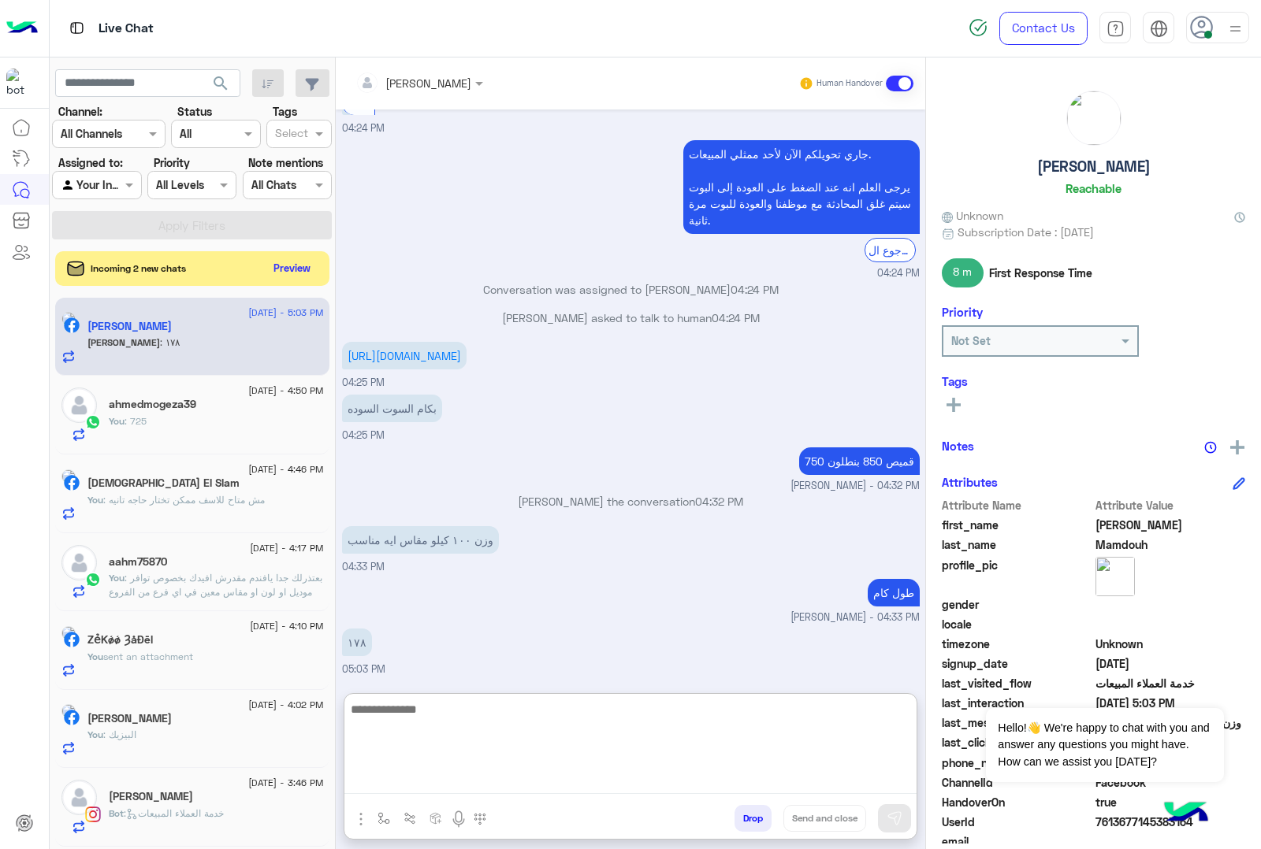
click at [498, 754] on textarea at bounding box center [630, 747] width 572 height 95
type textarea "*"
type textarea "****"
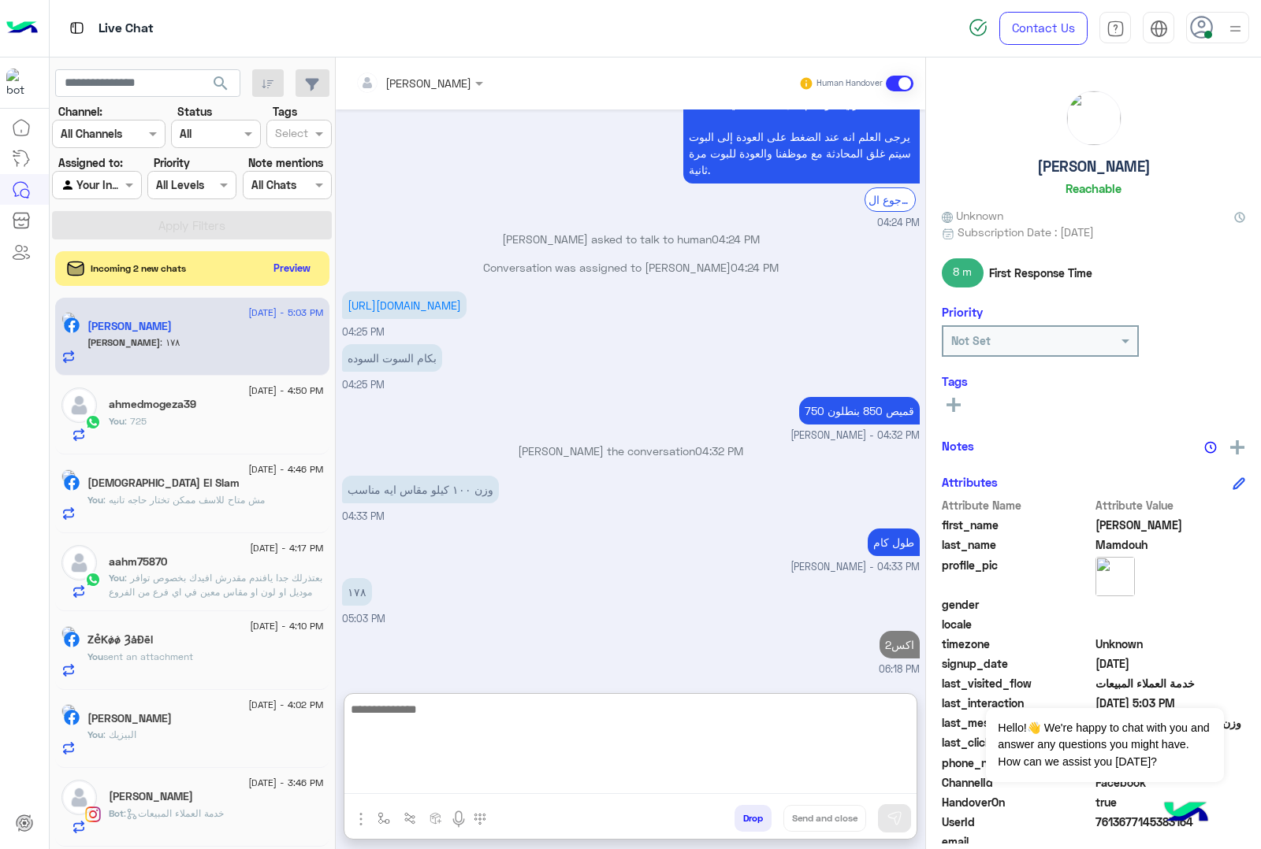
scroll to position [2029, 0]
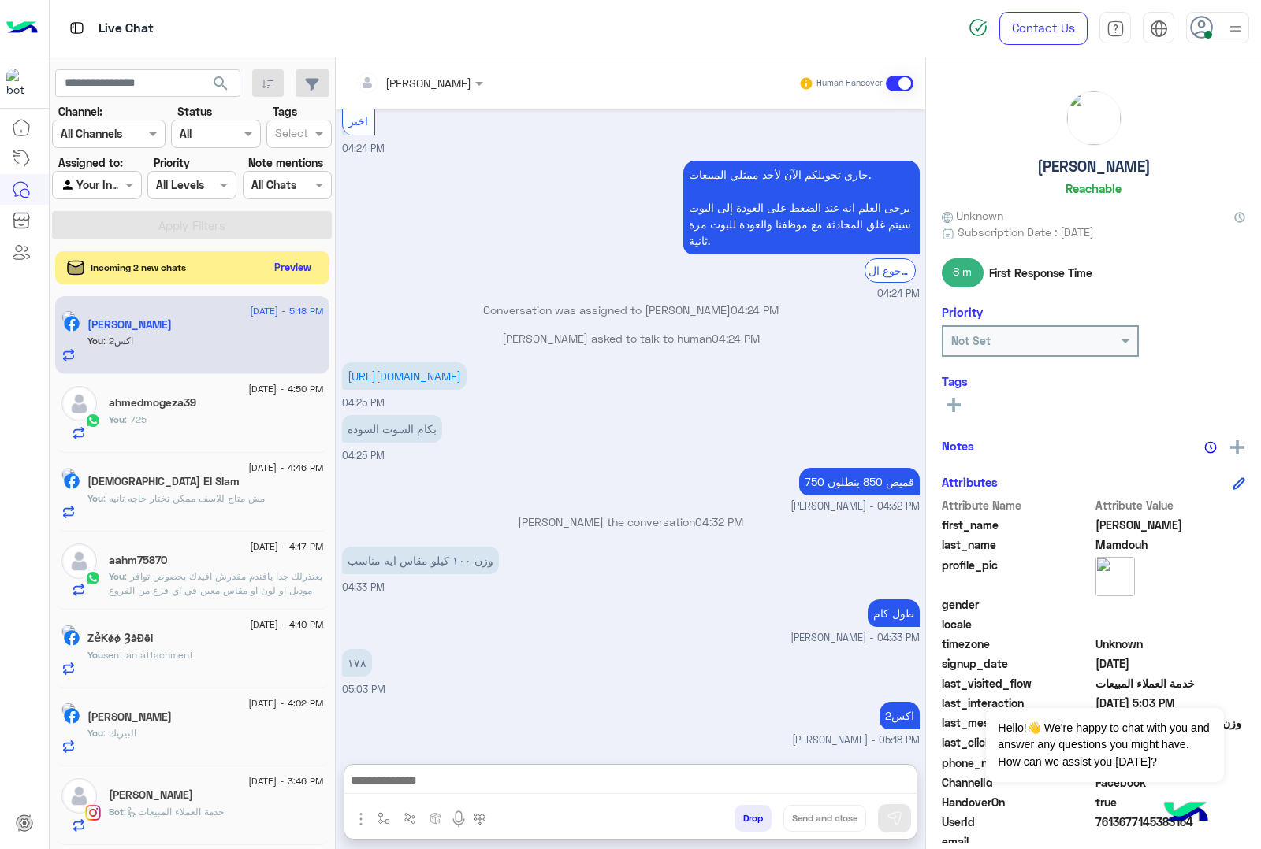
click at [300, 273] on button "Preview" at bounding box center [293, 267] width 49 height 21
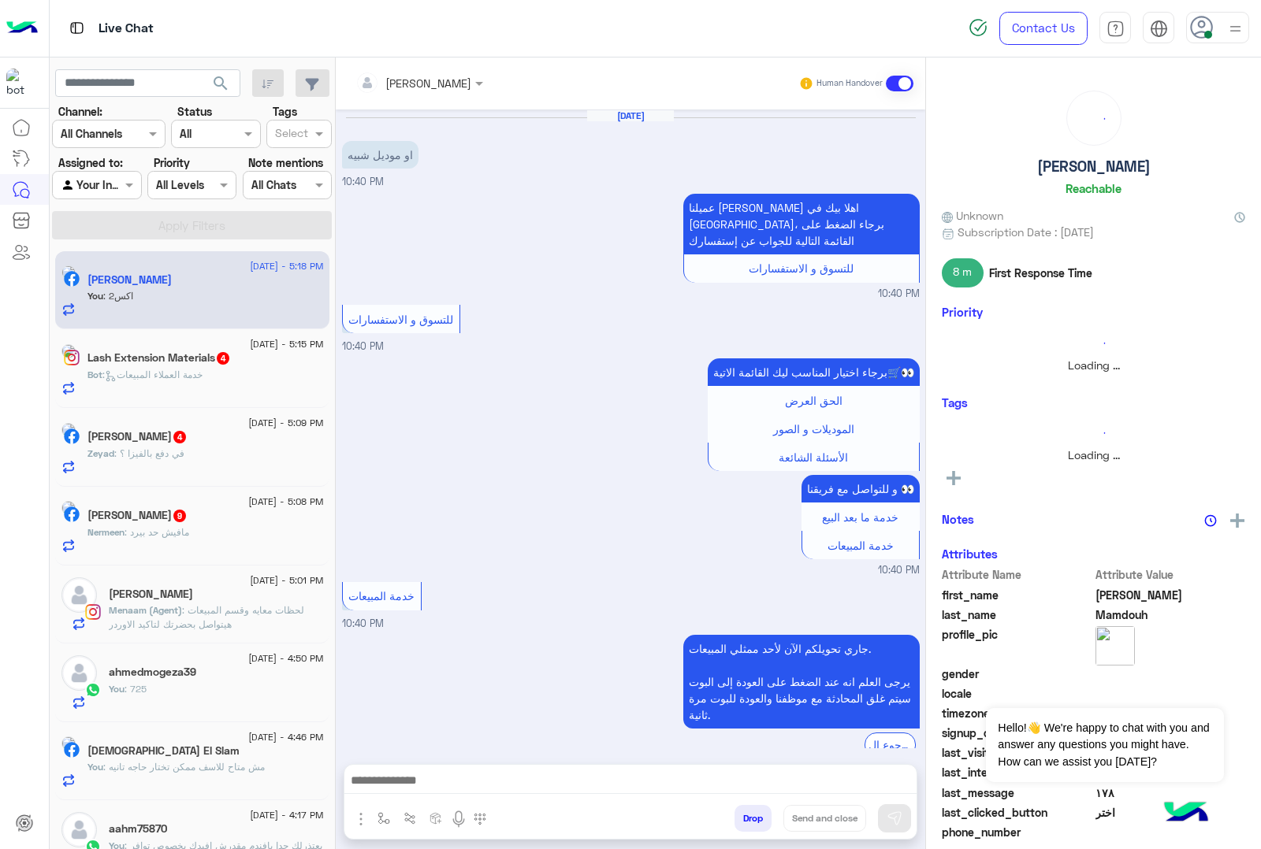
scroll to position [1862, 0]
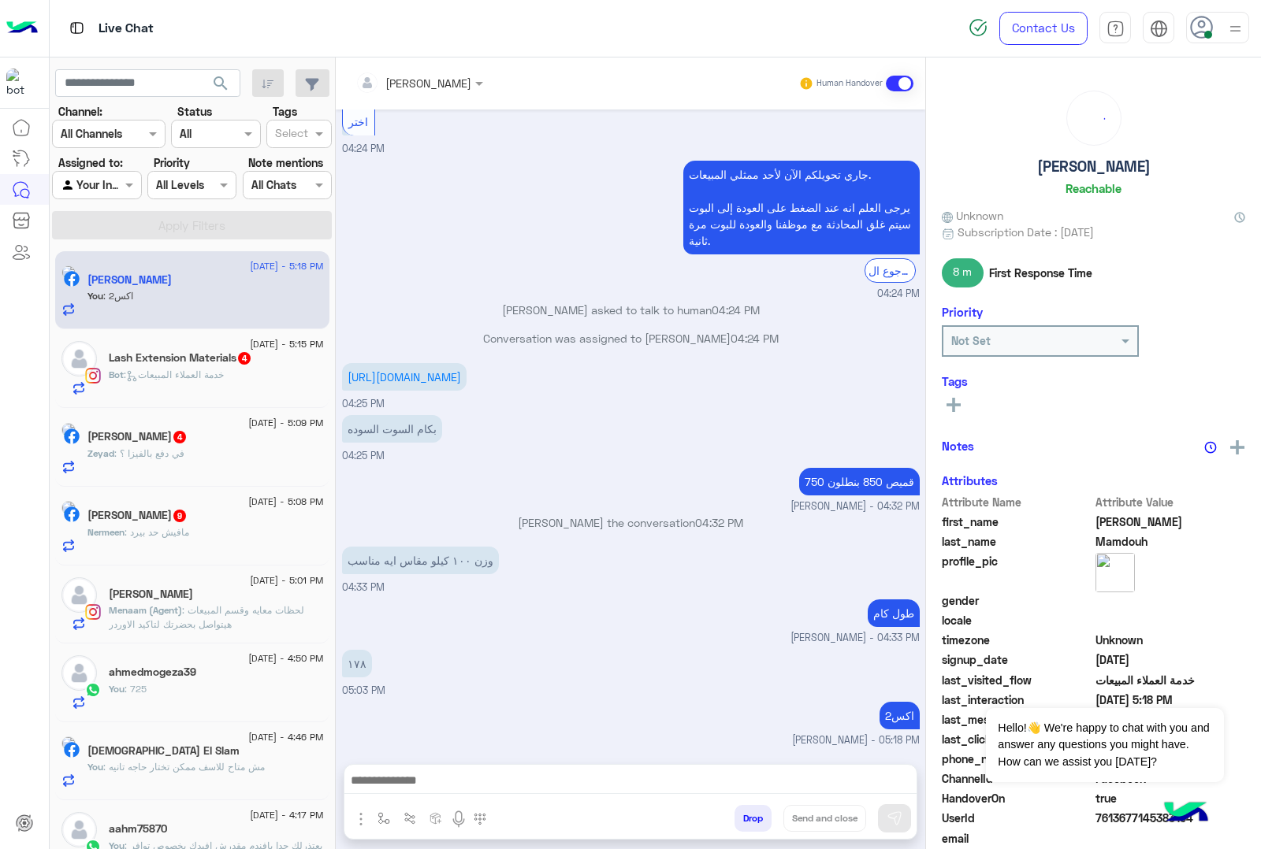
click at [228, 457] on div "Zeyad : في دفع بالفيزا ؟" at bounding box center [205, 461] width 236 height 28
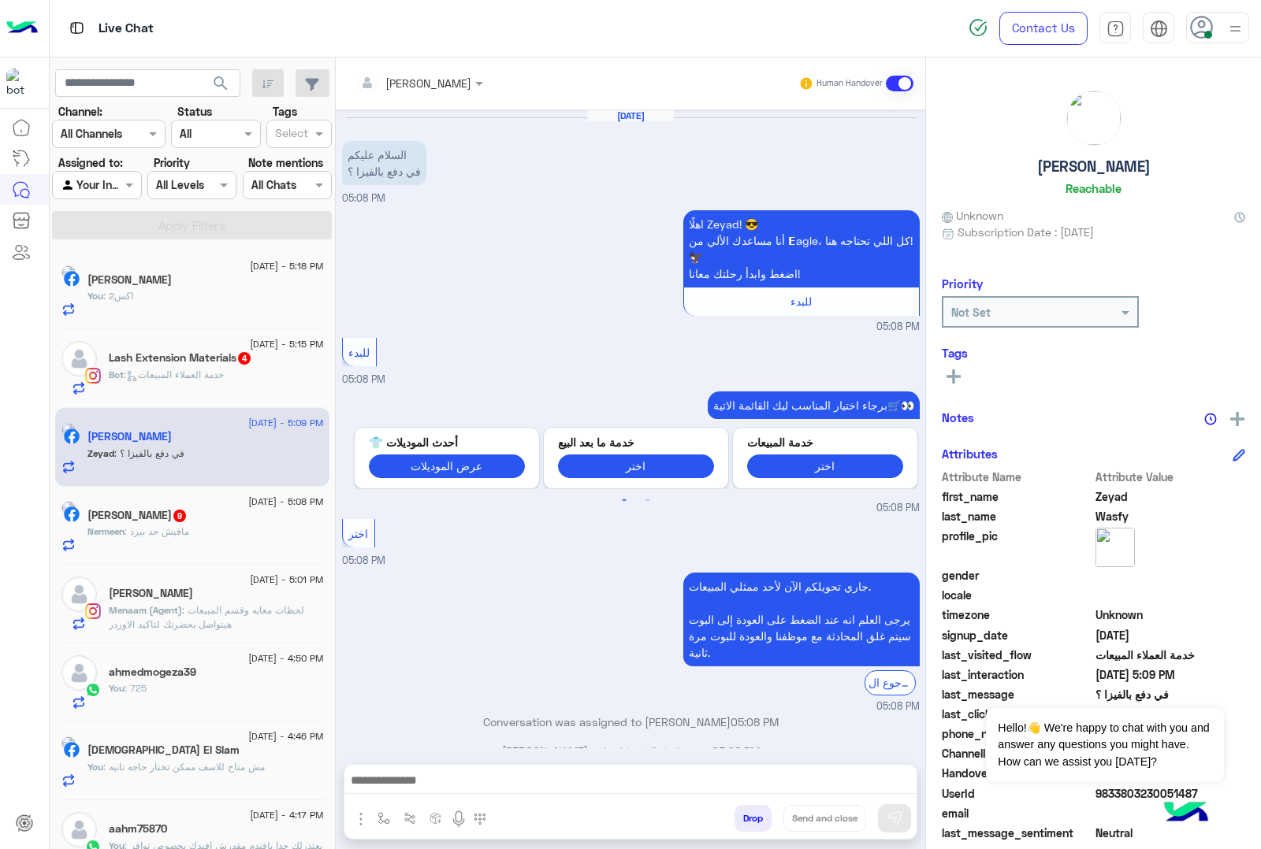
scroll to position [76, 0]
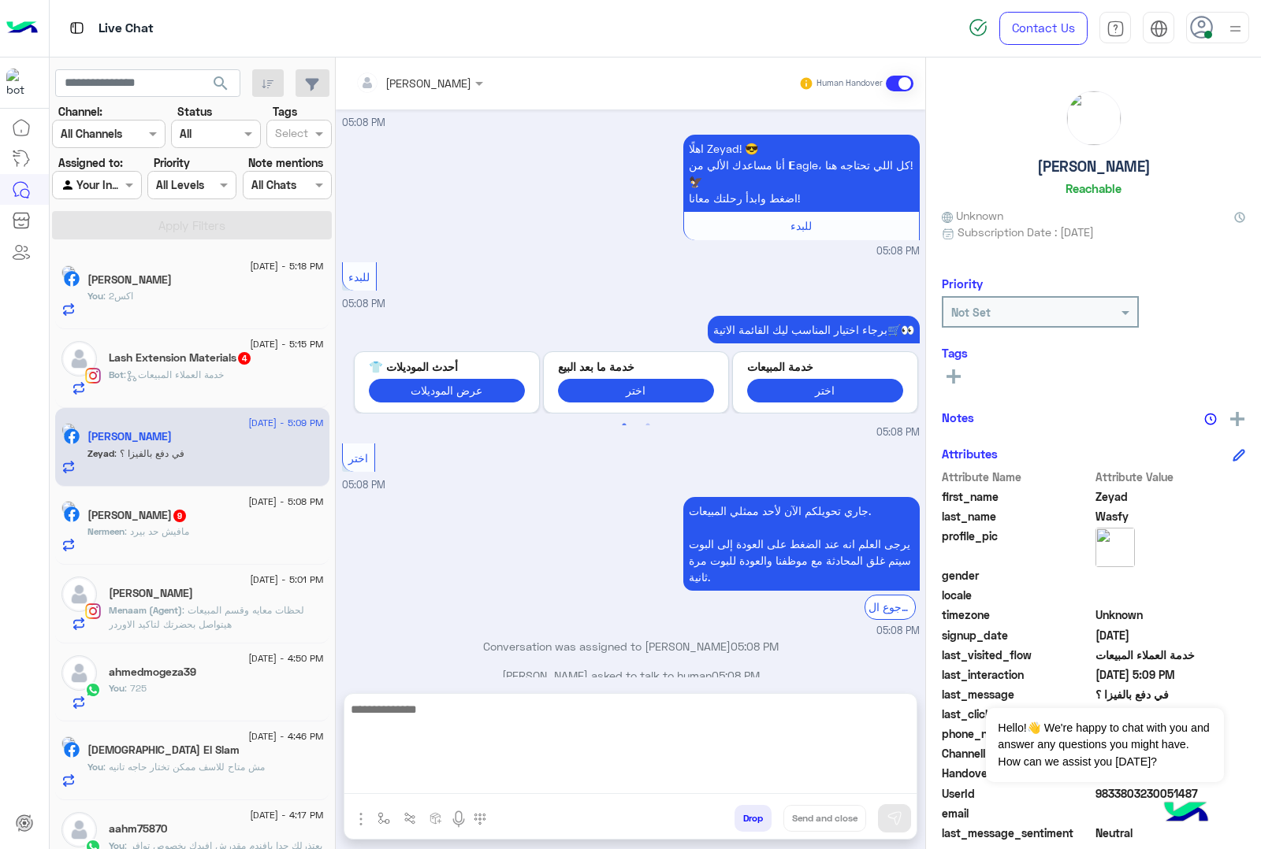
click at [399, 754] on textarea at bounding box center [630, 747] width 572 height 95
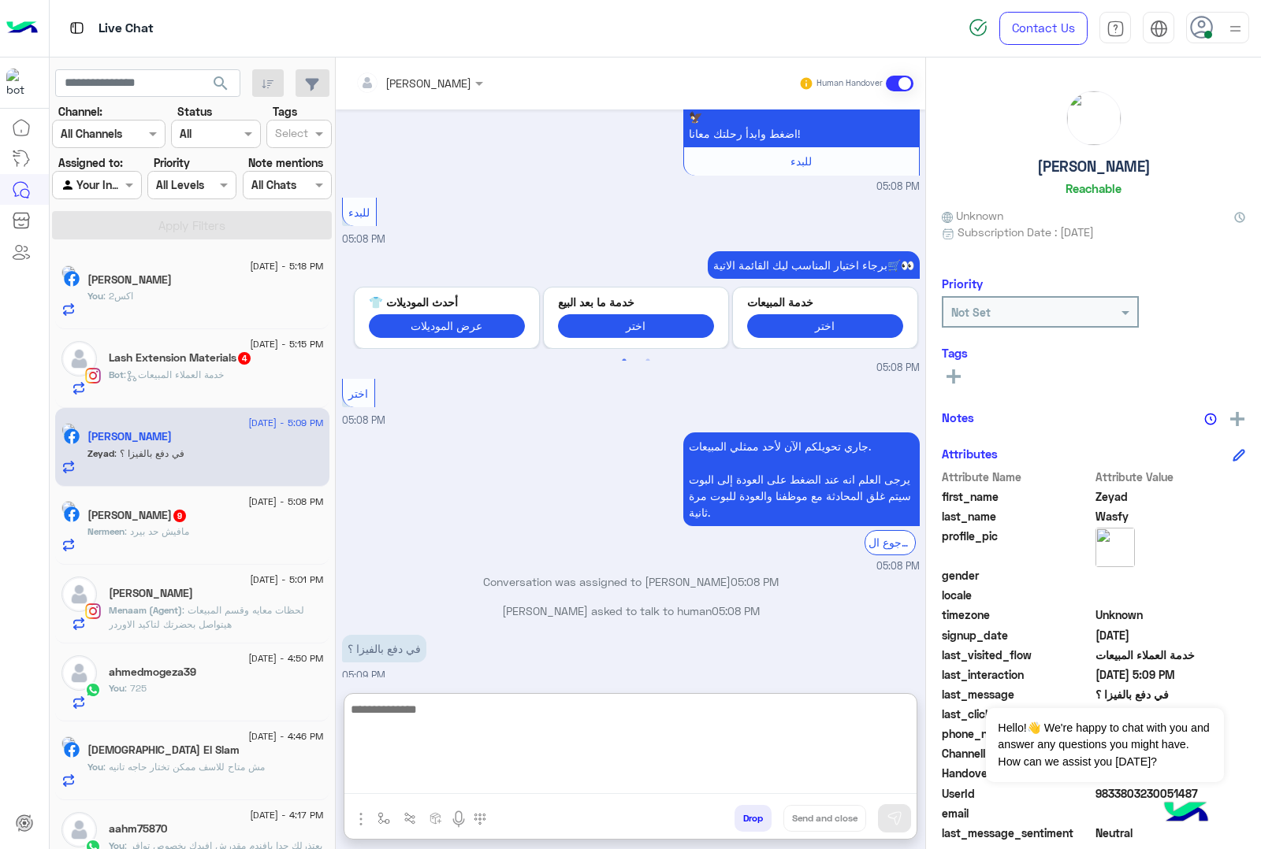
scroll to position [147, 0]
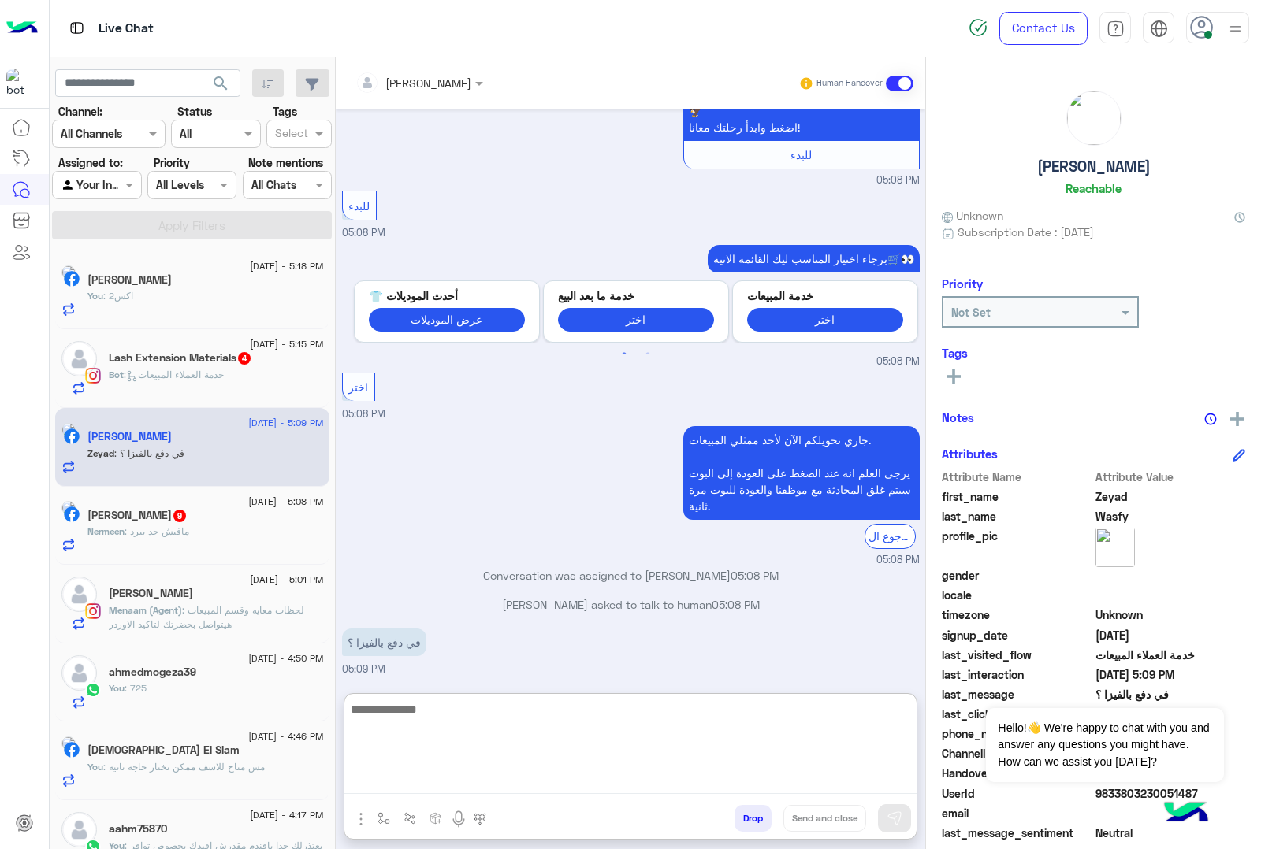
click at [404, 709] on textarea at bounding box center [630, 747] width 572 height 95
type textarea "**********"
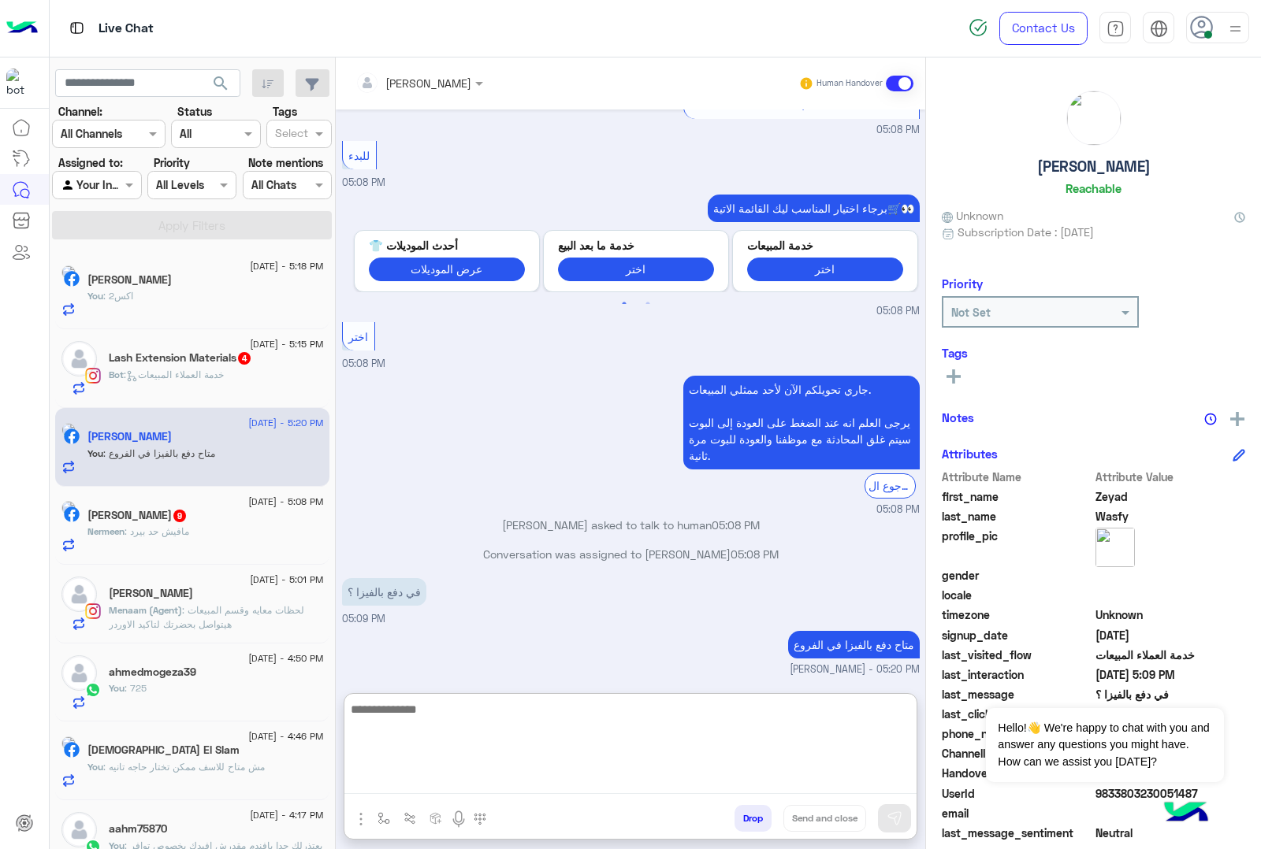
scroll to position [225, 0]
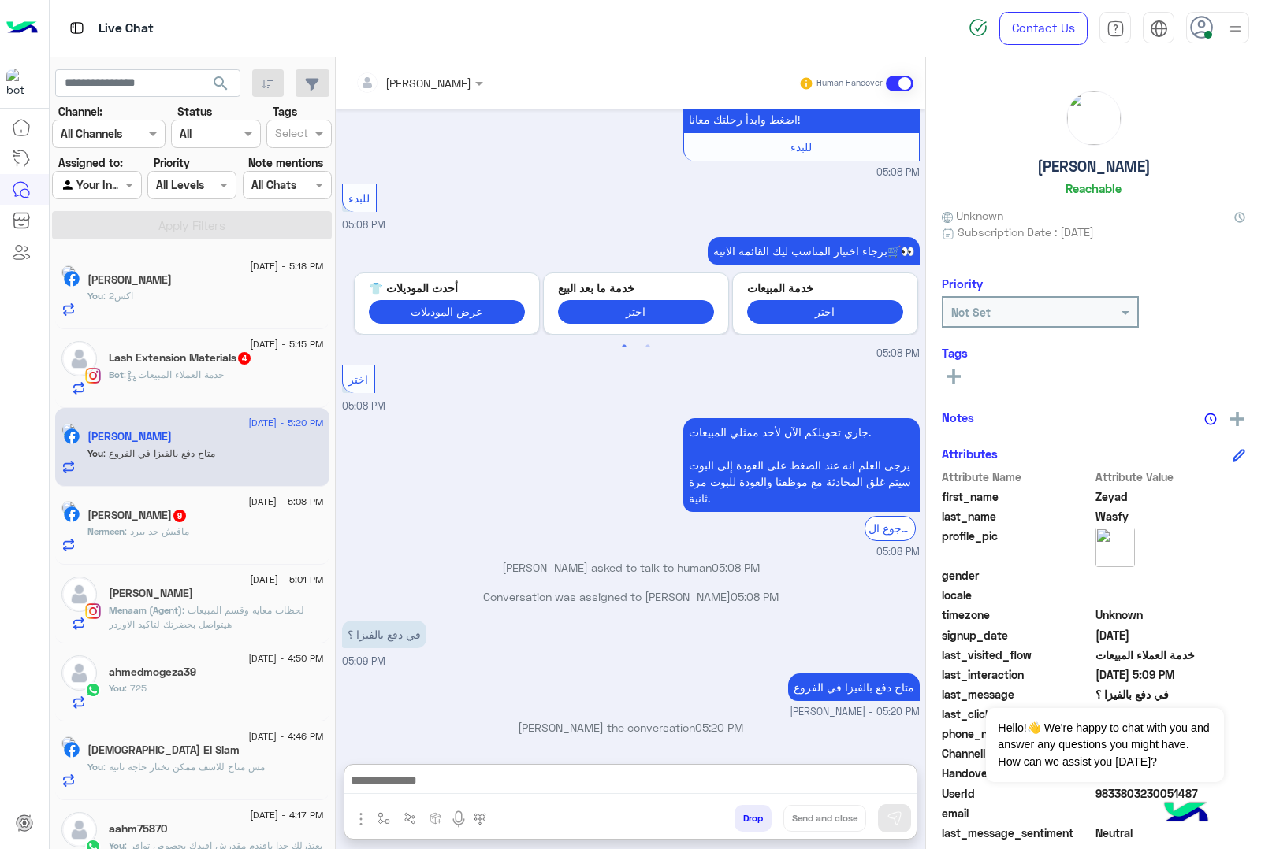
click at [165, 537] on span ": مافيش حد بيرد" at bounding box center [156, 532] width 65 height 12
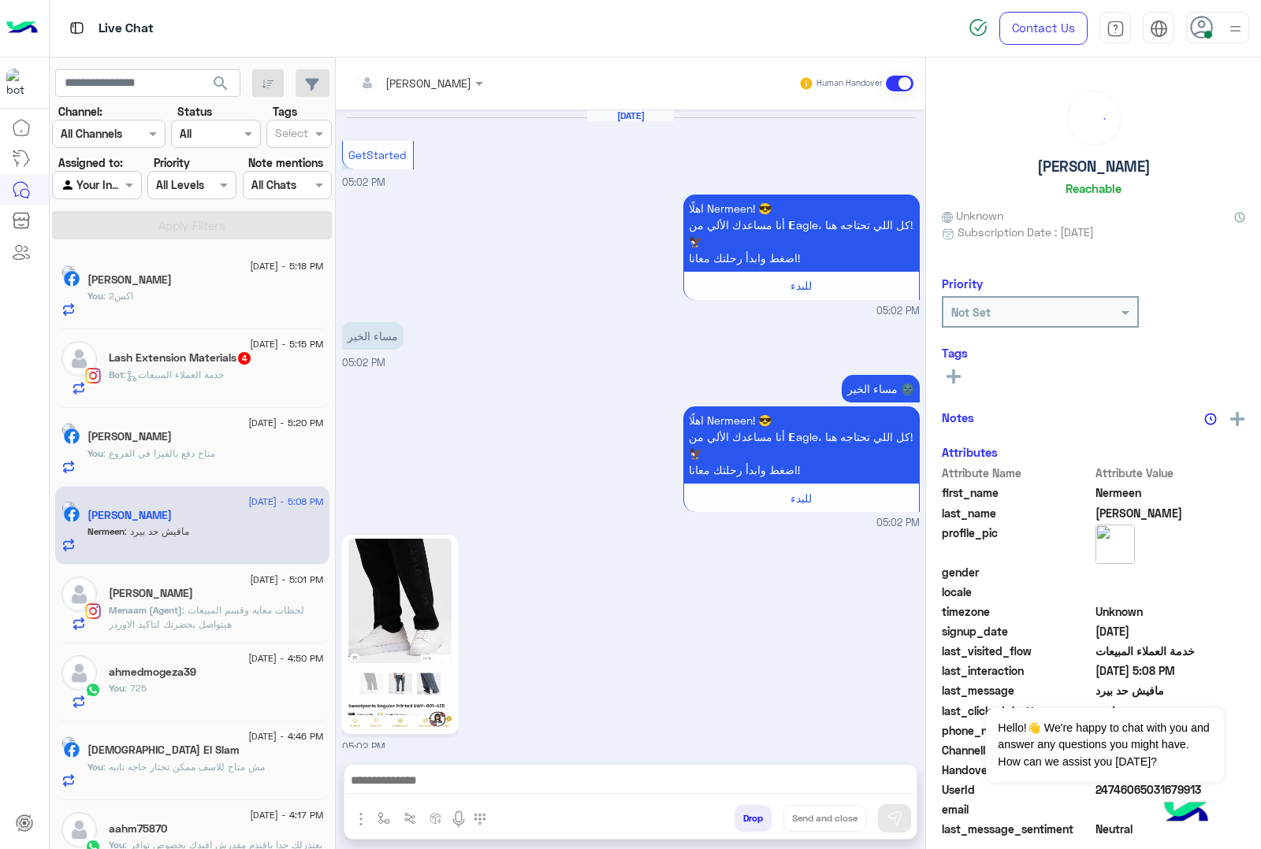
scroll to position [942, 0]
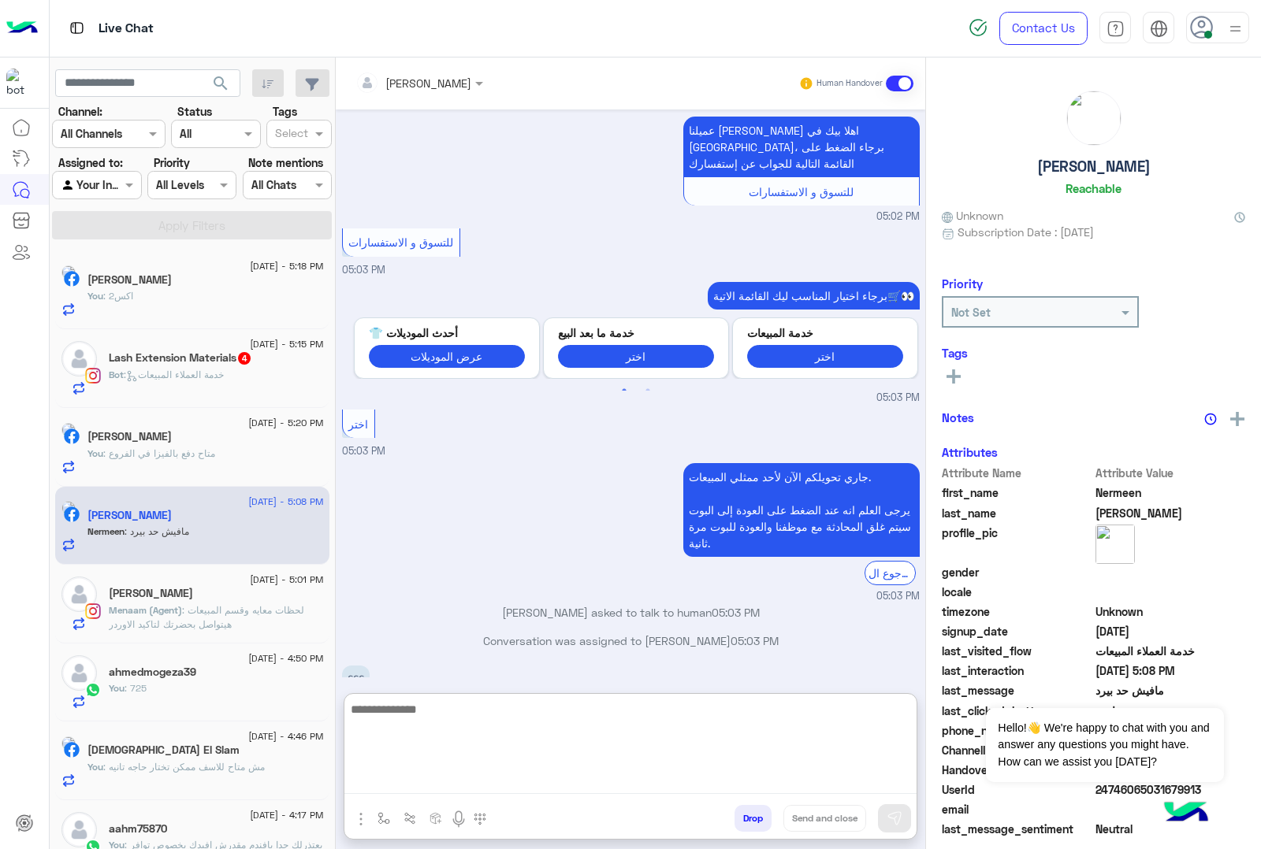
click at [388, 754] on textarea at bounding box center [630, 747] width 572 height 95
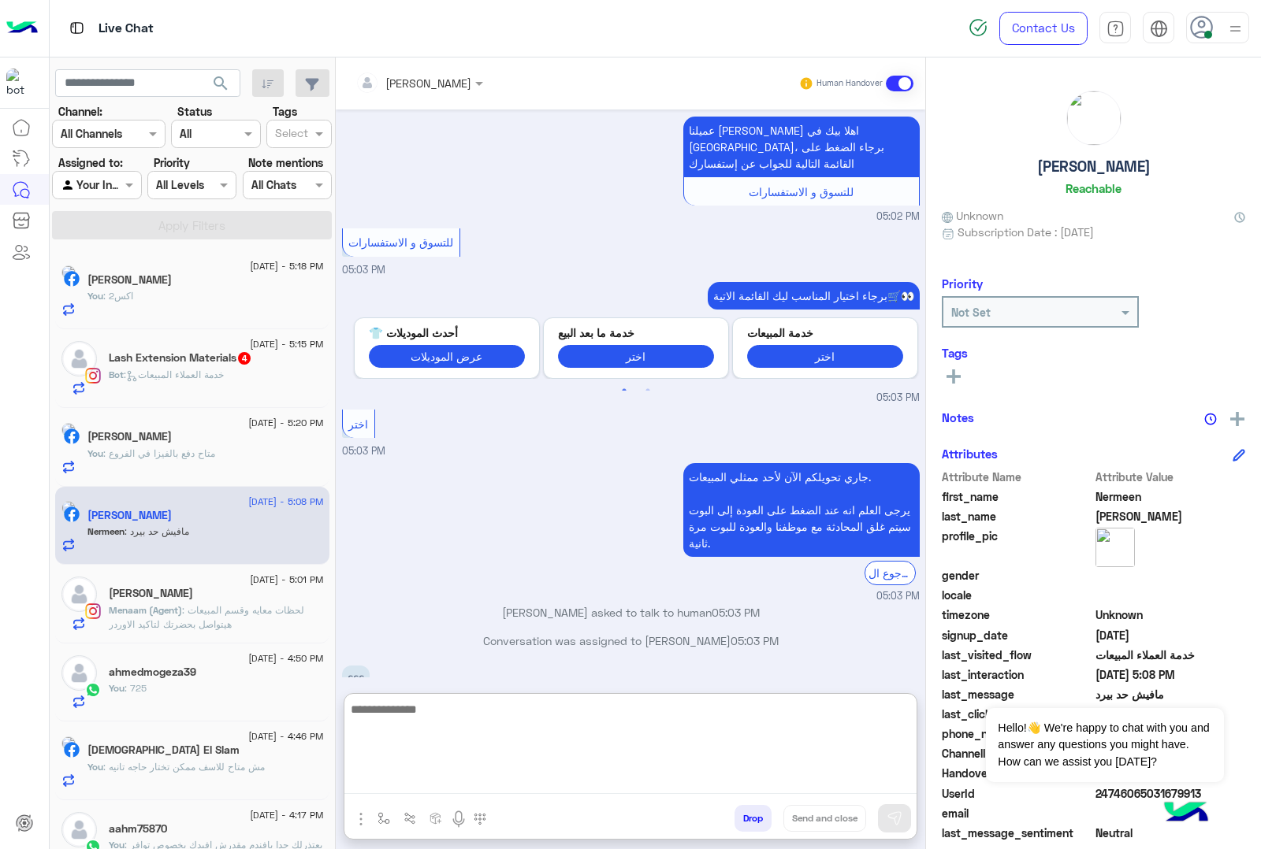
click at [429, 754] on textarea at bounding box center [630, 747] width 572 height 95
paste textarea "**********"
type textarea "**********"
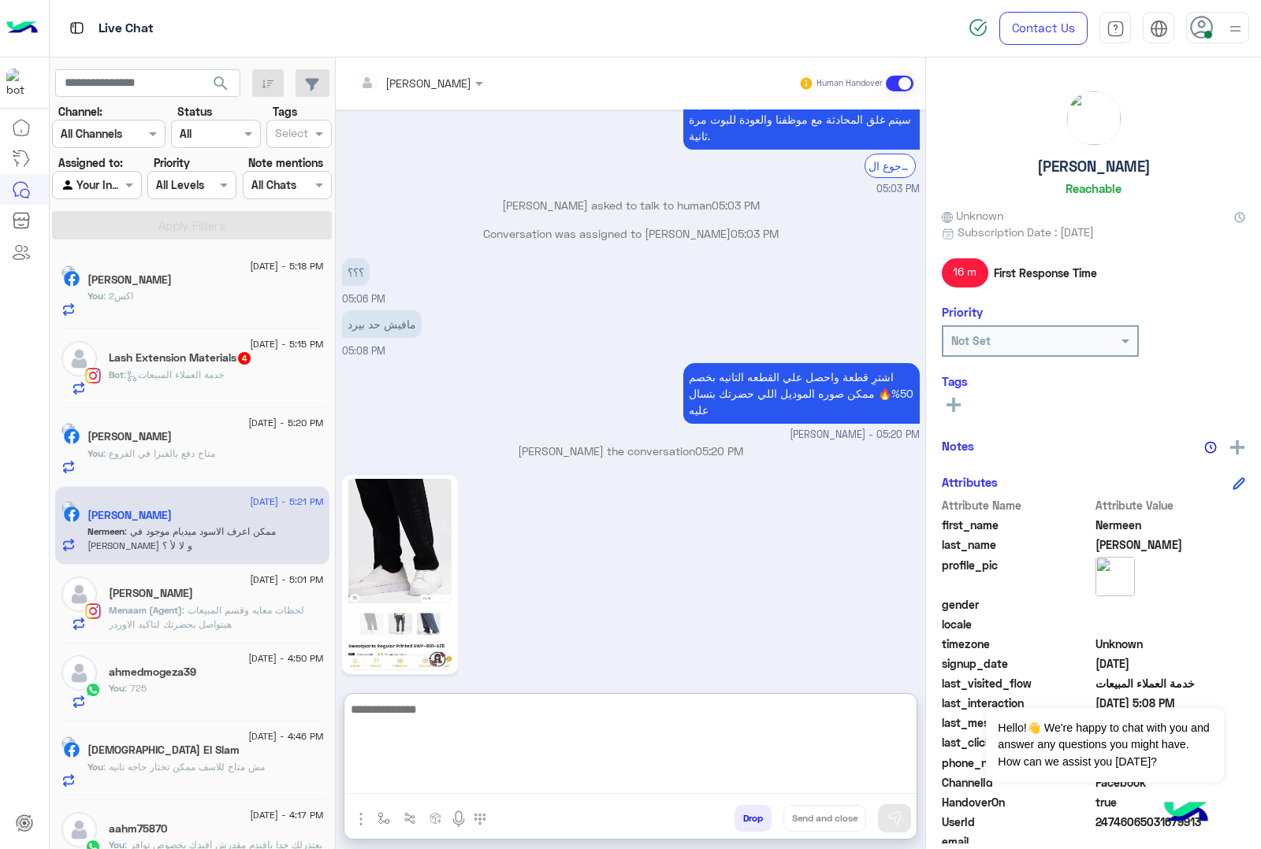
scroll to position [1435, 0]
